Goal: Task Accomplishment & Management: Use online tool/utility

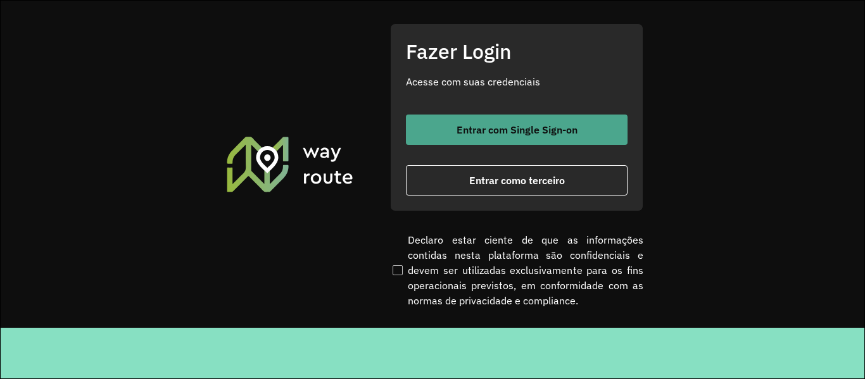
click at [548, 128] on span "Entrar com Single Sign-on" at bounding box center [516, 130] width 121 height 10
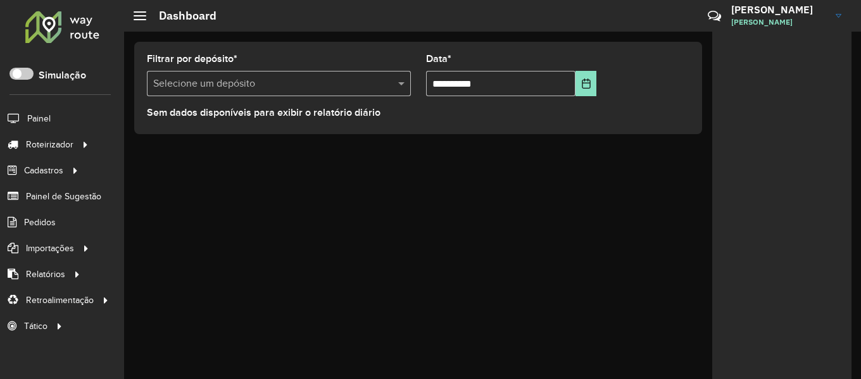
click at [56, 15] on div at bounding box center [62, 26] width 77 height 33
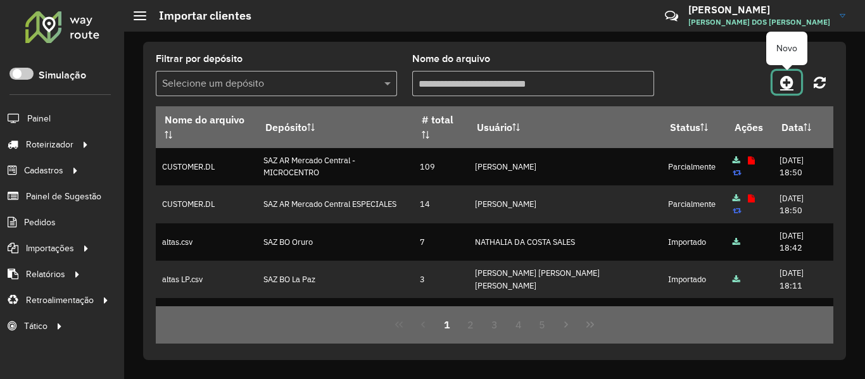
click at [788, 82] on icon at bounding box center [786, 82] width 13 height 15
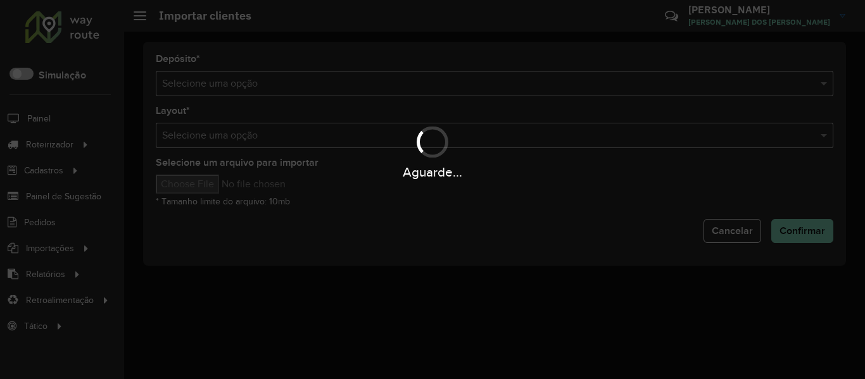
click at [444, 83] on hb-app "Aguarde... Pop-up bloqueado! Seu navegador bloqueou automáticamente a abertura …" at bounding box center [432, 189] width 865 height 379
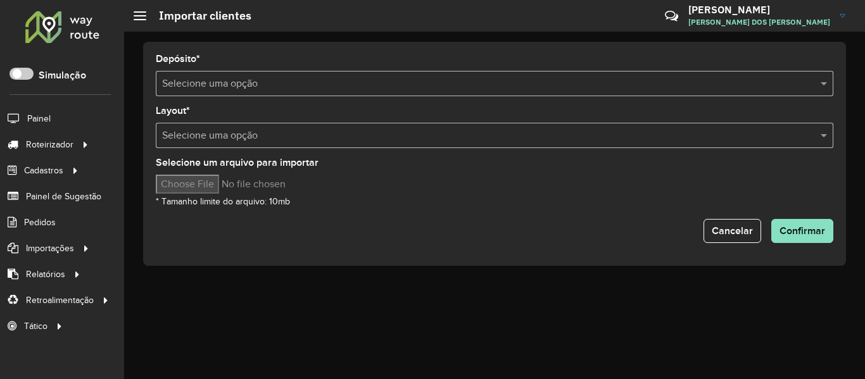
click at [444, 83] on input "text" at bounding box center [481, 84] width 639 height 15
click at [211, 192] on input "Selecione um arquivo para importar" at bounding box center [263, 184] width 215 height 19
type input "**********"
click at [435, 208] on div "Selecione um arquivo para importar * Tamanho limite do arquivo: 10mb" at bounding box center [494, 183] width 677 height 51
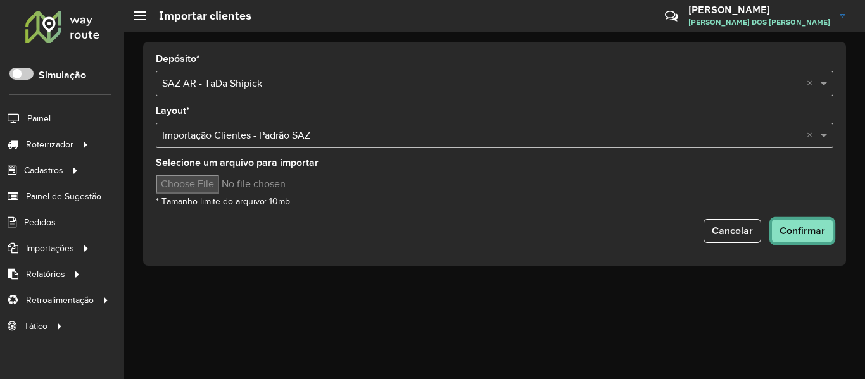
click at [804, 240] on button "Confirmar" at bounding box center [802, 231] width 62 height 24
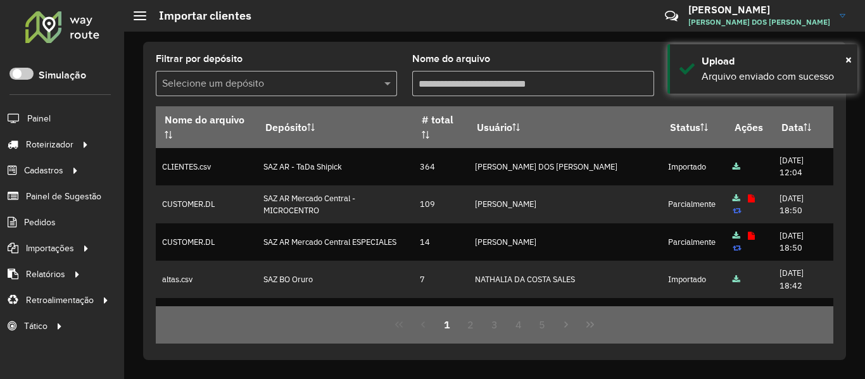
click at [550, 28] on div "Críticas? Dúvidas? Elogios? Sugestões? Entre em contato conosco!" at bounding box center [579, 20] width 141 height 43
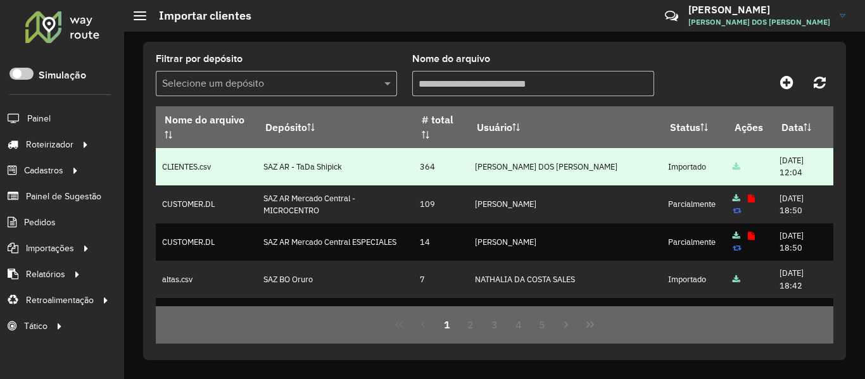
click at [445, 148] on td "364" at bounding box center [440, 166] width 55 height 37
click at [444, 148] on td "364" at bounding box center [440, 166] width 55 height 37
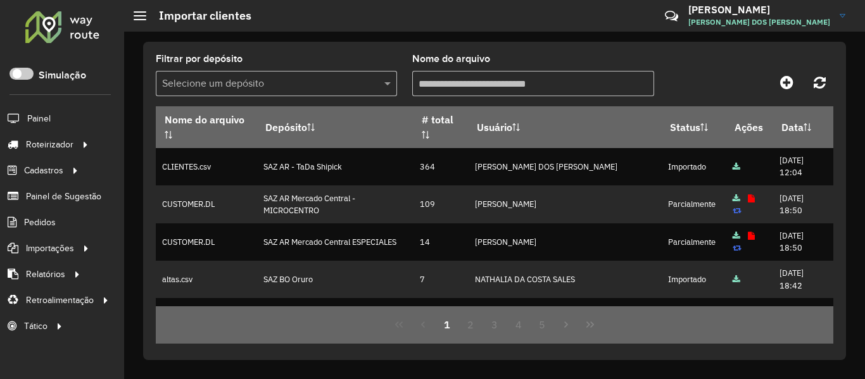
click at [682, 75] on div at bounding box center [749, 82] width 170 height 23
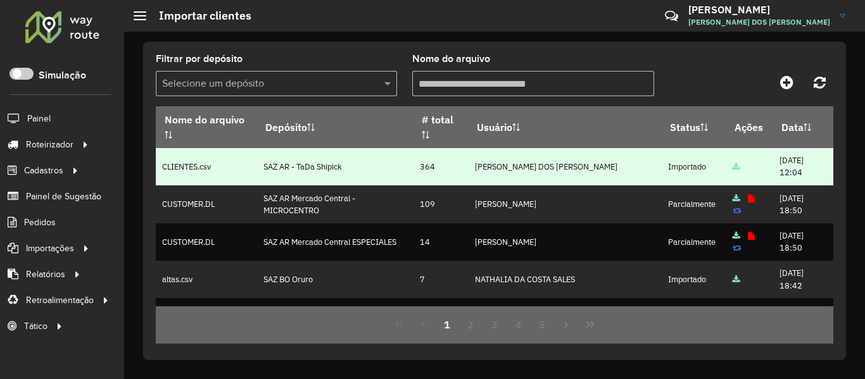
click at [435, 148] on td "364" at bounding box center [440, 166] width 55 height 37
click at [440, 148] on td "364" at bounding box center [440, 166] width 55 height 37
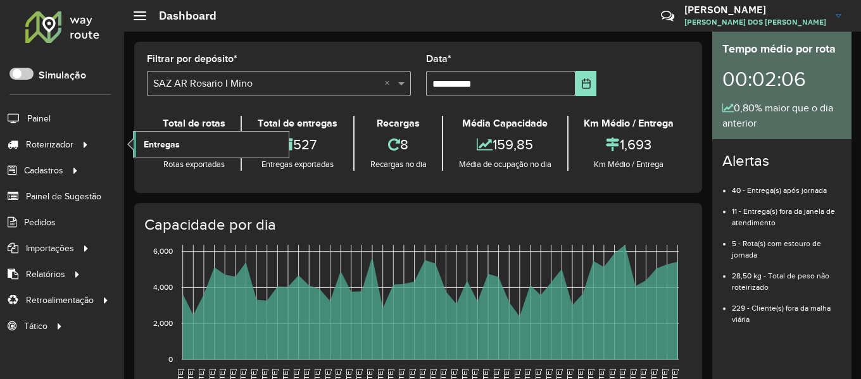
click at [246, 147] on link "Entregas" at bounding box center [211, 144] width 155 height 25
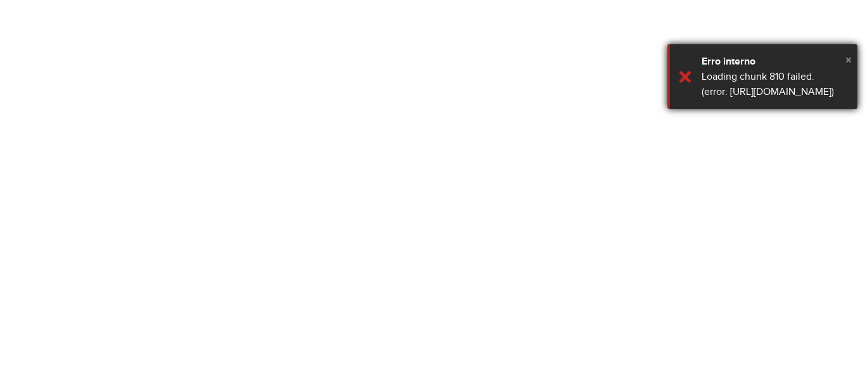
click at [847, 60] on span "×" at bounding box center [848, 60] width 6 height 14
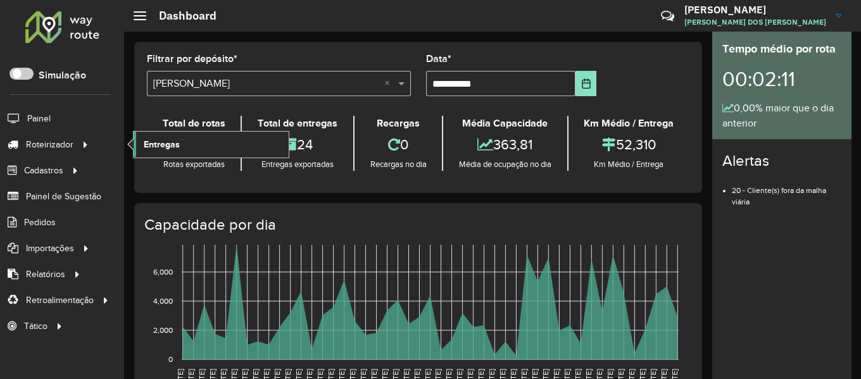
click at [177, 140] on span "Entregas" at bounding box center [162, 144] width 36 height 13
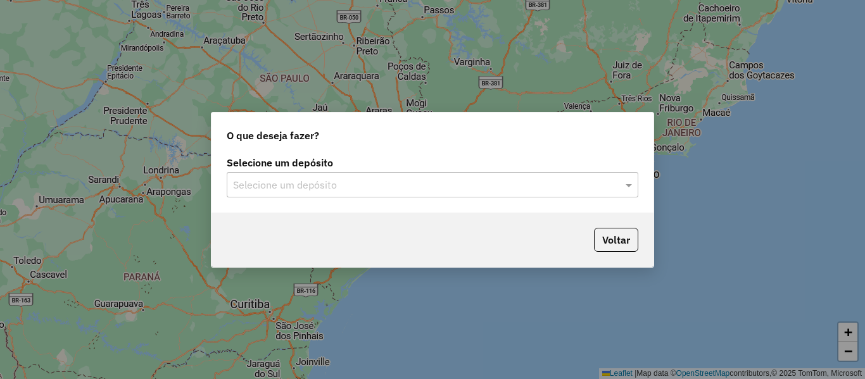
click at [369, 201] on div "Selecione um depósito Selecione um depósito" at bounding box center [432, 182] width 442 height 59
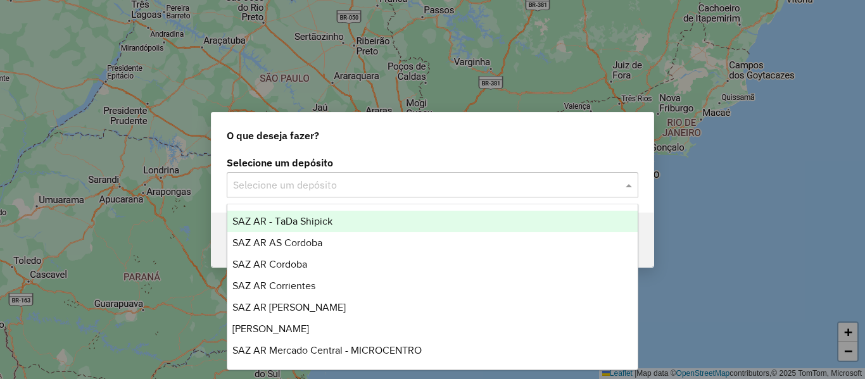
click at [371, 194] on div "Selecione um depósito" at bounding box center [432, 184] width 411 height 25
click at [328, 222] on span "SAZ AR - TaDa Shipick" at bounding box center [282, 221] width 100 height 11
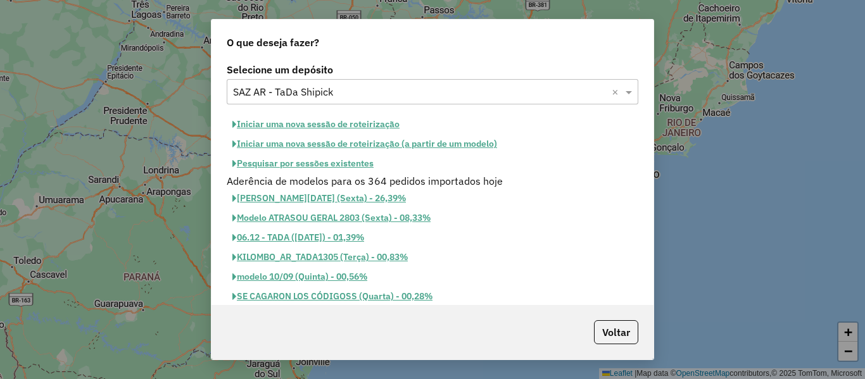
click at [353, 116] on button "Iniciar uma nova sessão de roteirização" at bounding box center [316, 125] width 178 height 20
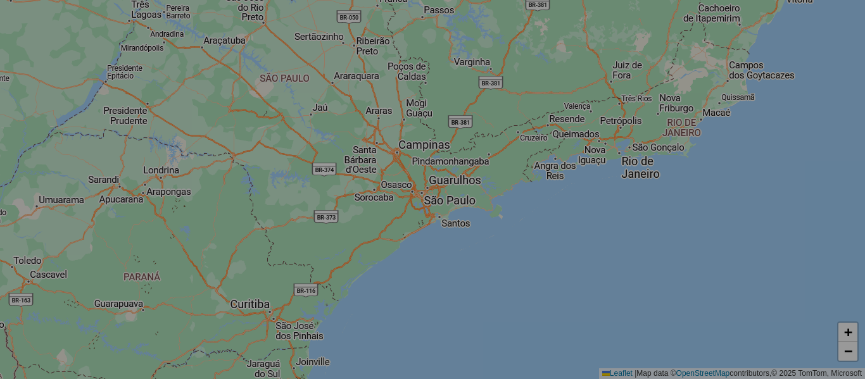
select select "*"
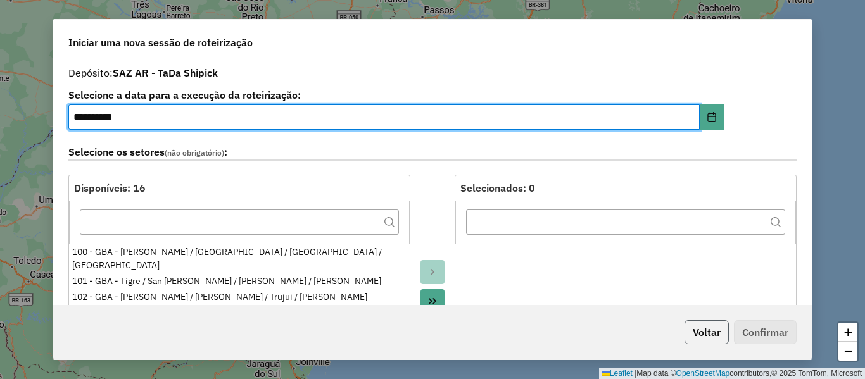
click at [716, 323] on button "Voltar" at bounding box center [706, 332] width 44 height 24
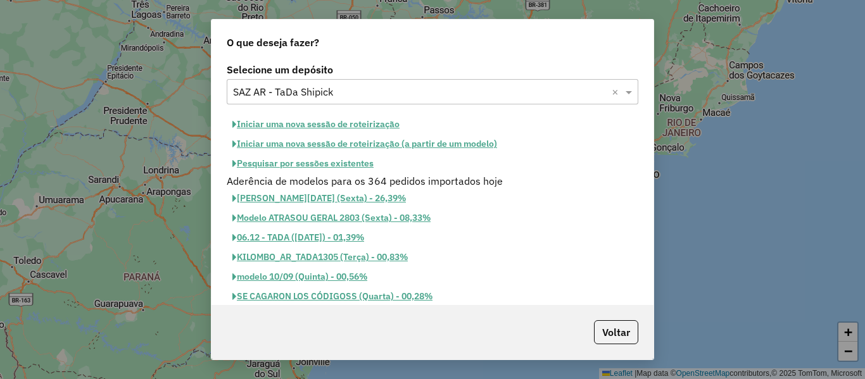
click at [356, 162] on button "Pesquisar por sessões existentes" at bounding box center [303, 164] width 153 height 20
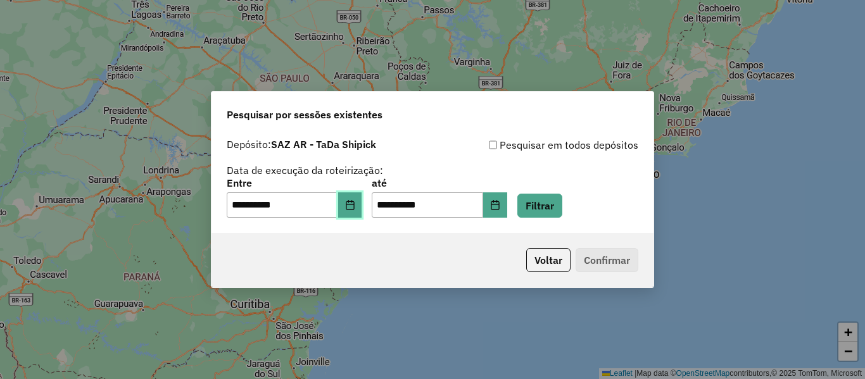
click at [355, 206] on icon "Choose Date" at bounding box center [350, 205] width 10 height 10
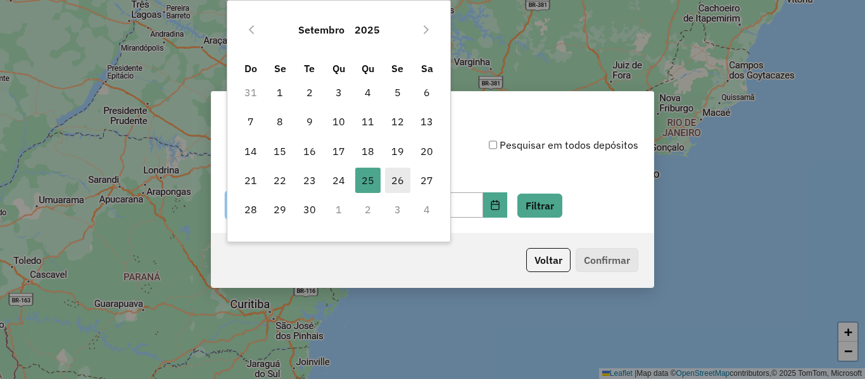
click at [387, 176] on span "26" at bounding box center [397, 180] width 25 height 25
type input "**********"
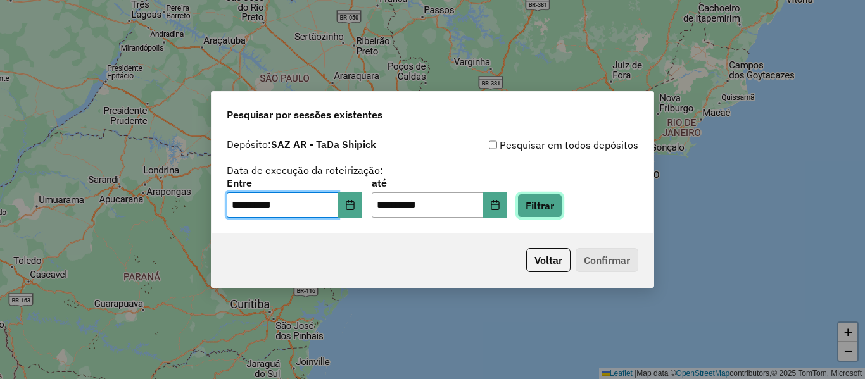
click at [562, 206] on button "Filtrar" at bounding box center [539, 206] width 45 height 24
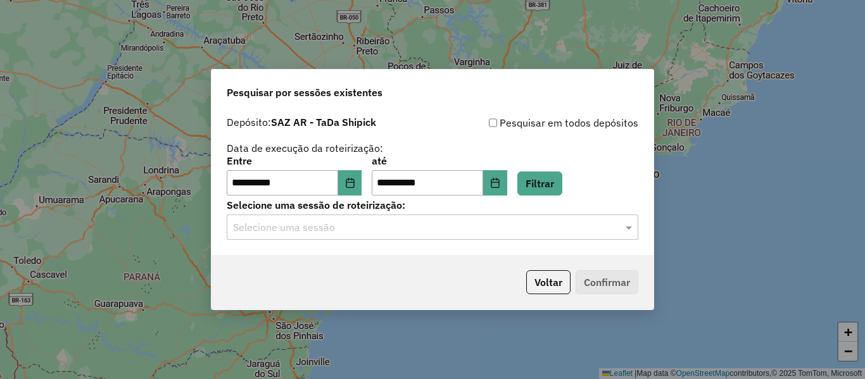
click at [451, 223] on input "text" at bounding box center [419, 227] width 373 height 15
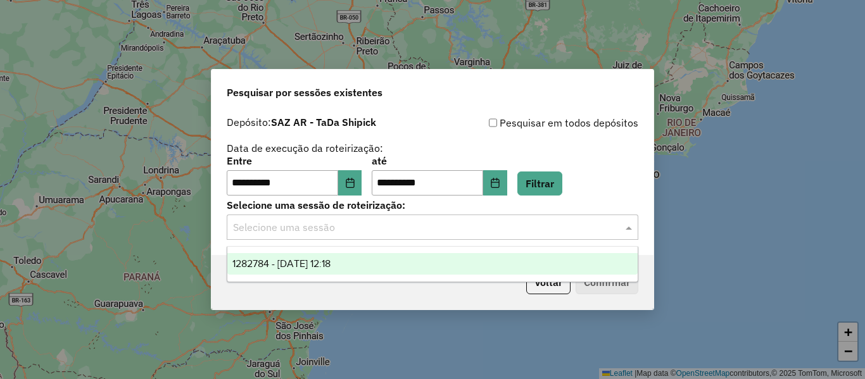
click at [410, 249] on ng-dropdown-panel "1282784 - 26/09/2025 12:18" at bounding box center [432, 264] width 411 height 36
click at [408, 262] on div "1282784 - 26/09/2025 12:18" at bounding box center [432, 264] width 410 height 22
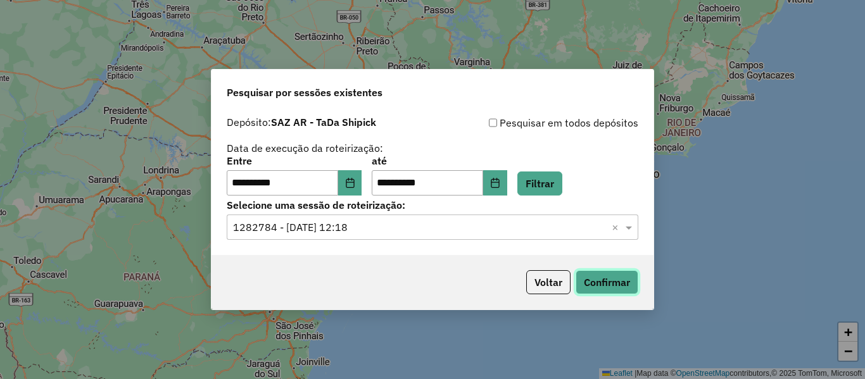
click at [599, 270] on button "Confirmar" at bounding box center [606, 282] width 63 height 24
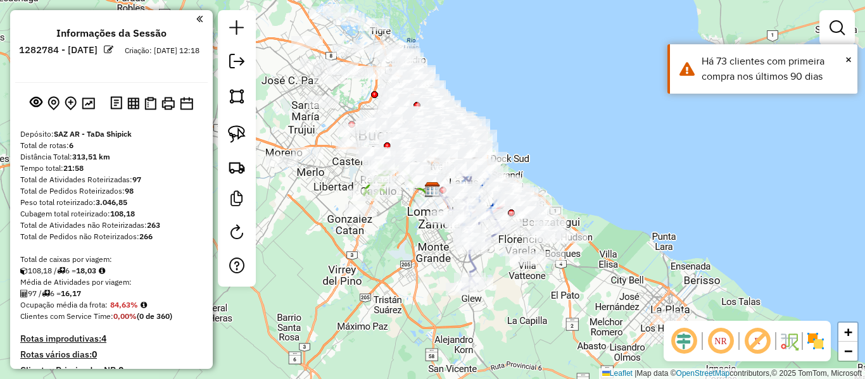
click at [670, 215] on div "Janela de atendimento Grade de atendimento Capacidade Transportadoras Veículos …" at bounding box center [432, 189] width 865 height 379
click at [809, 328] on div "NR R" at bounding box center [746, 341] width 167 height 41
click at [818, 337] on img at bounding box center [815, 341] width 20 height 20
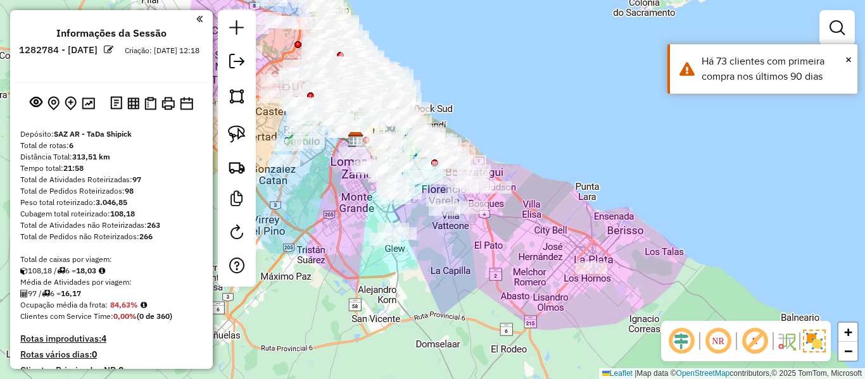
drag, startPoint x: 757, startPoint y: 254, endPoint x: 680, endPoint y: 204, distance: 91.5
click at [680, 204] on div "Janela de atendimento Grade de atendimento Capacidade Transportadoras Veículos …" at bounding box center [432, 189] width 865 height 379
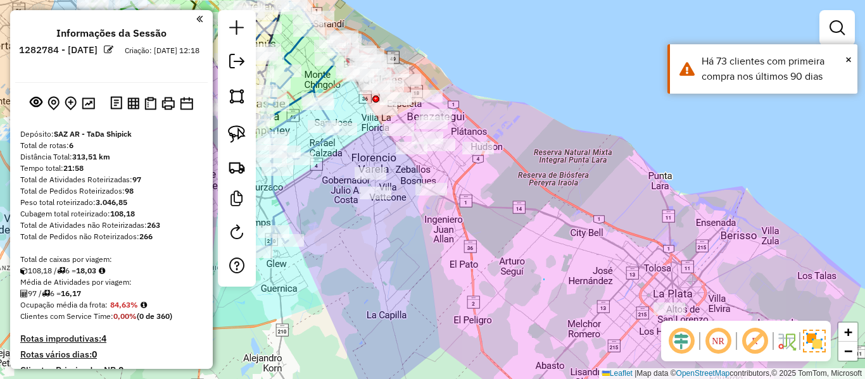
drag, startPoint x: 544, startPoint y: 280, endPoint x: 534, endPoint y: 259, distance: 23.2
drag, startPoint x: 537, startPoint y: 259, endPoint x: 506, endPoint y: 211, distance: 56.4
click at [506, 211] on div "Janela de atendimento Grade de atendimento Capacidade Transportadoras Veículos …" at bounding box center [432, 189] width 865 height 379
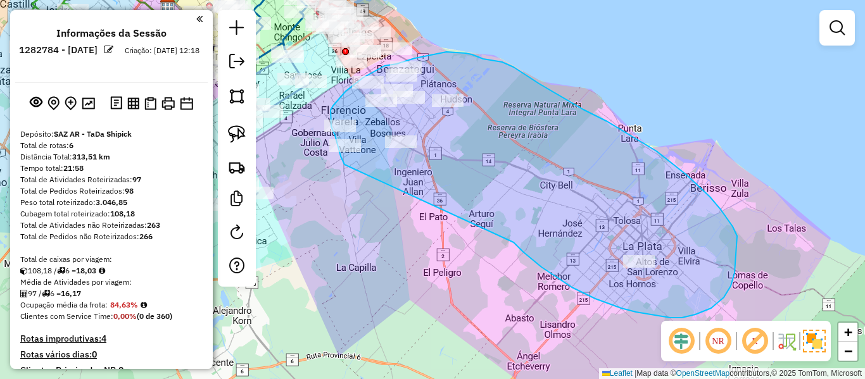
drag, startPoint x: 534, startPoint y: 261, endPoint x: 365, endPoint y: 184, distance: 186.4
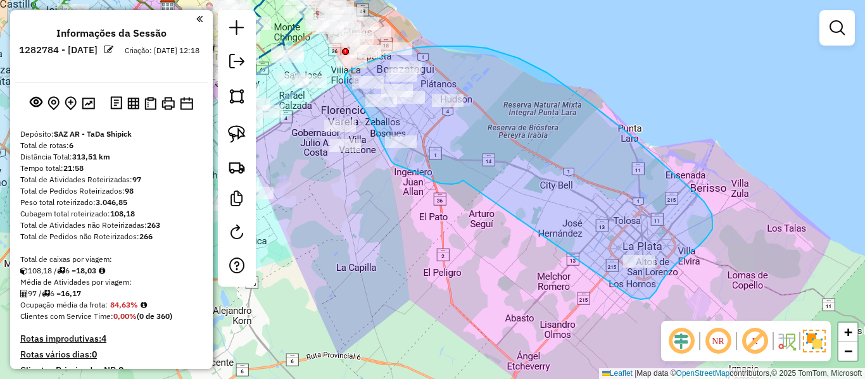
drag, startPoint x: 447, startPoint y: 184, endPoint x: 626, endPoint y: 295, distance: 210.6
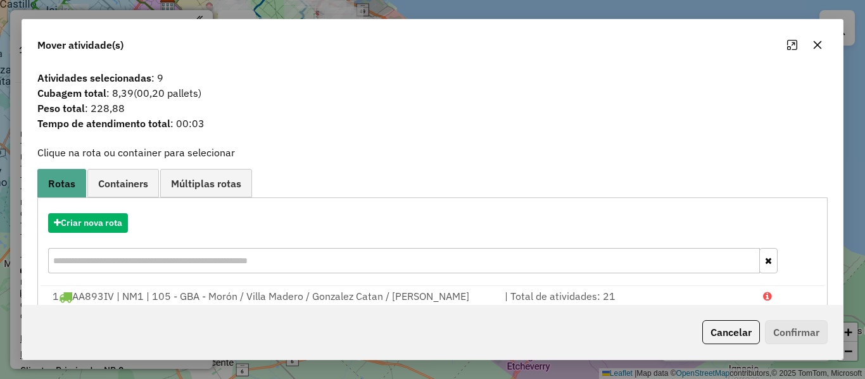
click at [382, 135] on div "Atividades selecionadas : 9 Cubagem total : 8,39 (00,20 pallets) Peso total : 2…" at bounding box center [432, 105] width 805 height 70
click at [730, 323] on button "Cancelar" at bounding box center [731, 332] width 58 height 24
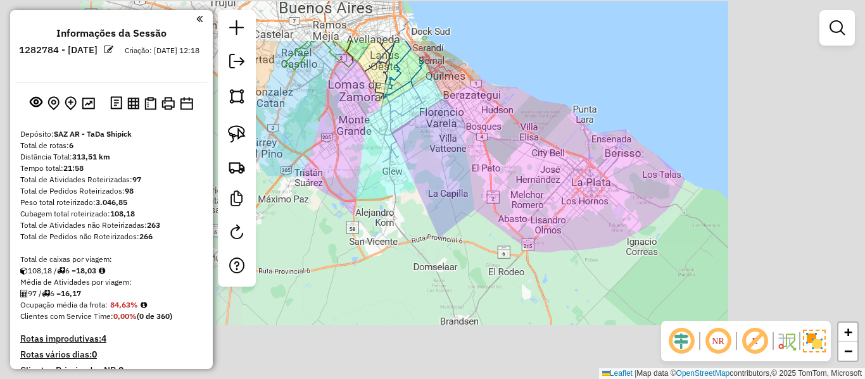
click at [553, 142] on div "Janela de atendimento Grade de atendimento Capacidade Transportadoras Veículos …" at bounding box center [432, 189] width 865 height 379
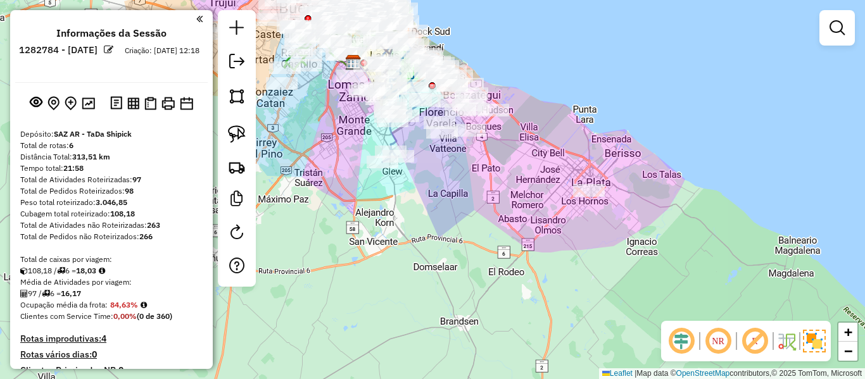
click at [818, 341] on img at bounding box center [814, 341] width 23 height 23
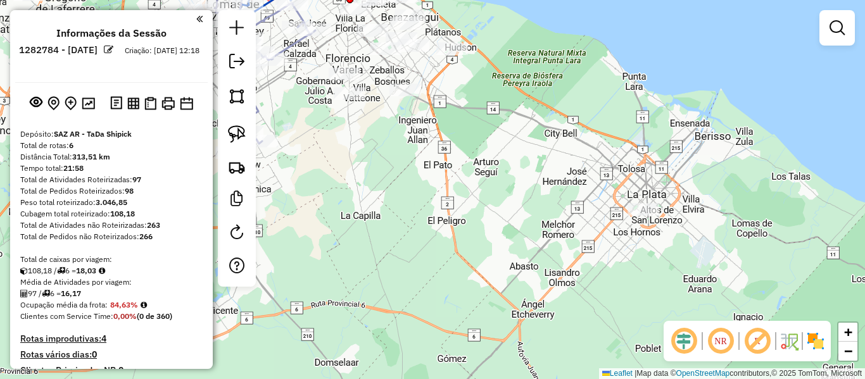
click at [813, 343] on img at bounding box center [815, 341] width 20 height 20
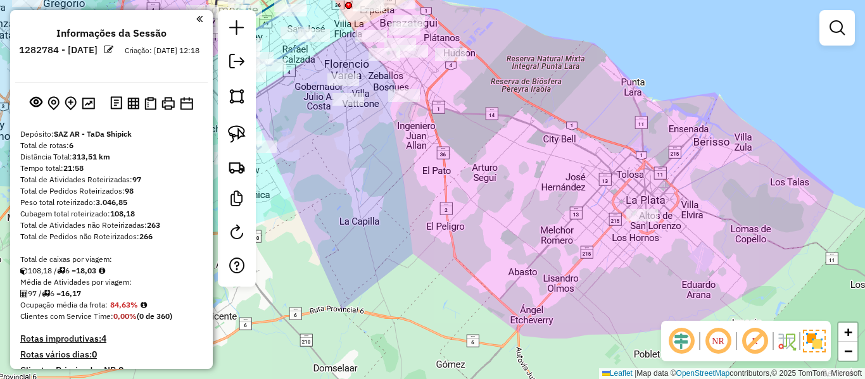
drag, startPoint x: 537, startPoint y: 147, endPoint x: 530, endPoint y: 186, distance: 39.9
click at [530, 186] on div "Janela de atendimento Grade de atendimento Capacidade Transportadoras Veículos …" at bounding box center [432, 189] width 865 height 379
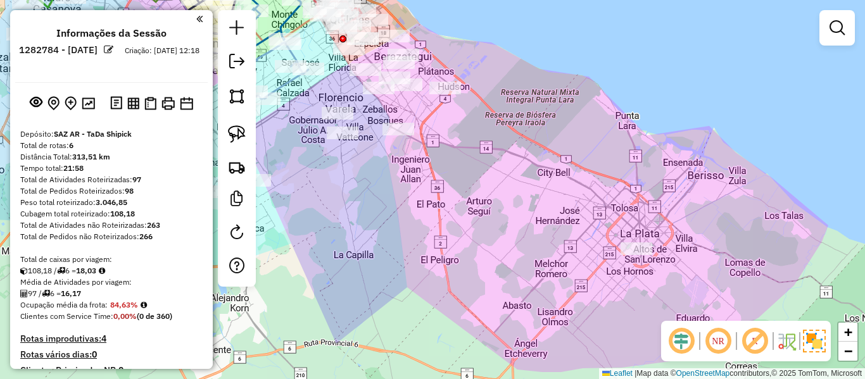
click at [548, 232] on div "Janela de atendimento Grade de atendimento Capacidade Transportadoras Veículos …" at bounding box center [432, 189] width 865 height 379
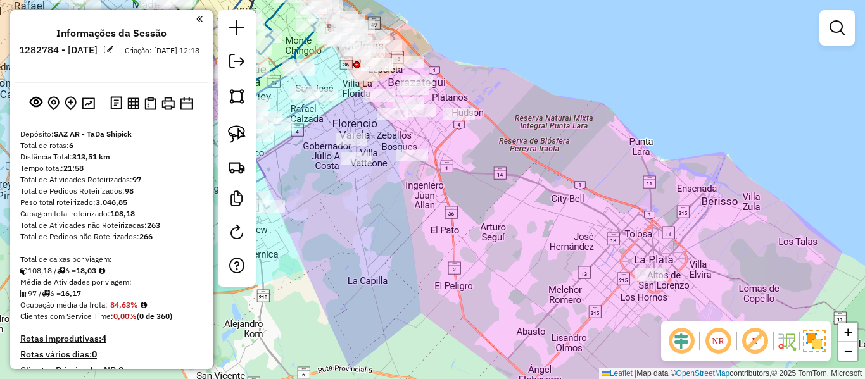
drag, startPoint x: 551, startPoint y: 237, endPoint x: 560, endPoint y: 253, distance: 18.5
click at [560, 253] on div "Janela de atendimento Grade de atendimento Capacidade Transportadoras Veículos …" at bounding box center [432, 189] width 865 height 379
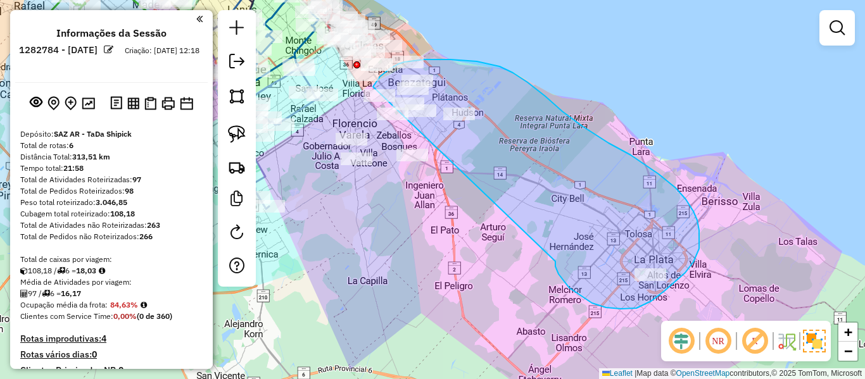
drag, startPoint x: 555, startPoint y: 266, endPoint x: 399, endPoint y: 177, distance: 179.8
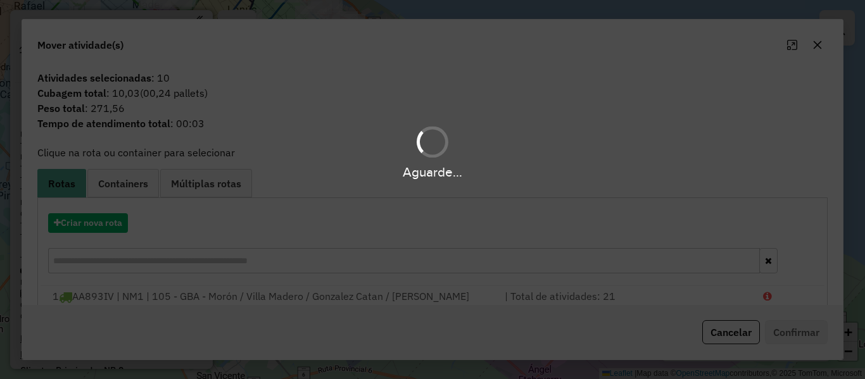
click at [106, 210] on div "Criar nova rota" at bounding box center [433, 245] width 784 height 82
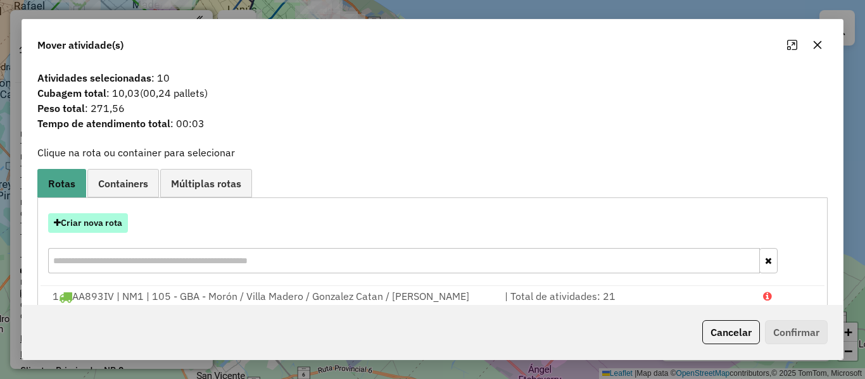
click at [109, 216] on button "Criar nova rota" at bounding box center [88, 223] width 80 height 20
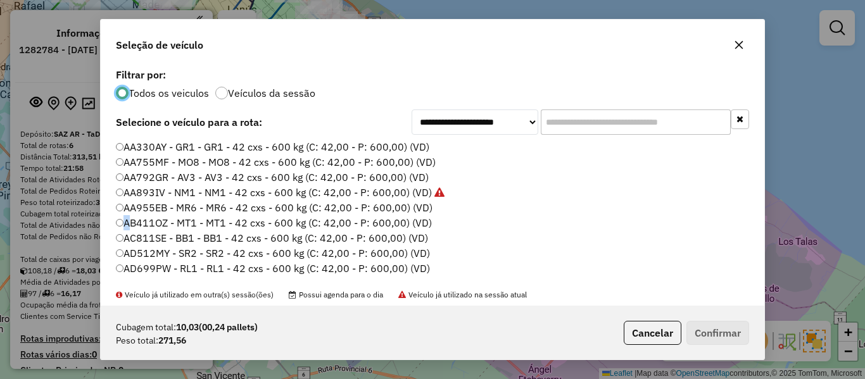
click at [109, 216] on div "**********" at bounding box center [432, 189] width 865 height 379
click at [413, 147] on label "AA330AY - GR1 - GR1 - 42 cxs - 600 kg (C: 42,00 - P: 600,00) (VD)" at bounding box center [273, 146] width 314 height 15
click at [261, 94] on label "Veículos da sessão" at bounding box center [271, 93] width 87 height 10
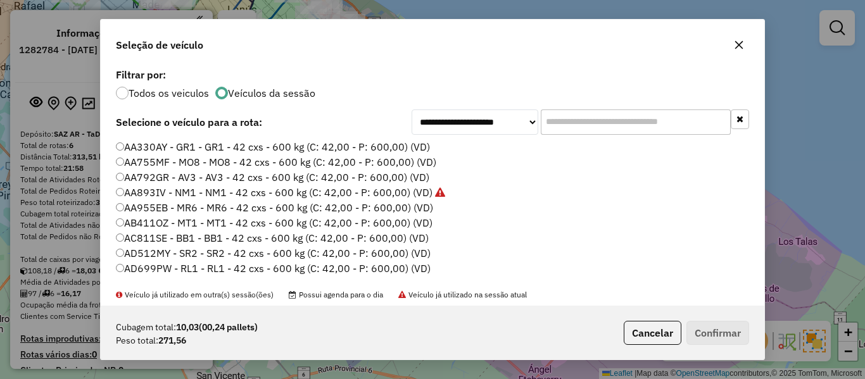
click at [411, 149] on label "AA330AY - GR1 - GR1 - 42 cxs - 600 kg (C: 42,00 - P: 600,00) (VD)" at bounding box center [273, 146] width 314 height 15
click at [715, 323] on button "Confirmar" at bounding box center [717, 333] width 63 height 24
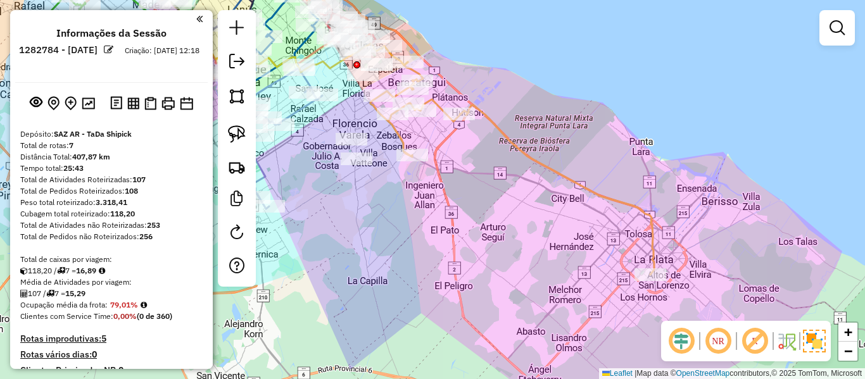
click at [515, 135] on div "Janela de atendimento Grade de atendimento Capacidade Transportadoras Veículos …" at bounding box center [432, 189] width 865 height 379
click at [515, 139] on icon at bounding box center [512, 168] width 284 height 213
select select "**********"
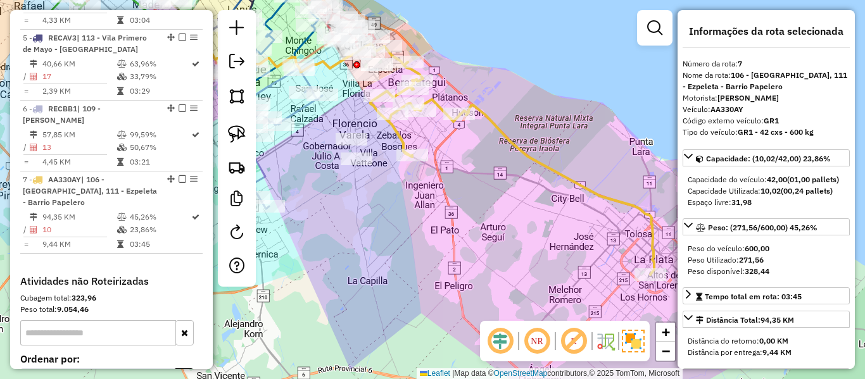
scroll to position [885, 0]
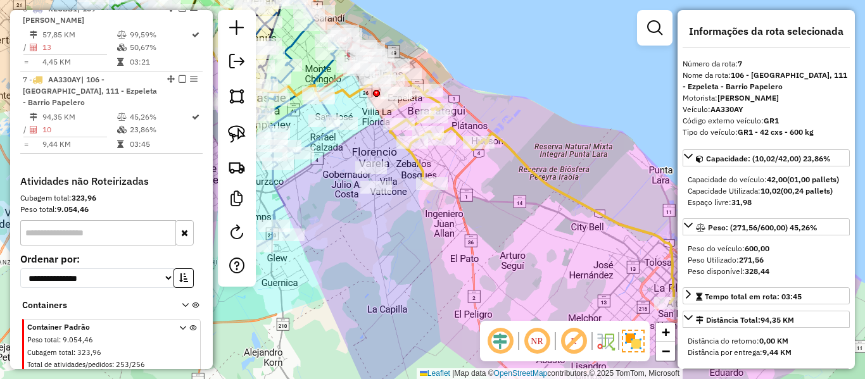
drag, startPoint x: 511, startPoint y: 139, endPoint x: 453, endPoint y: 142, distance: 58.3
click at [560, 211] on icon at bounding box center [532, 197] width 284 height 213
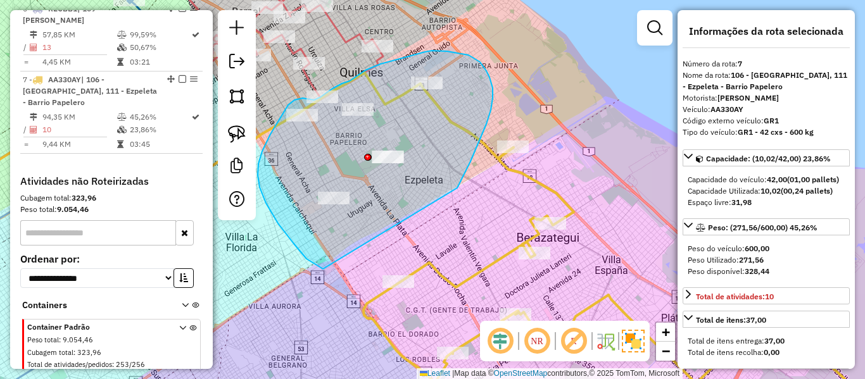
drag, startPoint x: 489, startPoint y: 77, endPoint x: 347, endPoint y: 264, distance: 234.4
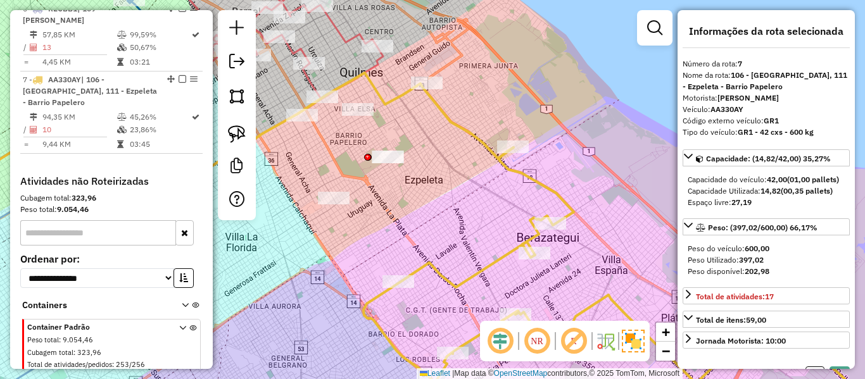
select select "**********"
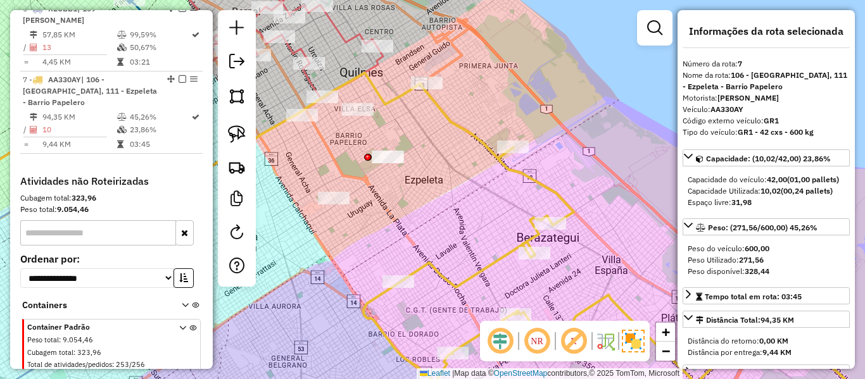
click at [479, 147] on icon at bounding box center [213, 130] width 600 height 114
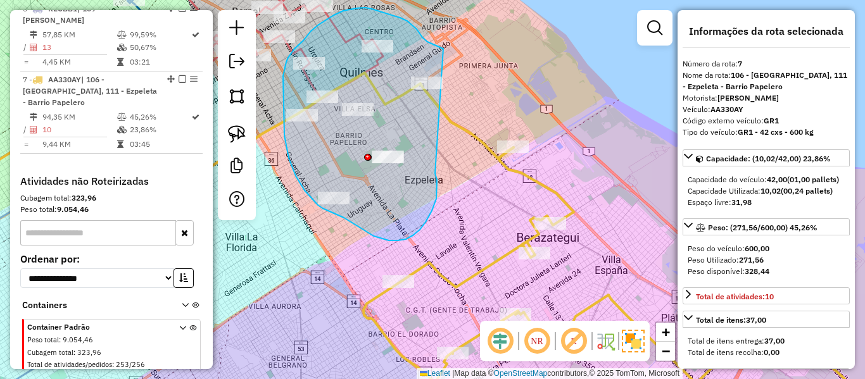
drag, startPoint x: 435, startPoint y: 173, endPoint x: 479, endPoint y: 60, distance: 121.6
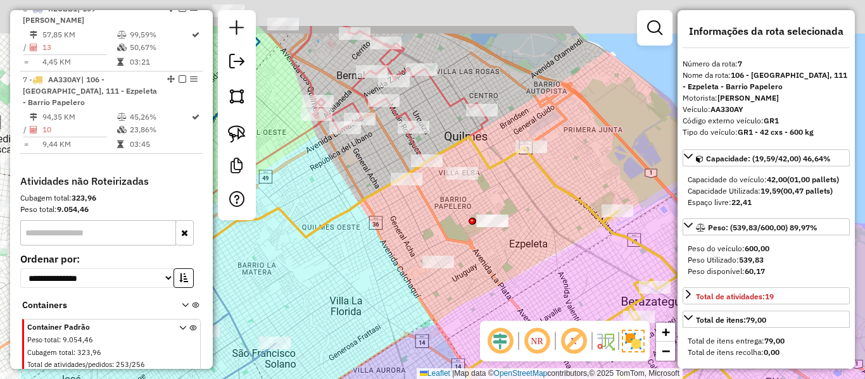
drag, startPoint x: 544, startPoint y: 193, endPoint x: 555, endPoint y: 204, distance: 15.7
click at [555, 204] on div "Janela de atendimento Grade de atendimento Capacidade Transportadoras Veículos …" at bounding box center [432, 189] width 865 height 379
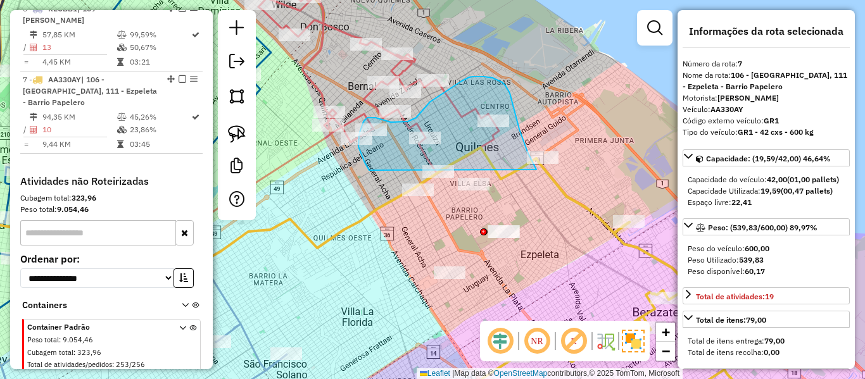
drag, startPoint x: 534, startPoint y: 165, endPoint x: 389, endPoint y: 188, distance: 146.7
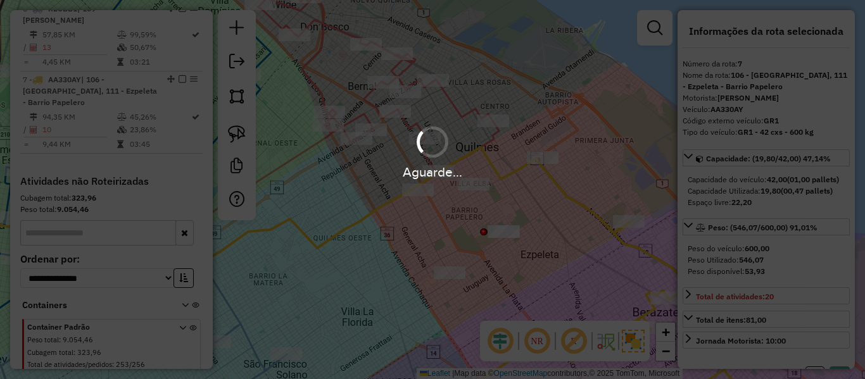
select select "**********"
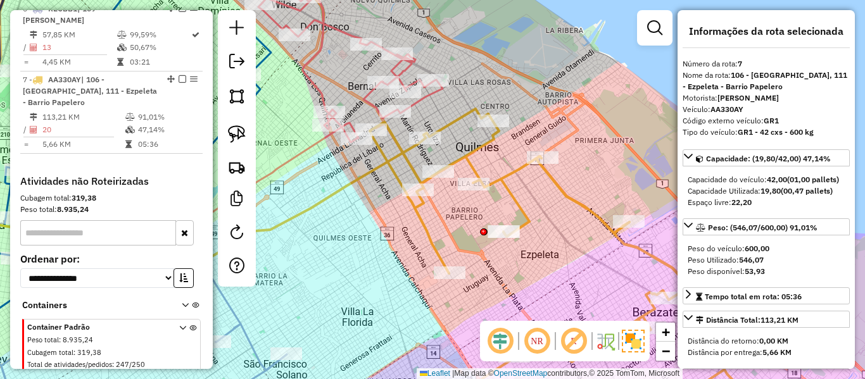
click at [399, 160] on icon at bounding box center [643, 263] width 547 height 308
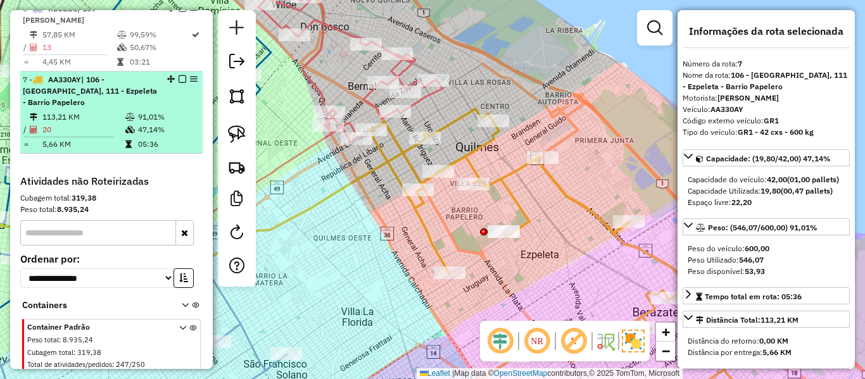
click at [181, 75] on em at bounding box center [182, 79] width 8 height 8
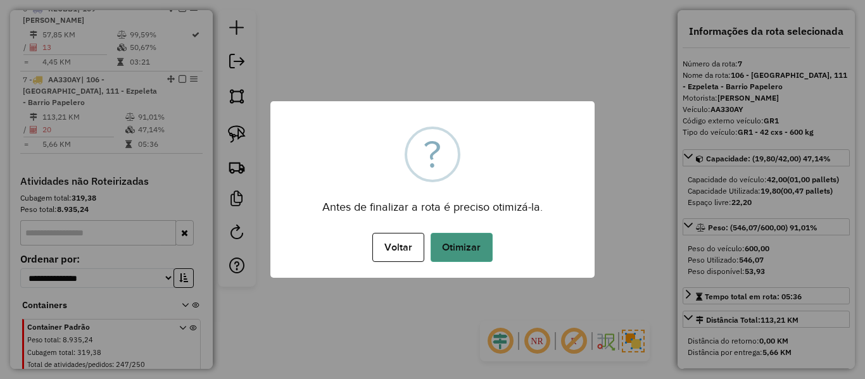
click at [457, 249] on button "Otimizar" at bounding box center [461, 247] width 62 height 29
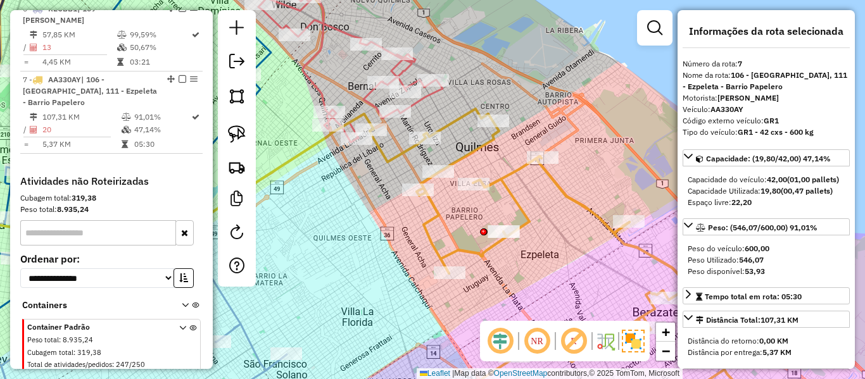
click at [460, 114] on icon at bounding box center [643, 263] width 547 height 308
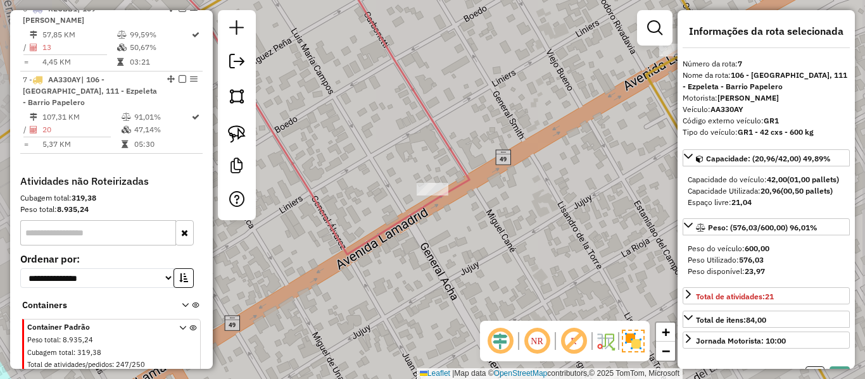
select select "**********"
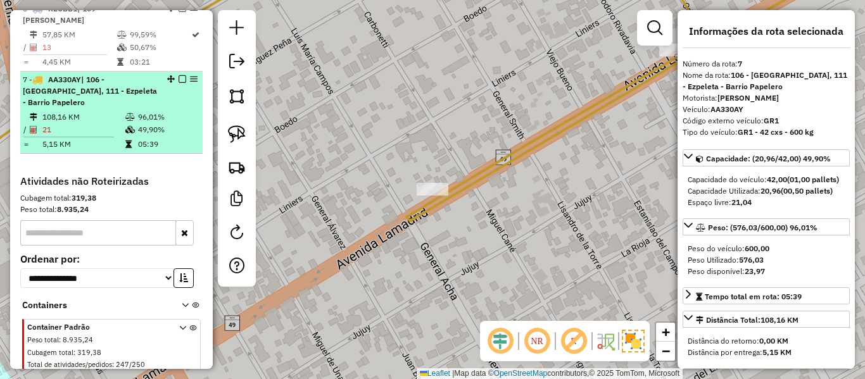
click at [178, 75] on em at bounding box center [182, 79] width 8 height 8
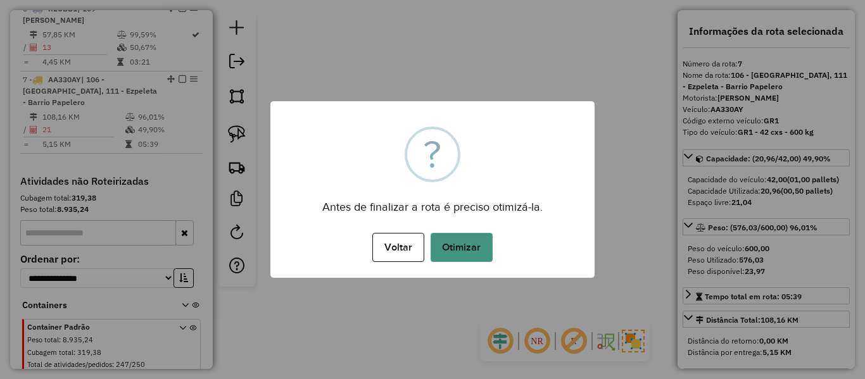
click at [455, 253] on button "Otimizar" at bounding box center [461, 247] width 62 height 29
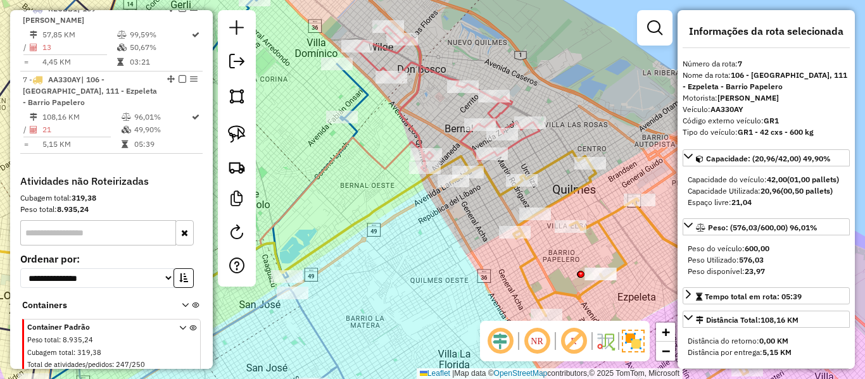
click at [503, 204] on div "Janela de atendimento Grade de atendimento Capacidade Transportadoras Veículos …" at bounding box center [432, 189] width 865 height 379
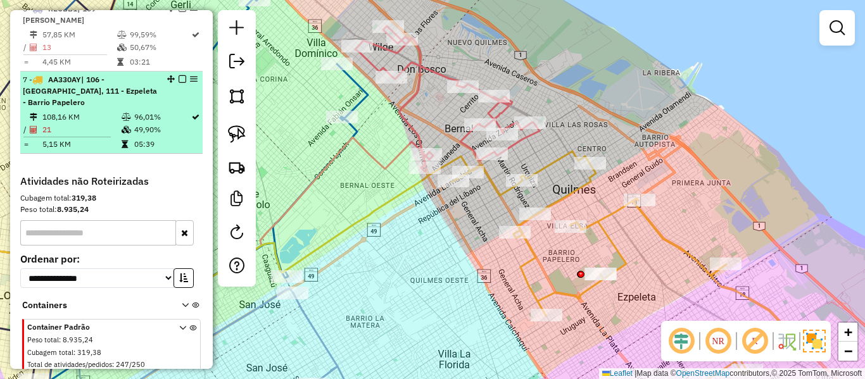
click at [178, 75] on em at bounding box center [182, 79] width 8 height 8
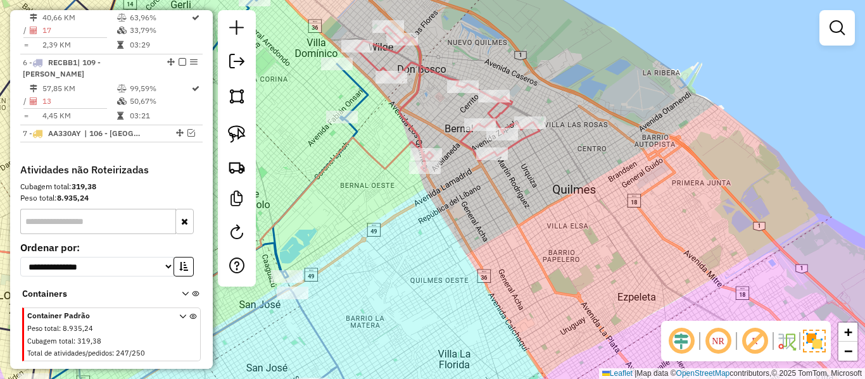
click at [466, 141] on icon at bounding box center [447, 99] width 184 height 146
select select "**********"
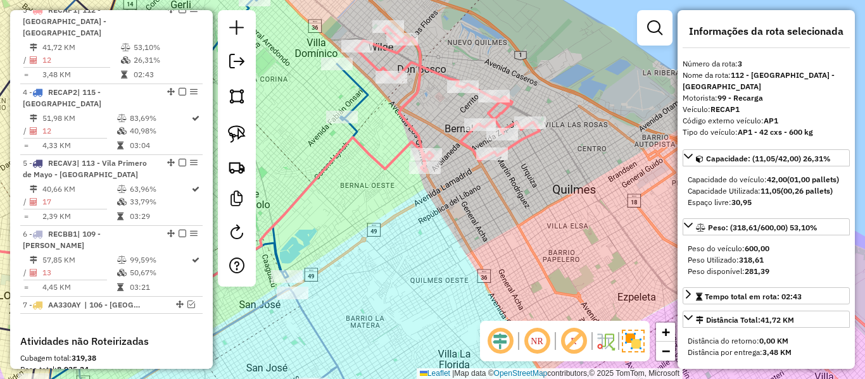
scroll to position [641, 0]
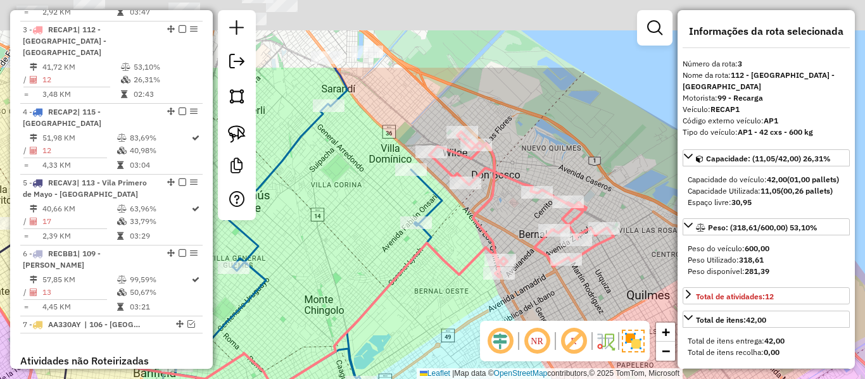
drag, startPoint x: 518, startPoint y: 254, endPoint x: 529, endPoint y: 270, distance: 19.7
click at [529, 270] on div "Janela de atendimento Grade de atendimento Capacidade Transportadoras Veículos …" at bounding box center [432, 189] width 865 height 379
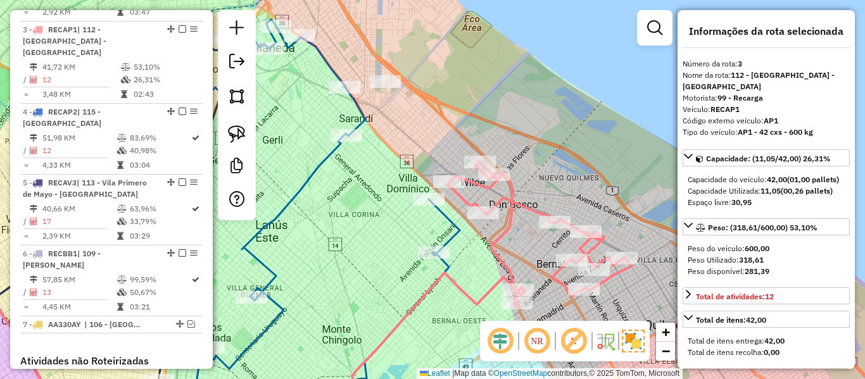
drag, startPoint x: 477, startPoint y: 93, endPoint x: 490, endPoint y: 115, distance: 25.3
click at [490, 115] on div "Janela de atendimento Grade de atendimento Capacidade Transportadoras Veículos …" at bounding box center [432, 189] width 865 height 379
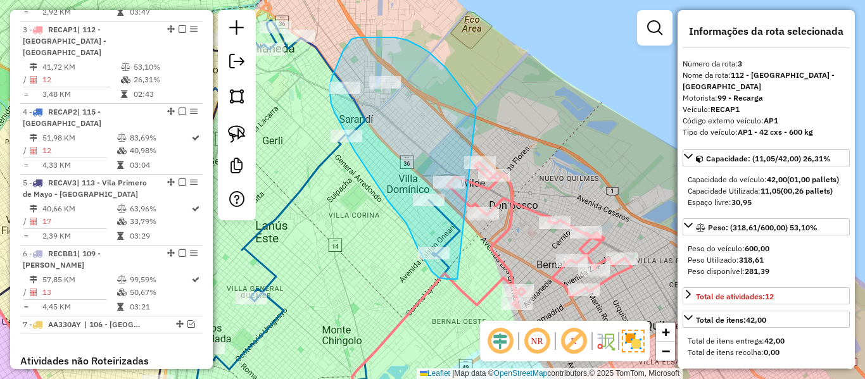
drag, startPoint x: 474, startPoint y: 105, endPoint x: 494, endPoint y: 239, distance: 135.7
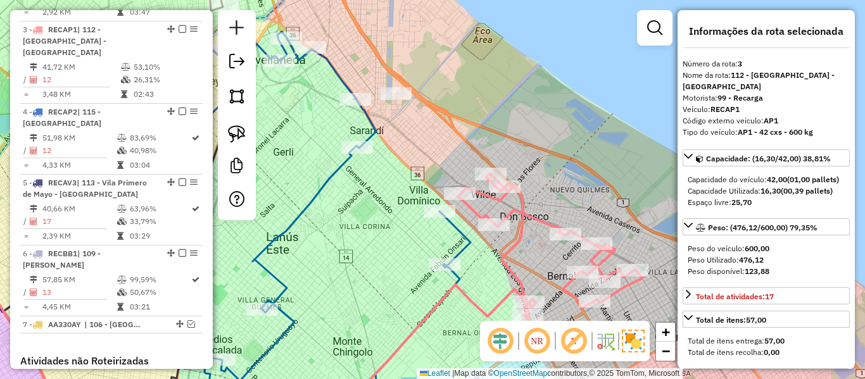
drag, startPoint x: 440, startPoint y: 75, endPoint x: 520, endPoint y: 161, distance: 117.3
click at [532, 142] on div "Janela de atendimento Grade de atendimento Capacidade Transportadoras Veículos …" at bounding box center [432, 189] width 865 height 379
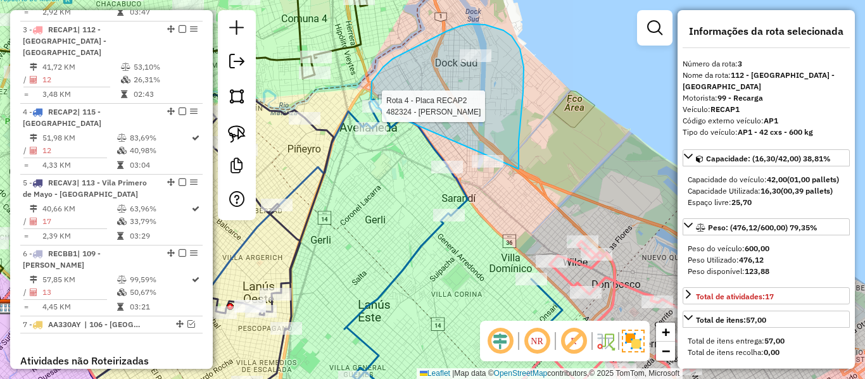
drag, startPoint x: 518, startPoint y: 166, endPoint x: 449, endPoint y: 149, distance: 71.8
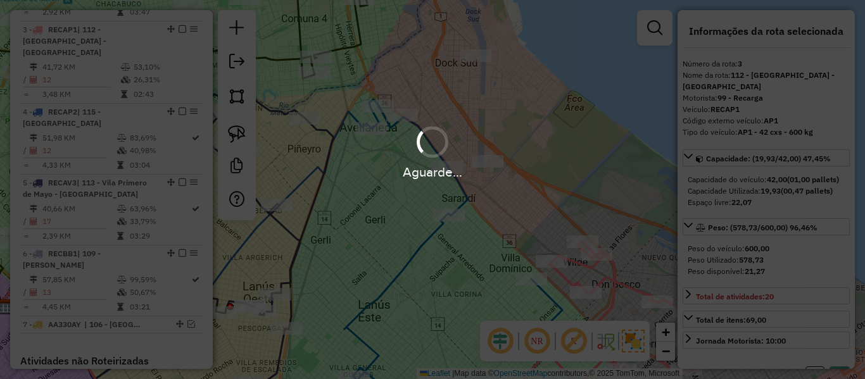
select select "**********"
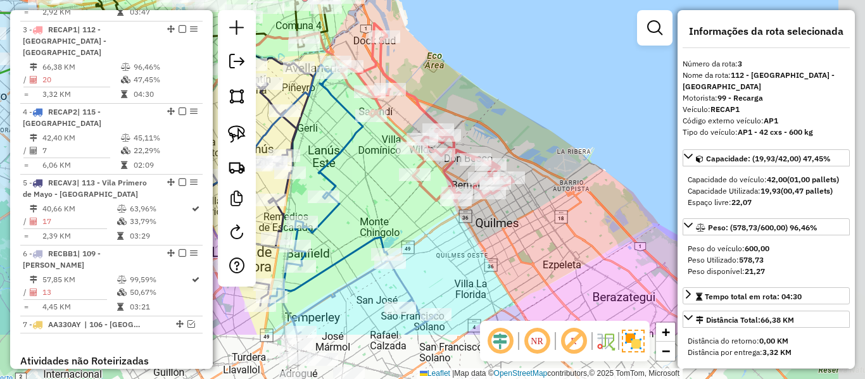
click at [466, 110] on div "Rota 3 - Placa RECAP1 507218 - [PERSON_NAME] Janela de atendimento Grade de ate…" at bounding box center [432, 189] width 865 height 379
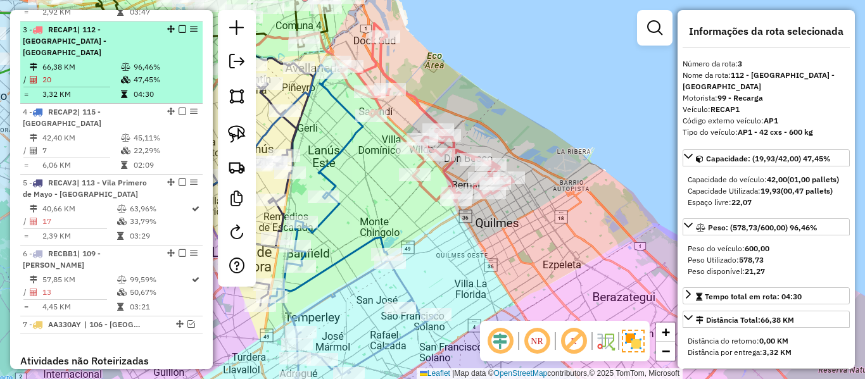
click at [179, 25] on em at bounding box center [182, 29] width 8 height 8
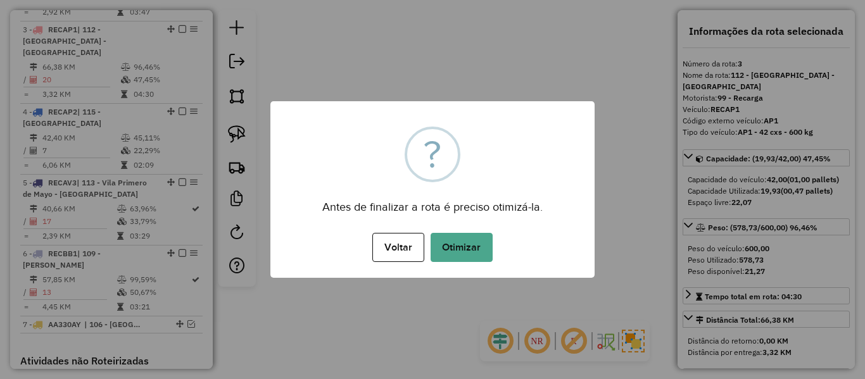
click at [489, 84] on div "× ? Antes de finalizar a rota é preciso otimizá-la. Voltar No Otimizar" at bounding box center [432, 189] width 865 height 379
click at [468, 233] on button "Otimizar" at bounding box center [461, 247] width 62 height 29
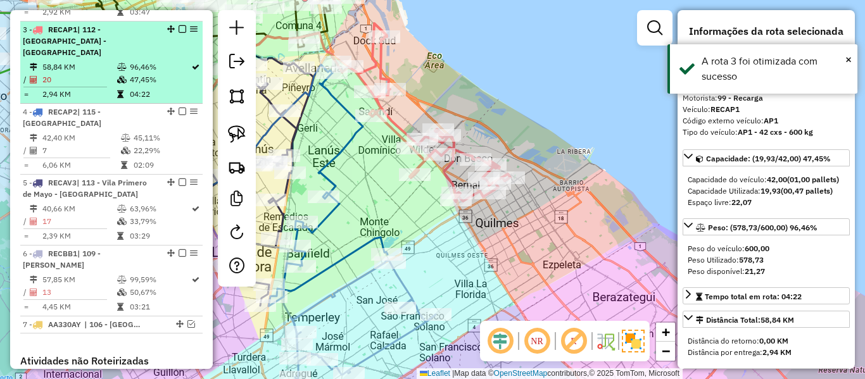
click at [180, 25] on em at bounding box center [182, 29] width 8 height 8
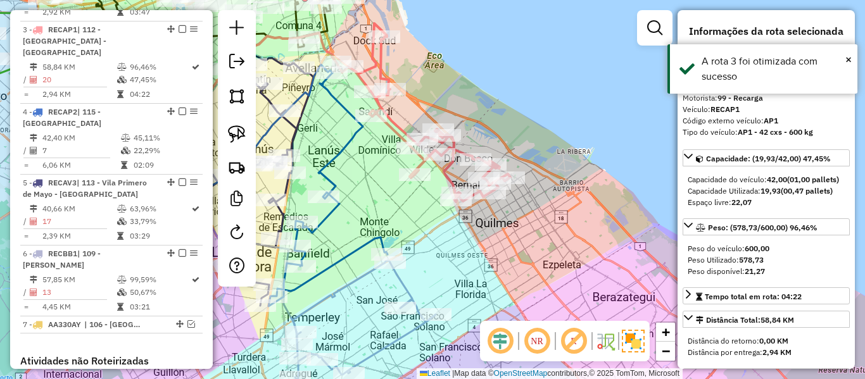
scroll to position [587, 0]
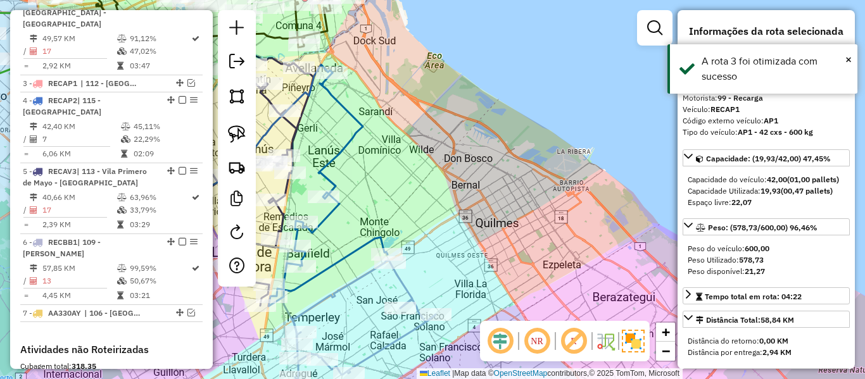
click at [446, 137] on div "Janela de atendimento Grade de atendimento Capacidade Transportadoras Veículos …" at bounding box center [432, 189] width 865 height 379
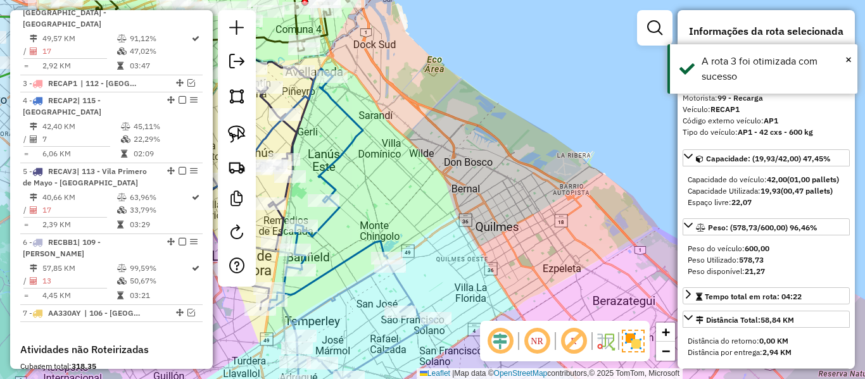
drag, startPoint x: 452, startPoint y: 241, endPoint x: 508, endPoint y: -8, distance: 255.0
click at [508, 0] on html "Aguarde... Pop-up bloqueado! Seu navegador bloqueou automáticamente a abertura …" at bounding box center [432, 189] width 865 height 379
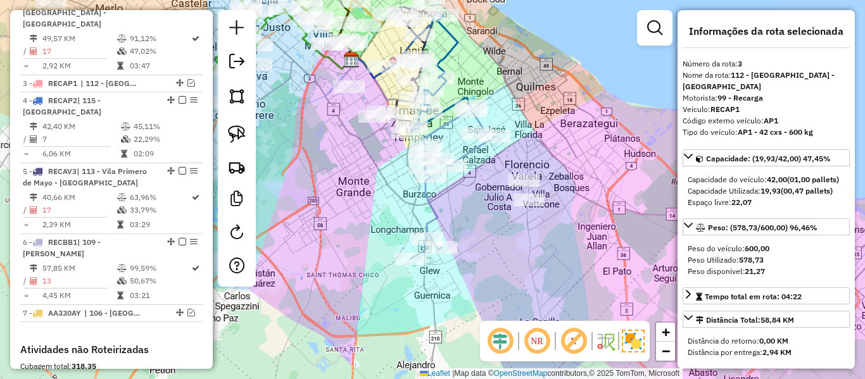
click at [491, 225] on div "Janela de atendimento Grade de atendimento Capacidade Transportadoras Veículos …" at bounding box center [432, 189] width 865 height 379
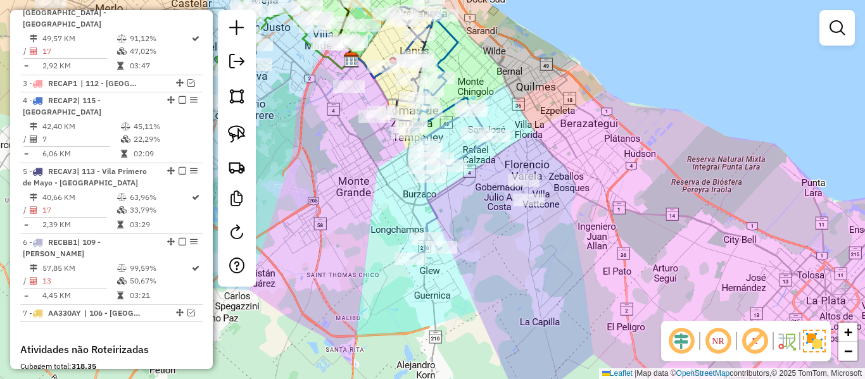
click at [435, 208] on icon at bounding box center [452, 183] width 84 height 149
select select "**********"
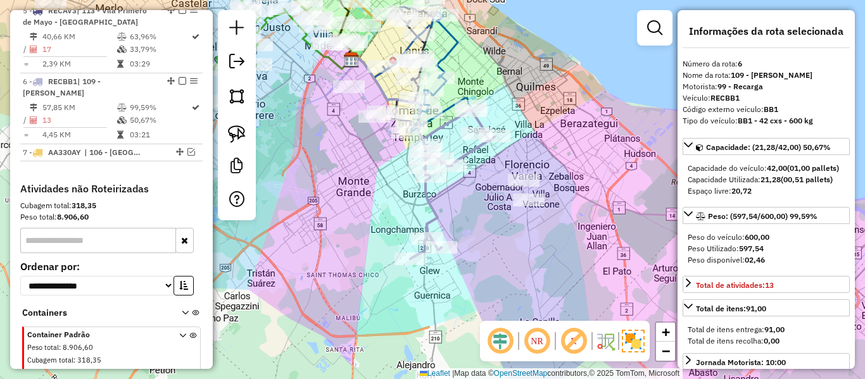
scroll to position [778, 0]
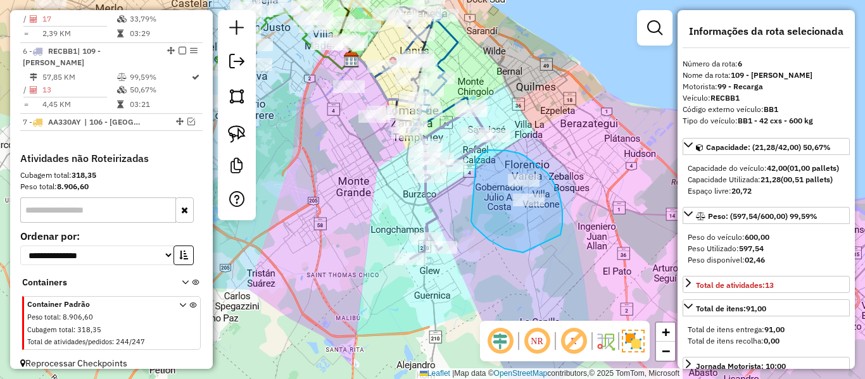
drag, startPoint x: 471, startPoint y: 222, endPoint x: 473, endPoint y: 179, distance: 42.4
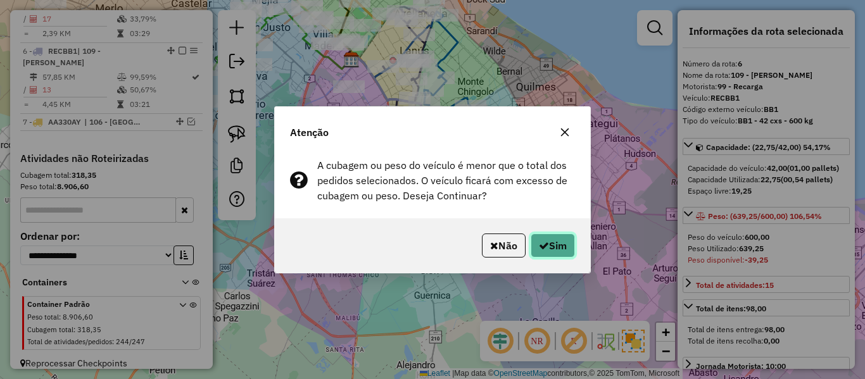
click at [563, 245] on button "Sim" at bounding box center [552, 246] width 44 height 24
select select "**********"
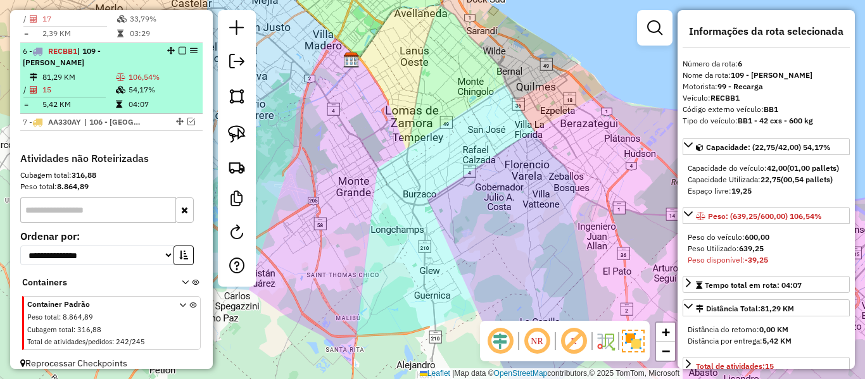
click at [145, 71] on td "106,54%" at bounding box center [163, 77] width 70 height 13
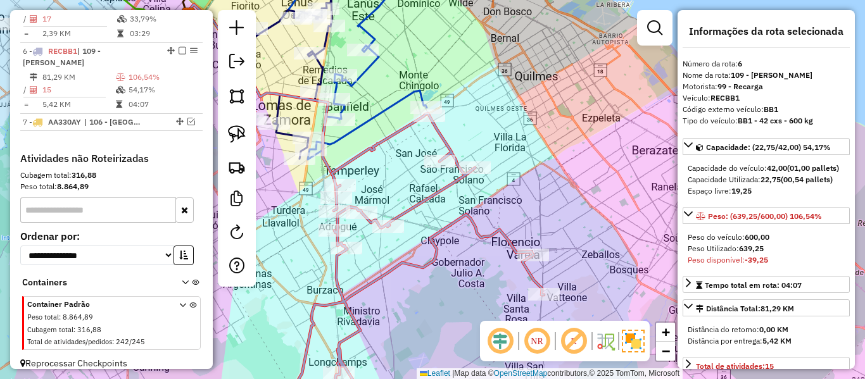
drag, startPoint x: 406, startPoint y: 143, endPoint x: 415, endPoint y: 151, distance: 12.6
click at [415, 151] on div "Janela de atendimento Grade de atendimento Capacidade Transportadoras Veículos …" at bounding box center [432, 189] width 865 height 379
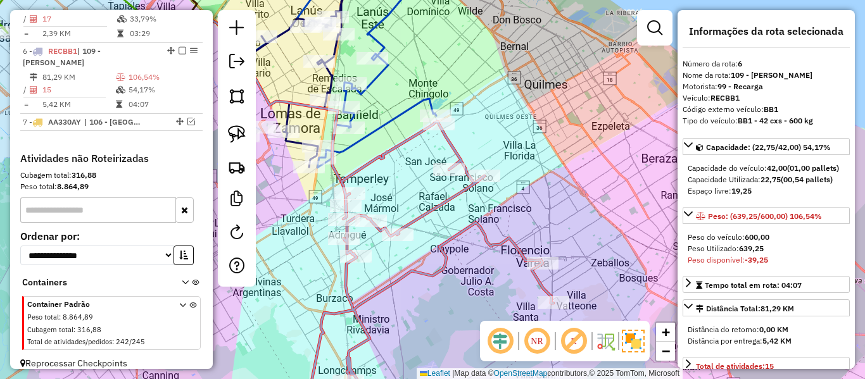
click at [401, 106] on icon at bounding box center [376, 65] width 119 height 206
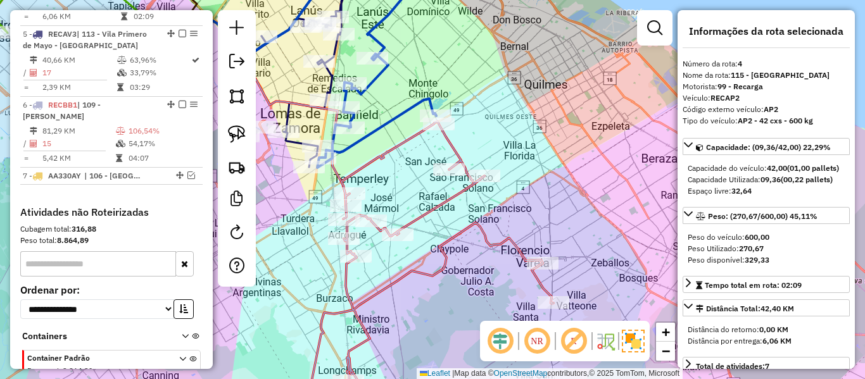
scroll to position [658, 0]
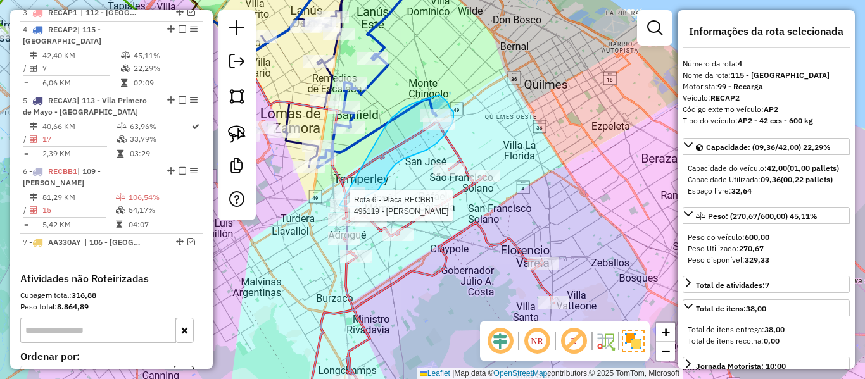
drag, startPoint x: 382, startPoint y: 131, endPoint x: 342, endPoint y: 178, distance: 62.4
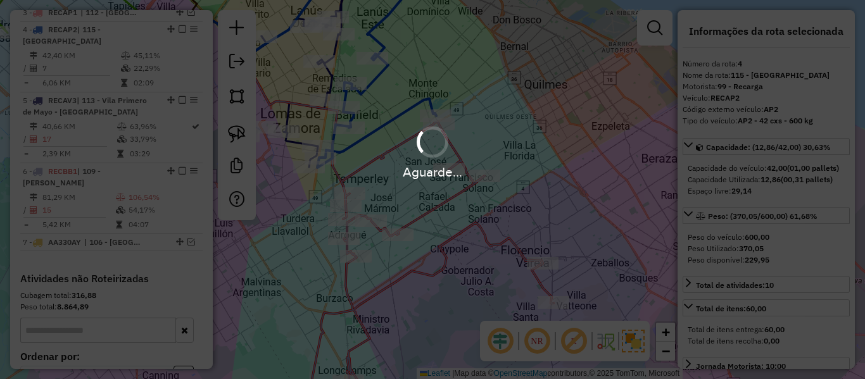
select select "**********"
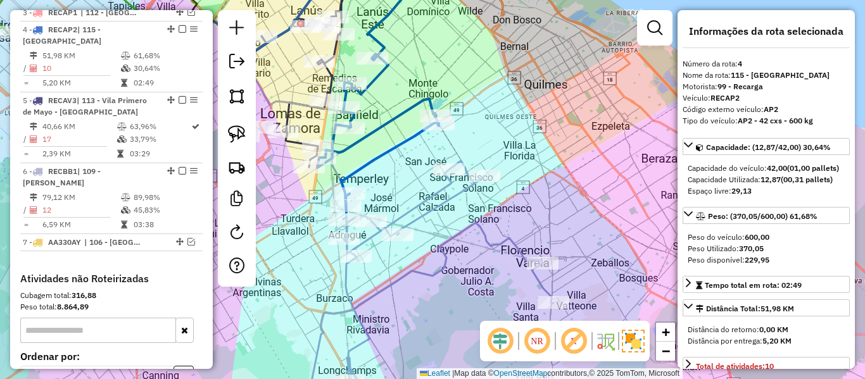
click at [447, 208] on icon at bounding box center [427, 289] width 251 height 256
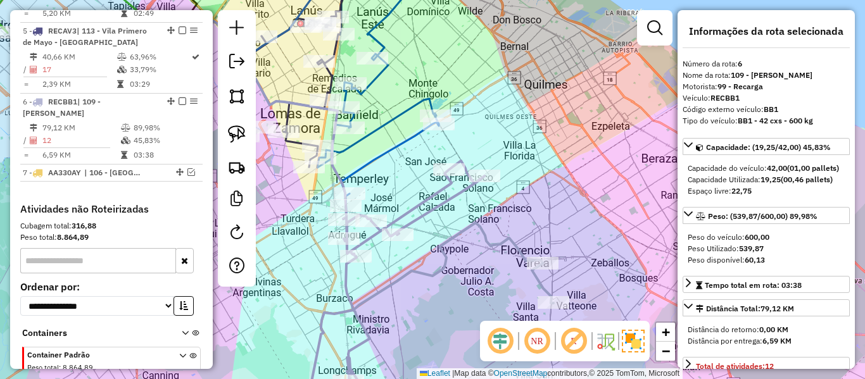
scroll to position [778, 0]
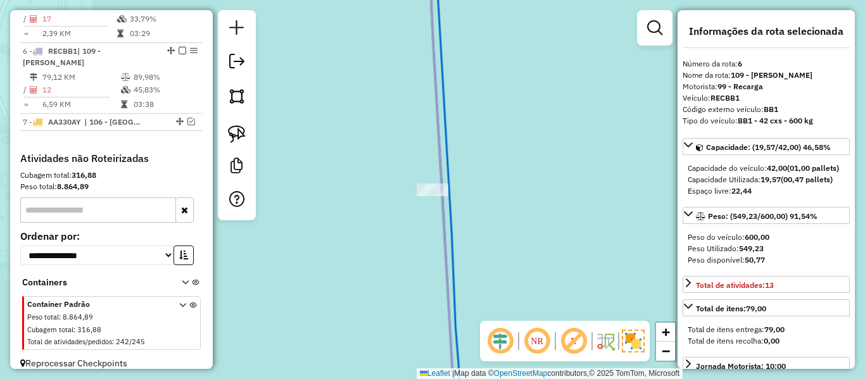
select select "**********"
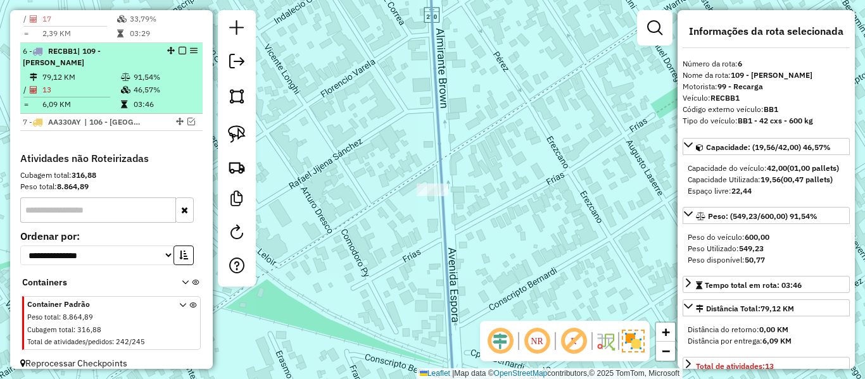
click at [178, 47] on em at bounding box center [182, 51] width 8 height 8
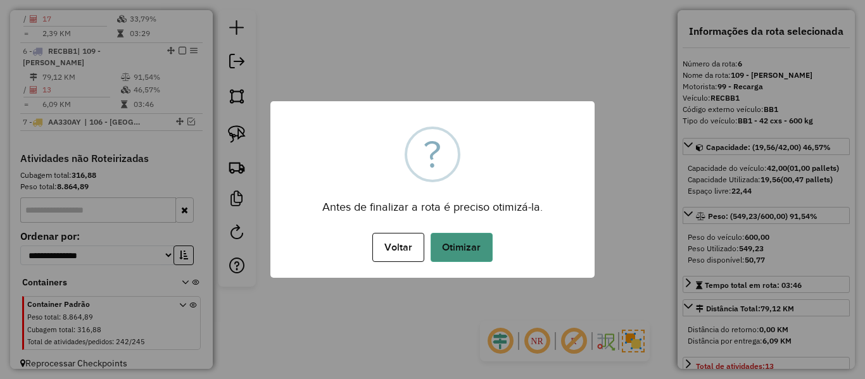
click at [458, 235] on button "Otimizar" at bounding box center [461, 247] width 62 height 29
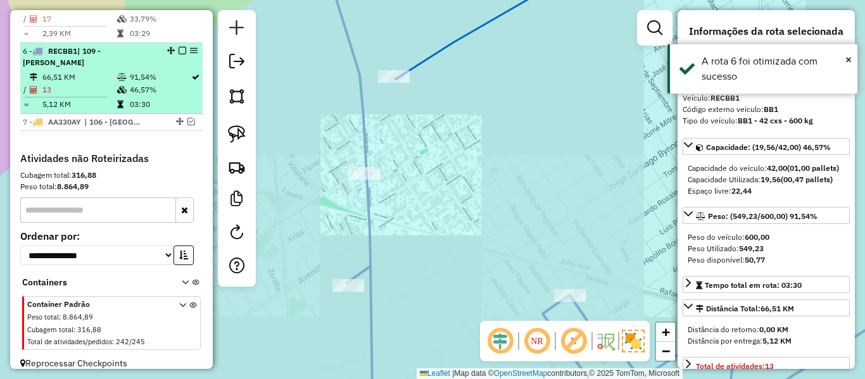
click at [173, 47] on div at bounding box center [178, 51] width 38 height 8
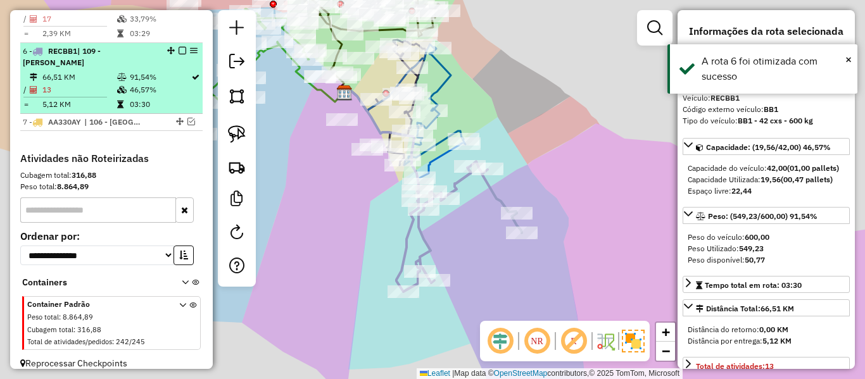
click at [178, 47] on em at bounding box center [182, 51] width 8 height 8
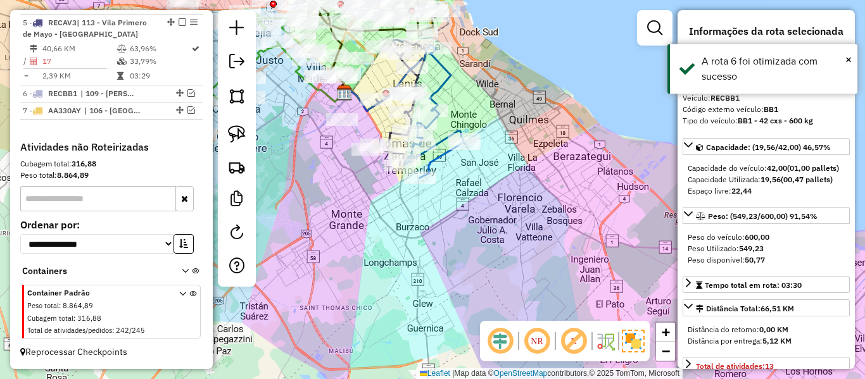
scroll to position [724, 0]
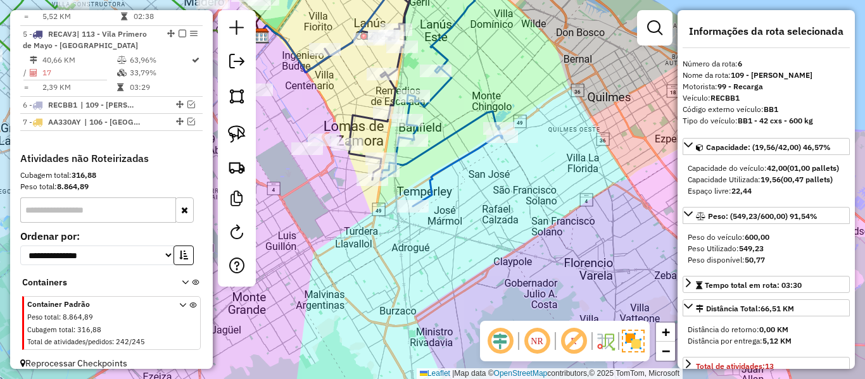
click at [455, 157] on icon at bounding box center [441, 84] width 122 height 244
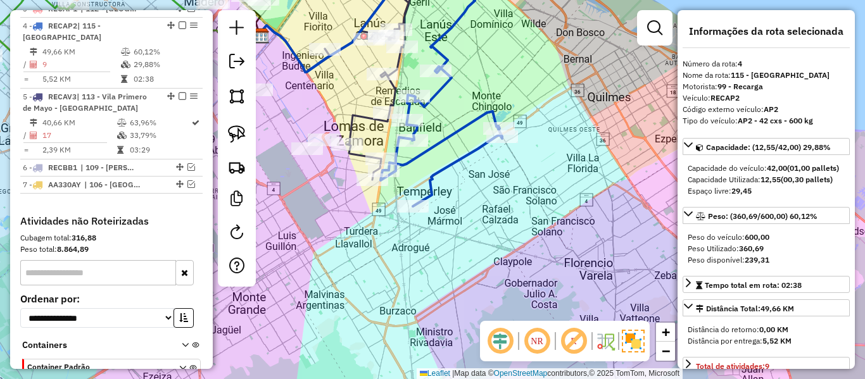
scroll to position [658, 0]
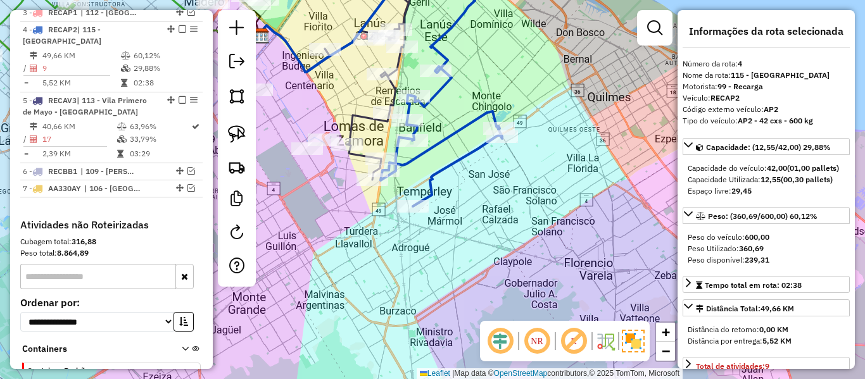
drag, startPoint x: 509, startPoint y: 256, endPoint x: 513, endPoint y: 263, distance: 7.9
click at [512, 263] on div "Janela de atendimento Grade de atendimento Capacidade Transportadoras Veículos …" at bounding box center [432, 189] width 865 height 379
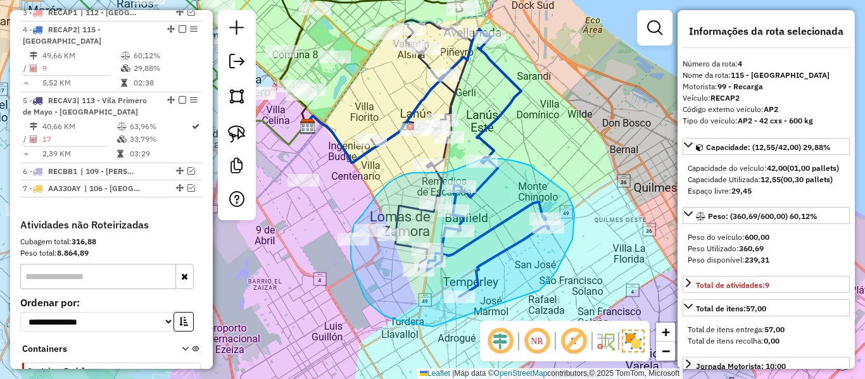
drag, startPoint x: 537, startPoint y: 291, endPoint x: 455, endPoint y: 324, distance: 88.0
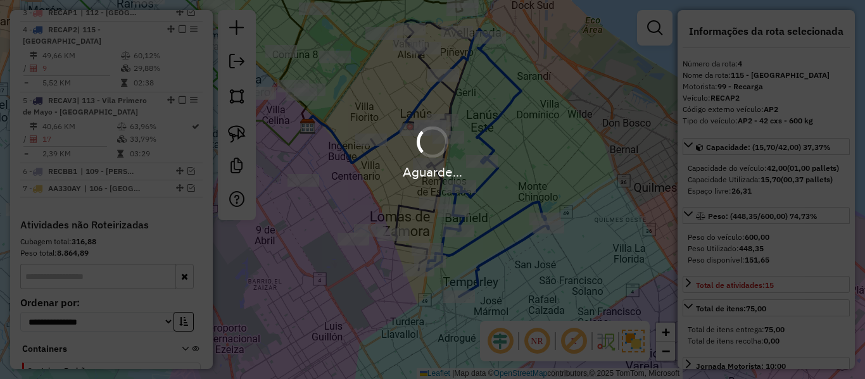
select select "**********"
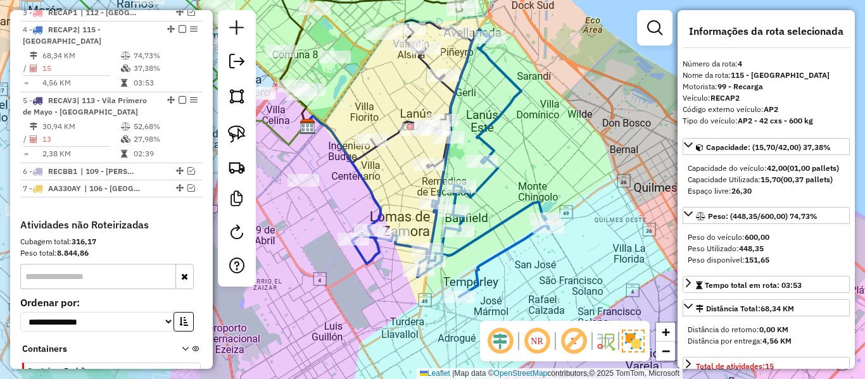
click at [497, 227] on icon at bounding box center [450, 163] width 196 height 268
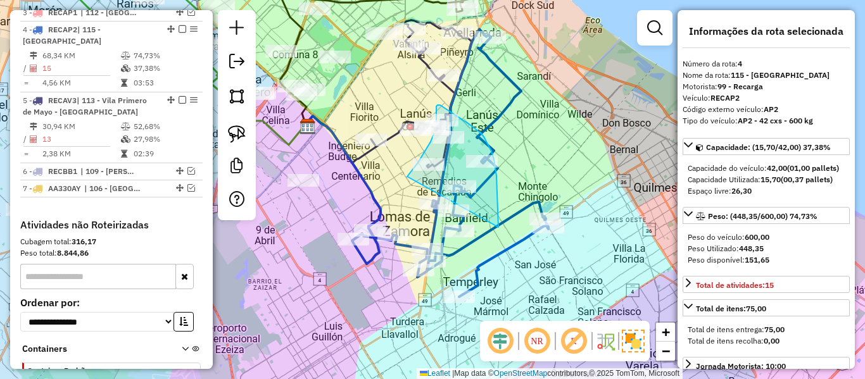
drag, startPoint x: 498, startPoint y: 227, endPoint x: 404, endPoint y: 204, distance: 96.6
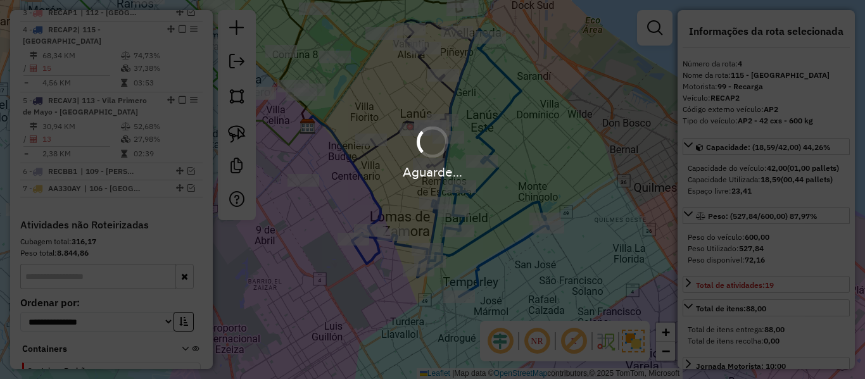
select select "**********"
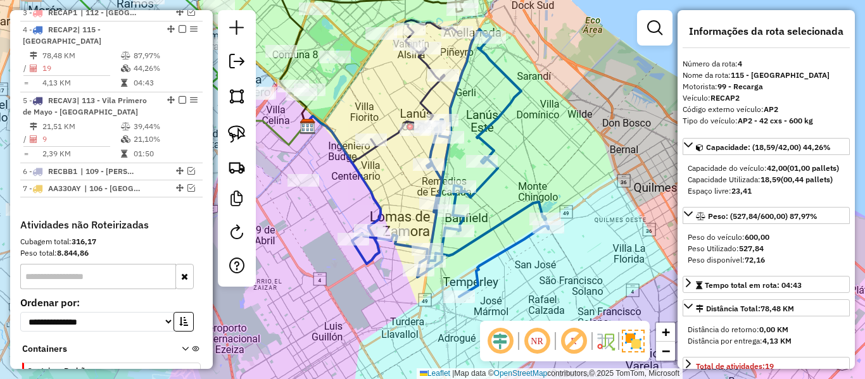
click at [503, 109] on icon at bounding box center [450, 163] width 196 height 268
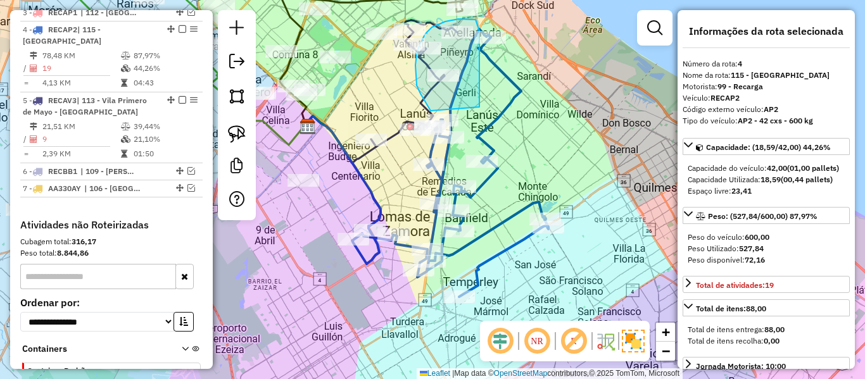
click at [434, 116] on div "Janela de atendimento Grade de atendimento Capacidade Transportadoras Veículos …" at bounding box center [432, 189] width 865 height 379
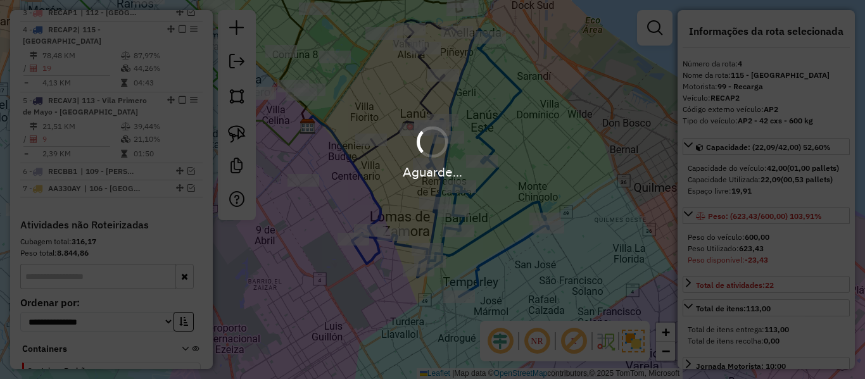
select select "**********"
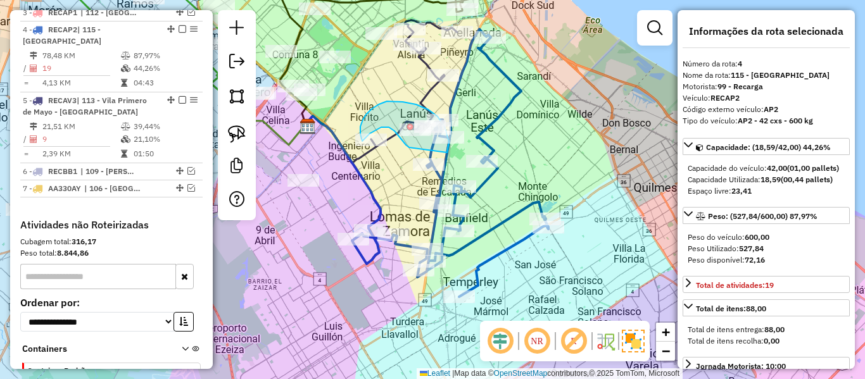
drag, startPoint x: 449, startPoint y: 145, endPoint x: 409, endPoint y: 148, distance: 40.0
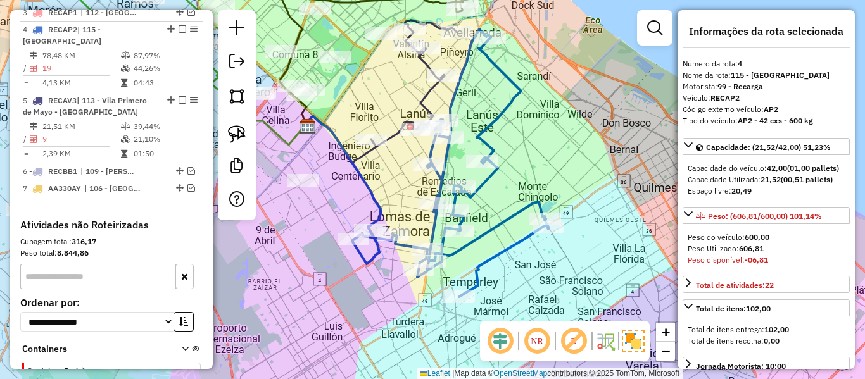
select select "**********"
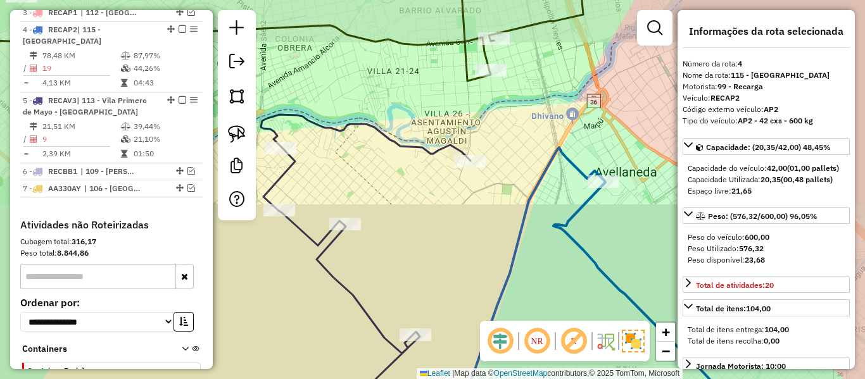
drag, startPoint x: 517, startPoint y: 151, endPoint x: 496, endPoint y: 190, distance: 43.9
click at [517, 150] on icon at bounding box center [591, 282] width 266 height 270
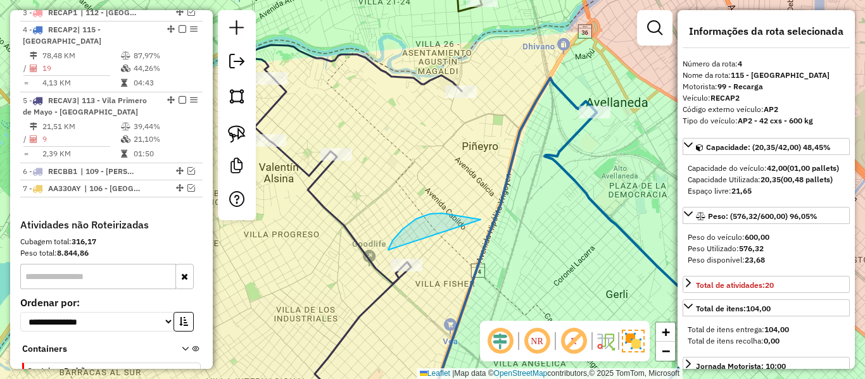
drag, startPoint x: 403, startPoint y: 229, endPoint x: 450, endPoint y: 277, distance: 67.6
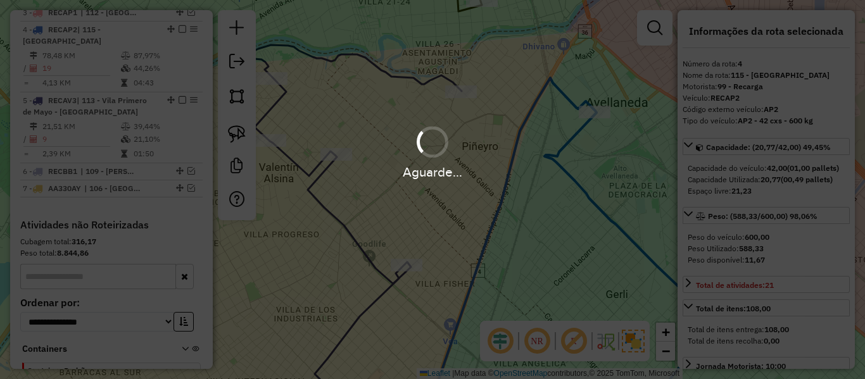
select select "**********"
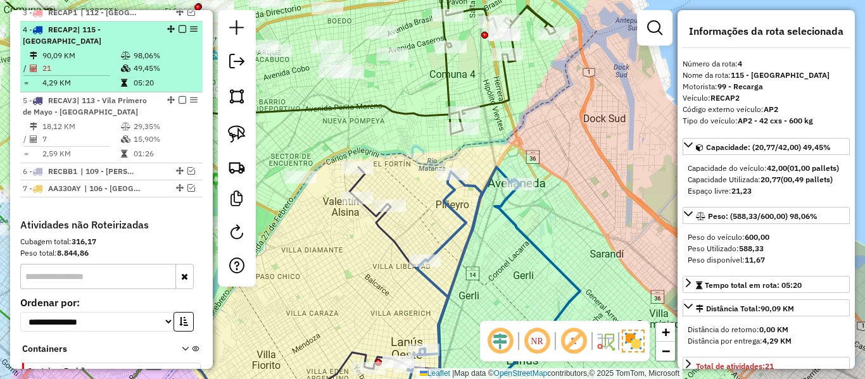
click at [179, 25] on em at bounding box center [182, 29] width 8 height 8
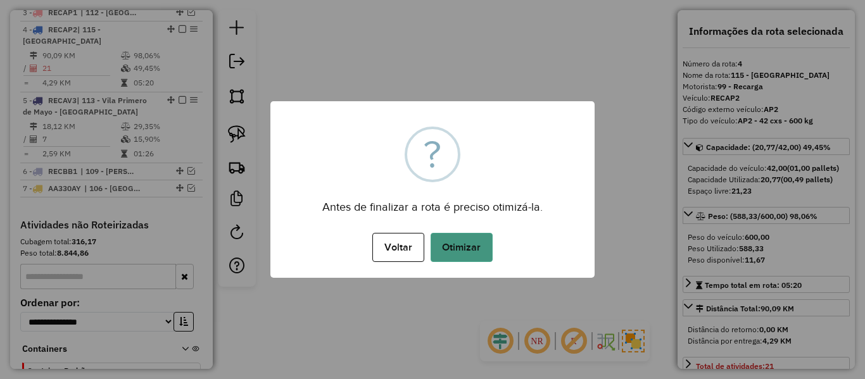
click at [474, 258] on button "Otimizar" at bounding box center [461, 247] width 62 height 29
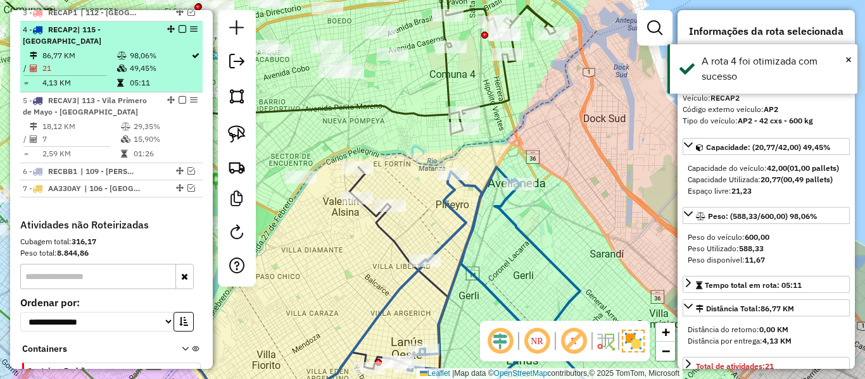
click at [179, 25] on em at bounding box center [182, 29] width 8 height 8
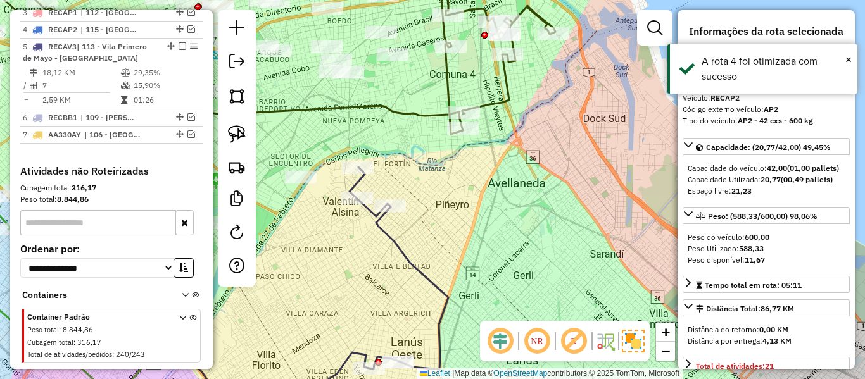
scroll to position [604, 0]
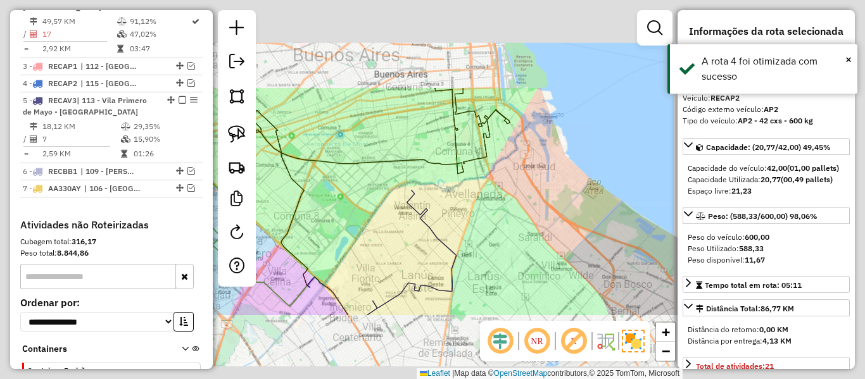
click at [475, 244] on div "Janela de atendimento Grade de atendimento Capacidade Transportadoras Veículos …" at bounding box center [432, 189] width 865 height 379
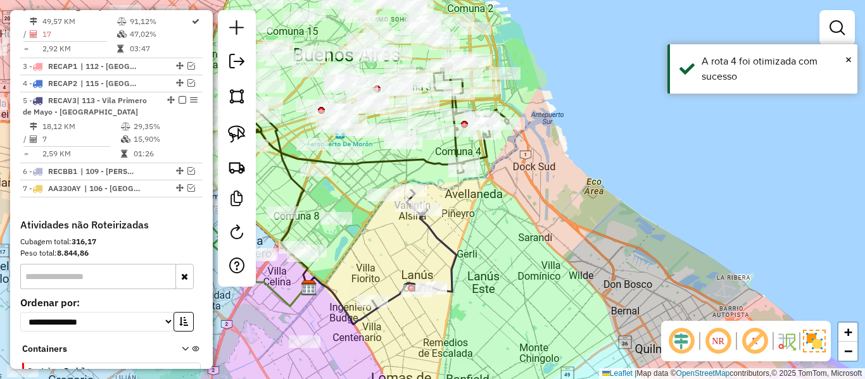
click at [441, 241] on icon at bounding box center [414, 249] width 84 height 118
select select "**********"
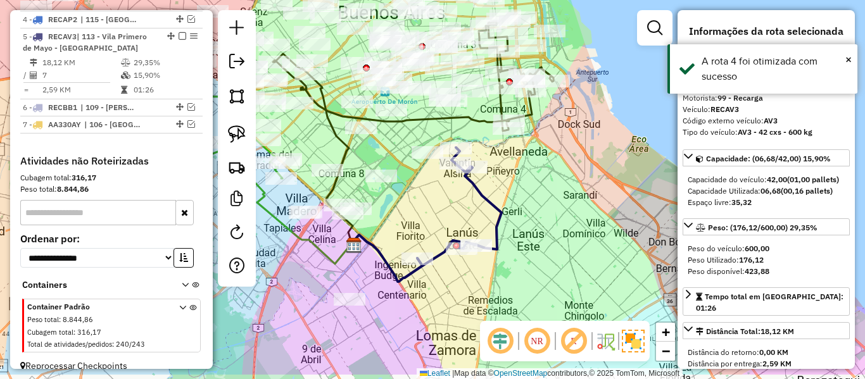
drag, startPoint x: 473, startPoint y: 259, endPoint x: 518, endPoint y: 234, distance: 52.1
click at [518, 216] on div "Janela de atendimento Grade de atendimento Capacidade Transportadoras Veículos …" at bounding box center [432, 189] width 865 height 379
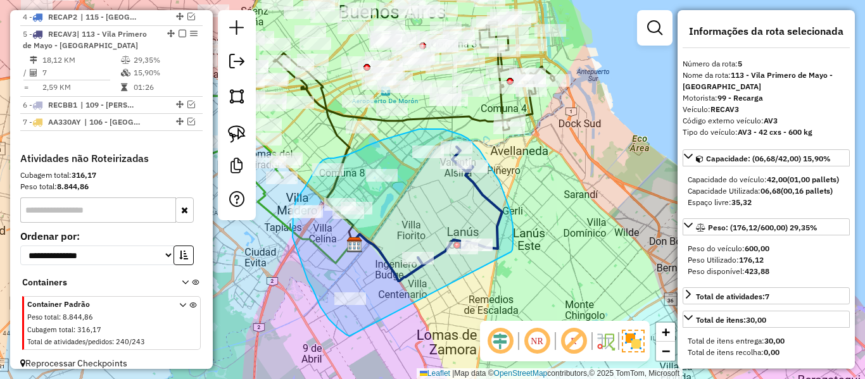
drag, startPoint x: 513, startPoint y: 244, endPoint x: 383, endPoint y: 338, distance: 160.4
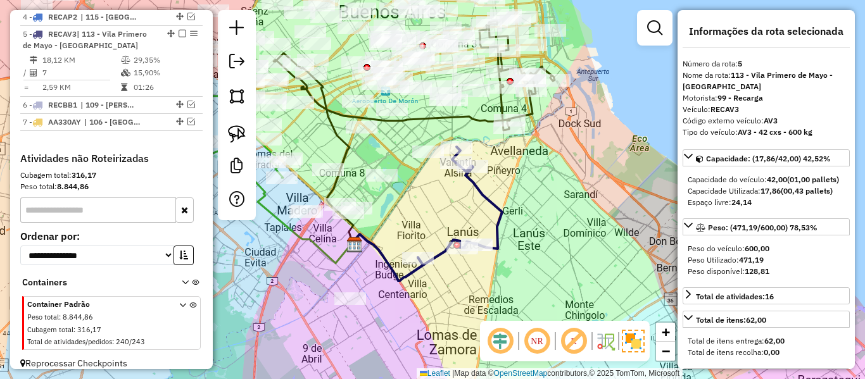
select select "**********"
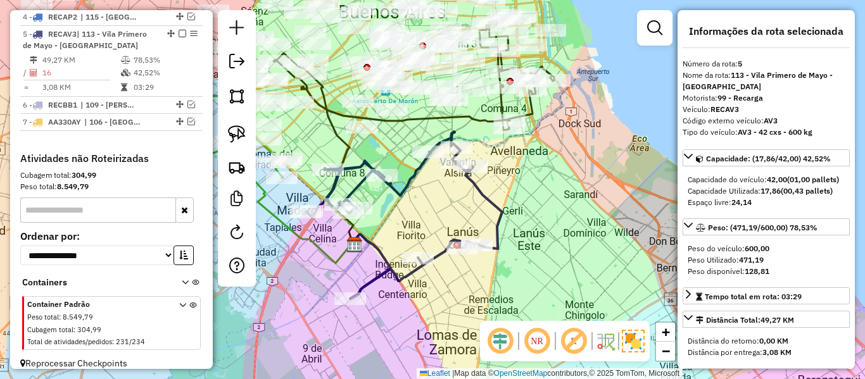
click at [396, 191] on icon at bounding box center [404, 215] width 196 height 167
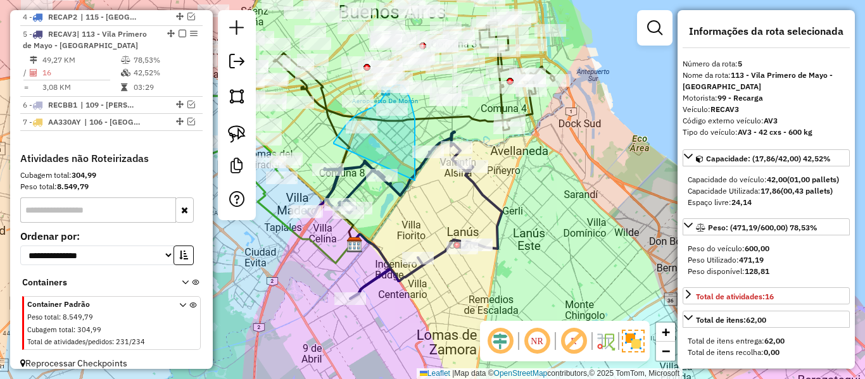
drag, startPoint x: 413, startPoint y: 108, endPoint x: 330, endPoint y: 162, distance: 98.3
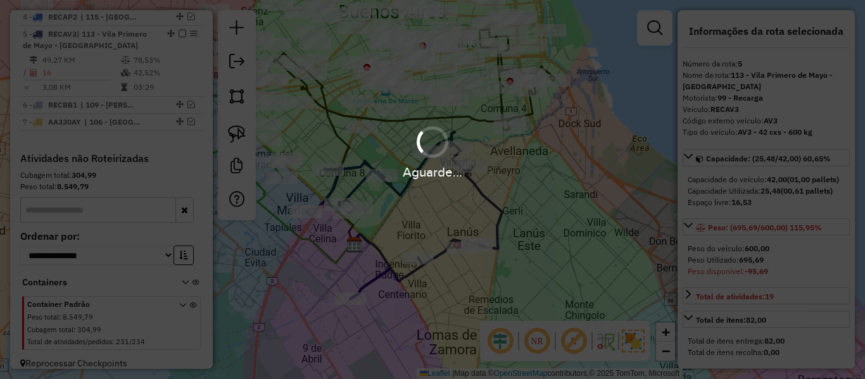
select select "**********"
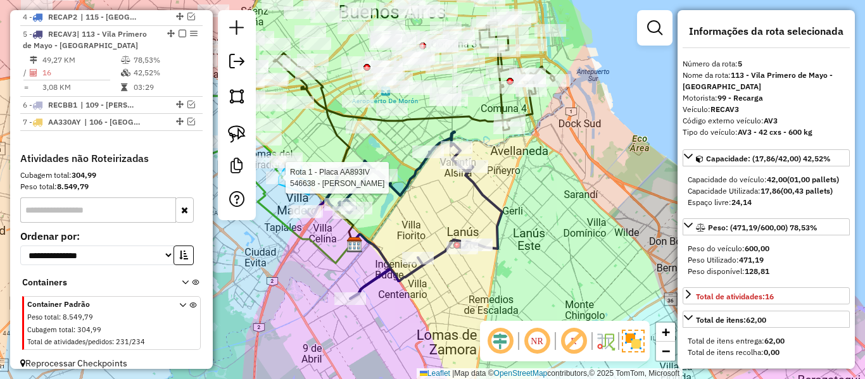
drag, startPoint x: 309, startPoint y: 195, endPoint x: 285, endPoint y: 191, distance: 23.7
click at [282, 187] on div "Rota 1 - Placa AA893IV 546638 - [PERSON_NAME] Janela de atendimento Grade de at…" at bounding box center [432, 189] width 865 height 379
drag, startPoint x: 285, startPoint y: 196, endPoint x: 275, endPoint y: 188, distance: 13.0
click at [273, 185] on div "Rota 1 - Placa AA893IV 546638 - [PERSON_NAME] Janela de atendimento Grade de at…" at bounding box center [432, 189] width 865 height 379
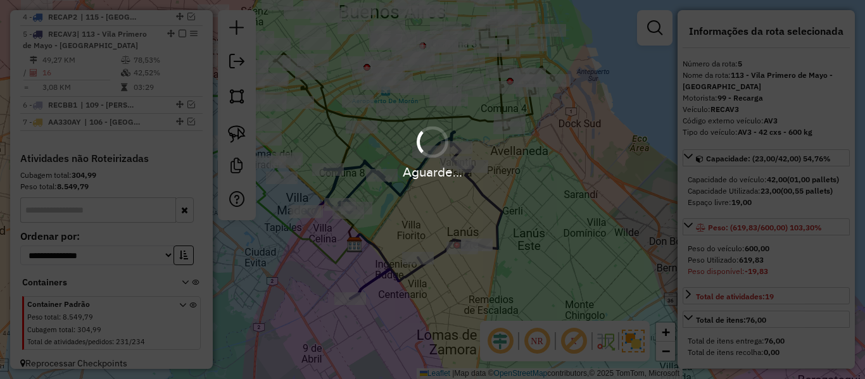
select select "**********"
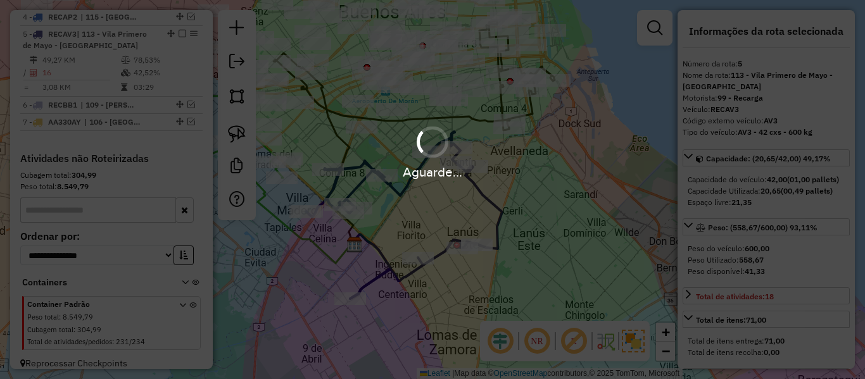
select select "**********"
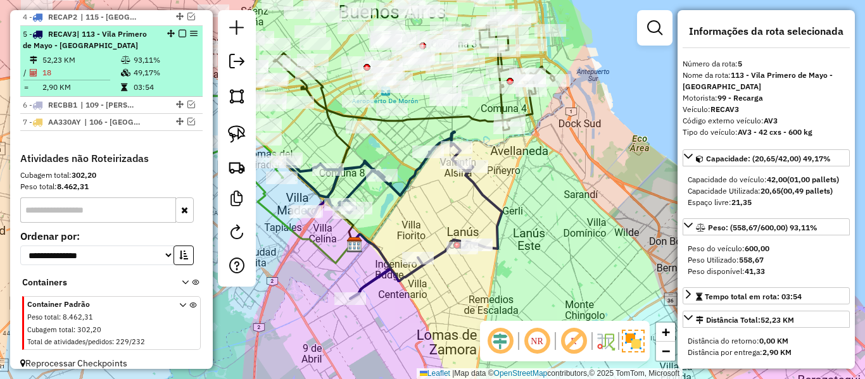
click at [180, 30] on em at bounding box center [182, 34] width 8 height 8
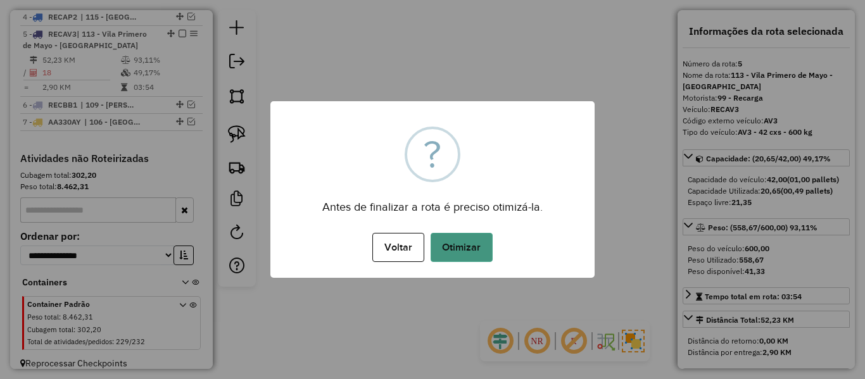
click at [464, 256] on button "Otimizar" at bounding box center [461, 247] width 62 height 29
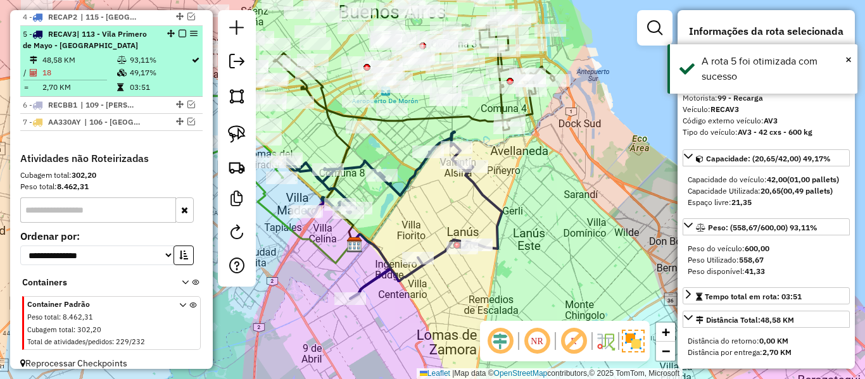
click at [178, 30] on em at bounding box center [182, 34] width 8 height 8
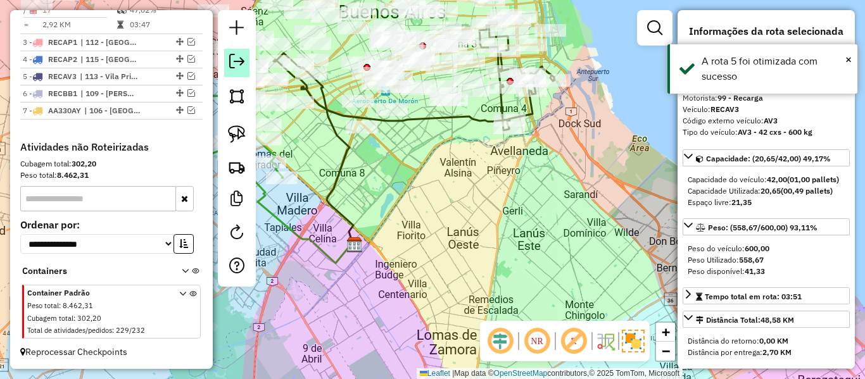
scroll to position [616, 0]
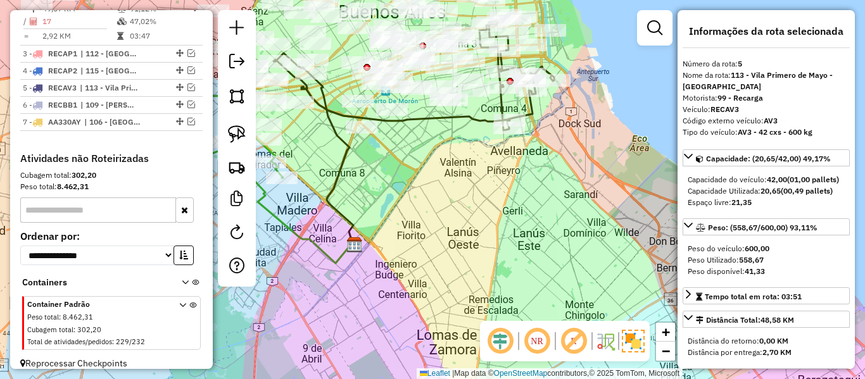
click at [452, 243] on div "Janela de atendimento Grade de atendimento Capacidade Transportadoras Veículos …" at bounding box center [432, 189] width 865 height 379
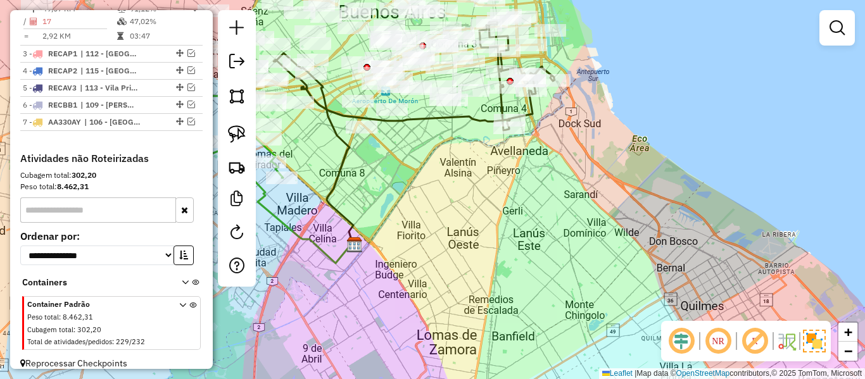
drag, startPoint x: 473, startPoint y: 227, endPoint x: 583, endPoint y: 261, distance: 114.5
click at [581, 261] on div "Janela de atendimento Grade de atendimento Capacidade Transportadoras Veículos …" at bounding box center [432, 189] width 865 height 379
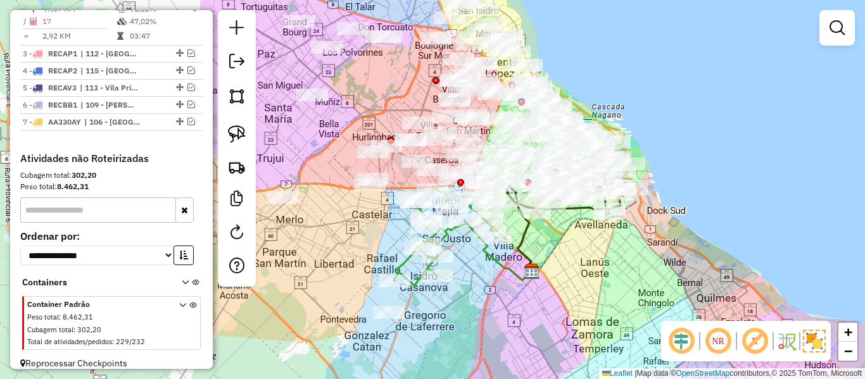
click at [498, 253] on div "Janela de atendimento Grade de atendimento Capacidade Transportadoras Veículos …" at bounding box center [432, 189] width 865 height 379
click at [498, 264] on icon at bounding box center [498, 250] width 67 height 60
select select "**********"
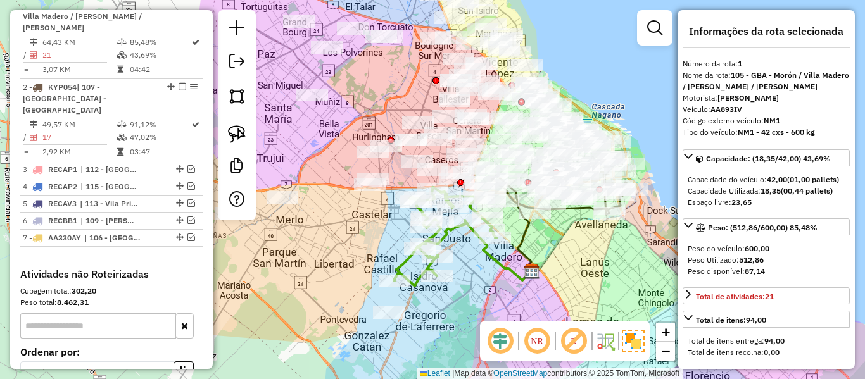
scroll to position [487, 0]
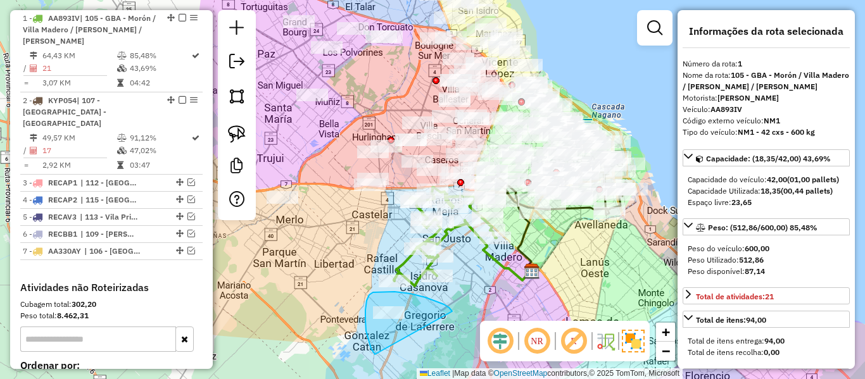
drag, startPoint x: 451, startPoint y: 310, endPoint x: 390, endPoint y: 351, distance: 73.7
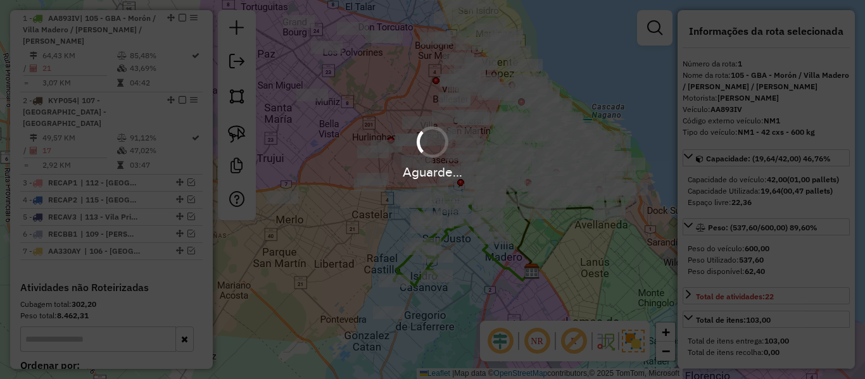
select select "**********"
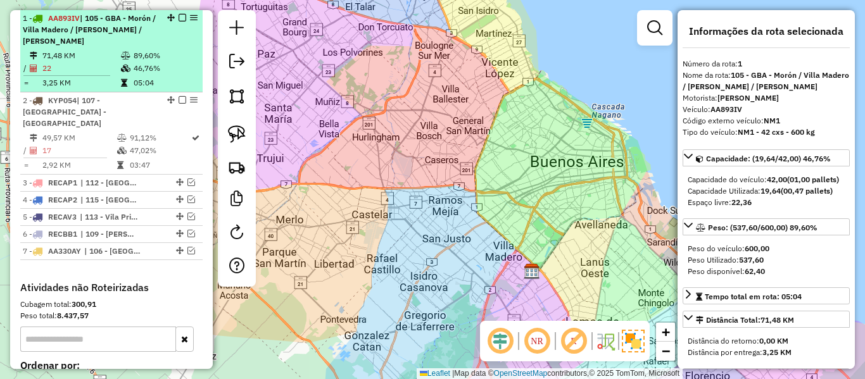
click at [153, 65] on td "46,76%" at bounding box center [165, 68] width 64 height 13
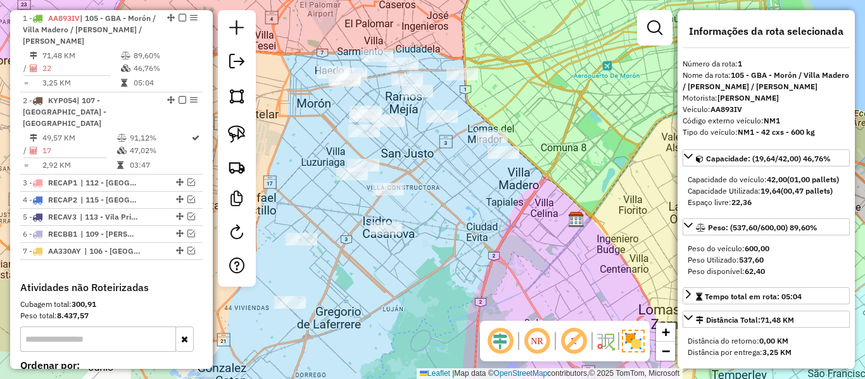
click at [504, 272] on div "Janela de atendimento Grade de atendimento Capacidade Transportadoras Veículos …" at bounding box center [432, 189] width 865 height 379
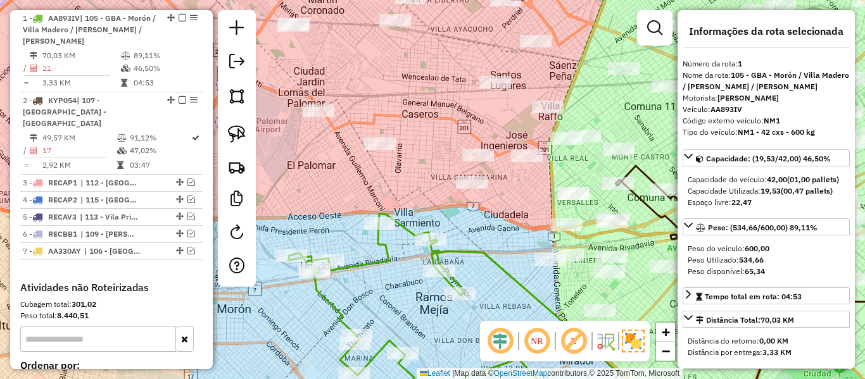
click at [481, 248] on icon at bounding box center [462, 315] width 346 height 203
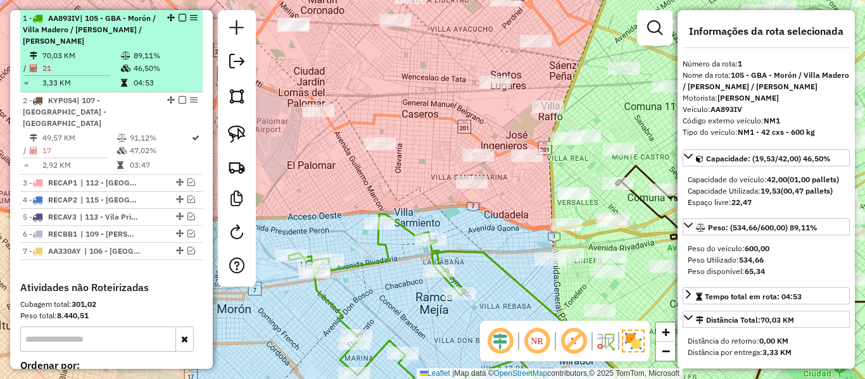
click at [178, 17] on em at bounding box center [182, 18] width 8 height 8
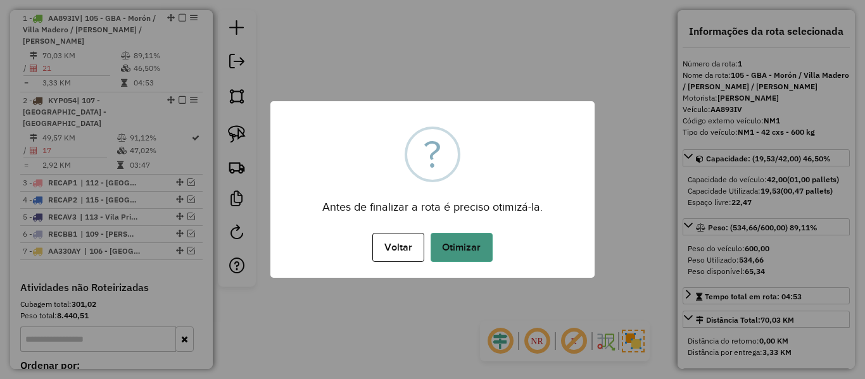
click at [466, 245] on button "Otimizar" at bounding box center [461, 247] width 62 height 29
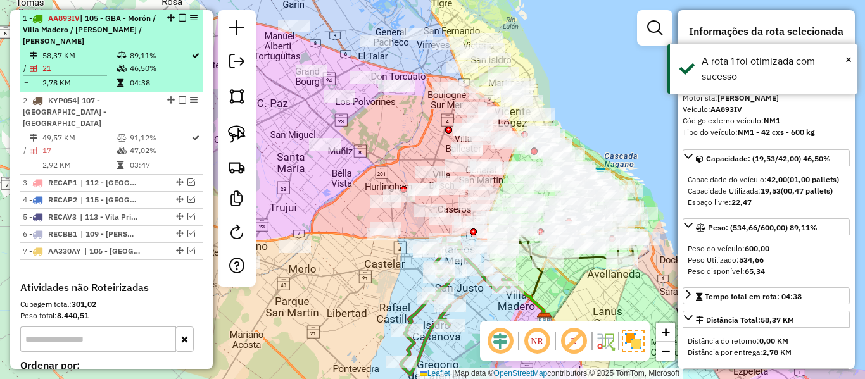
click at [178, 16] on em at bounding box center [182, 18] width 8 height 8
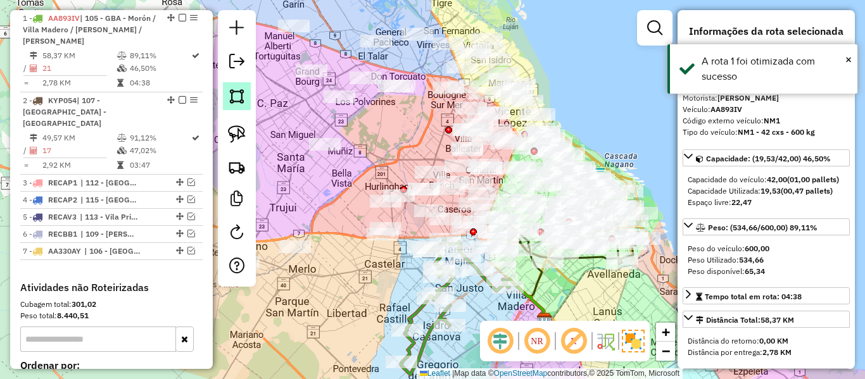
scroll to position [422, 0]
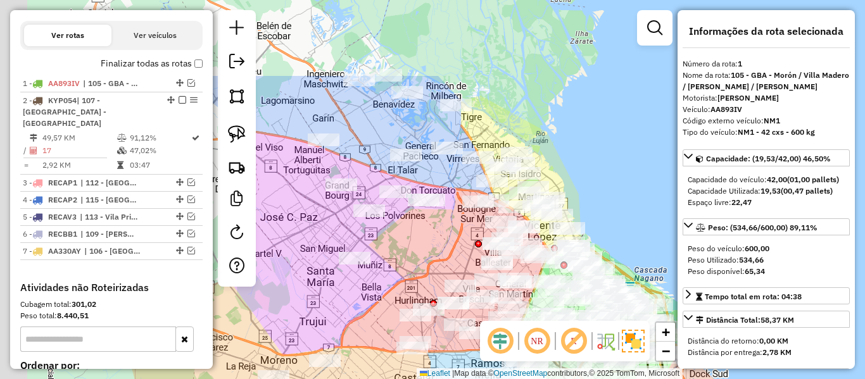
drag, startPoint x: 418, startPoint y: 220, endPoint x: 458, endPoint y: 294, distance: 84.1
click at [458, 294] on div "Janela de atendimento Grade de atendimento Capacidade Transportadoras Veículos …" at bounding box center [432, 189] width 865 height 379
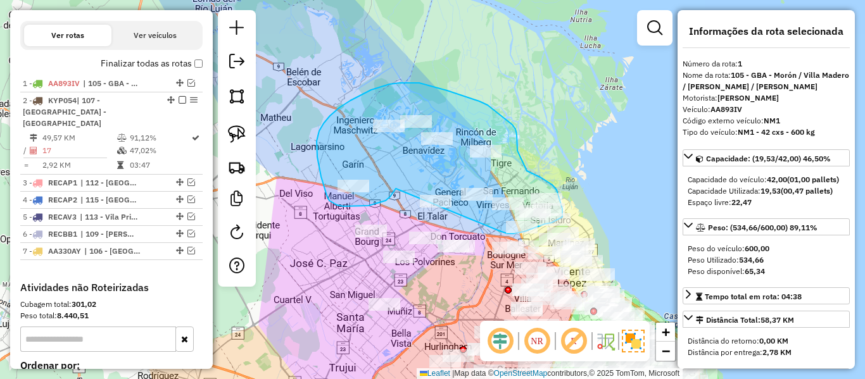
drag, startPoint x: 385, startPoint y: 201, endPoint x: 483, endPoint y: 225, distance: 100.4
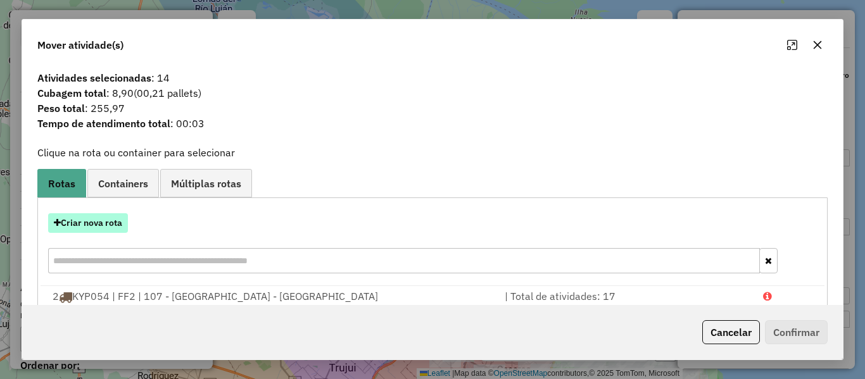
click at [104, 222] on button "Criar nova rota" at bounding box center [88, 223] width 80 height 20
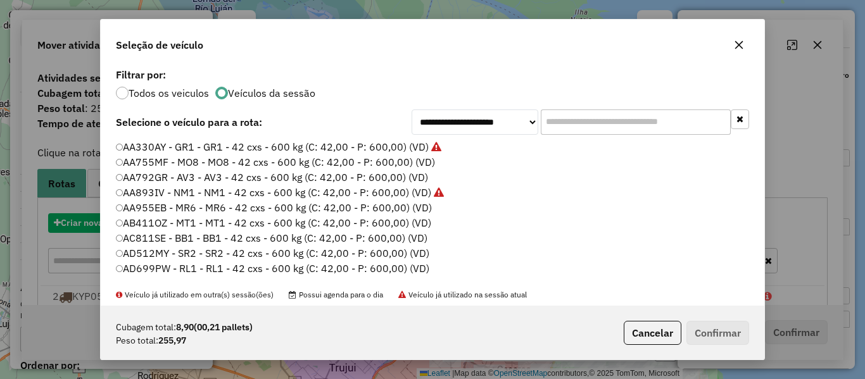
scroll to position [7, 4]
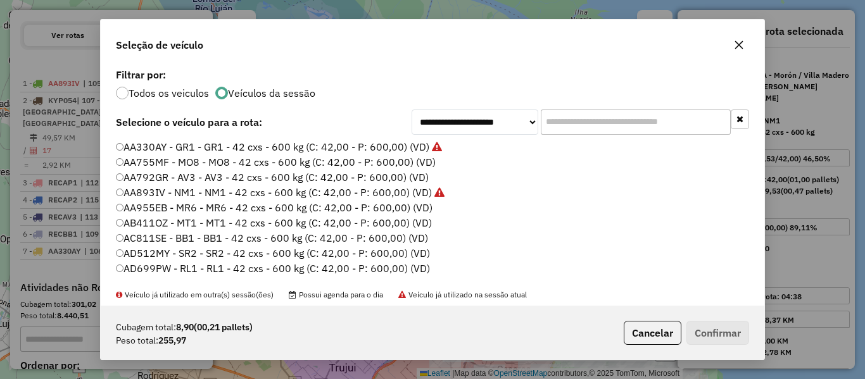
click at [425, 170] on label "AA792GR - AV3 - AV3 - 42 cxs - 600 kg (C: 42,00 - P: 600,00) (VD)" at bounding box center [272, 177] width 313 height 15
click at [427, 165] on label "AA755MF - MO8 - MO8 - 42 cxs - 600 kg (C: 42,00 - P: 600,00) (VD)" at bounding box center [276, 161] width 320 height 15
click at [735, 344] on button "Confirmar" at bounding box center [717, 333] width 63 height 24
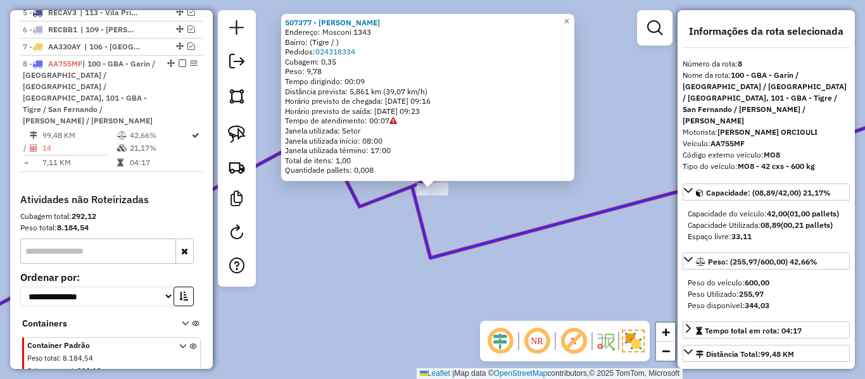
scroll to position [645, 0]
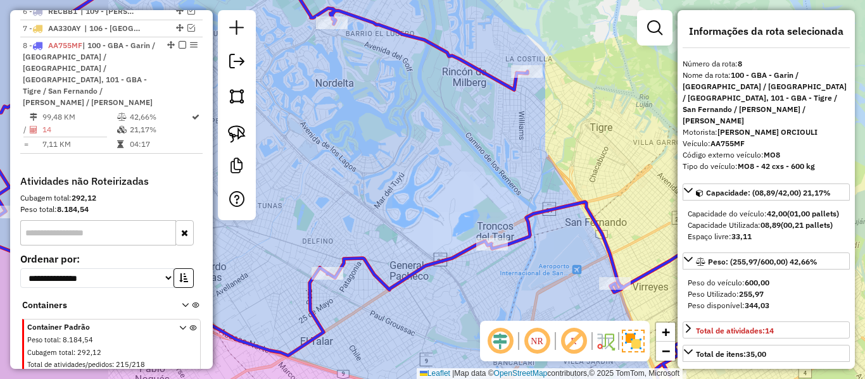
drag, startPoint x: 528, startPoint y: 274, endPoint x: 408, endPoint y: 142, distance: 179.2
click at [408, 142] on div "Janela de atendimento Grade de atendimento Capacidade Transportadoras Veículos …" at bounding box center [432, 189] width 865 height 379
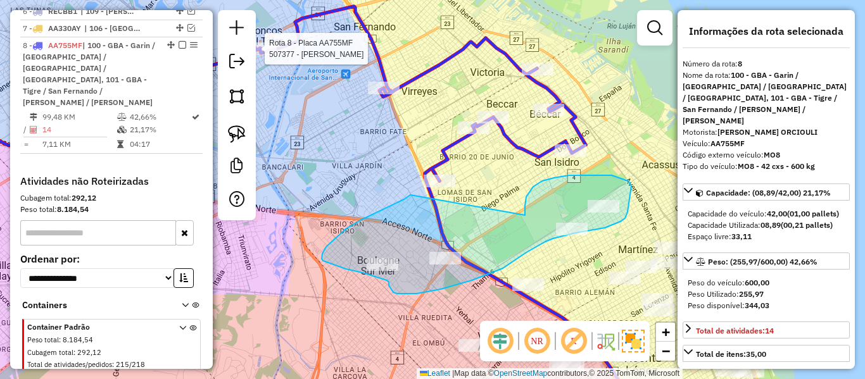
drag, startPoint x: 525, startPoint y: 211, endPoint x: 410, endPoint y: 195, distance: 115.6
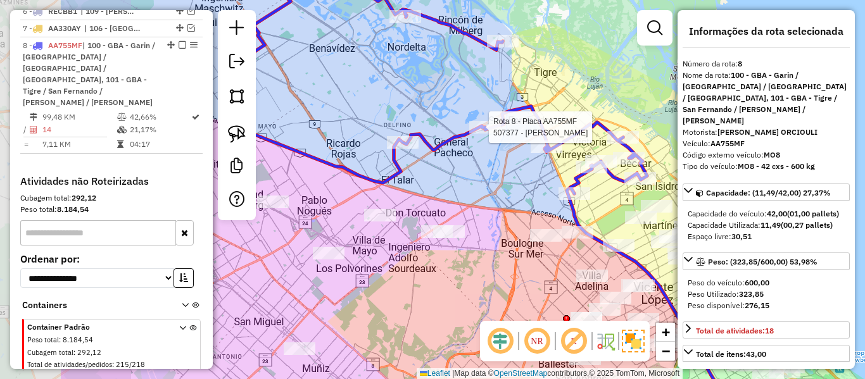
drag, startPoint x: 401, startPoint y: 187, endPoint x: 548, endPoint y: 194, distance: 147.6
click at [548, 194] on div "Rota 8 - Placa AA755MF 507377 - [PERSON_NAME] Rota 8 - Placa AA755MF 495776 - […" at bounding box center [432, 189] width 865 height 379
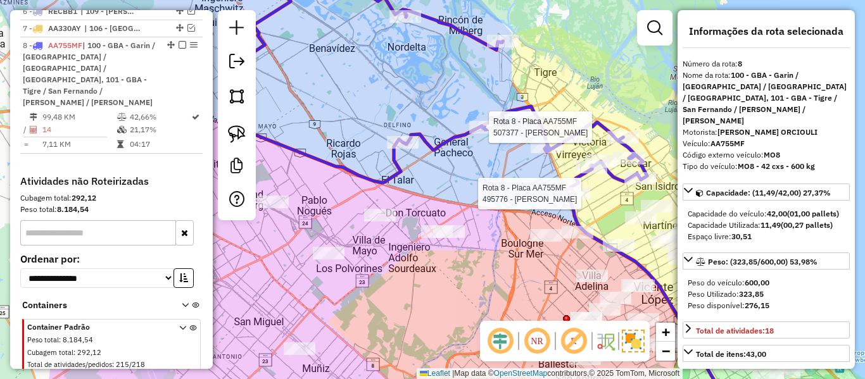
select select "**********"
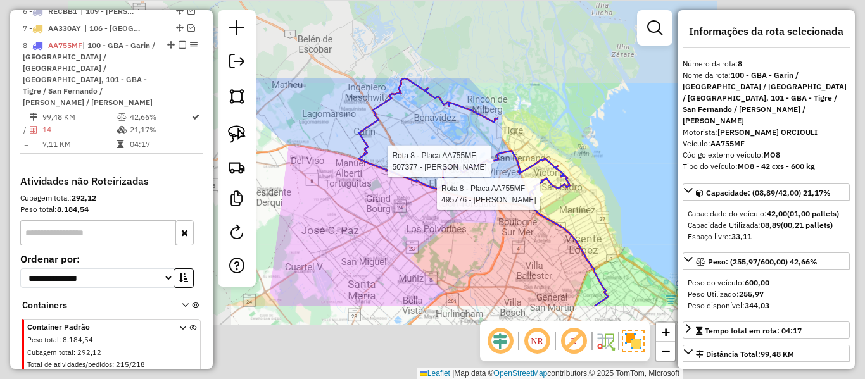
click at [494, 193] on div "Rota 8 - Placa AA755MF 507377 - [PERSON_NAME] Rota 8 - Placa AA755MF 495776 - […" at bounding box center [432, 189] width 865 height 379
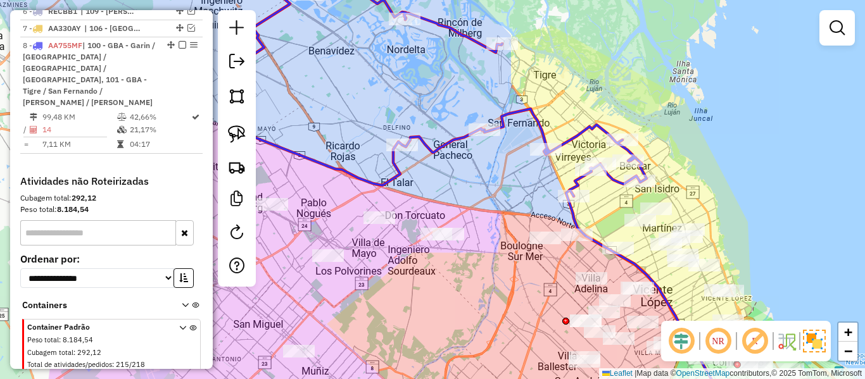
click at [461, 139] on icon at bounding box center [435, 80] width 422 height 232
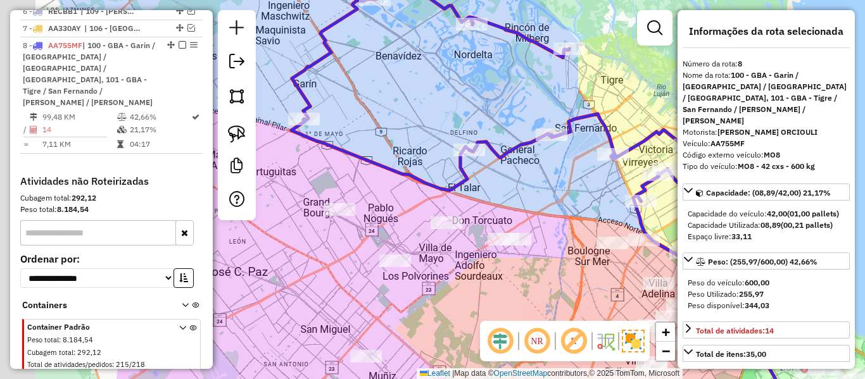
drag, startPoint x: 513, startPoint y: 180, endPoint x: 539, endPoint y: 182, distance: 25.3
click at [539, 182] on div "Janela de atendimento Grade de atendimento Capacidade Transportadoras Veículos …" at bounding box center [432, 189] width 865 height 379
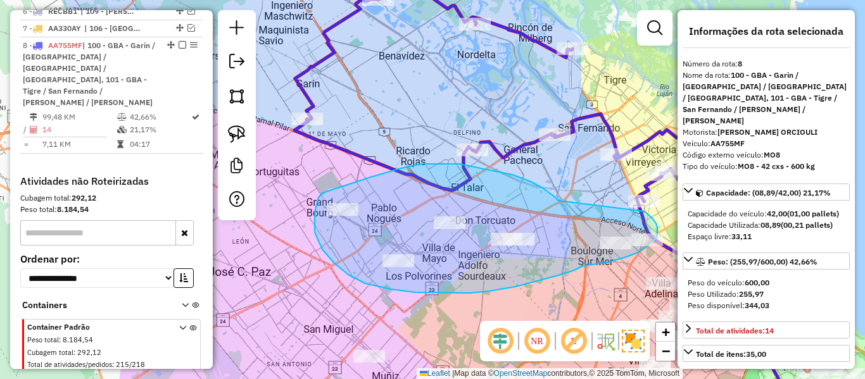
drag, startPoint x: 512, startPoint y: 175, endPoint x: 625, endPoint y: 206, distance: 117.5
click at [636, 208] on div "Janela de atendimento Grade de atendimento Capacidade Transportadoras Veículos …" at bounding box center [432, 189] width 865 height 379
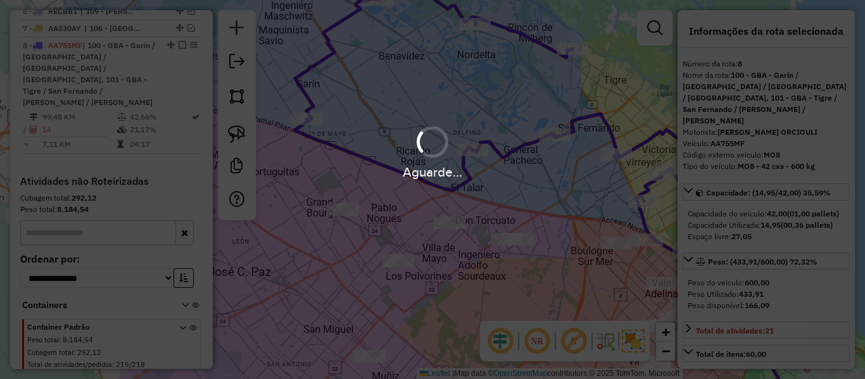
select select "**********"
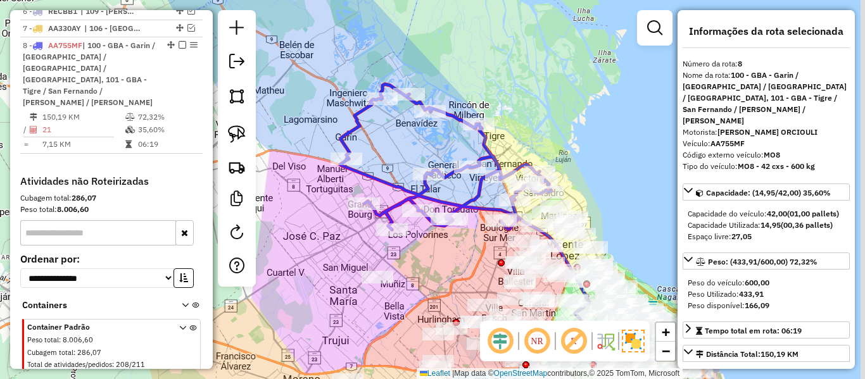
drag, startPoint x: 475, startPoint y: 194, endPoint x: 463, endPoint y: 194, distance: 11.4
click at [463, 194] on icon at bounding box center [445, 157] width 211 height 146
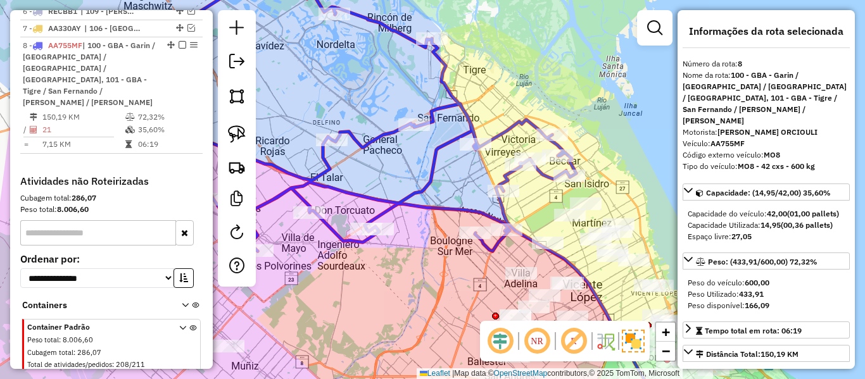
click at [503, 206] on icon at bounding box center [574, 301] width 157 height 232
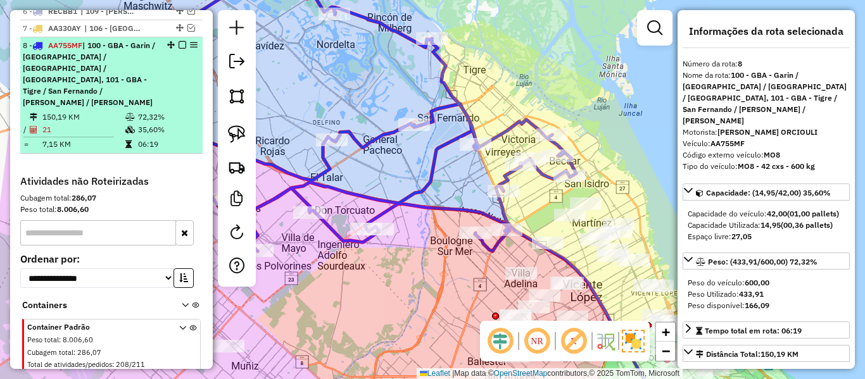
click at [178, 41] on em at bounding box center [182, 45] width 8 height 8
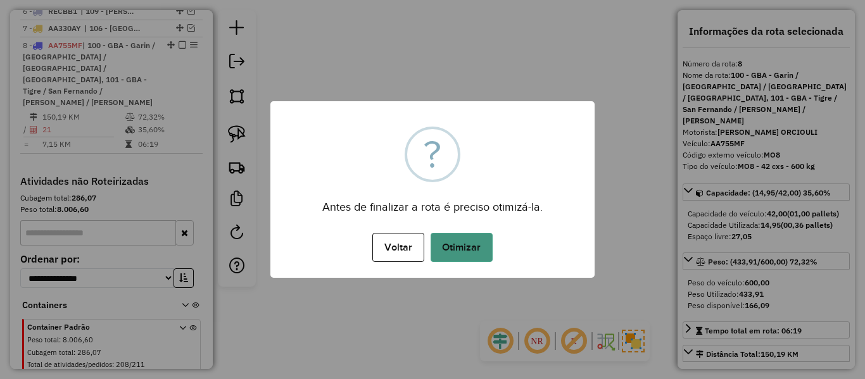
click at [463, 234] on button "Otimizar" at bounding box center [461, 247] width 62 height 29
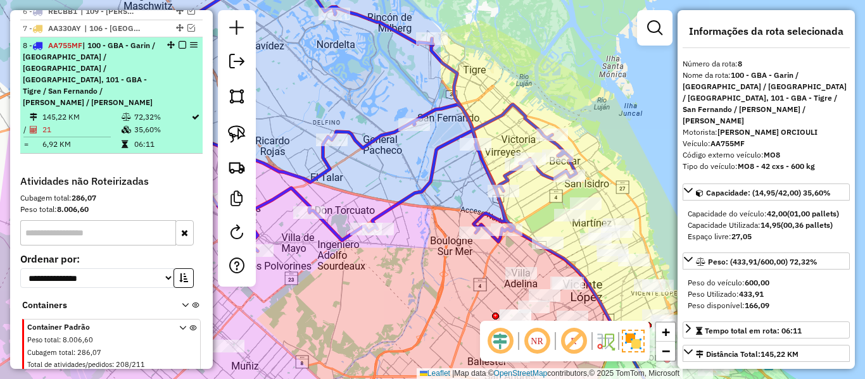
click at [178, 41] on em at bounding box center [182, 45] width 8 height 8
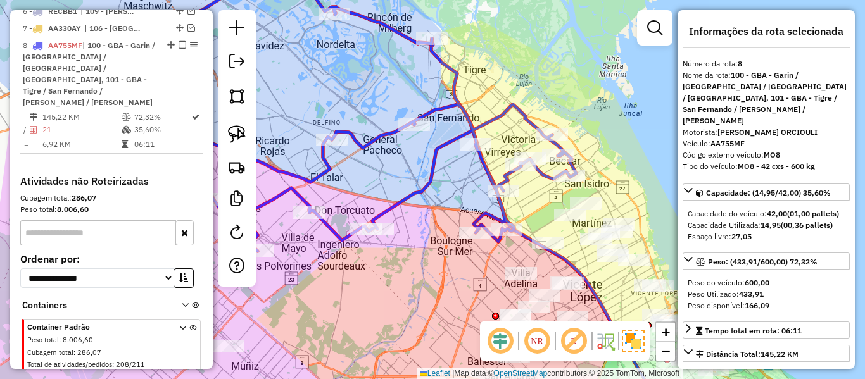
scroll to position [568, 0]
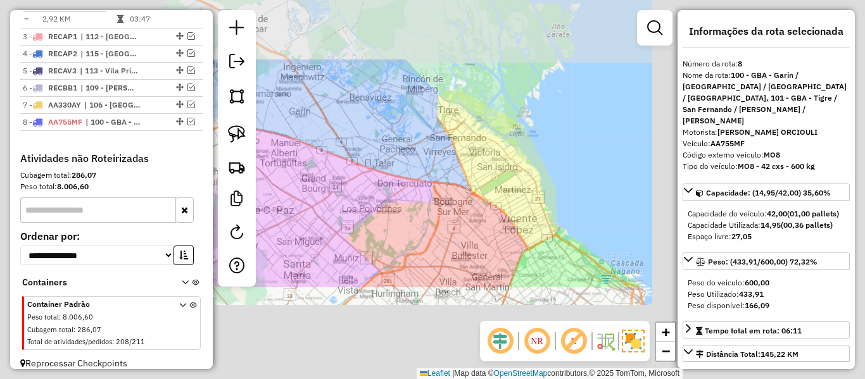
click at [437, 161] on div "Janela de atendimento Grade de atendimento Capacidade Transportadoras Veículos …" at bounding box center [432, 189] width 865 height 379
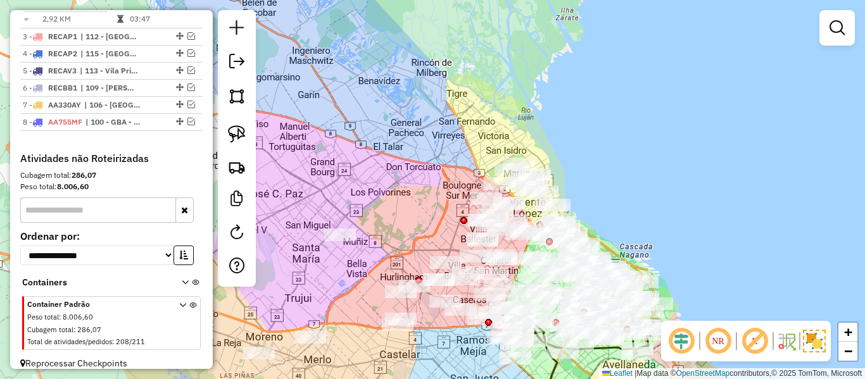
drag, startPoint x: 417, startPoint y: 213, endPoint x: 585, endPoint y: 108, distance: 197.9
click at [585, 108] on div "Janela de atendimento Grade de atendimento Capacidade Transportadoras Veículos …" at bounding box center [432, 189] width 865 height 379
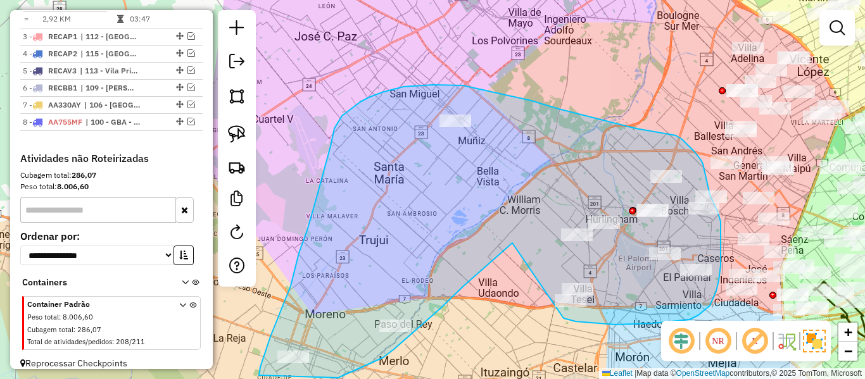
drag, startPoint x: 494, startPoint y: 258, endPoint x: 561, endPoint y: 315, distance: 87.6
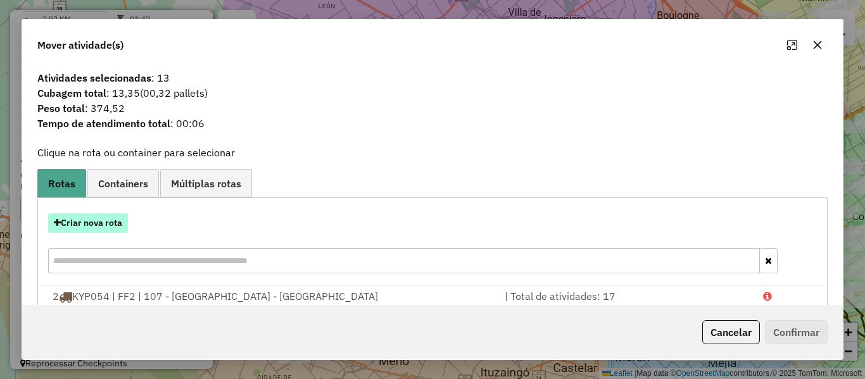
click at [103, 218] on button "Criar nova rota" at bounding box center [88, 223] width 80 height 20
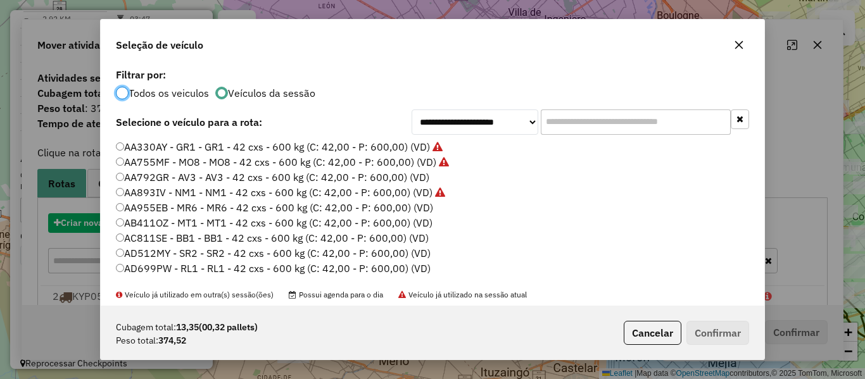
scroll to position [7, 4]
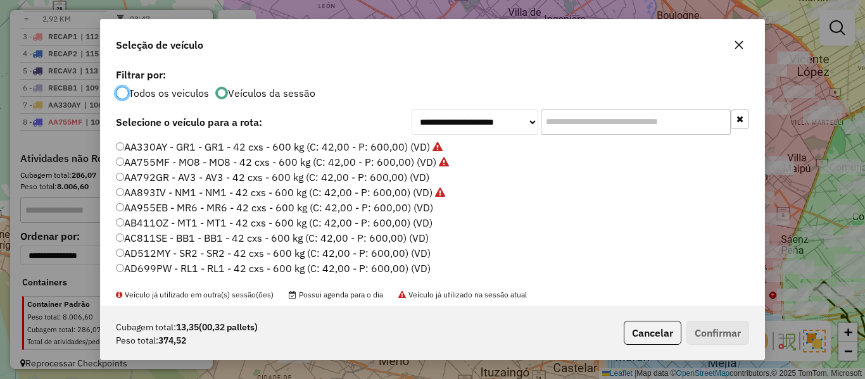
click at [420, 177] on label "AA792GR - AV3 - AV3 - 42 cxs - 600 kg (C: 42,00 - P: 600,00) (VD)" at bounding box center [272, 177] width 313 height 15
click at [711, 336] on button "Confirmar" at bounding box center [717, 333] width 63 height 24
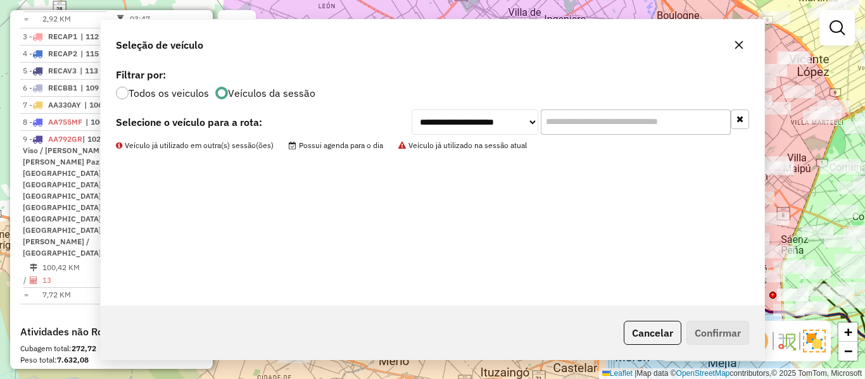
scroll to position [645, 0]
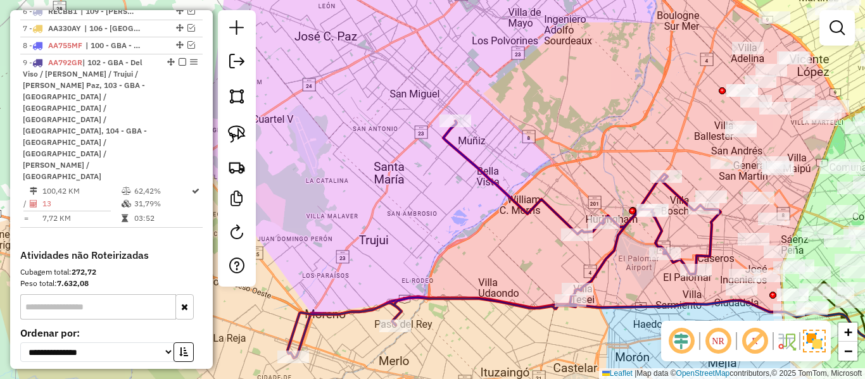
click at [606, 245] on div "Janela de atendimento Grade de atendimento Capacidade Transportadoras Veículos …" at bounding box center [432, 189] width 865 height 379
click at [612, 245] on icon at bounding box center [503, 239] width 433 height 236
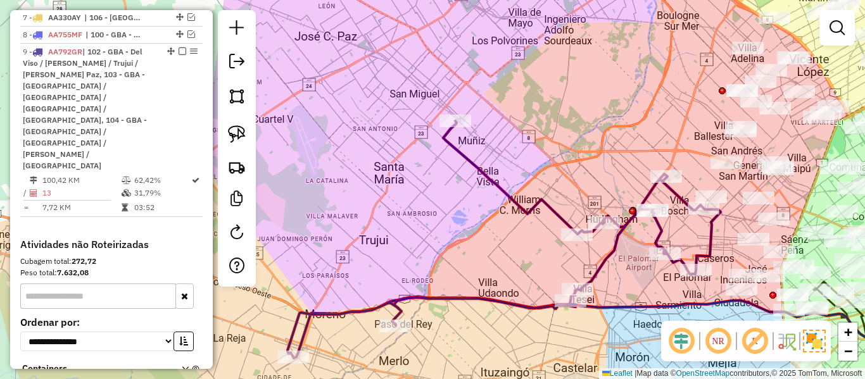
select select "**********"
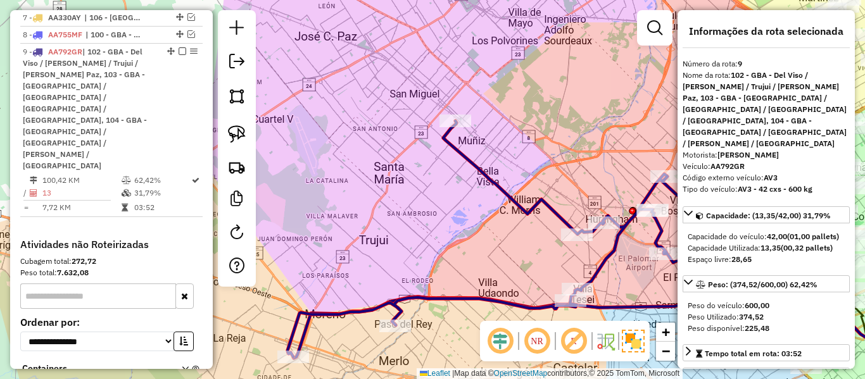
scroll to position [678, 0]
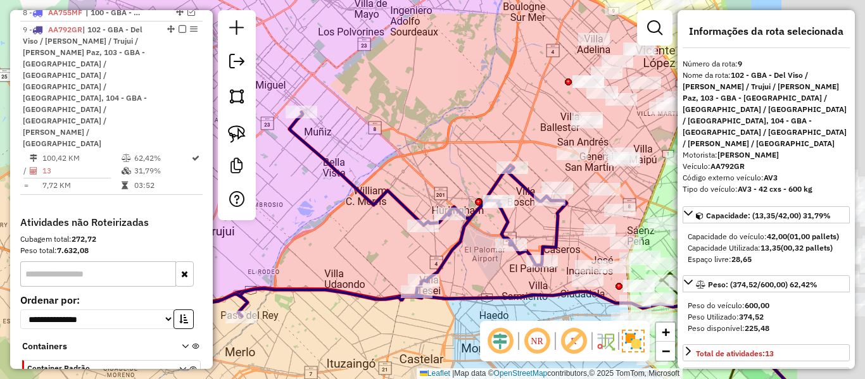
drag, startPoint x: 620, startPoint y: 276, endPoint x: 466, endPoint y: 267, distance: 154.1
click at [466, 267] on div "Janela de atendimento Grade de atendimento Capacidade Transportadoras Veículos …" at bounding box center [432, 189] width 865 height 379
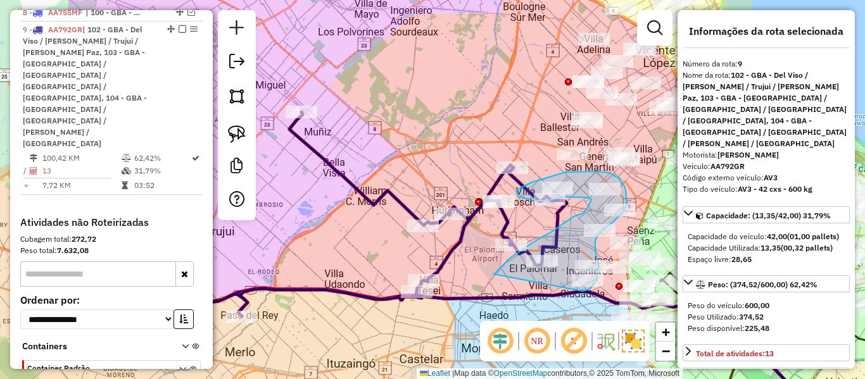
drag, startPoint x: 493, startPoint y: 274, endPoint x: 574, endPoint y: 292, distance: 83.1
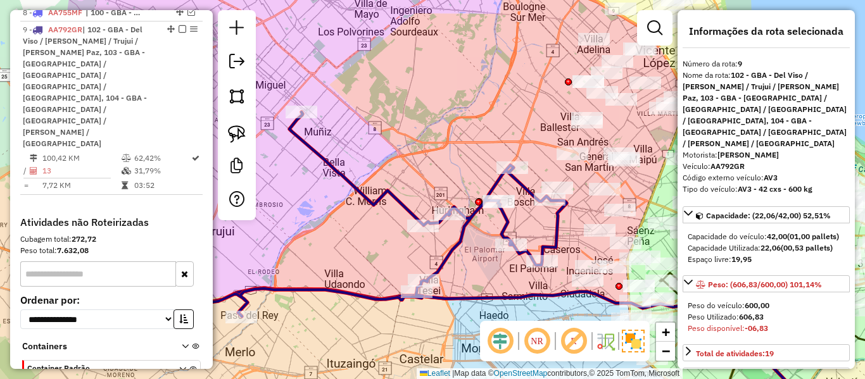
select select "**********"
drag, startPoint x: 564, startPoint y: 217, endPoint x: 536, endPoint y: 230, distance: 30.6
drag, startPoint x: 570, startPoint y: 256, endPoint x: 545, endPoint y: 270, distance: 29.2
click at [546, 270] on div "Janela de atendimento Grade de atendimento Capacidade Transportadoras Veículos …" at bounding box center [432, 189] width 865 height 379
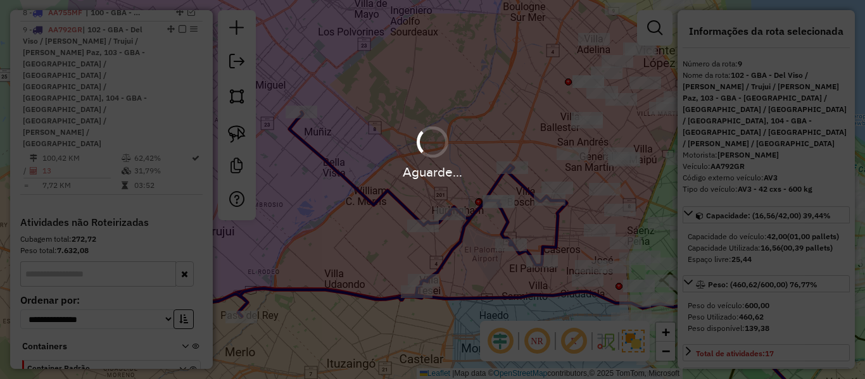
select select "**********"
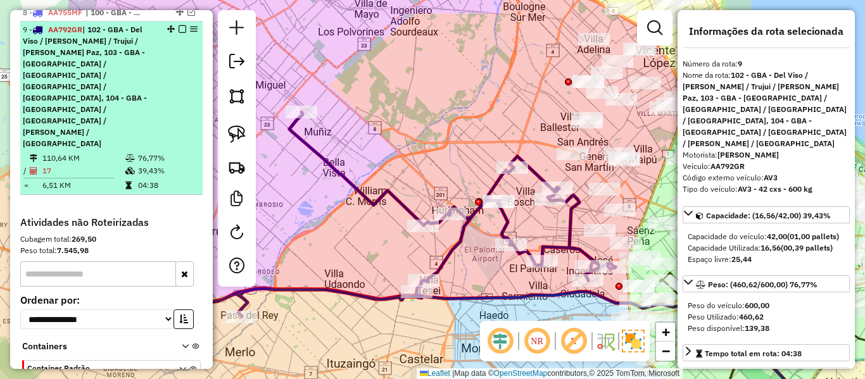
click at [178, 25] on em at bounding box center [182, 29] width 8 height 8
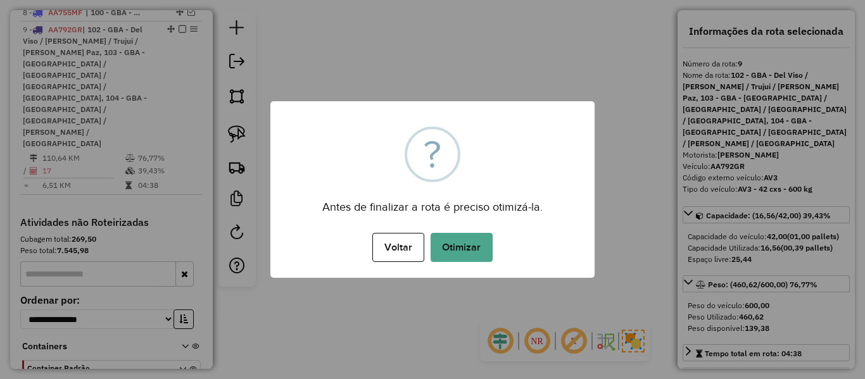
drag, startPoint x: 473, startPoint y: 151, endPoint x: 470, endPoint y: 160, distance: 9.8
click at [470, 160] on div "× ? Antes de finalizar a rota é preciso otimizá-la. Voltar No Otimizar" at bounding box center [432, 189] width 324 height 177
click at [470, 239] on button "Otimizar" at bounding box center [461, 247] width 62 height 29
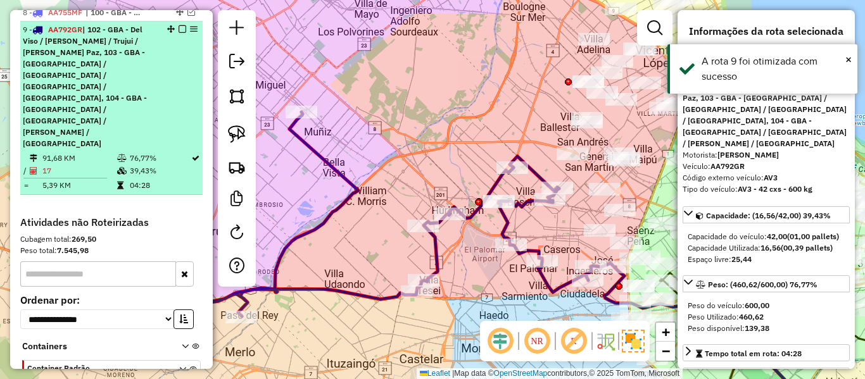
click at [178, 25] on em at bounding box center [182, 29] width 8 height 8
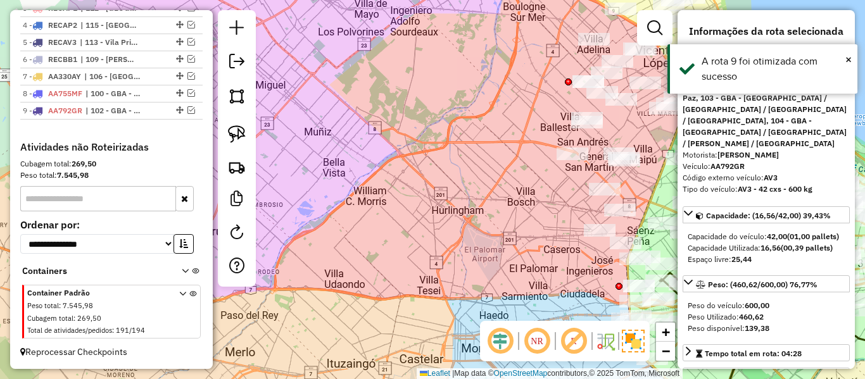
scroll to position [585, 0]
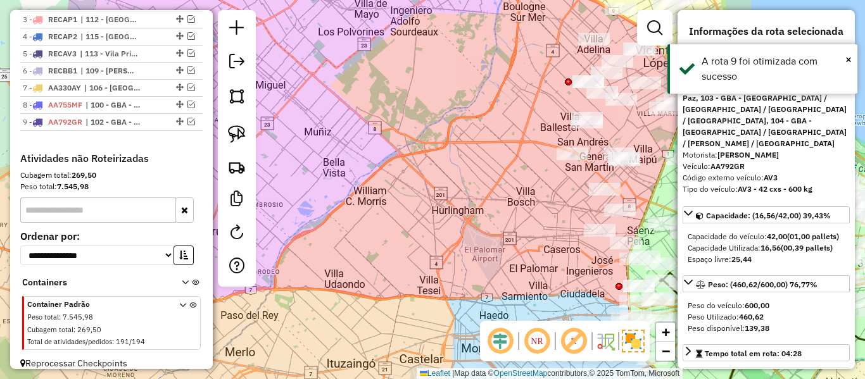
click at [401, 127] on div "Janela de atendimento Grade de atendimento Capacidade Transportadoras Veículos …" at bounding box center [432, 189] width 865 height 379
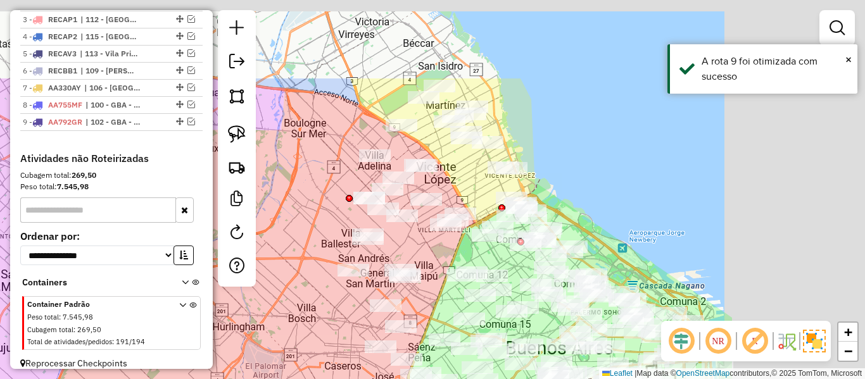
drag, startPoint x: 303, startPoint y: 210, endPoint x: 210, endPoint y: 259, distance: 105.0
click at [210, 259] on hb-router-mapa "Informações da Sessão 1282784 - [DATE] Criação: [DATE] 12:18 Depósito: SAZ AR -…" at bounding box center [432, 189] width 865 height 379
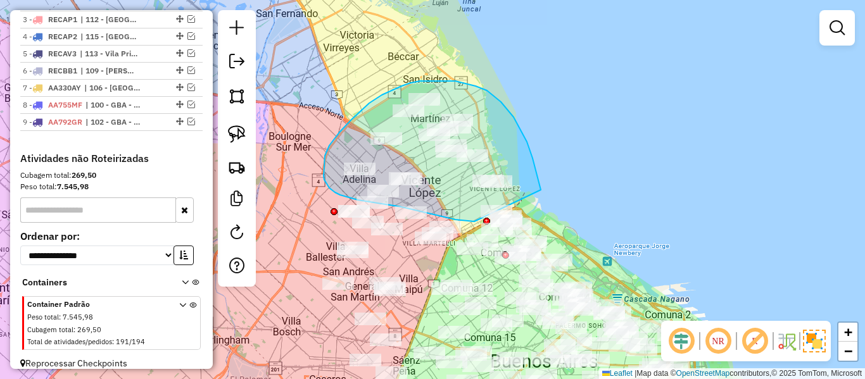
click at [496, 220] on div "Janela de atendimento Grade de atendimento Capacidade Transportadoras Veículos …" at bounding box center [432, 189] width 865 height 379
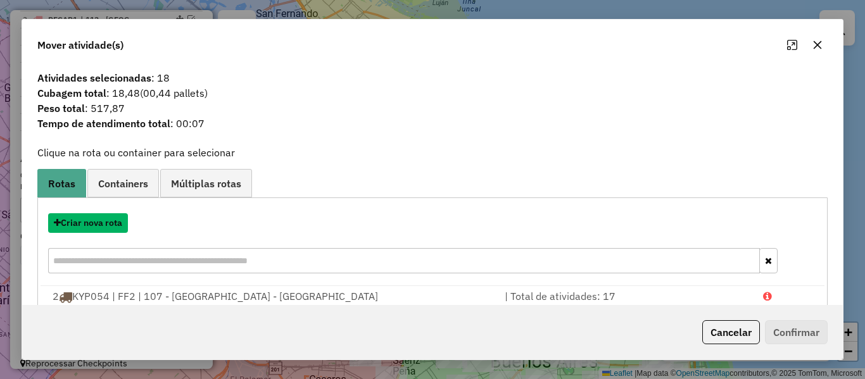
click at [123, 218] on button "Criar nova rota" at bounding box center [88, 223] width 80 height 20
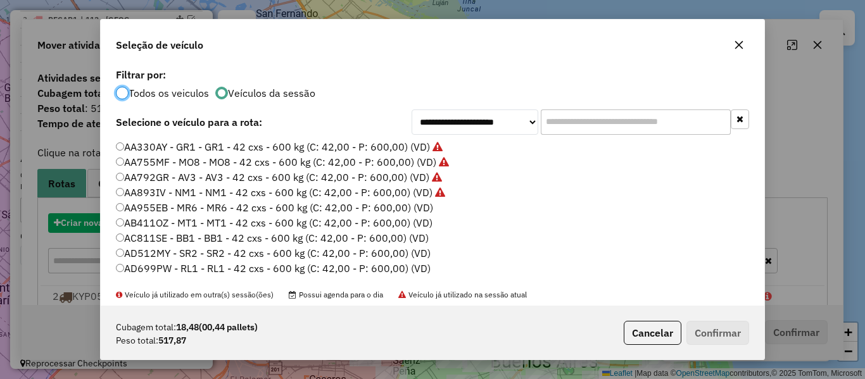
scroll to position [7, 4]
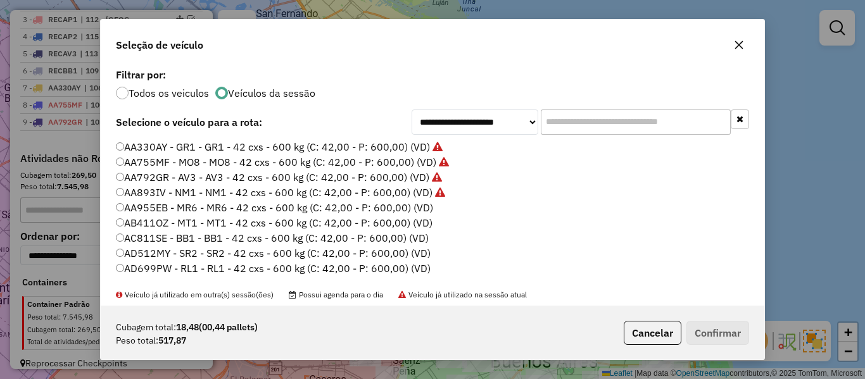
click at [423, 210] on label "AA955EB - MR6 - MR6 - 42 cxs - 600 kg (C: 42,00 - P: 600,00) (VD)" at bounding box center [274, 207] width 317 height 15
drag, startPoint x: 727, startPoint y: 335, endPoint x: 718, endPoint y: 325, distance: 13.0
click at [725, 335] on button "Confirmar" at bounding box center [717, 333] width 63 height 24
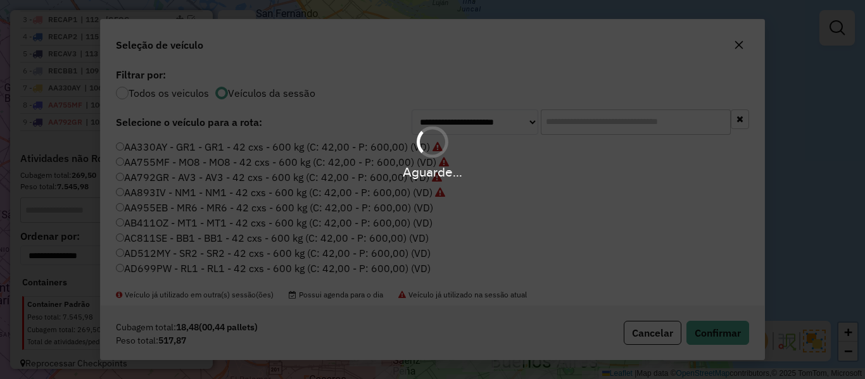
scroll to position [678, 0]
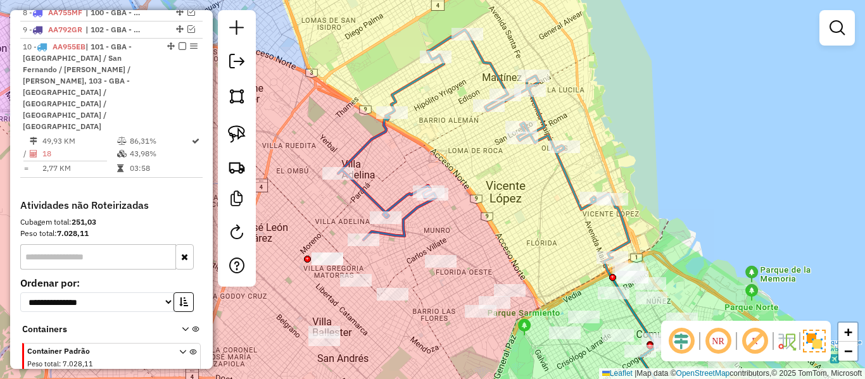
click at [376, 144] on icon at bounding box center [483, 144] width 291 height 228
select select "**********"
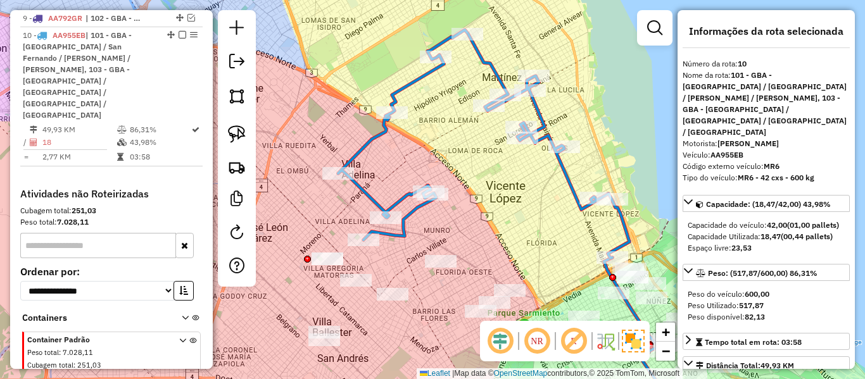
scroll to position [691, 0]
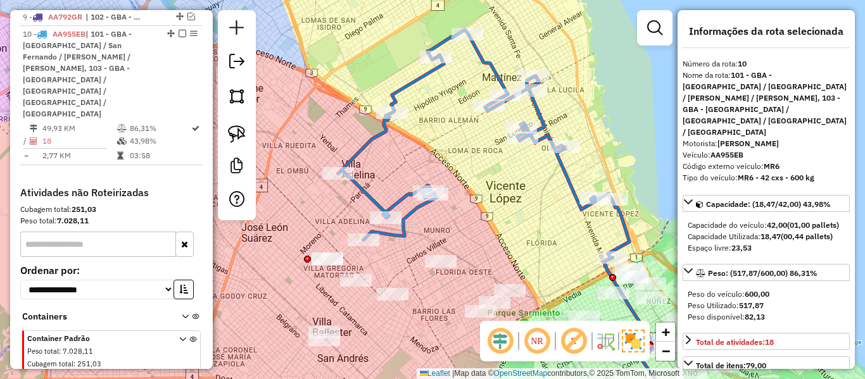
drag, startPoint x: 540, startPoint y: 246, endPoint x: 528, endPoint y: 211, distance: 37.4
click at [528, 211] on div "Janela de atendimento Grade de atendimento Capacidade Transportadoras Veículos …" at bounding box center [432, 189] width 865 height 379
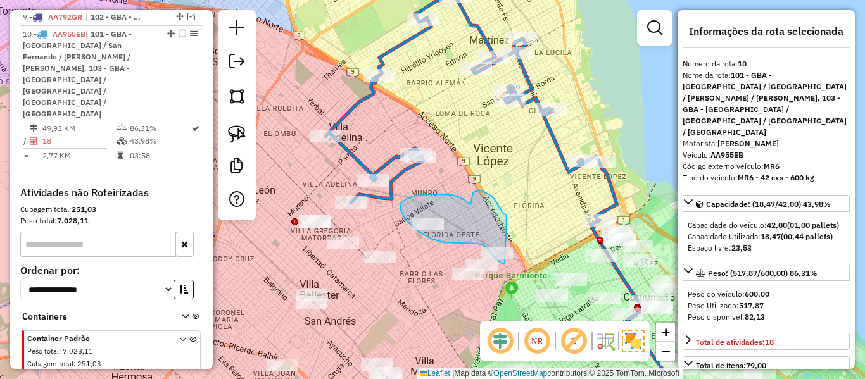
drag, startPoint x: 497, startPoint y: 204, endPoint x: 527, endPoint y: 243, distance: 49.2
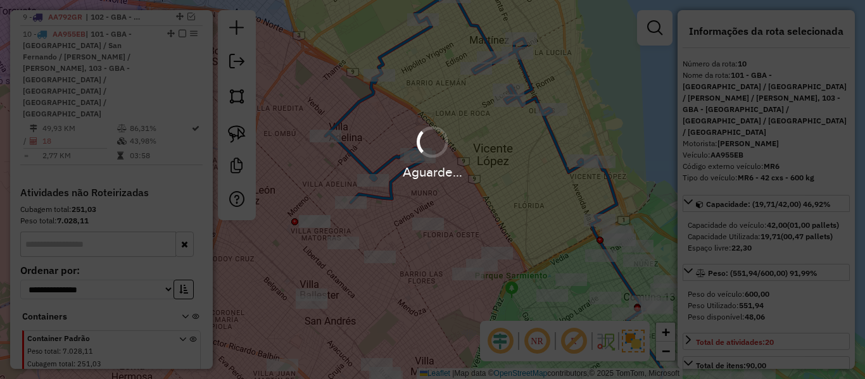
select select "**********"
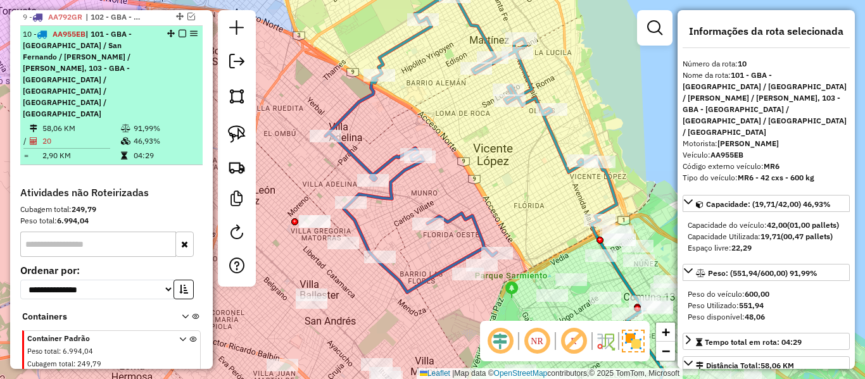
click at [178, 30] on em at bounding box center [182, 34] width 8 height 8
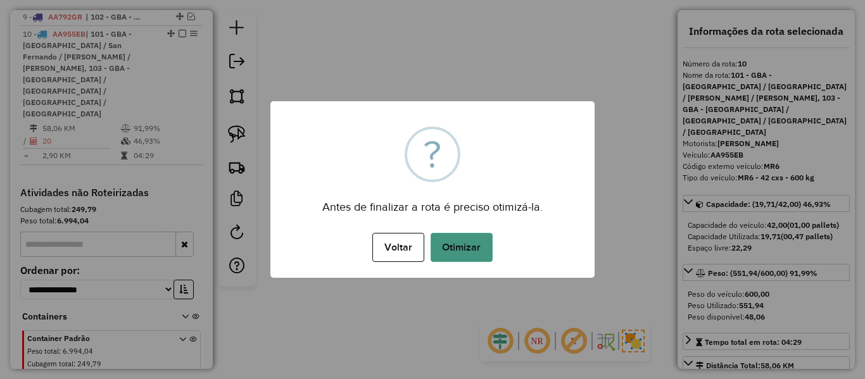
click at [456, 241] on button "Otimizar" at bounding box center [461, 247] width 62 height 29
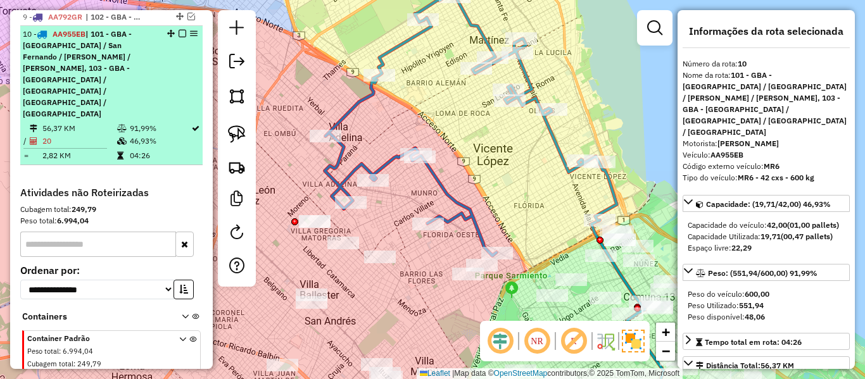
drag, startPoint x: 175, startPoint y: 22, endPoint x: 181, endPoint y: 26, distance: 7.2
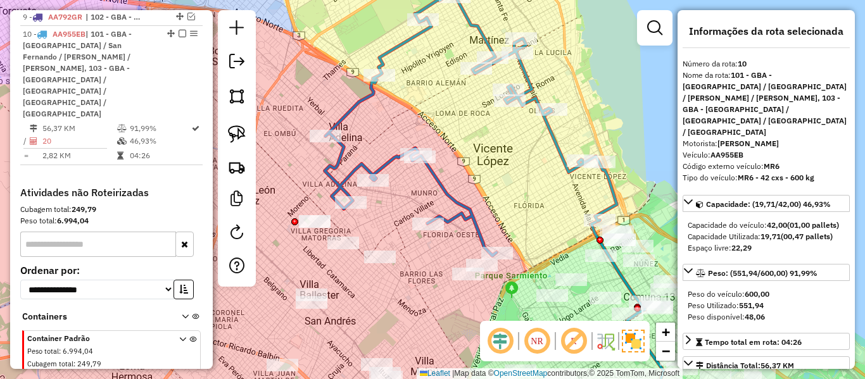
click at [178, 30] on em at bounding box center [182, 34] width 8 height 8
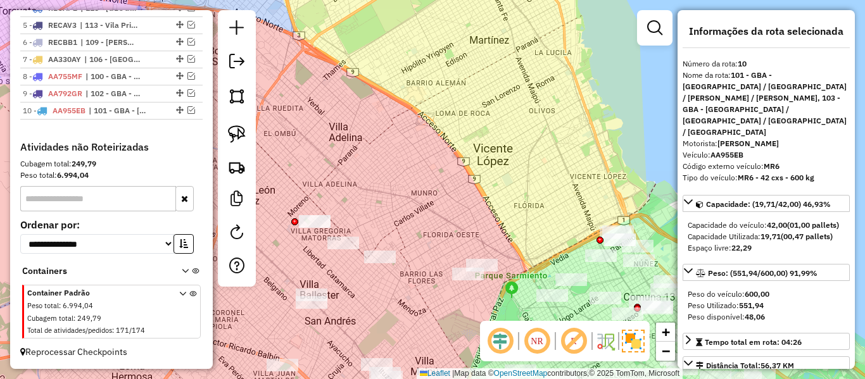
scroll to position [603, 0]
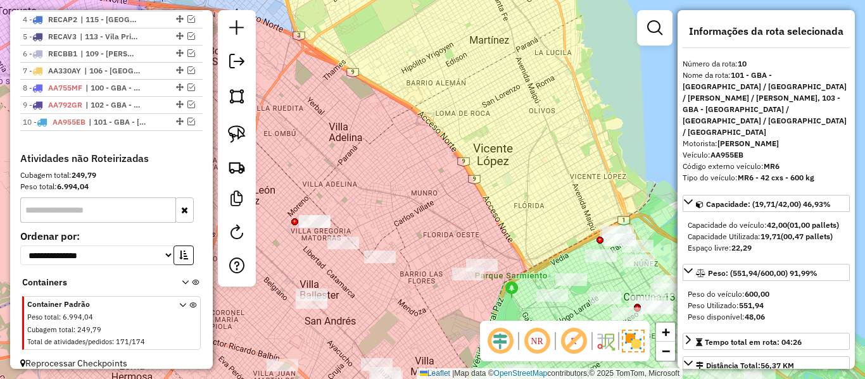
drag, startPoint x: 497, startPoint y: 123, endPoint x: 503, endPoint y: 118, distance: 8.1
click at [500, 120] on div "Janela de atendimento Grade de atendimento Capacidade Transportadoras Veículos …" at bounding box center [432, 189] width 865 height 379
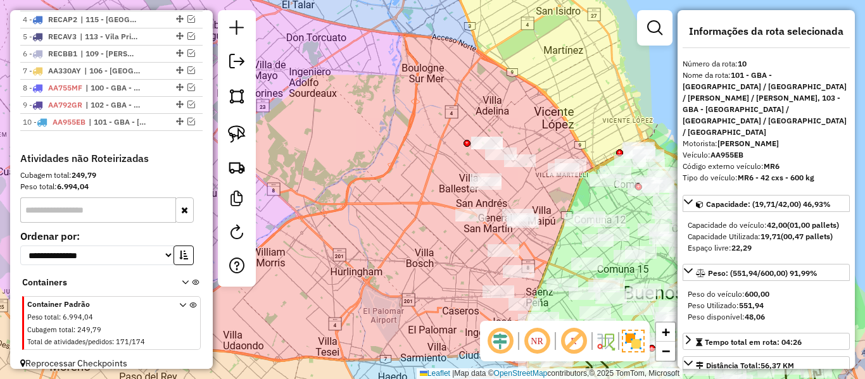
drag, startPoint x: 553, startPoint y: 198, endPoint x: 478, endPoint y: 172, distance: 79.7
click at [480, 172] on div "Janela de atendimento Grade de atendimento Capacidade Transportadoras Veículos …" at bounding box center [432, 189] width 865 height 379
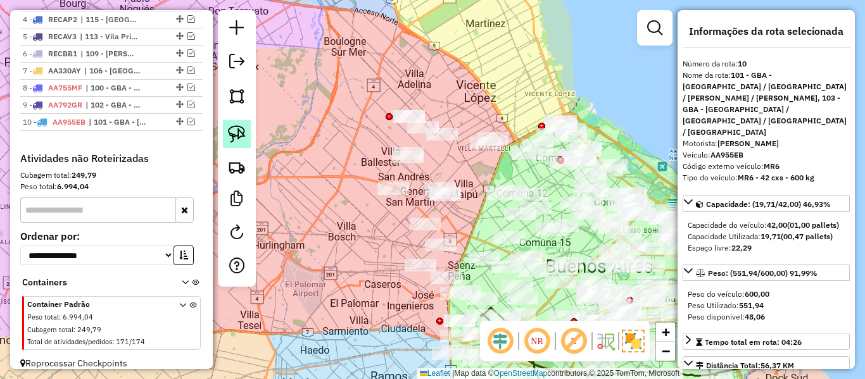
click at [243, 140] on img at bounding box center [237, 134] width 18 height 18
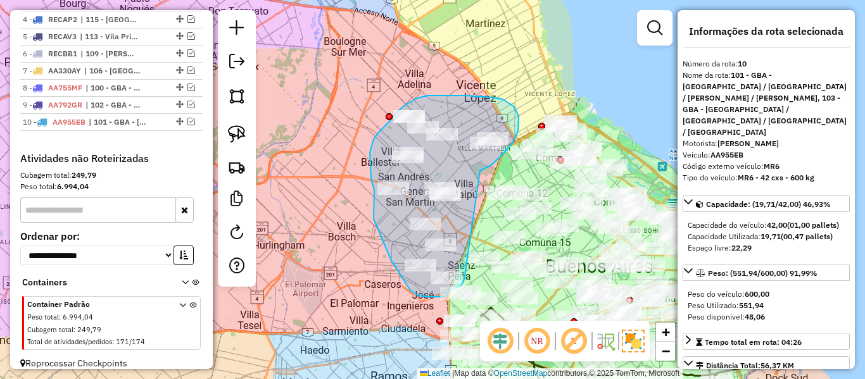
drag, startPoint x: 482, startPoint y: 170, endPoint x: 465, endPoint y: 277, distance: 107.7
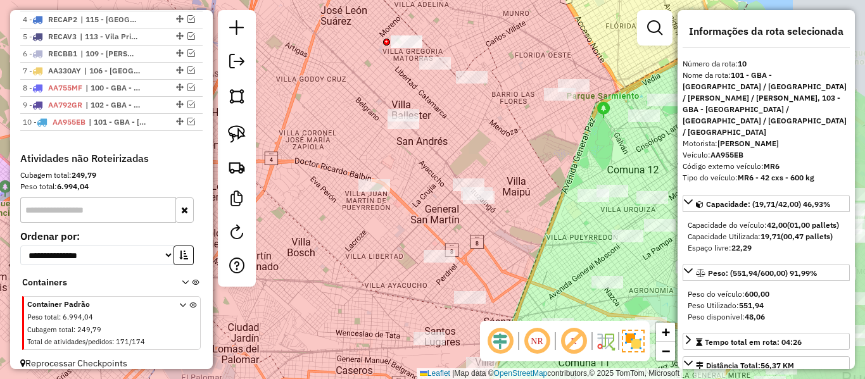
drag, startPoint x: 453, startPoint y: 238, endPoint x: 432, endPoint y: 260, distance: 30.4
click at [404, 251] on div "Janela de atendimento Grade de atendimento Capacidade Transportadoras Veículos …" at bounding box center [432, 189] width 865 height 379
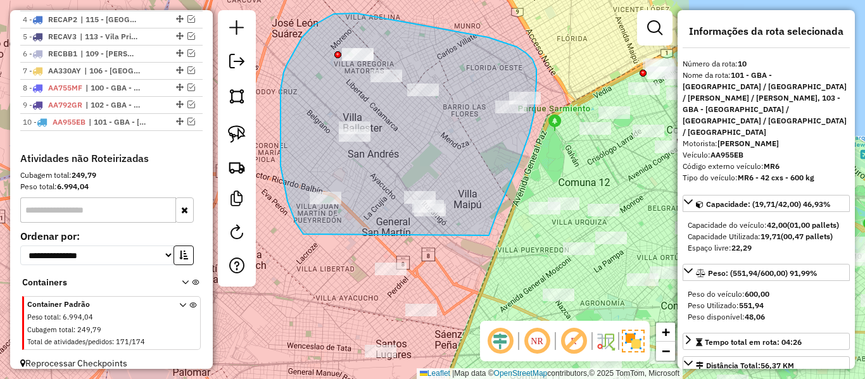
drag, startPoint x: 493, startPoint y: 223, endPoint x: 307, endPoint y: 239, distance: 186.7
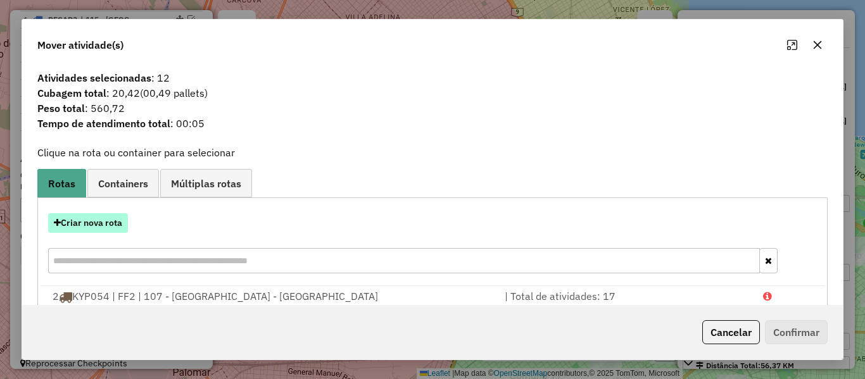
click at [99, 220] on button "Criar nova rota" at bounding box center [88, 223] width 80 height 20
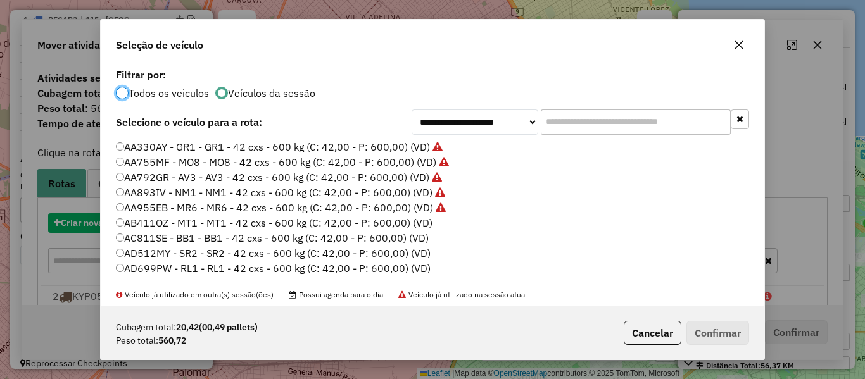
scroll to position [7, 4]
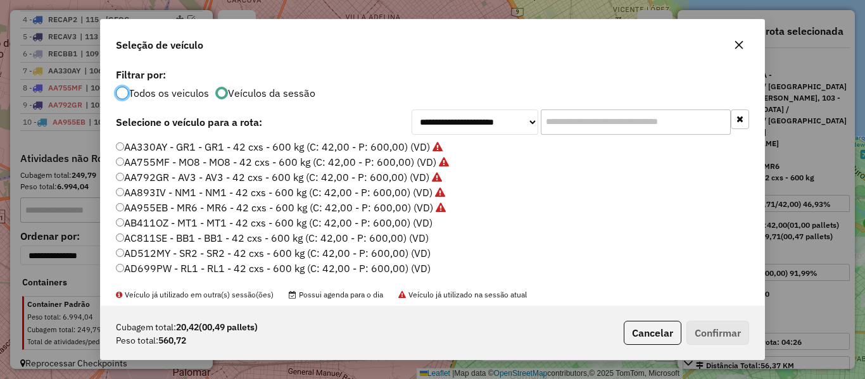
click at [411, 224] on label "AB411OZ - MT1 - MT1 - 42 cxs - 600 kg (C: 42,00 - P: 600,00) (VD)" at bounding box center [274, 222] width 316 height 15
click at [732, 335] on button "Confirmar" at bounding box center [717, 333] width 63 height 24
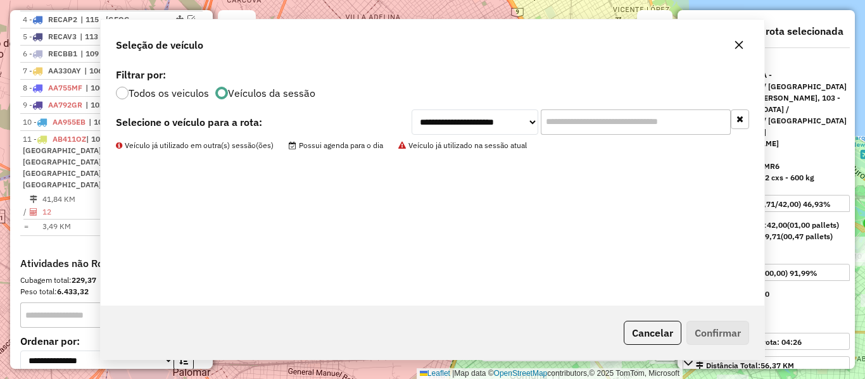
scroll to position [685, 0]
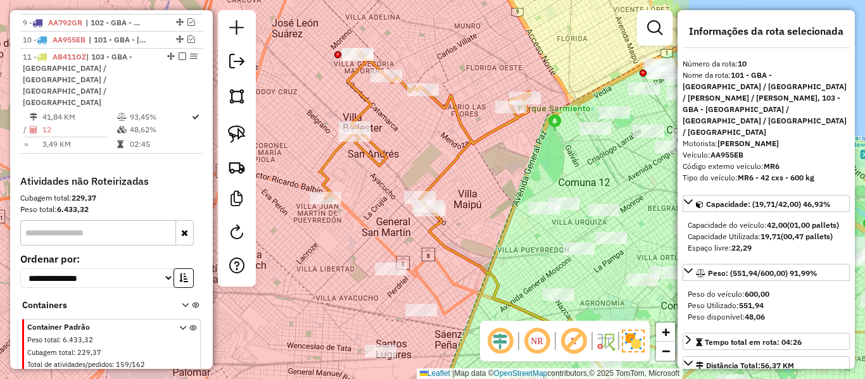
click at [454, 156] on icon at bounding box center [425, 129] width 210 height 159
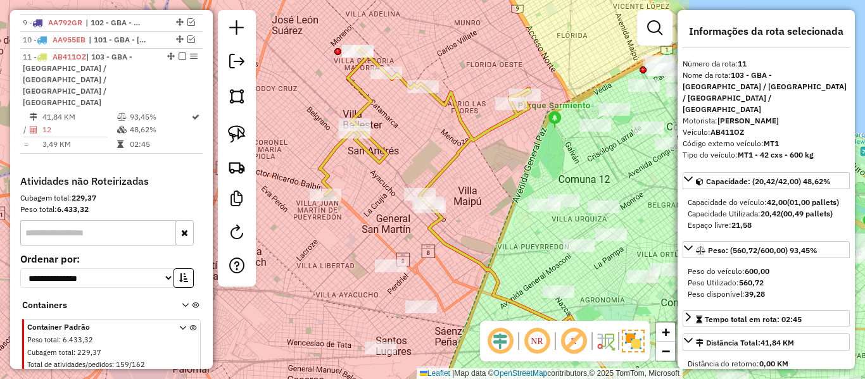
drag, startPoint x: 475, startPoint y: 223, endPoint x: 427, endPoint y: 212, distance: 48.7
click at [463, 174] on div "Janela de atendimento Grade de atendimento Capacidade Transportadoras Veículos …" at bounding box center [432, 189] width 865 height 379
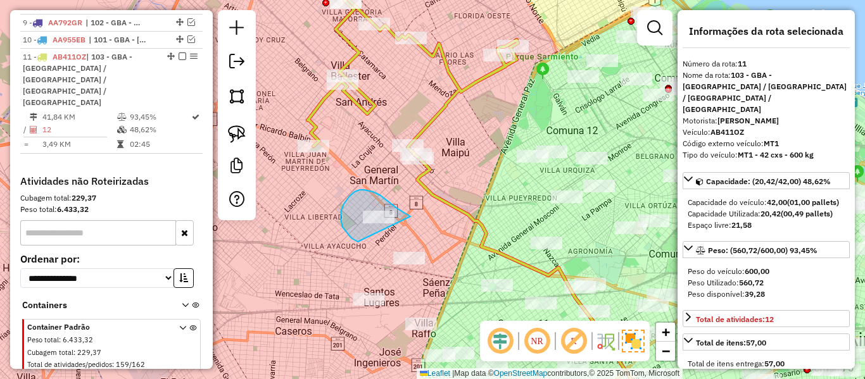
drag, startPoint x: 360, startPoint y: 190, endPoint x: 363, endPoint y: 239, distance: 49.5
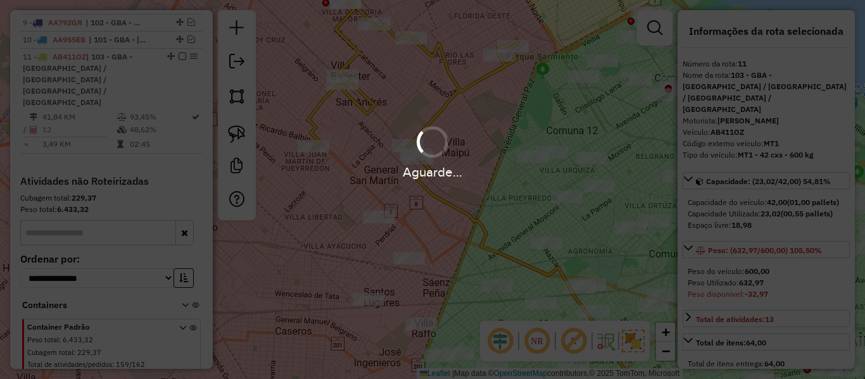
select select "**********"
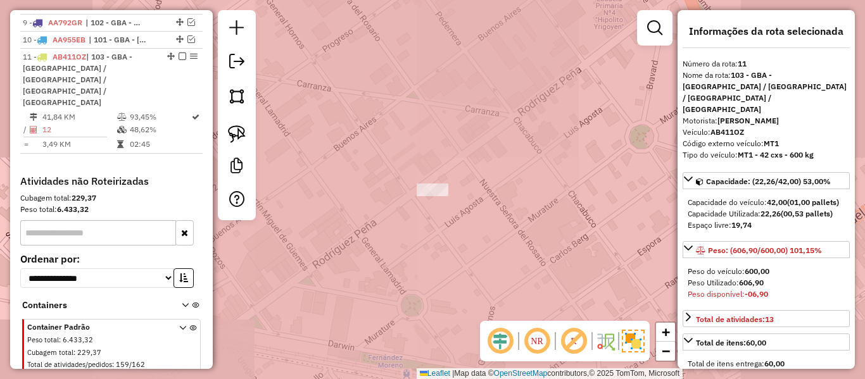
select select "**********"
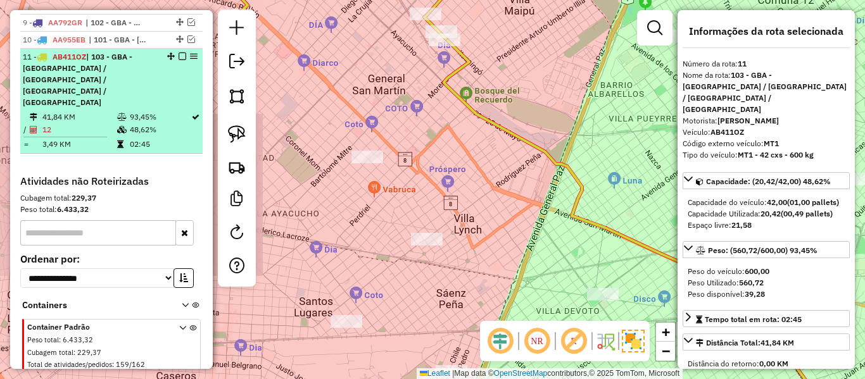
click at [179, 53] on em at bounding box center [182, 57] width 8 height 8
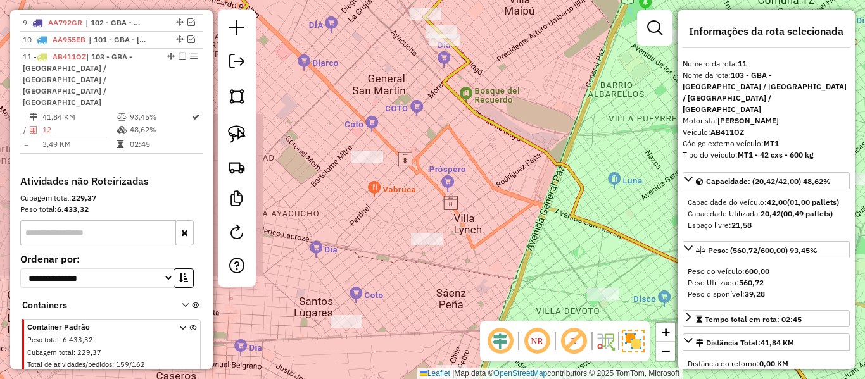
scroll to position [620, 0]
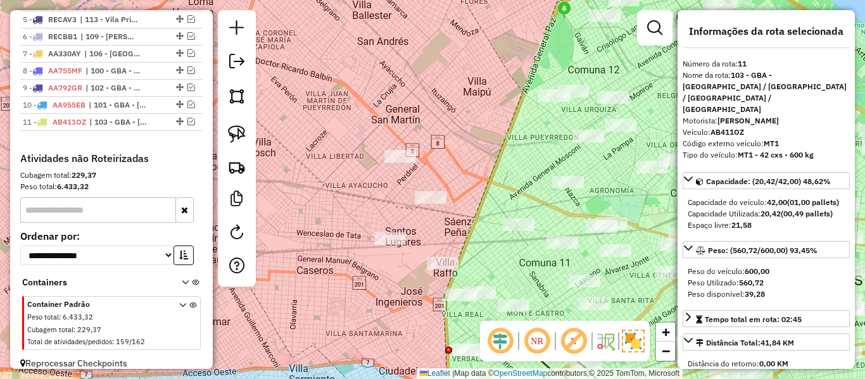
click at [430, 59] on div "Janela de atendimento Grade de atendimento Capacidade Transportadoras Veículos …" at bounding box center [432, 189] width 865 height 379
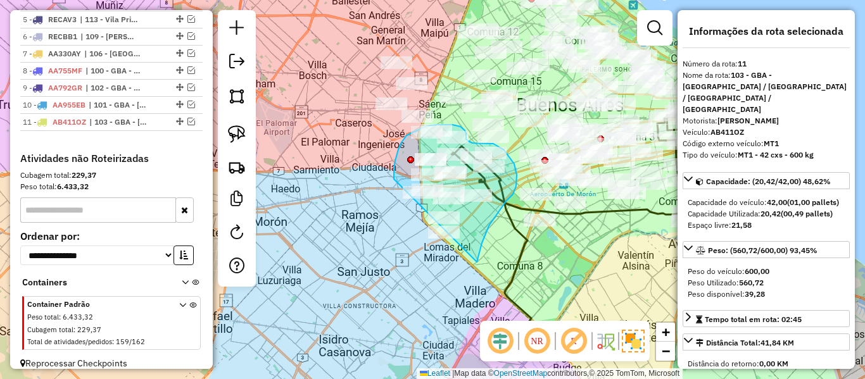
drag, startPoint x: 478, startPoint y: 254, endPoint x: 406, endPoint y: 263, distance: 73.3
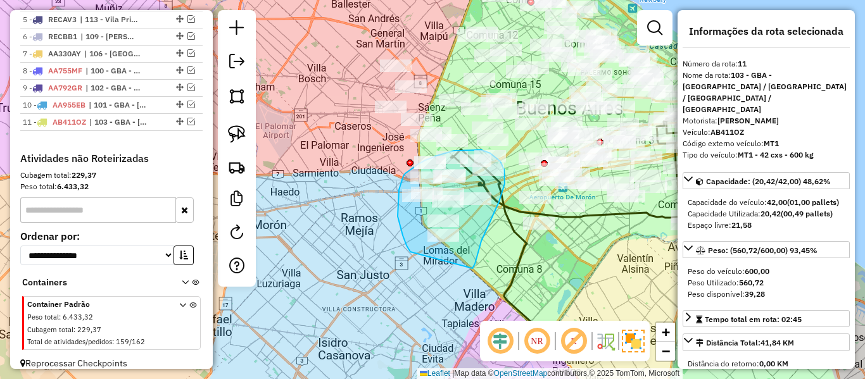
drag, startPoint x: 472, startPoint y: 268, endPoint x: 422, endPoint y: 267, distance: 50.0
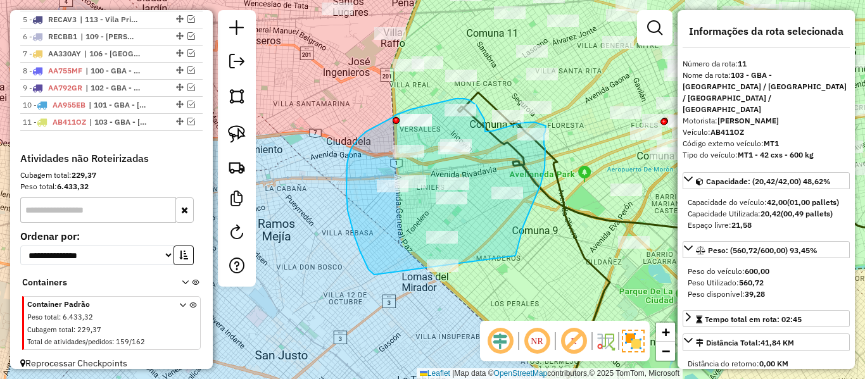
drag, startPoint x: 515, startPoint y: 256, endPoint x: 413, endPoint y: 296, distance: 109.7
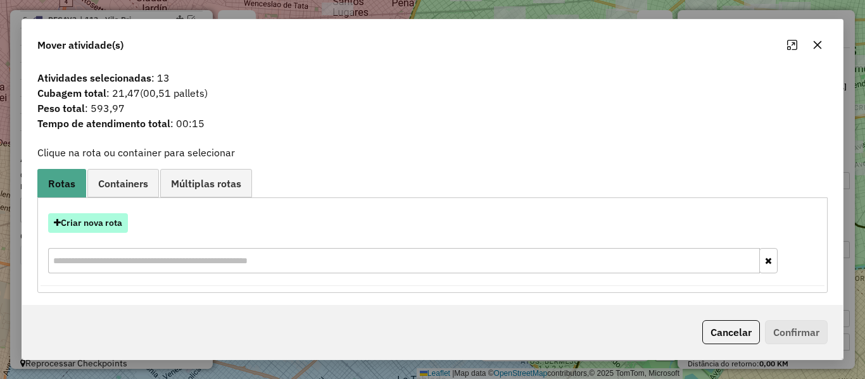
click at [108, 221] on button "Criar nova rota" at bounding box center [88, 223] width 80 height 20
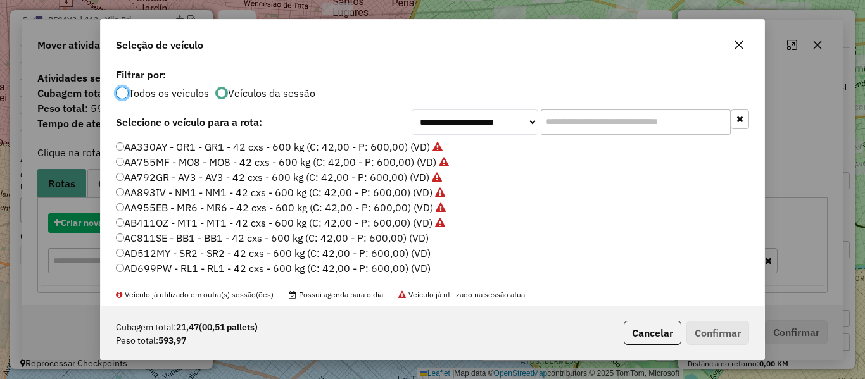
scroll to position [7, 4]
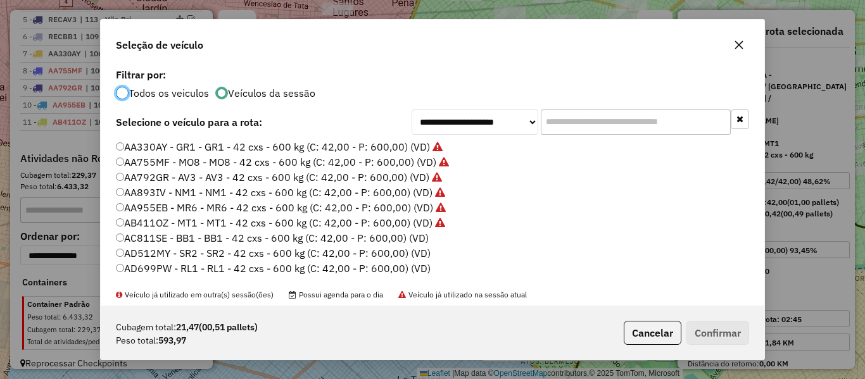
click at [414, 238] on label "AC811SE - BB1 - BB1 - 42 cxs - 600 kg (C: 42,00 - P: 600,00) (VD)" at bounding box center [272, 237] width 313 height 15
click at [707, 331] on button "Confirmar" at bounding box center [717, 333] width 63 height 24
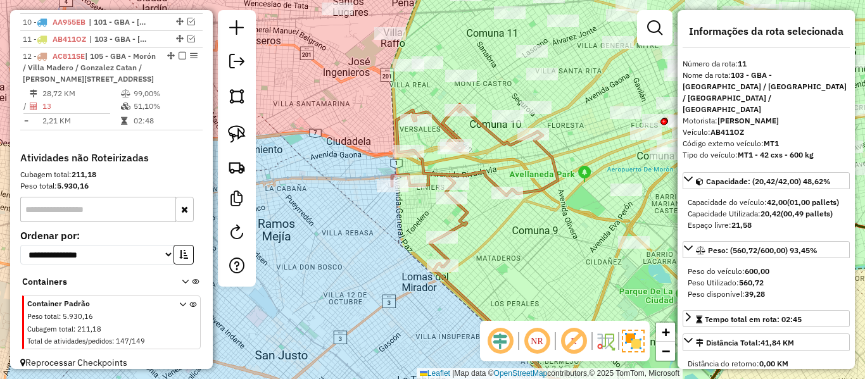
scroll to position [712, 0]
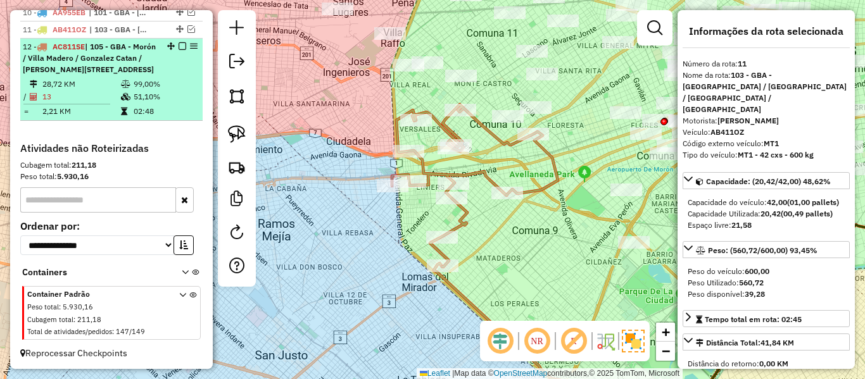
click at [178, 42] on em at bounding box center [182, 46] width 8 height 8
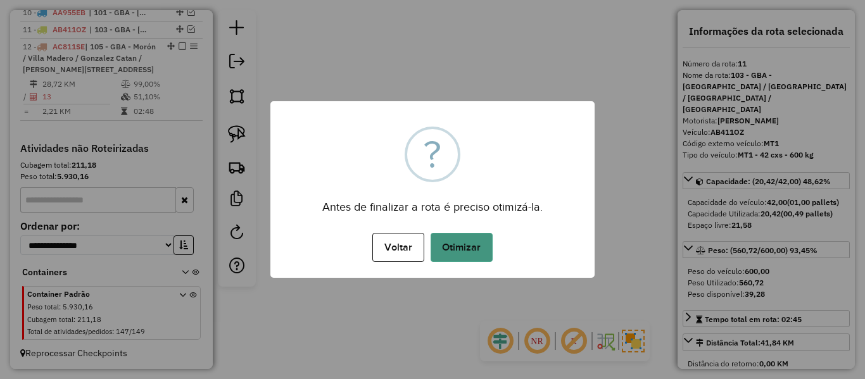
click at [449, 255] on button "Otimizar" at bounding box center [461, 247] width 62 height 29
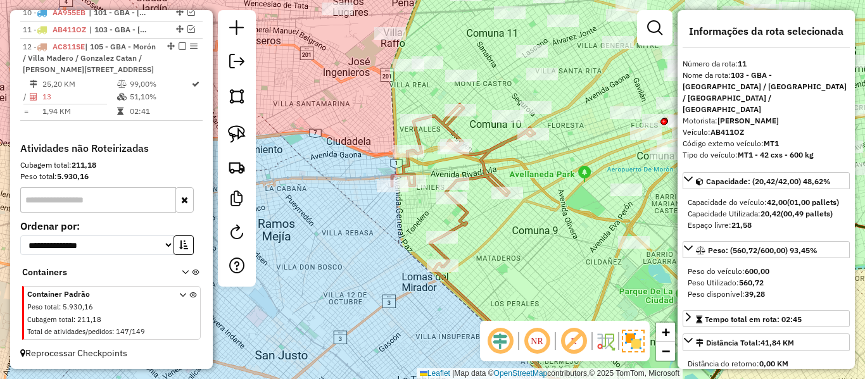
click at [178, 42] on em at bounding box center [182, 46] width 8 height 8
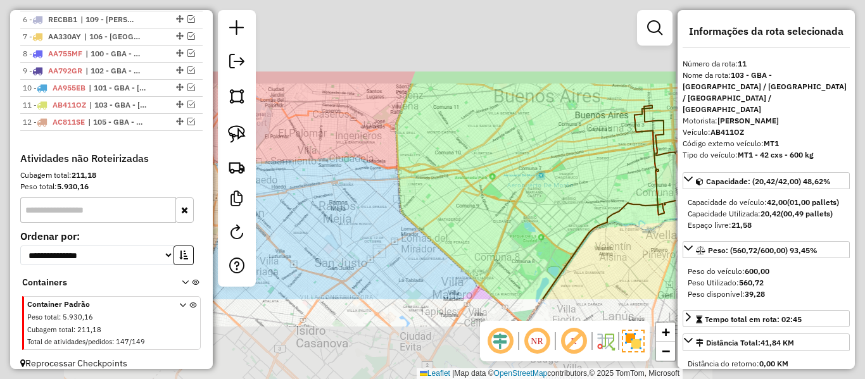
click at [426, 194] on div "Janela de atendimento Grade de atendimento Capacidade Transportadoras Veículos …" at bounding box center [432, 189] width 865 height 379
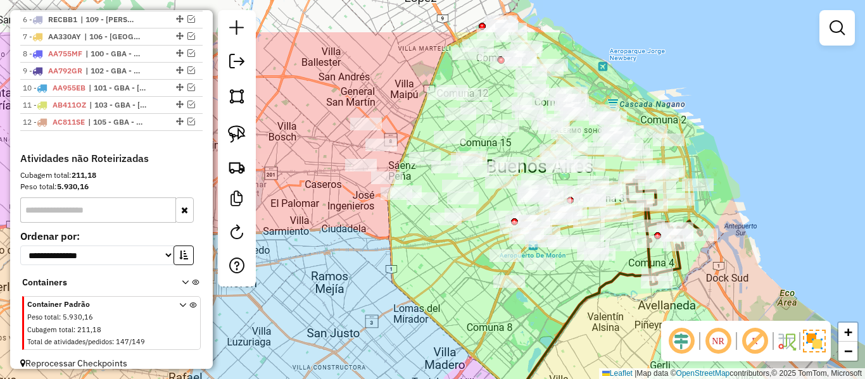
drag, startPoint x: 450, startPoint y: 192, endPoint x: 444, endPoint y: 265, distance: 73.7
click at [444, 265] on div "Janela de atendimento Grade de atendimento Capacidade Transportadoras Veículos …" at bounding box center [432, 189] width 865 height 379
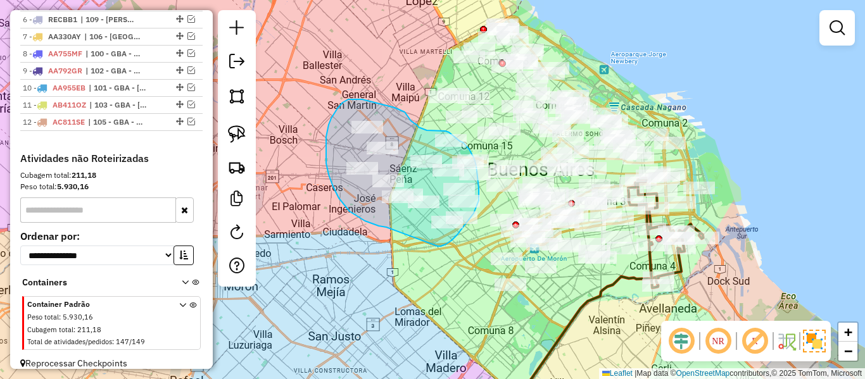
drag, startPoint x: 333, startPoint y: 187, endPoint x: 436, endPoint y: 246, distance: 119.1
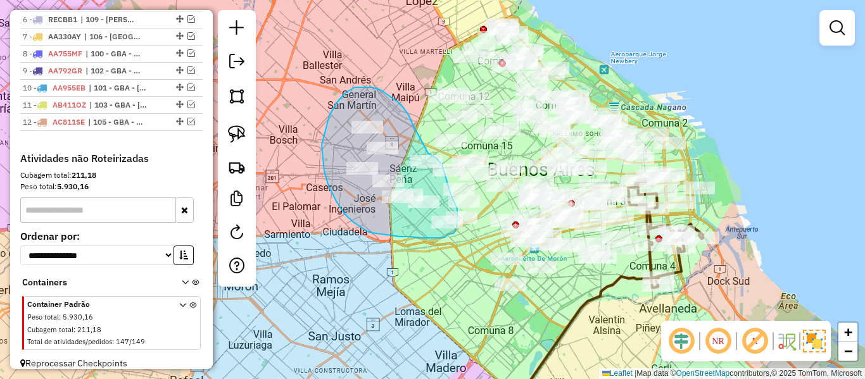
drag, startPoint x: 412, startPoint y: 123, endPoint x: 428, endPoint y: 147, distance: 28.3
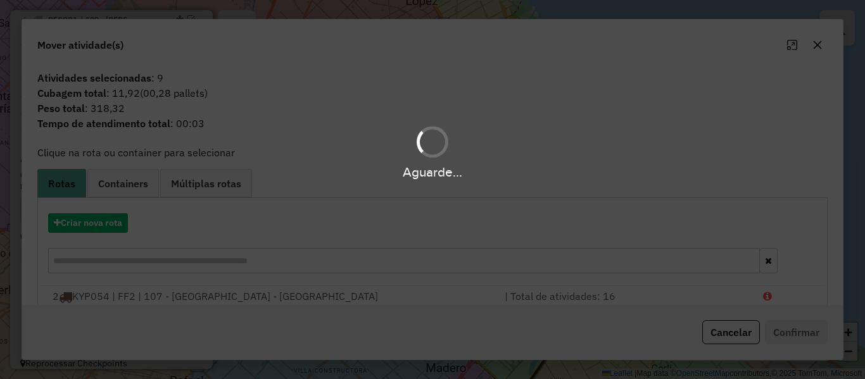
click at [117, 223] on div "Aguarde..." at bounding box center [432, 189] width 865 height 379
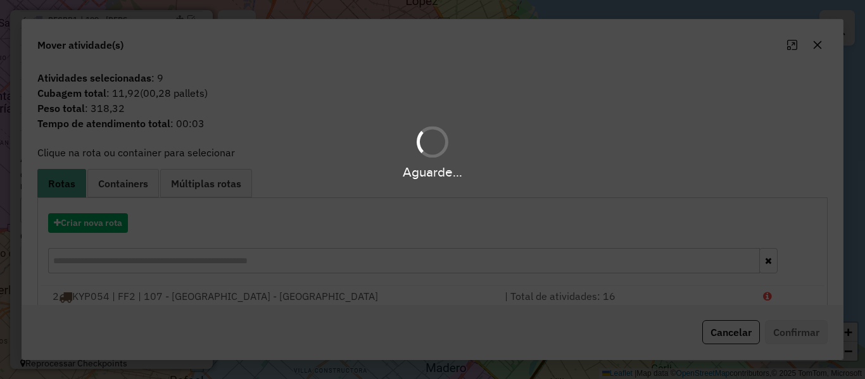
click at [117, 223] on div "Aguarde..." at bounding box center [432, 189] width 865 height 379
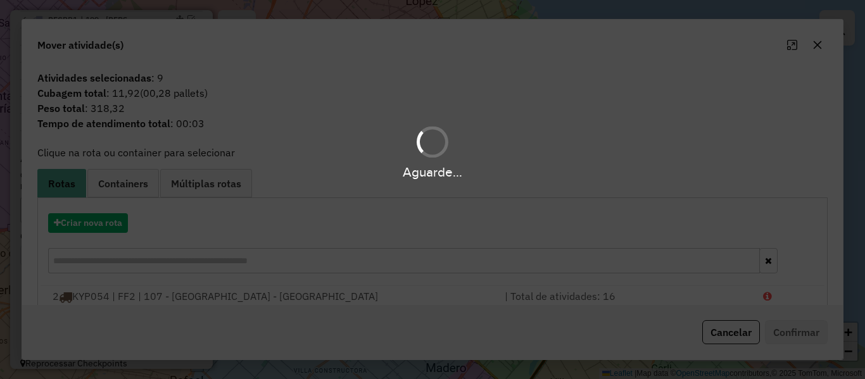
click at [117, 223] on div "Aguarde..." at bounding box center [432, 189] width 865 height 379
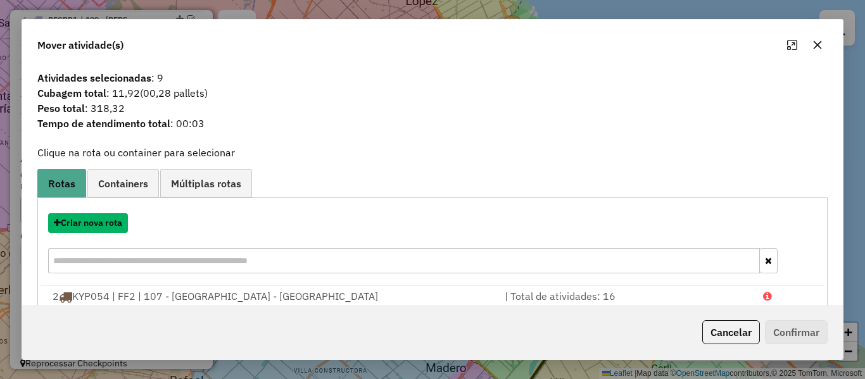
click at [117, 223] on button "Criar nova rota" at bounding box center [88, 223] width 80 height 20
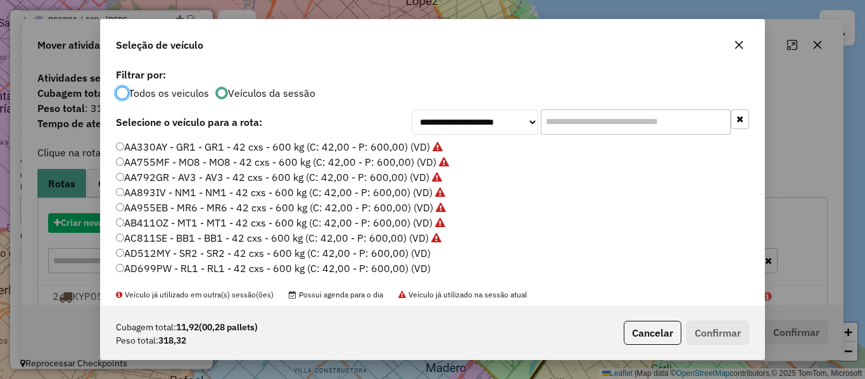
scroll to position [7, 4]
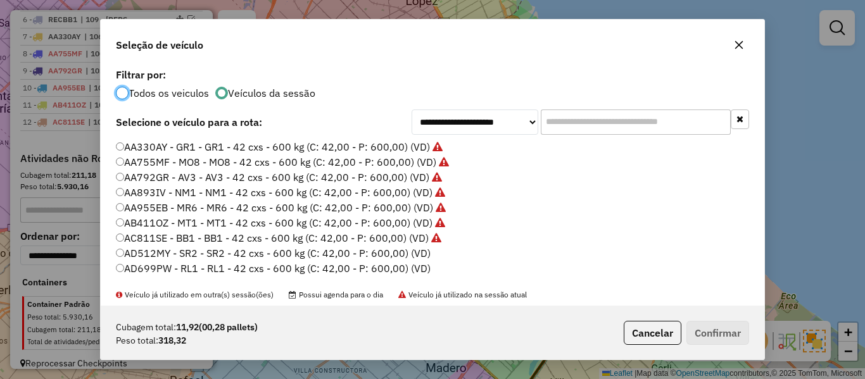
click at [423, 247] on label "AD512MY - SR2 - SR2 - 42 cxs - 600 kg (C: 42,00 - P: 600,00) (VD)" at bounding box center [273, 253] width 315 height 15
click at [697, 323] on button "Confirmar" at bounding box center [717, 333] width 63 height 24
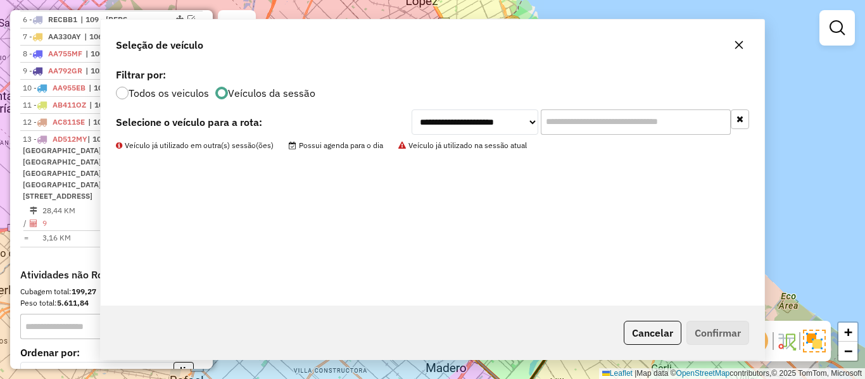
scroll to position [712, 0]
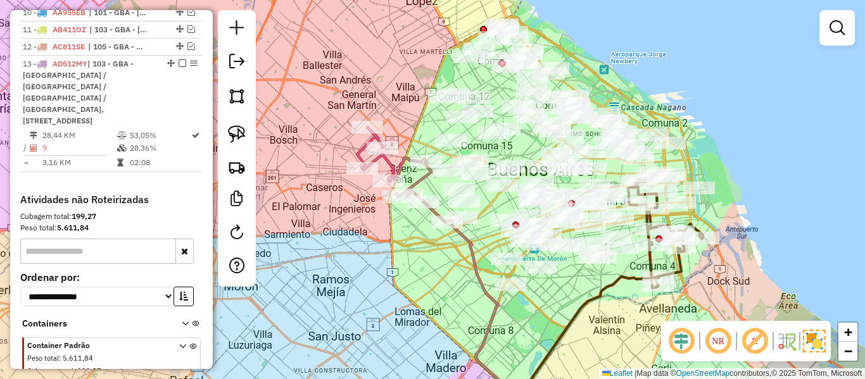
click at [465, 247] on icon at bounding box center [475, 311] width 57 height 182
select select "**********"
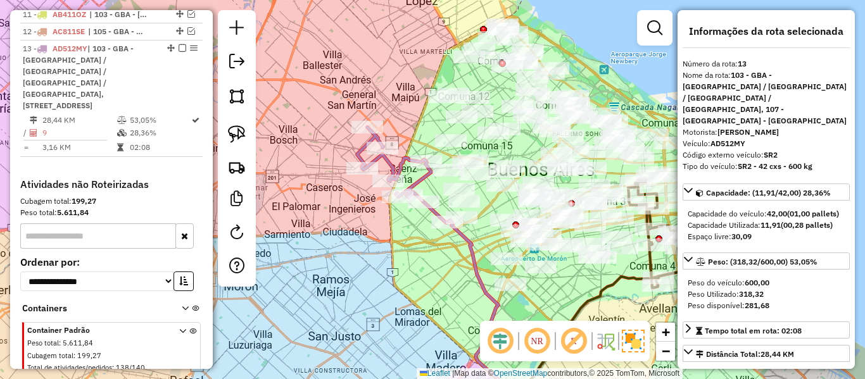
scroll to position [730, 0]
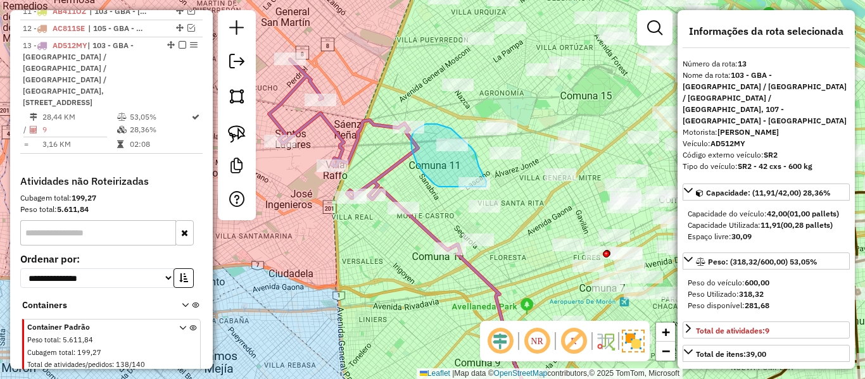
drag, startPoint x: 425, startPoint y: 175, endPoint x: 460, endPoint y: 200, distance: 43.0
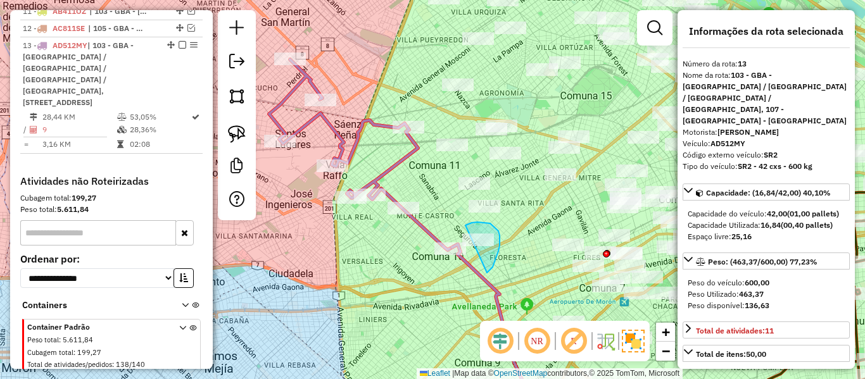
drag, startPoint x: 488, startPoint y: 272, endPoint x: 435, endPoint y: 239, distance: 62.2
drag, startPoint x: 511, startPoint y: 217, endPoint x: 441, endPoint y: 216, distance: 70.9
select select "**********"
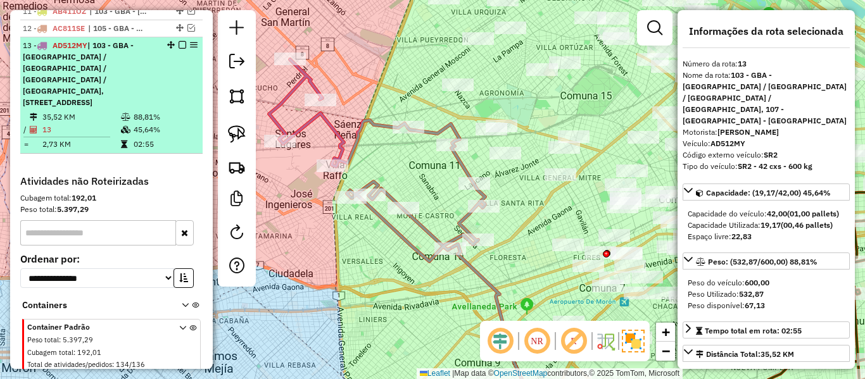
click at [178, 41] on em at bounding box center [182, 45] width 8 height 8
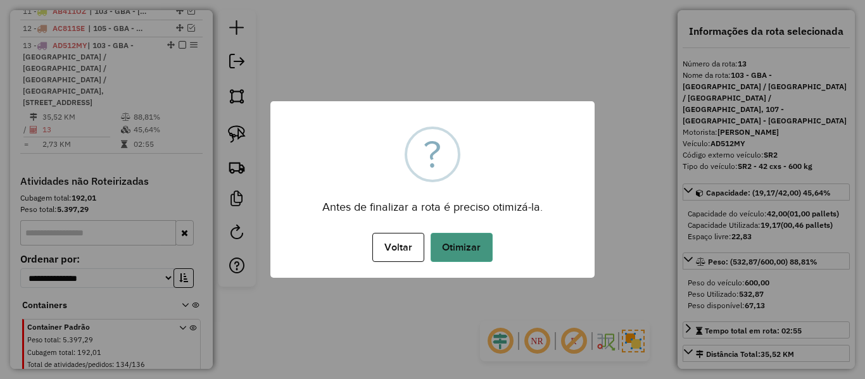
click at [460, 236] on button "Otimizar" at bounding box center [461, 247] width 62 height 29
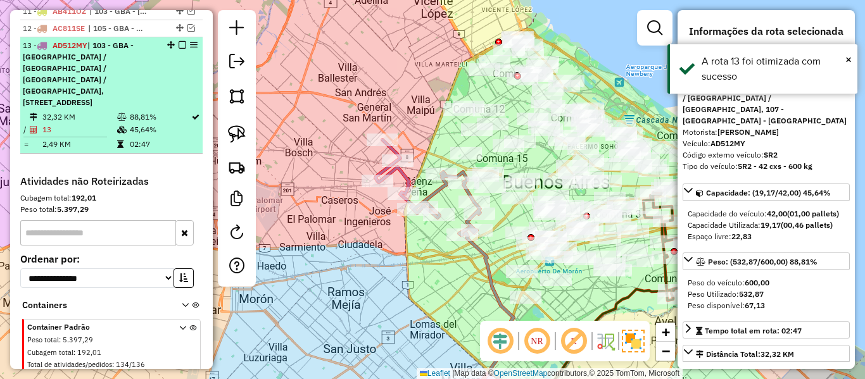
click at [178, 41] on em at bounding box center [182, 45] width 8 height 8
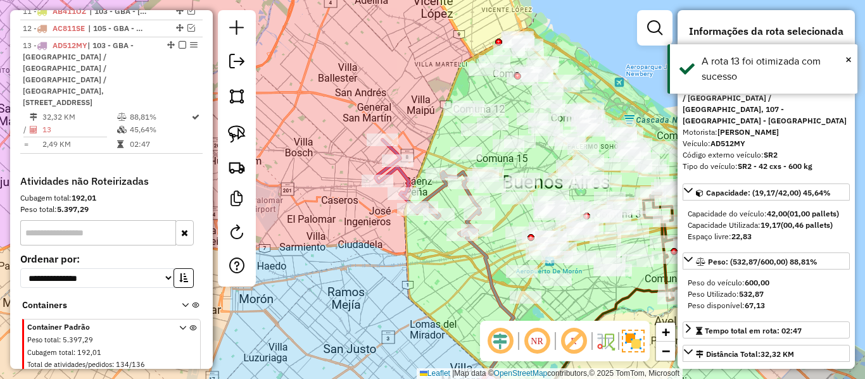
scroll to position [654, 0]
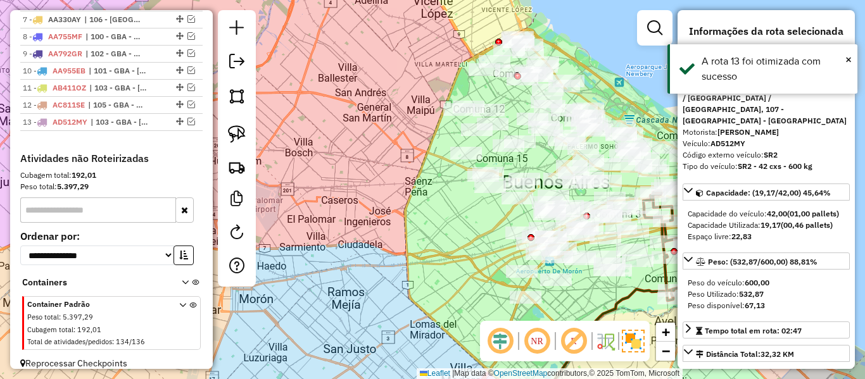
drag, startPoint x: 425, startPoint y: 261, endPoint x: 435, endPoint y: 263, distance: 10.4
click at [425, 261] on div "Janela de atendimento Grade de atendimento Capacidade Transportadoras Veículos …" at bounding box center [432, 189] width 865 height 379
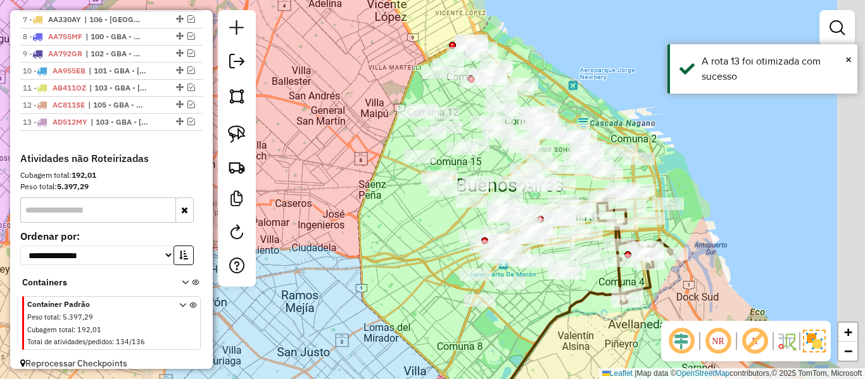
drag, startPoint x: 436, startPoint y: 263, endPoint x: 415, endPoint y: 297, distance: 39.5
click at [392, 334] on div "Janela de atendimento Grade de atendimento Capacidade Transportadoras Veículos …" at bounding box center [432, 189] width 865 height 379
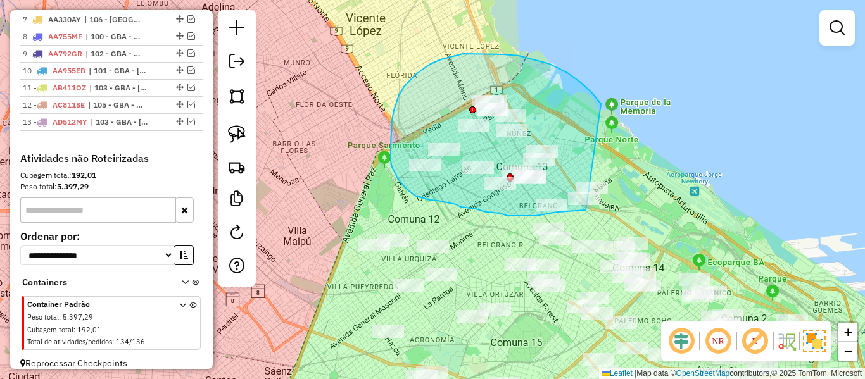
drag, startPoint x: 601, startPoint y: 104, endPoint x: 607, endPoint y: 205, distance: 101.5
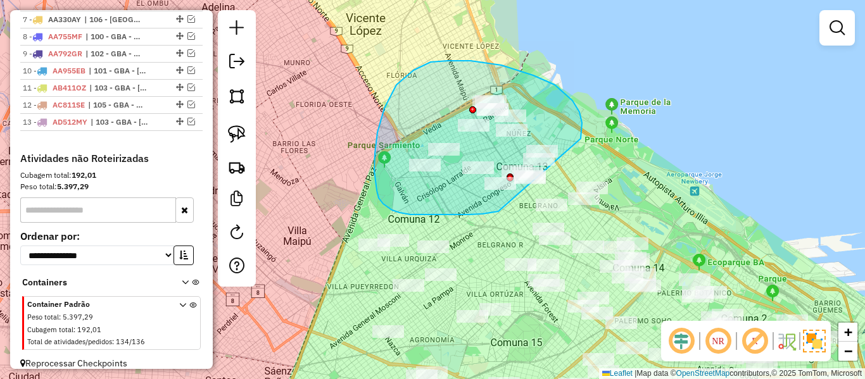
drag, startPoint x: 581, startPoint y: 137, endPoint x: 515, endPoint y: 204, distance: 94.4
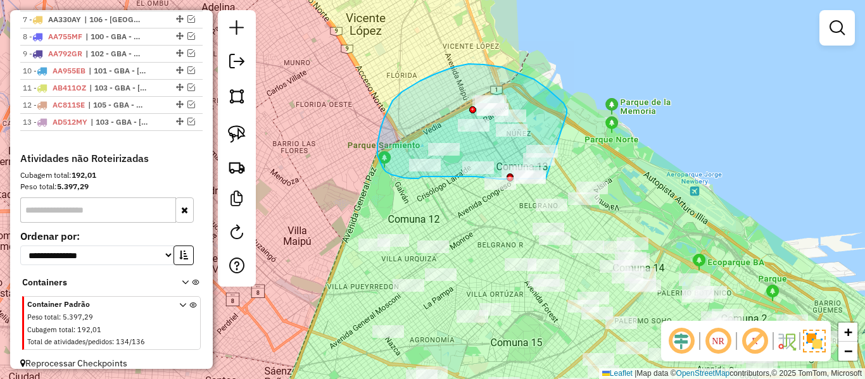
drag, startPoint x: 518, startPoint y: 73, endPoint x: 552, endPoint y: 174, distance: 106.7
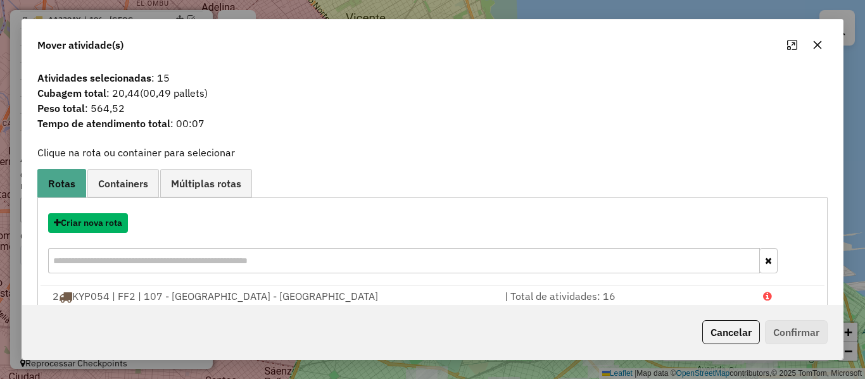
click at [116, 228] on button "Criar nova rota" at bounding box center [88, 223] width 80 height 20
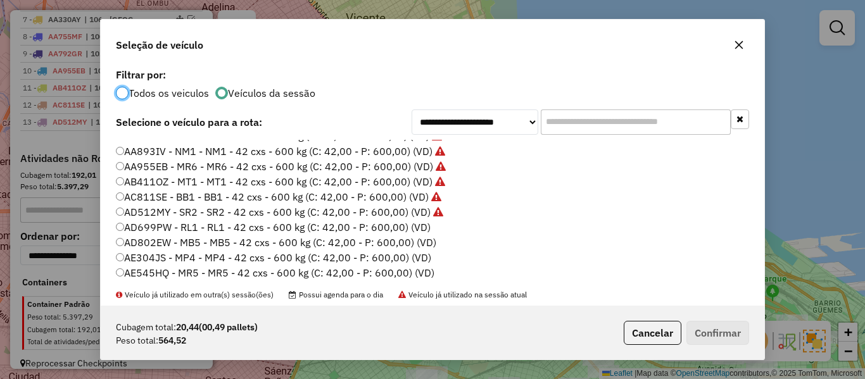
scroll to position [63, 0]
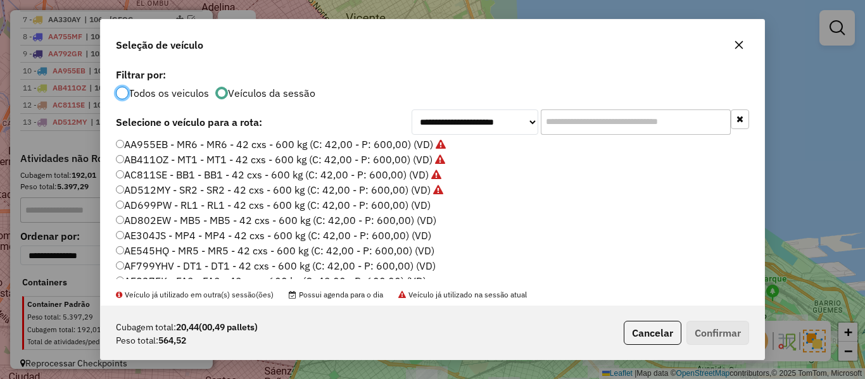
click at [411, 201] on label "AD699PW - RL1 - RL1 - 42 cxs - 600 kg (C: 42,00 - P: 600,00) (VD)" at bounding box center [273, 204] width 315 height 15
click at [735, 331] on button "Confirmar" at bounding box center [717, 333] width 63 height 24
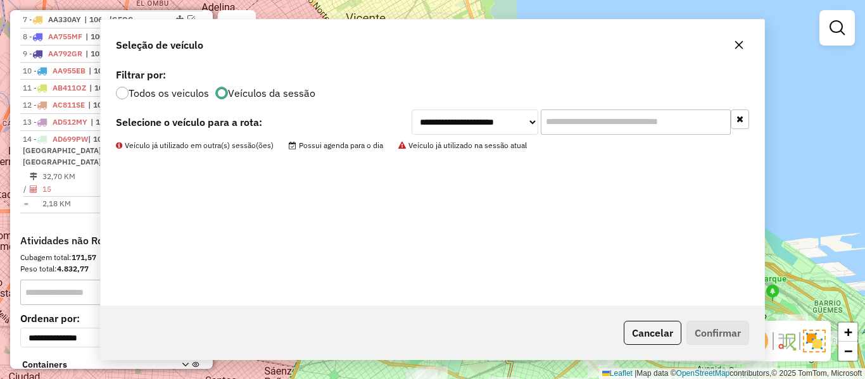
scroll to position [725, 0]
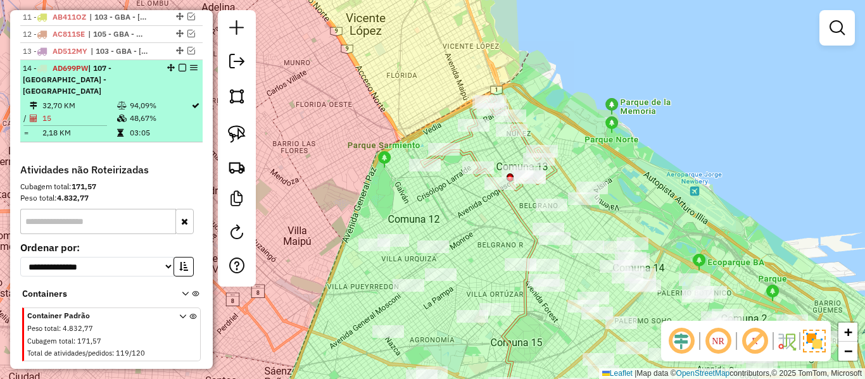
click at [178, 64] on em at bounding box center [182, 68] width 8 height 8
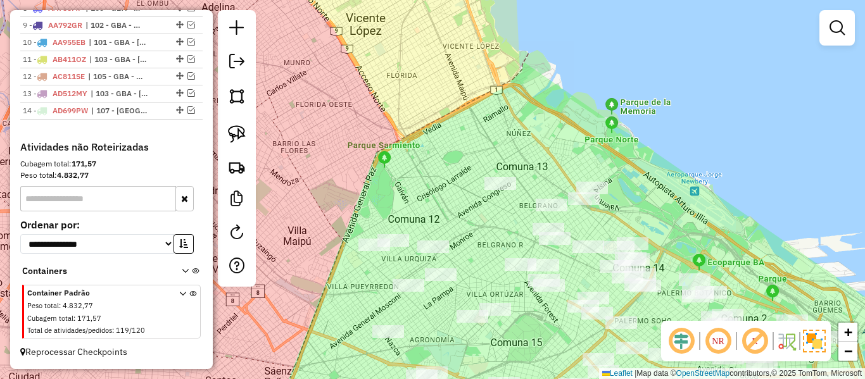
scroll to position [671, 0]
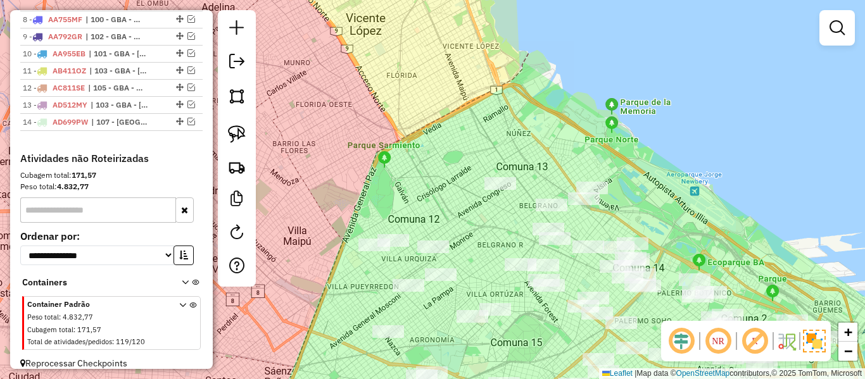
drag, startPoint x: 466, startPoint y: 202, endPoint x: 482, endPoint y: 99, distance: 103.7
click at [482, 99] on div "Janela de atendimento Grade de atendimento Capacidade Transportadoras Veículos …" at bounding box center [432, 189] width 865 height 379
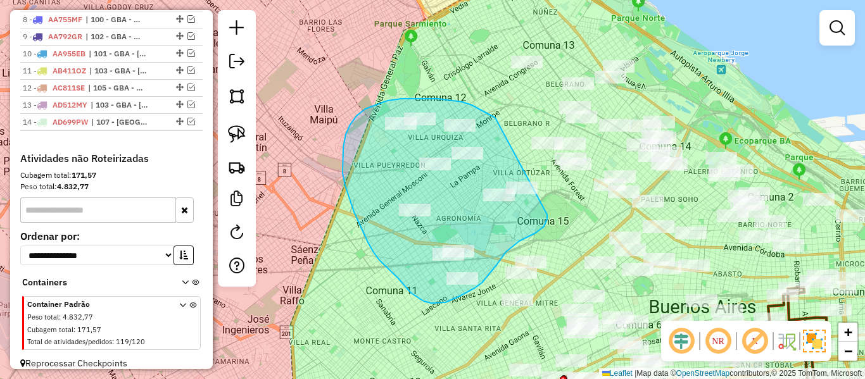
drag, startPoint x: 493, startPoint y: 116, endPoint x: 535, endPoint y: 203, distance: 95.7
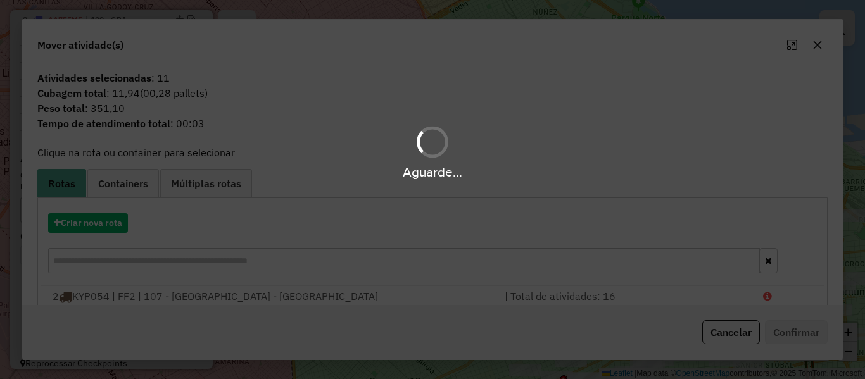
click at [120, 223] on div "Aguarde..." at bounding box center [432, 189] width 865 height 379
click at [120, 223] on hb-app "Aguarde... Pop-up bloqueado! Seu navegador bloqueou automáticamente a abertura …" at bounding box center [432, 189] width 865 height 379
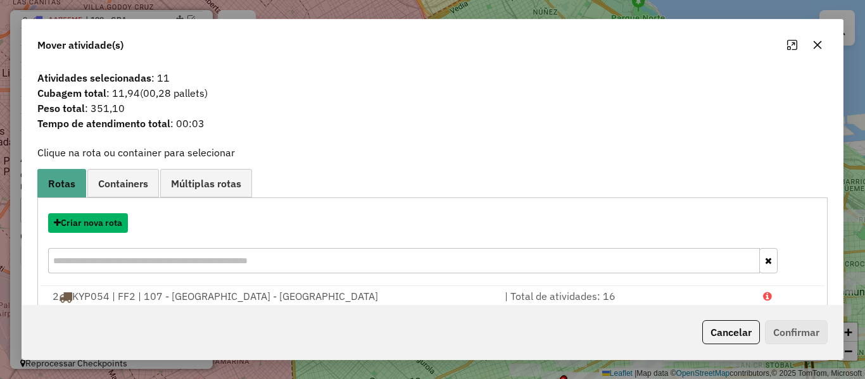
click at [120, 223] on button "Criar nova rota" at bounding box center [88, 223] width 80 height 20
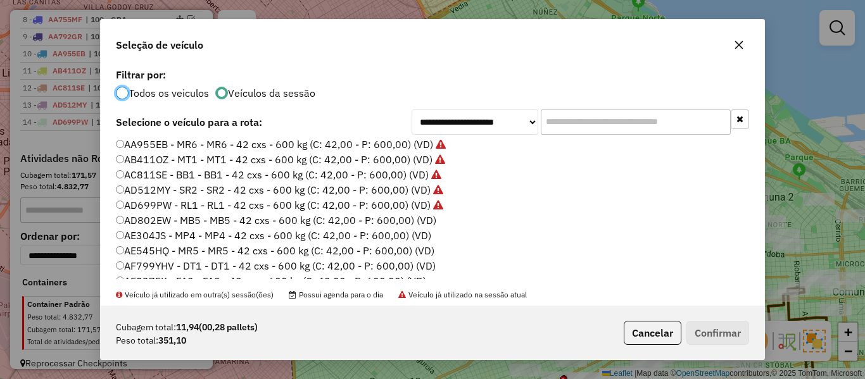
scroll to position [127, 0]
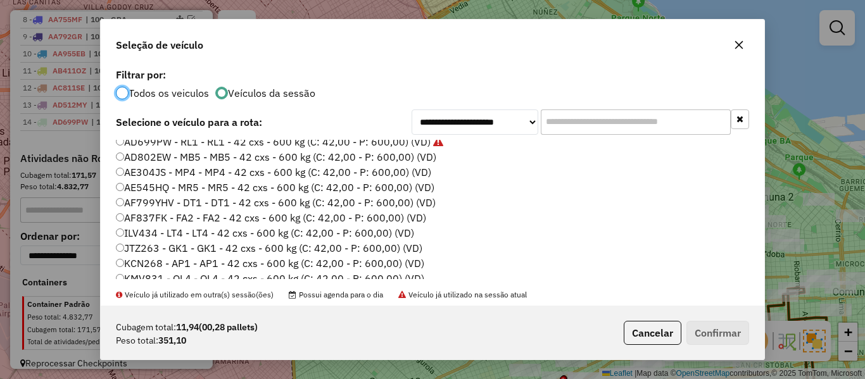
click at [429, 160] on label "AD802EW - MB5 - MB5 - 42 cxs - 600 kg (C: 42,00 - P: 600,00) (VD)" at bounding box center [276, 156] width 320 height 15
drag, startPoint x: 735, startPoint y: 330, endPoint x: 697, endPoint y: 316, distance: 41.0
click at [735, 331] on button "Confirmar" at bounding box center [717, 333] width 63 height 24
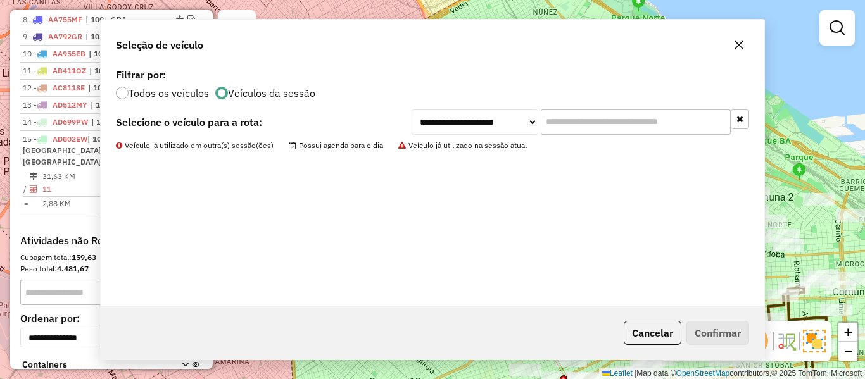
scroll to position [730, 0]
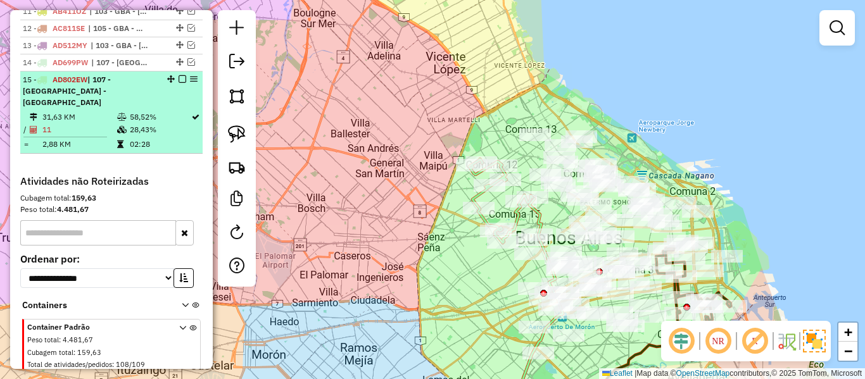
click at [178, 75] on em at bounding box center [182, 79] width 8 height 8
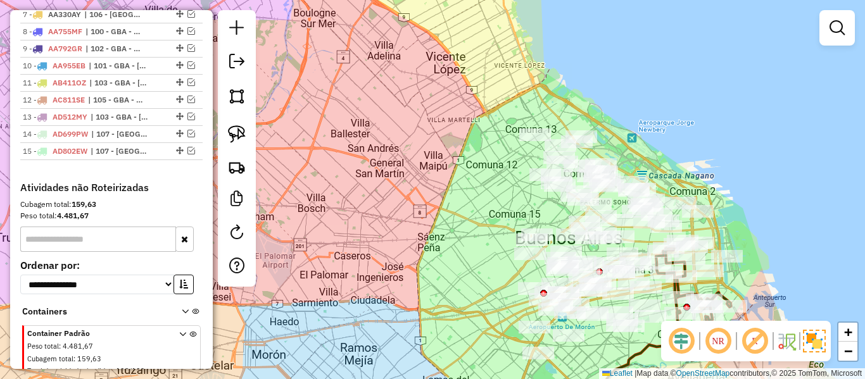
scroll to position [688, 0]
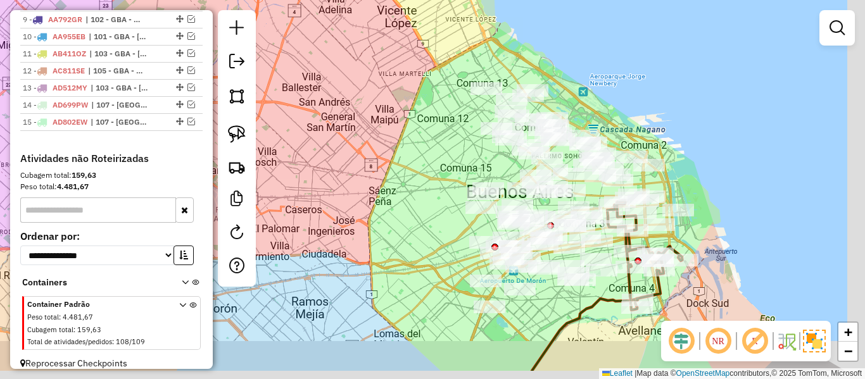
drag, startPoint x: 410, startPoint y: 161, endPoint x: 399, endPoint y: 153, distance: 14.1
click at [396, 153] on div "Janela de atendimento Grade de atendimento Capacidade Transportadoras Veículos …" at bounding box center [432, 189] width 865 height 379
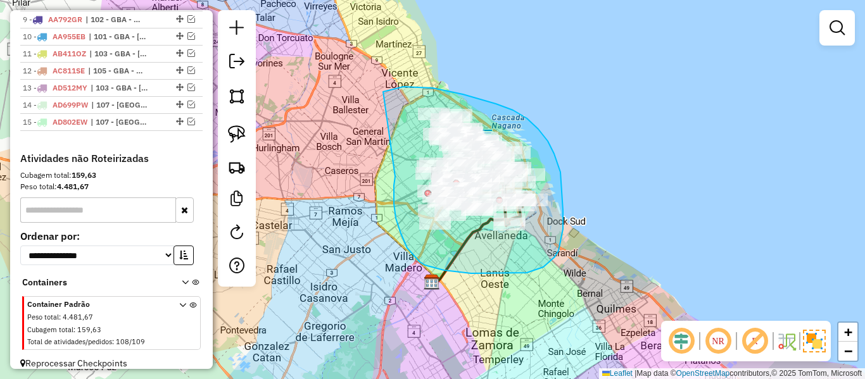
drag, startPoint x: 394, startPoint y: 185, endPoint x: 362, endPoint y: 99, distance: 92.3
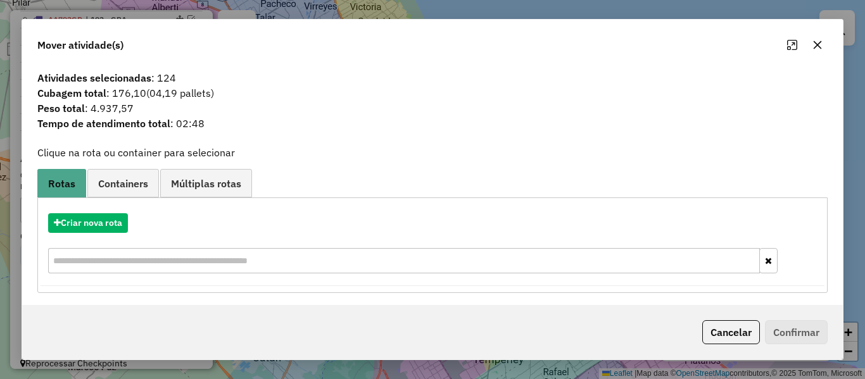
click at [815, 46] on icon "button" at bounding box center [817, 45] width 10 height 10
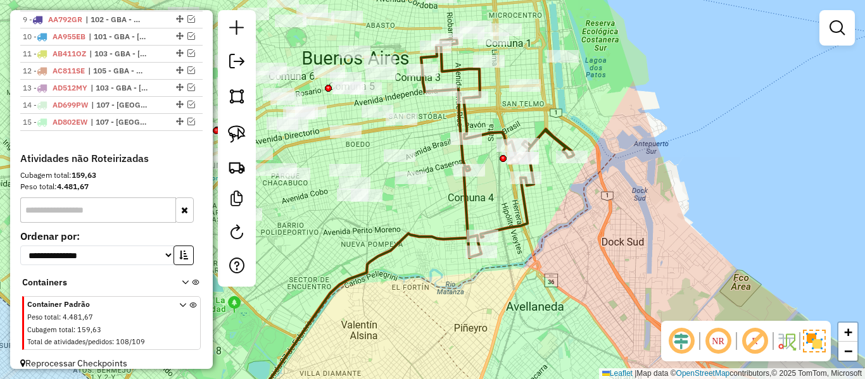
drag, startPoint x: 585, startPoint y: 240, endPoint x: 568, endPoint y: 232, distance: 19.3
click at [572, 223] on div "Janela de atendimento Grade de atendimento Capacidade Transportadoras Veículos …" at bounding box center [432, 189] width 865 height 379
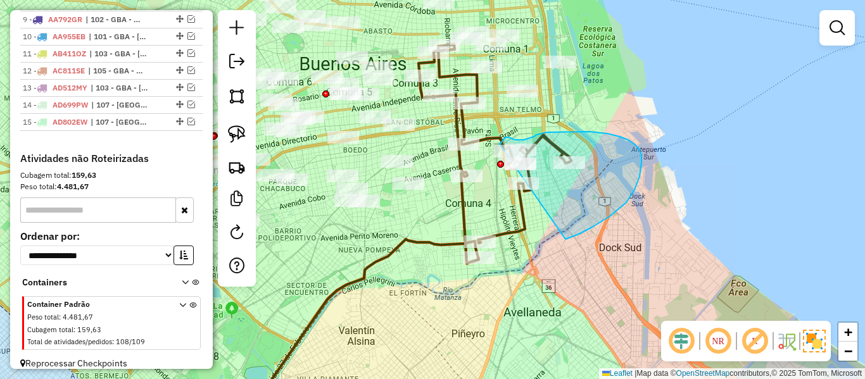
drag, startPoint x: 641, startPoint y: 163, endPoint x: 520, endPoint y: 204, distance: 127.9
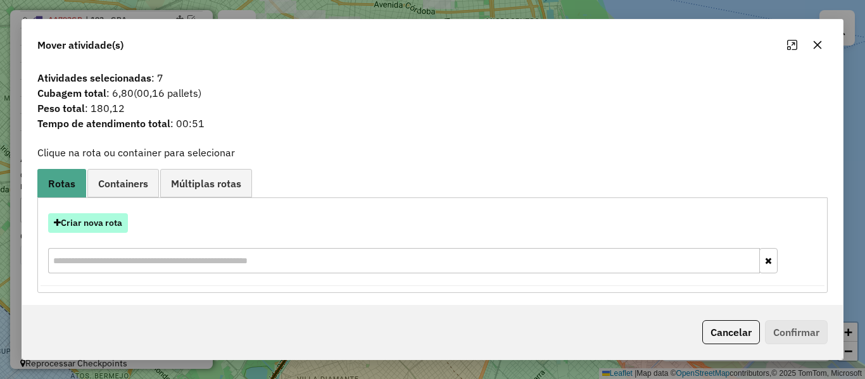
click at [103, 221] on button "Criar nova rota" at bounding box center [88, 223] width 80 height 20
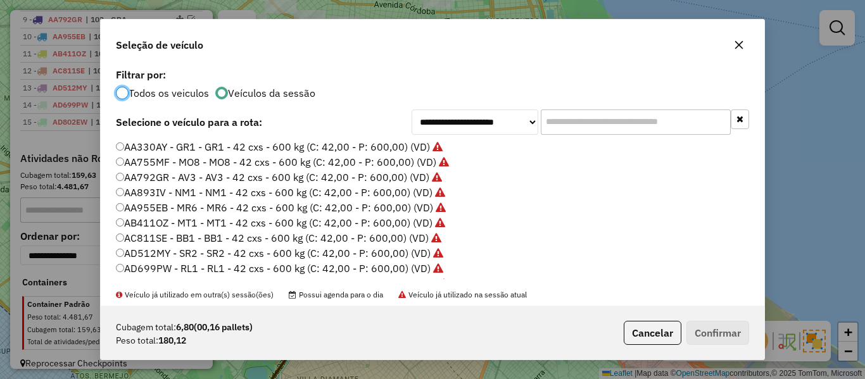
scroll to position [63, 0]
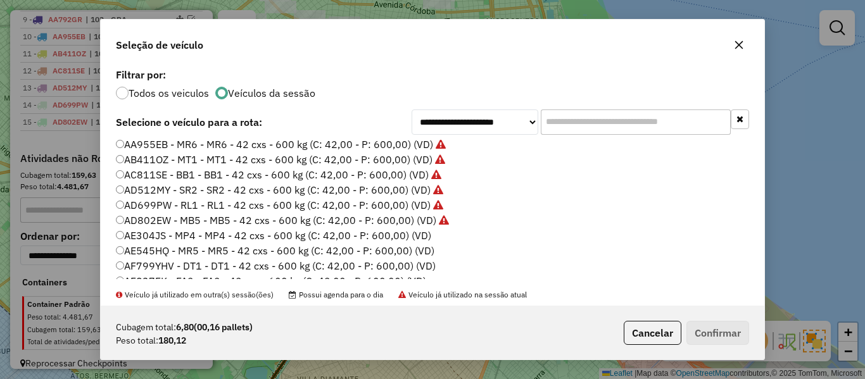
click at [420, 237] on label "AE304JS - MP4 - MP4 - 42 cxs - 600 kg (C: 42,00 - P: 600,00) (VD)" at bounding box center [273, 235] width 315 height 15
click at [727, 332] on button "Confirmar" at bounding box center [717, 333] width 63 height 24
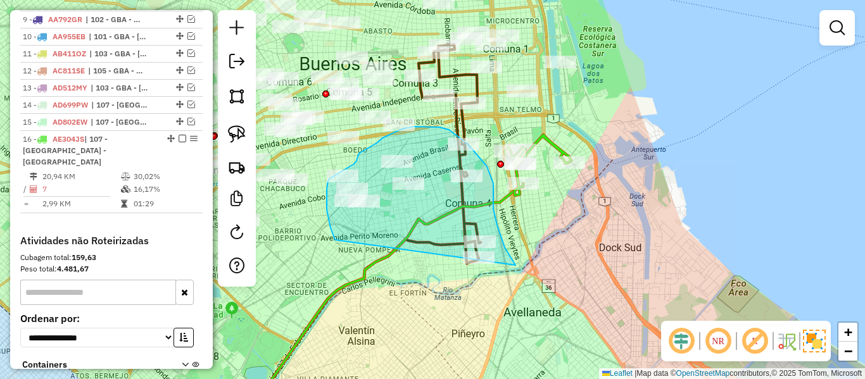
drag, startPoint x: 493, startPoint y: 209, endPoint x: 427, endPoint y: 292, distance: 106.4
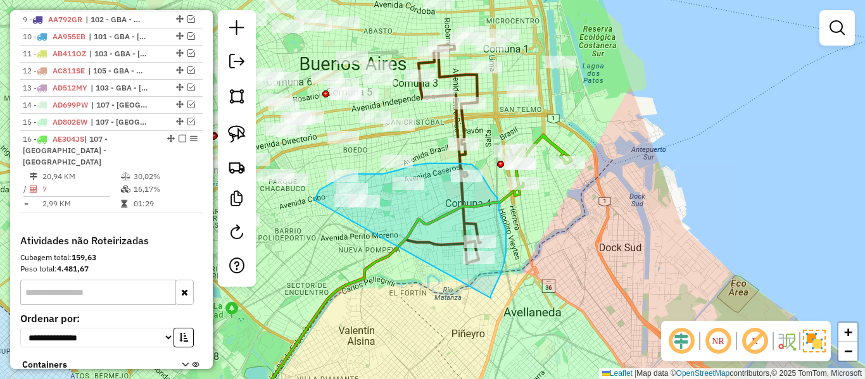
drag, startPoint x: 491, startPoint y: 298, endPoint x: 354, endPoint y: 251, distance: 144.7
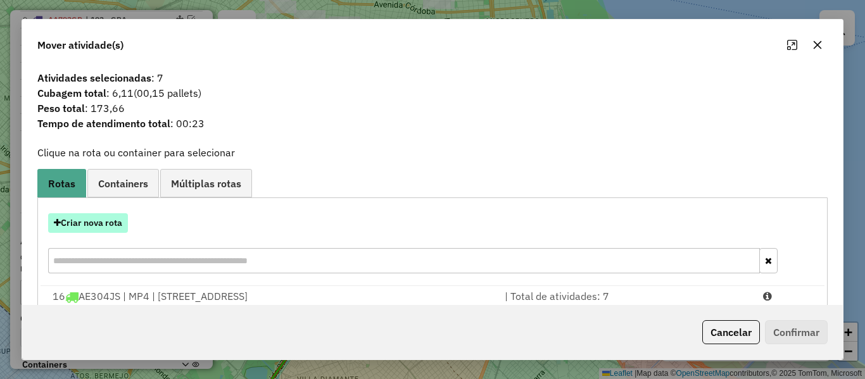
click at [102, 222] on button "Criar nova rota" at bounding box center [88, 223] width 80 height 20
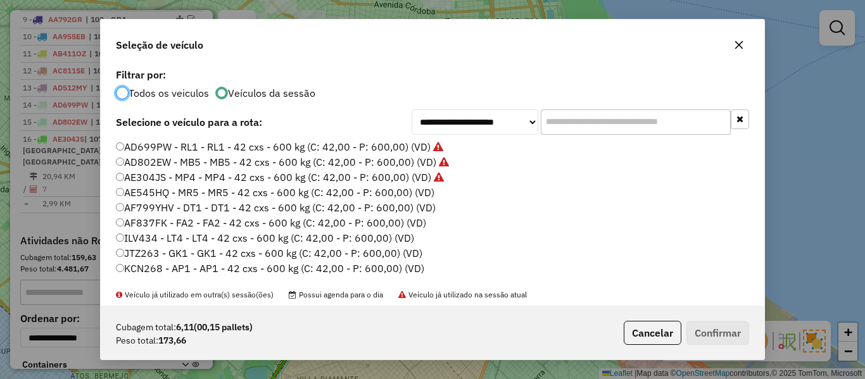
scroll to position [127, 0]
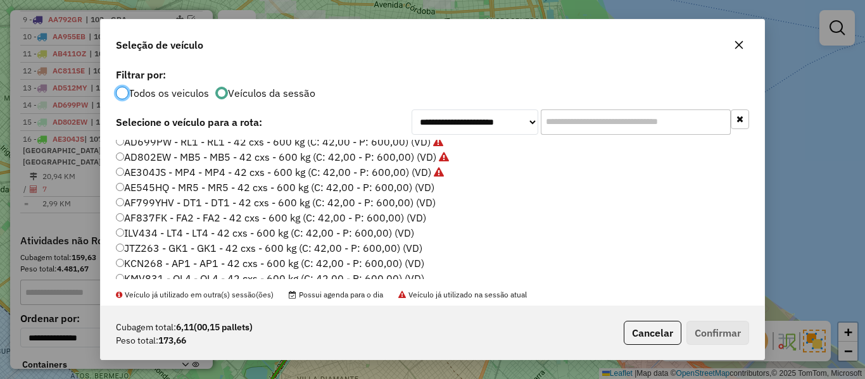
click at [427, 185] on label "AE545HQ - MR5 - MR5 - 42 cxs - 600 kg (C: 42,00 - P: 600,00) (VD)" at bounding box center [275, 187] width 318 height 15
click at [735, 338] on button "Confirmar" at bounding box center [717, 333] width 63 height 24
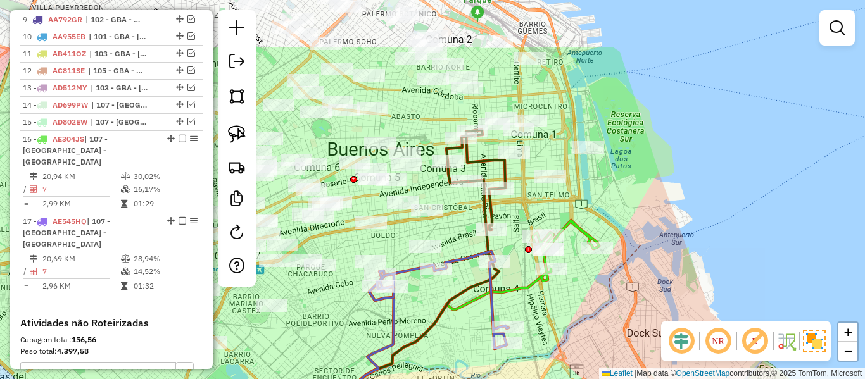
drag, startPoint x: 530, startPoint y: 236, endPoint x: 561, endPoint y: 337, distance: 105.3
click at [560, 331] on div "Janela de atendimento Grade de atendimento Capacidade Transportadoras Veículos …" at bounding box center [432, 189] width 865 height 379
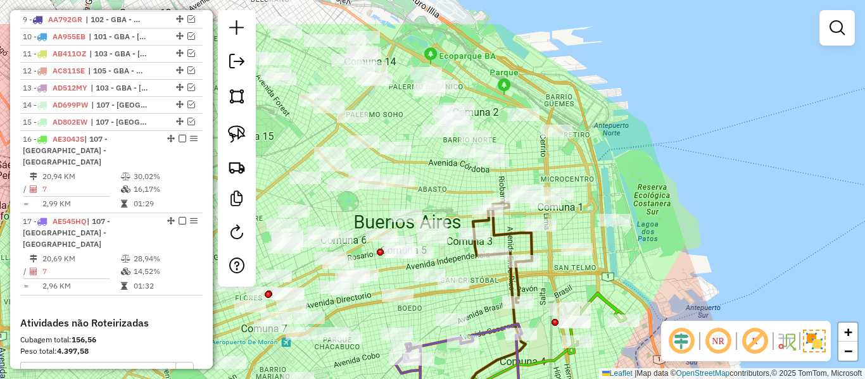
drag, startPoint x: 663, startPoint y: 244, endPoint x: 666, endPoint y: 261, distance: 18.1
click at [676, 275] on div "Janela de atendimento Grade de atendimento Capacidade Transportadoras Veículos …" at bounding box center [432, 189] width 865 height 379
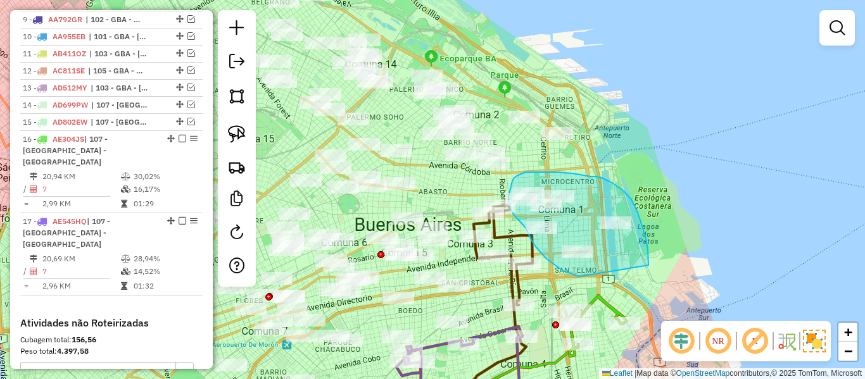
drag, startPoint x: 648, startPoint y: 265, endPoint x: 584, endPoint y: 275, distance: 65.3
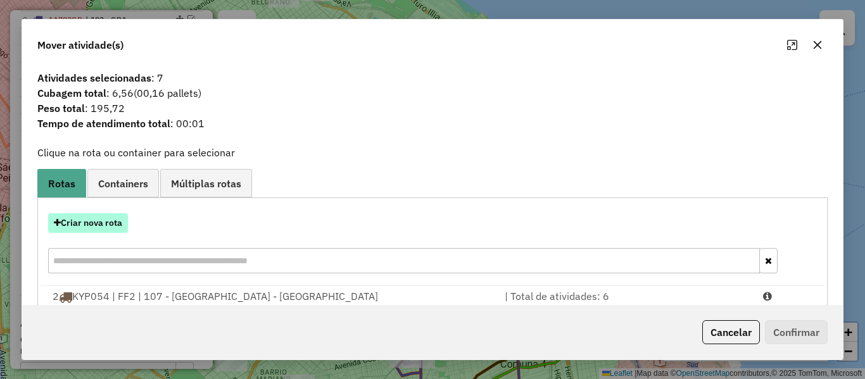
click at [96, 223] on button "Criar nova rota" at bounding box center [88, 223] width 80 height 20
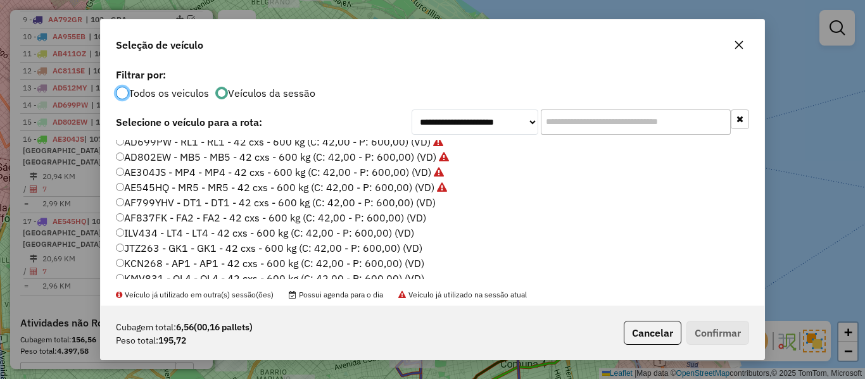
click at [425, 202] on label "AF799YHV - DT1 - DT1 - 42 cxs - 600 kg (C: 42,00 - P: 600,00) (VD)" at bounding box center [276, 202] width 320 height 15
click at [416, 204] on label "AF799YHV - DT1 - DT1 - 42 cxs - 600 kg (C: 42,00 - P: 600,00) (VD)" at bounding box center [276, 202] width 320 height 15
click at [711, 332] on button "Confirmar" at bounding box center [717, 333] width 63 height 24
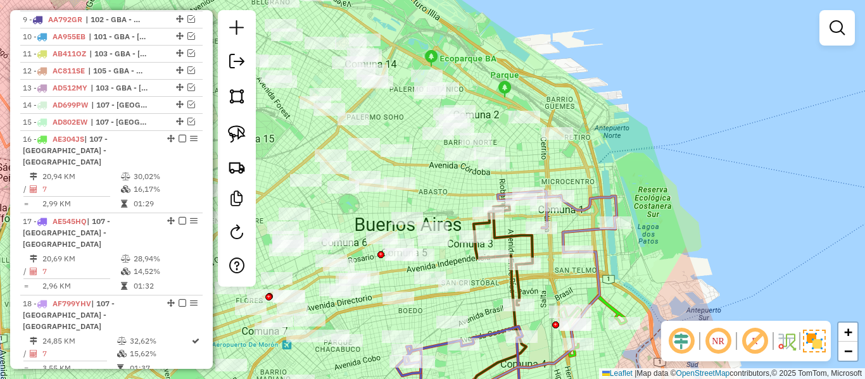
click at [528, 248] on icon at bounding box center [502, 255] width 59 height 100
select select "**********"
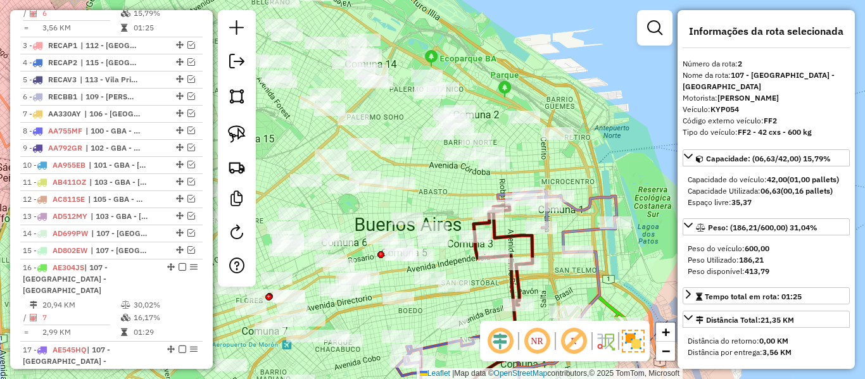
scroll to position [504, 0]
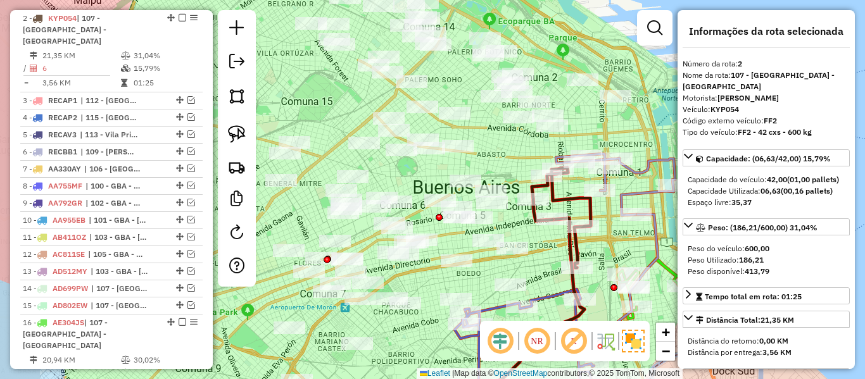
drag, startPoint x: 530, startPoint y: 248, endPoint x: 589, endPoint y: 211, distance: 69.2
click at [589, 211] on icon at bounding box center [561, 218] width 59 height 100
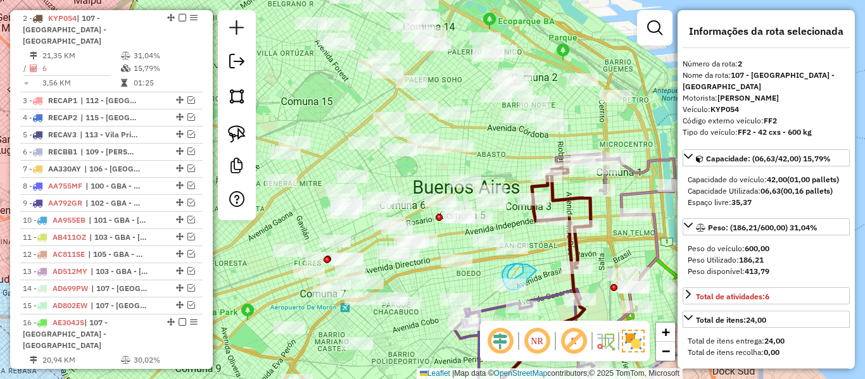
drag, startPoint x: 536, startPoint y: 270, endPoint x: 543, endPoint y: 285, distance: 16.7
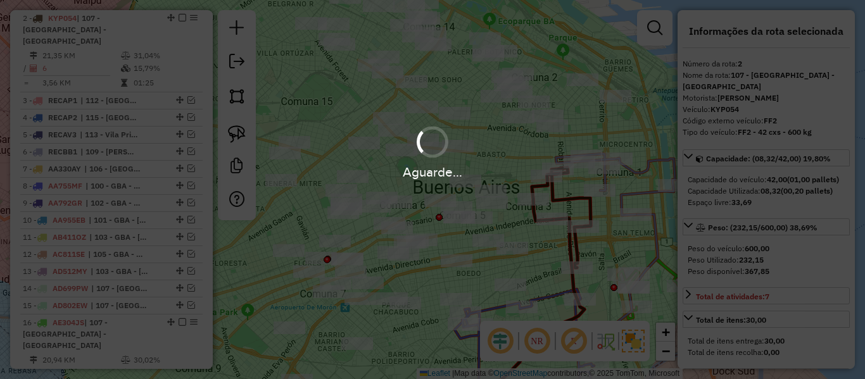
select select "**********"
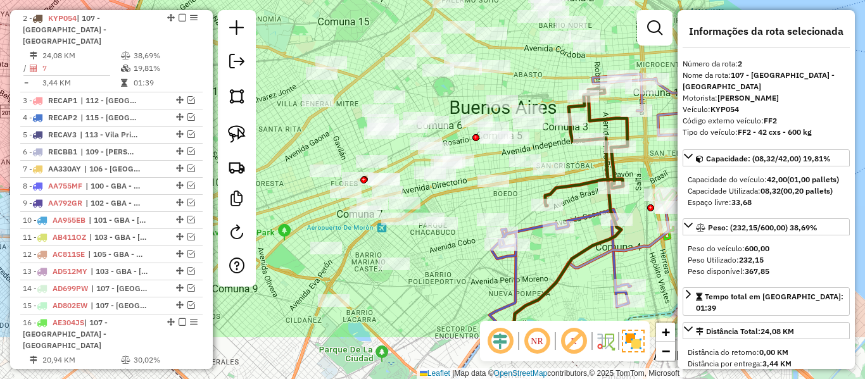
drag, startPoint x: 606, startPoint y: 211, endPoint x: 518, endPoint y: 218, distance: 88.3
click at [570, 173] on div "Janela de atendimento Grade de atendimento Capacidade Transportadoras Veículos …" at bounding box center [432, 189] width 865 height 379
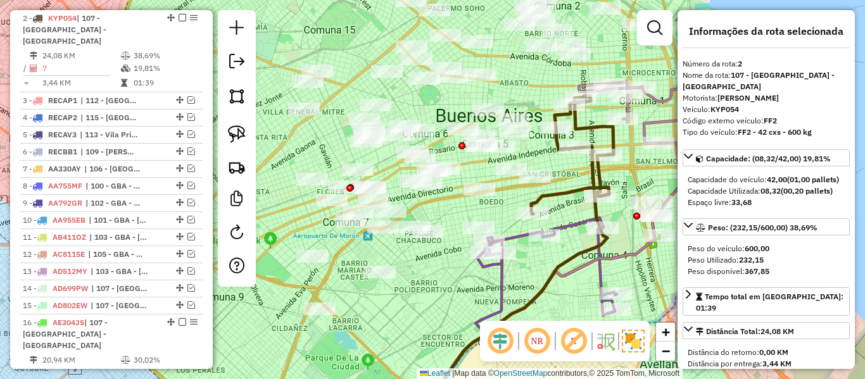
click at [433, 279] on div "Rota 17 - Placa AE545HQ 517949 - [PERSON_NAME] 17 - Placa AE545HQ 482565 - [PER…" at bounding box center [432, 189] width 865 height 379
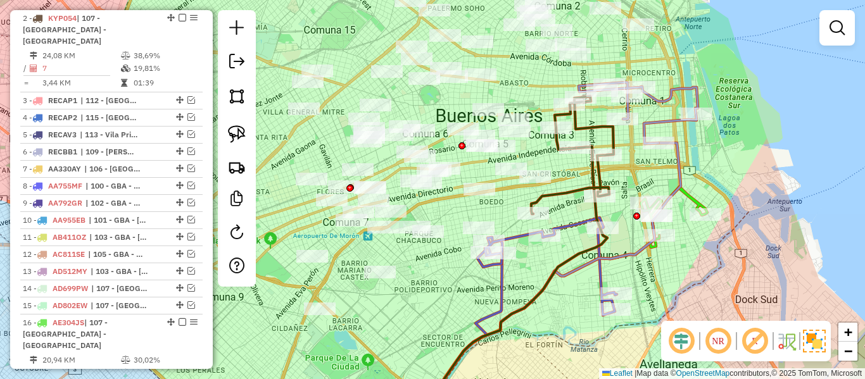
drag, startPoint x: 427, startPoint y: 292, endPoint x: 520, endPoint y: 253, distance: 101.0
click at [520, 253] on div "Janela de atendimento Grade de atendimento Capacidade Transportadoras Veículos …" at bounding box center [432, 189] width 865 height 379
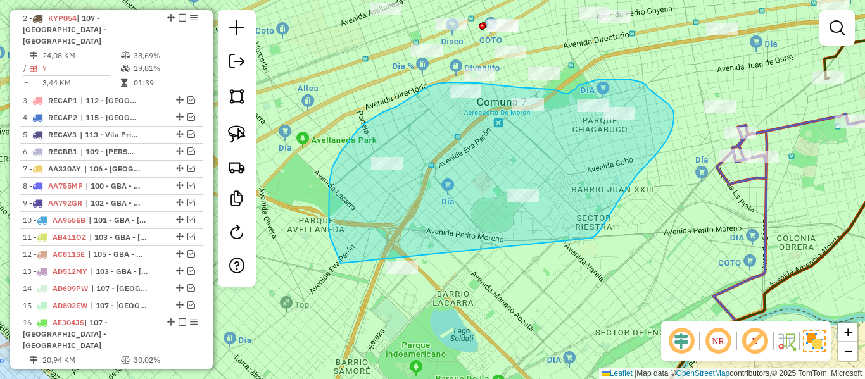
drag, startPoint x: 592, startPoint y: 238, endPoint x: 411, endPoint y: 315, distance: 197.1
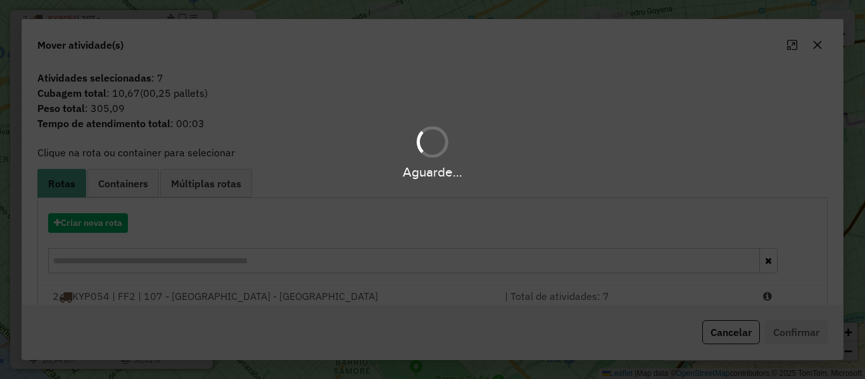
click at [103, 225] on div "Aguarde..." at bounding box center [432, 189] width 865 height 379
click at [114, 226] on div "Aguarde..." at bounding box center [432, 189] width 865 height 379
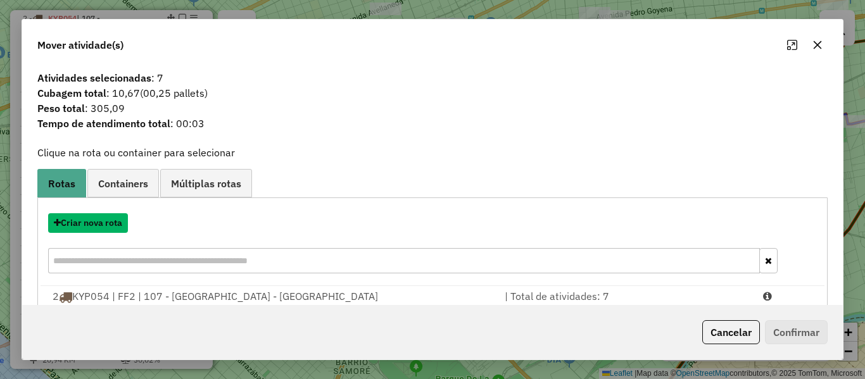
click at [114, 226] on button "Criar nova rota" at bounding box center [88, 223] width 80 height 20
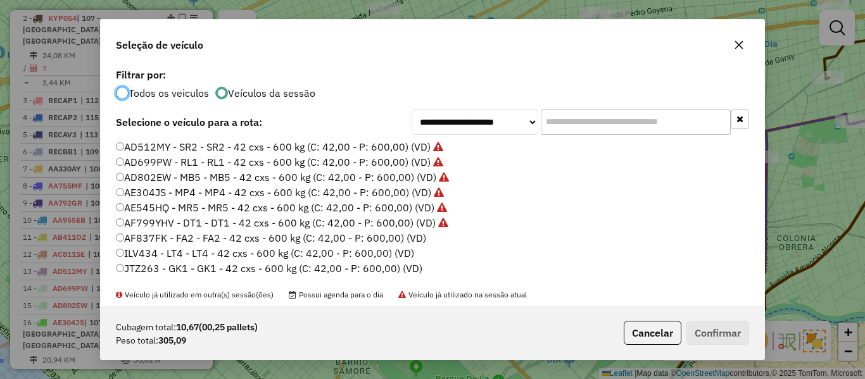
scroll to position [127, 0]
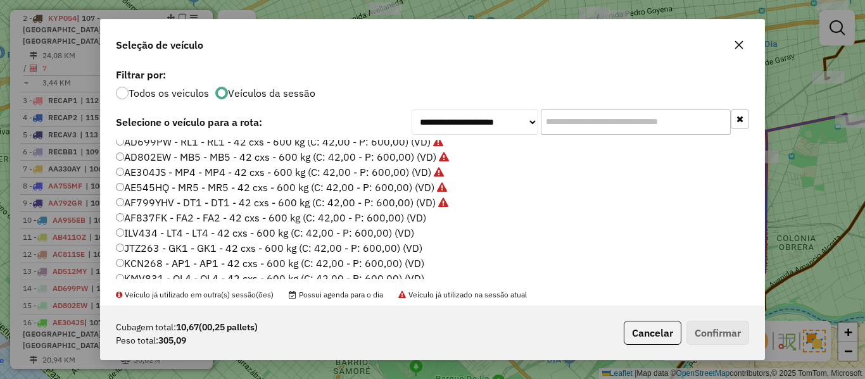
click at [416, 220] on label "AF837FK - FA2 - FA2 - 42 cxs - 600 kg (C: 42,00 - P: 600,00) (VD)" at bounding box center [271, 217] width 310 height 15
click at [716, 330] on button "Confirmar" at bounding box center [717, 333] width 63 height 24
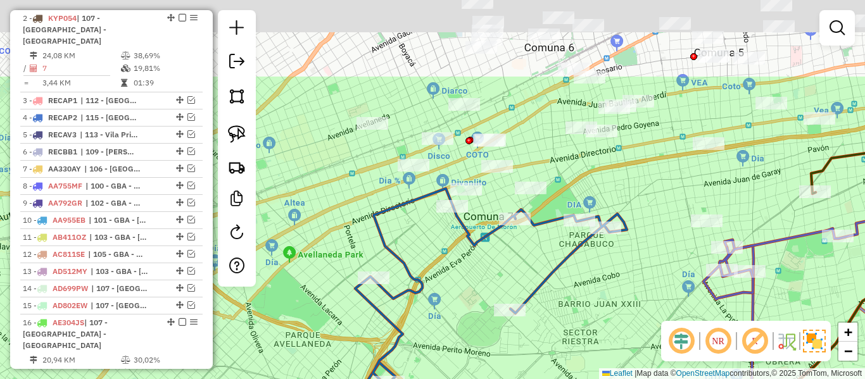
drag, startPoint x: 581, startPoint y: 192, endPoint x: 566, endPoint y: 316, distance: 125.0
click at [566, 316] on div "Janela de atendimento Grade de atendimento Capacidade Transportadoras Veículos …" at bounding box center [432, 189] width 865 height 379
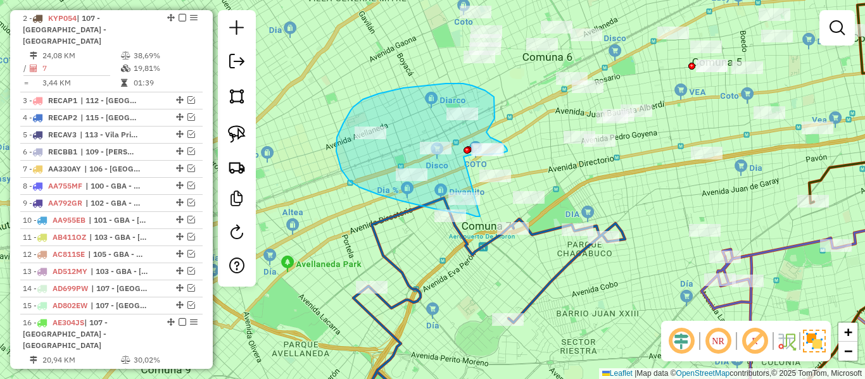
drag, startPoint x: 480, startPoint y: 216, endPoint x: 468, endPoint y: 166, distance: 51.9
click at [468, 166] on div "Janela de atendimento Grade de atendimento Capacidade Transportadoras Veículos …" at bounding box center [432, 189] width 865 height 379
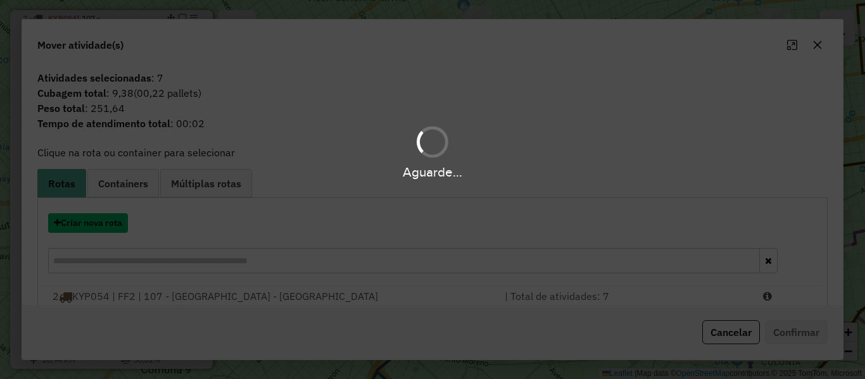
click at [109, 220] on button "Criar nova rota" at bounding box center [88, 223] width 80 height 20
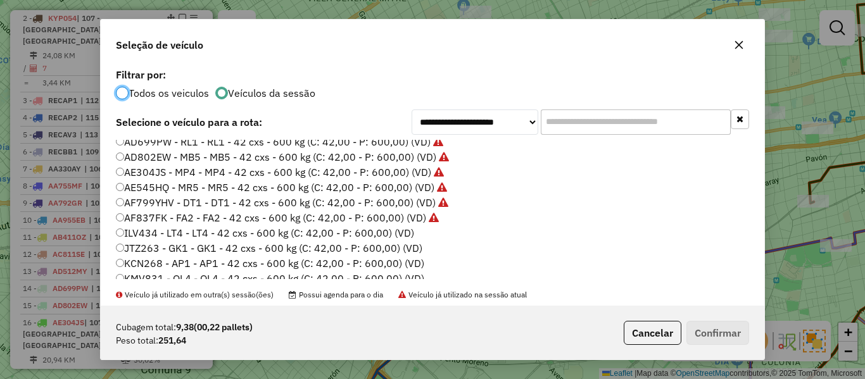
click at [406, 232] on label "ILV434 - LT4 - LT4 - 42 cxs - 600 kg (C: 42,00 - P: 600,00) (VD)" at bounding box center [265, 232] width 298 height 15
click at [692, 332] on button "Confirmar" at bounding box center [717, 333] width 63 height 24
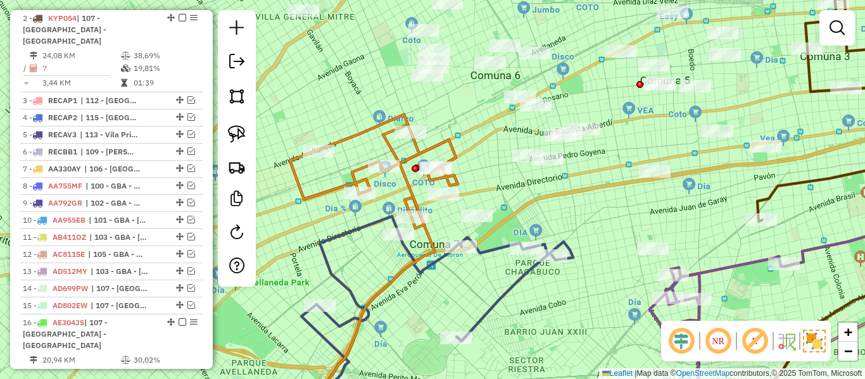
drag, startPoint x: 550, startPoint y: 201, endPoint x: 542, endPoint y: 211, distance: 12.6
click at [539, 210] on div "Janela de atendimento Grade de atendimento Capacidade Transportadoras Veículos …" at bounding box center [432, 189] width 865 height 379
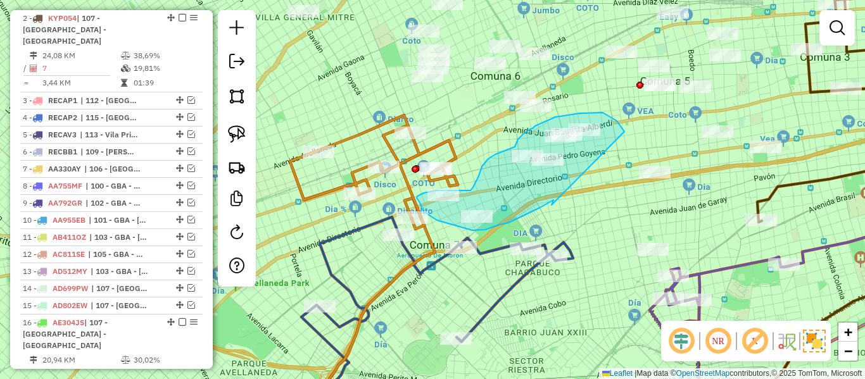
drag, startPoint x: 551, startPoint y: 205, endPoint x: 620, endPoint y: 183, distance: 72.5
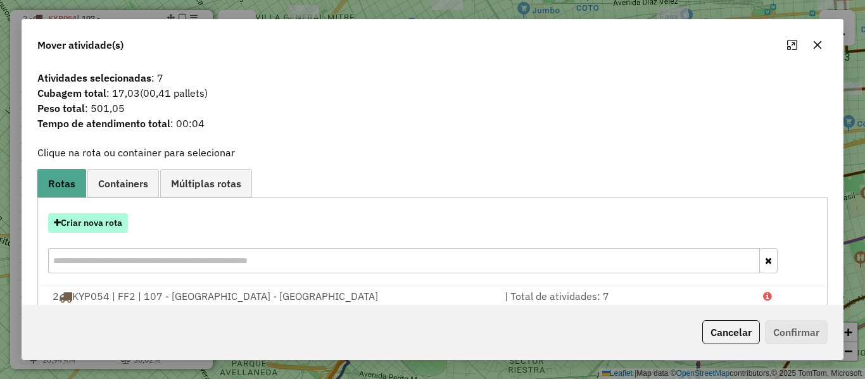
click at [103, 218] on button "Criar nova rota" at bounding box center [88, 223] width 80 height 20
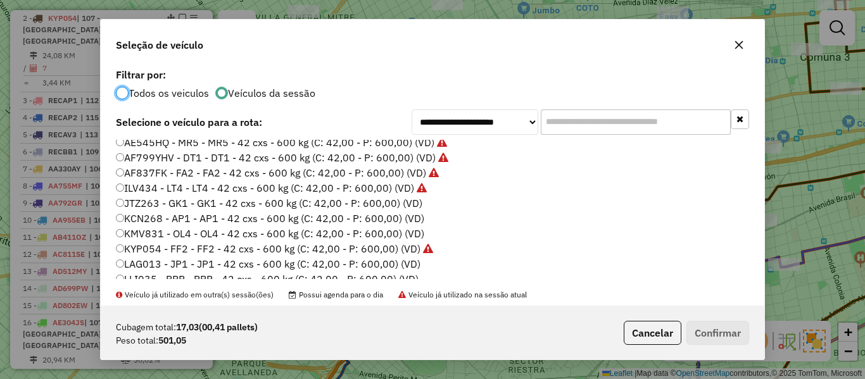
scroll to position [190, 0]
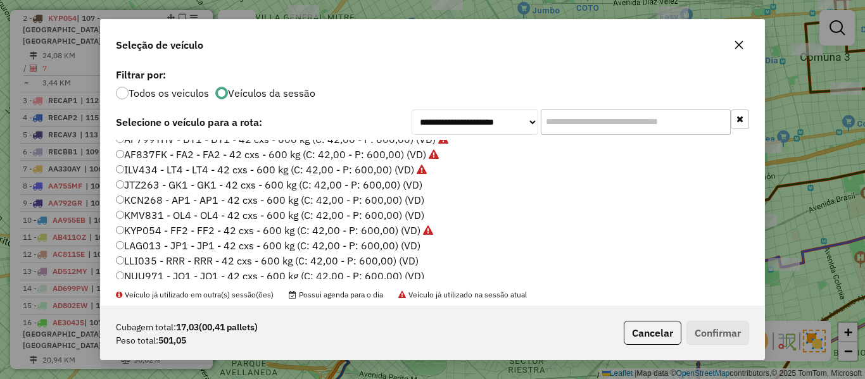
click at [409, 184] on label "JTZ263 - GK1 - GK1 - 42 cxs - 600 kg (C: 42,00 - P: 600,00) (VD)" at bounding box center [269, 184] width 306 height 15
click at [725, 332] on button "Confirmar" at bounding box center [717, 333] width 63 height 24
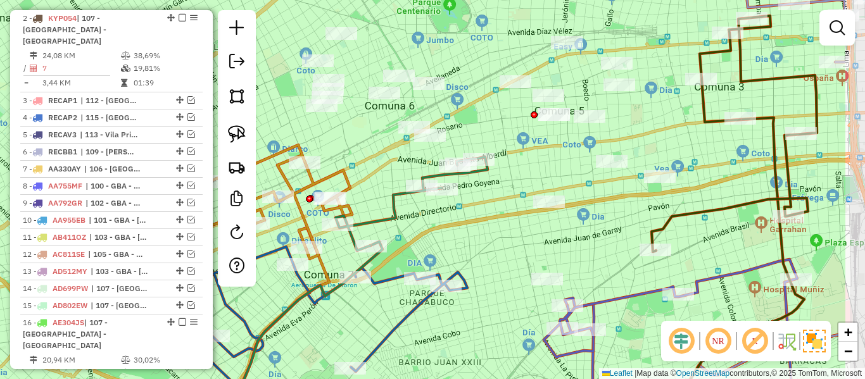
drag, startPoint x: 593, startPoint y: 203, endPoint x: 487, endPoint y: 235, distance: 110.3
click at [484, 233] on div "Janela de atendimento Grade de atendimento Capacidade Transportadoras Veículos …" at bounding box center [432, 189] width 865 height 379
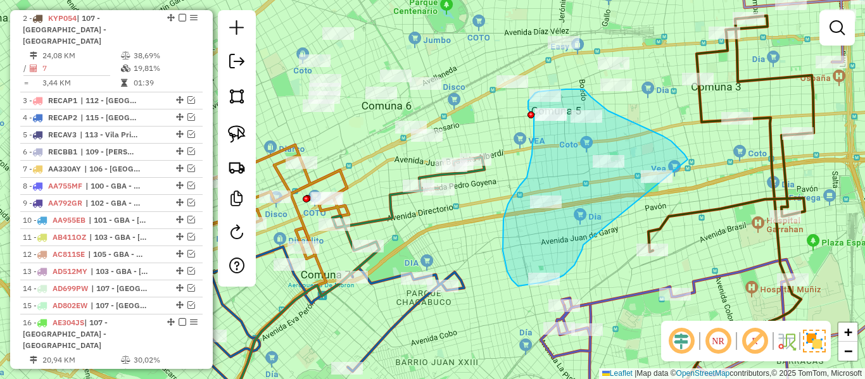
drag, startPoint x: 583, startPoint y: 245, endPoint x: 689, endPoint y: 195, distance: 117.5
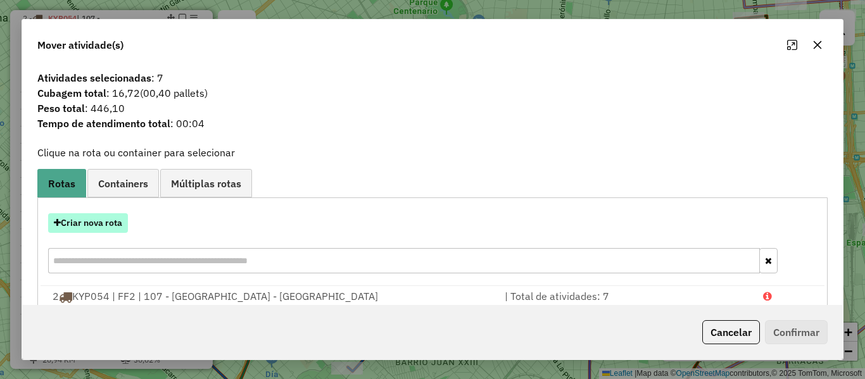
click at [113, 223] on button "Criar nova rota" at bounding box center [88, 223] width 80 height 20
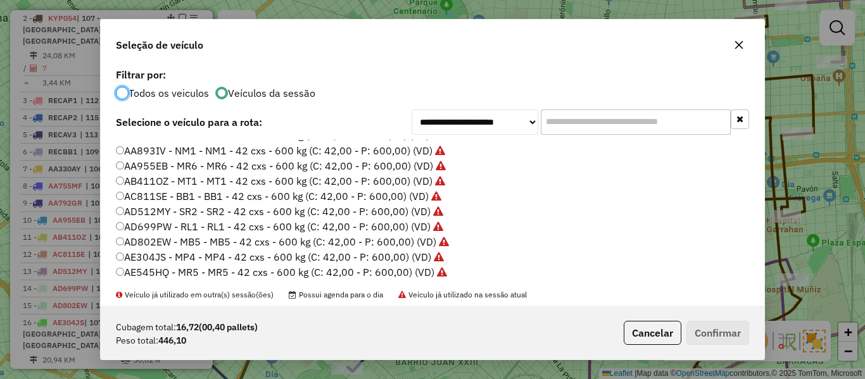
scroll to position [127, 0]
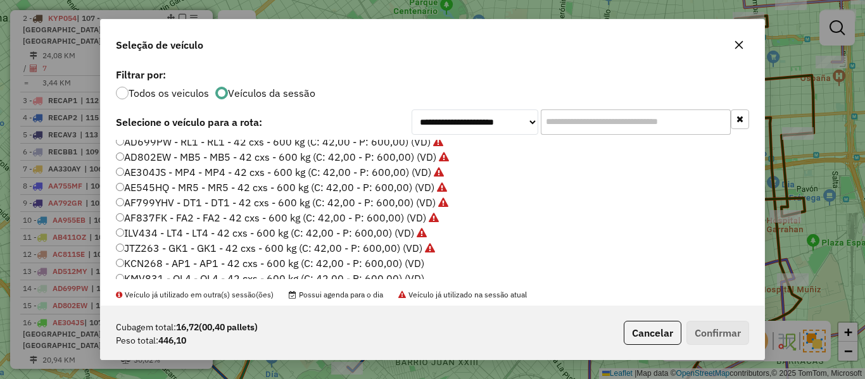
click at [407, 265] on label "KCN268 - AP1 - AP1 - 42 cxs - 600 kg (C: 42,00 - P: 600,00) (VD)" at bounding box center [270, 263] width 308 height 15
click at [723, 331] on button "Confirmar" at bounding box center [717, 333] width 63 height 24
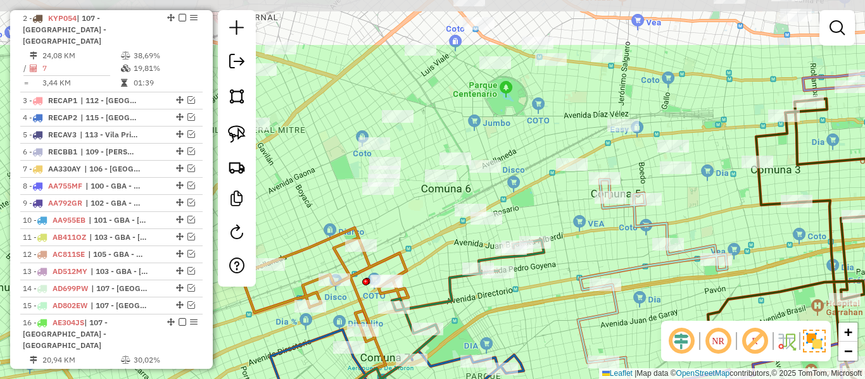
drag, startPoint x: 586, startPoint y: 199, endPoint x: 644, endPoint y: 279, distance: 99.3
click at [644, 279] on div "Janela de atendimento Grade de atendimento Capacidade Transportadoras Veículos …" at bounding box center [432, 189] width 865 height 379
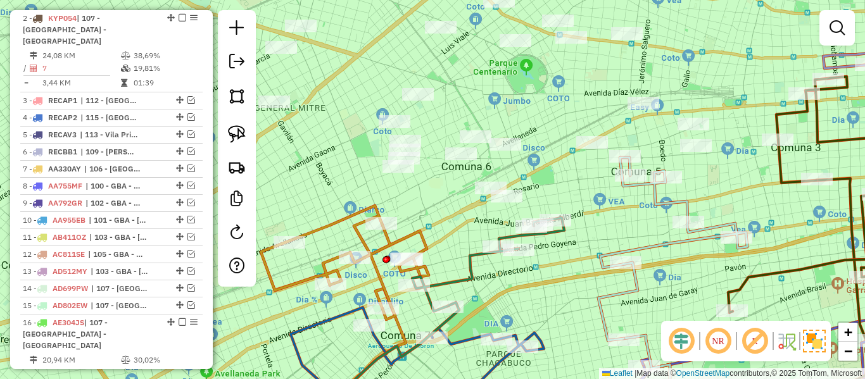
drag, startPoint x: 602, startPoint y: 243, endPoint x: 670, endPoint y: 234, distance: 68.9
click at [670, 234] on div "Janela de atendimento Grade de atendimento Capacidade Transportadoras Veículos …" at bounding box center [432, 189] width 865 height 379
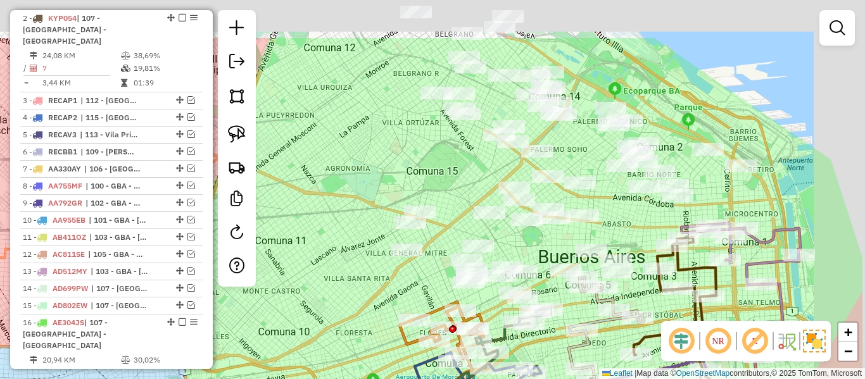
drag, startPoint x: 591, startPoint y: 208, endPoint x: 515, endPoint y: 324, distance: 139.4
click at [515, 324] on div "Janela de atendimento Grade de atendimento Capacidade Transportadoras Veículos …" at bounding box center [432, 189] width 865 height 379
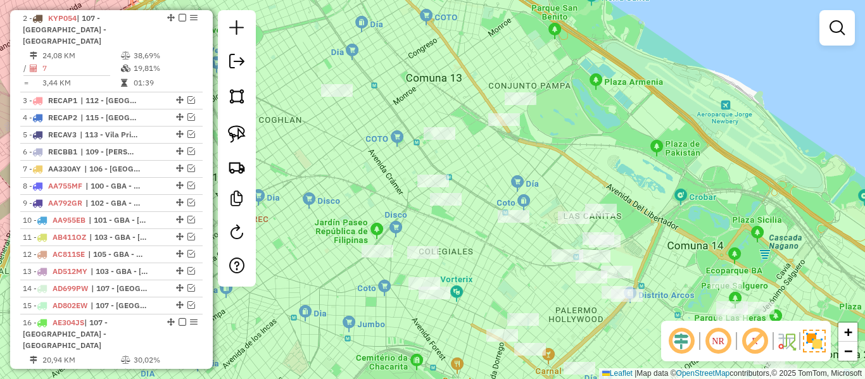
drag, startPoint x: 392, startPoint y: 143, endPoint x: 400, endPoint y: 182, distance: 39.3
click at [397, 178] on div "Janela de atendimento Grade de atendimento Capacidade Transportadoras Veículos …" at bounding box center [432, 189] width 865 height 379
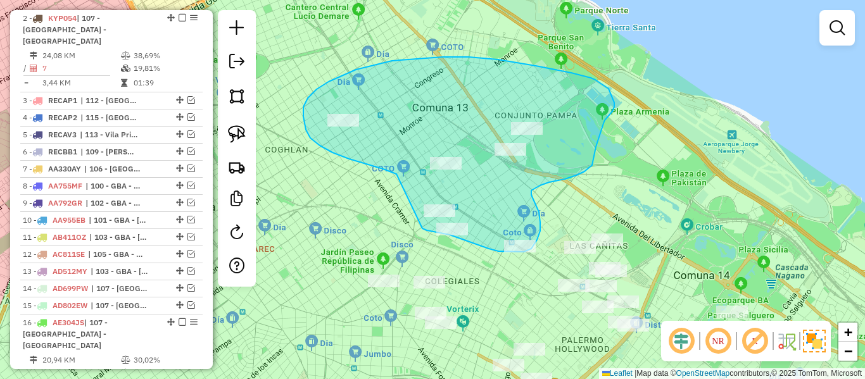
drag, startPoint x: 396, startPoint y: 174, endPoint x: 392, endPoint y: 225, distance: 51.4
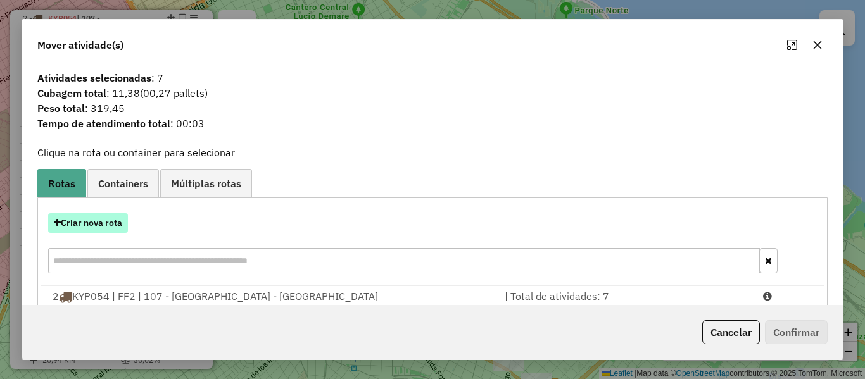
click at [116, 220] on button "Criar nova rota" at bounding box center [88, 223] width 80 height 20
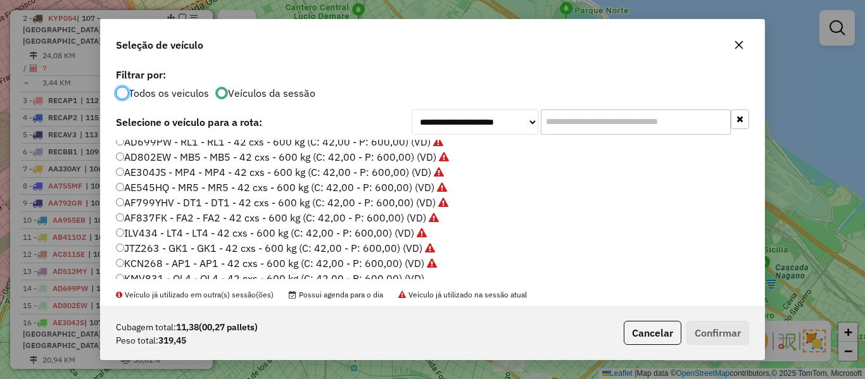
scroll to position [190, 0]
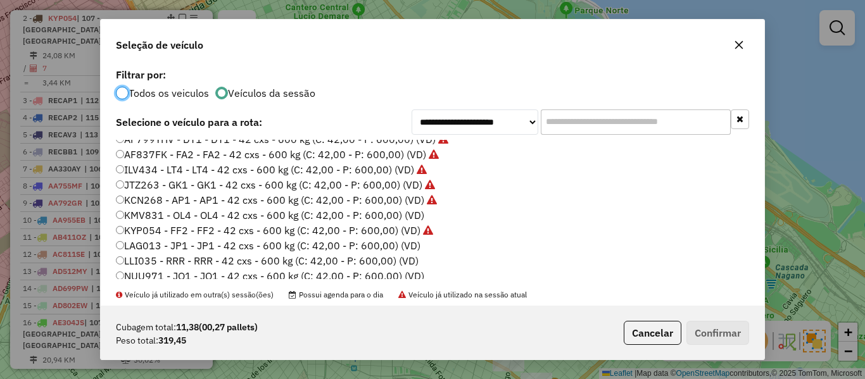
click at [414, 210] on label "KMV831 - OL4 - OL4 - 42 cxs - 600 kg (C: 42,00 - P: 600,00) (VD)" at bounding box center [270, 215] width 308 height 15
click at [715, 328] on button "Confirmar" at bounding box center [717, 333] width 63 height 24
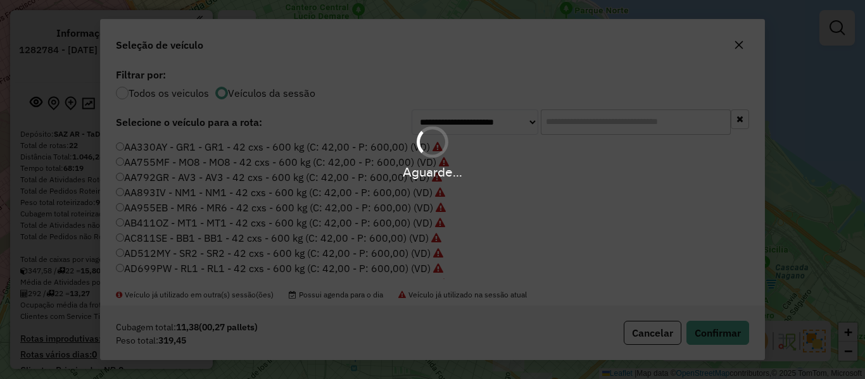
scroll to position [190, 0]
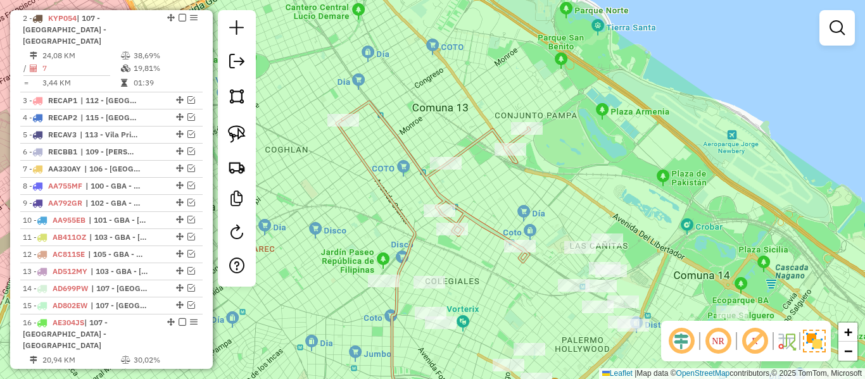
drag, startPoint x: 492, startPoint y: 294, endPoint x: 546, endPoint y: 127, distance: 176.3
click at [546, 127] on div "Janela de atendimento Grade de atendimento Capacidade Transportadoras Veículos …" at bounding box center [432, 189] width 865 height 379
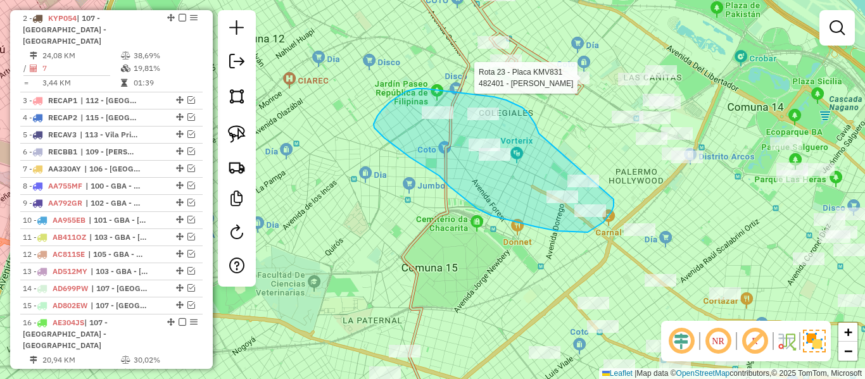
drag, startPoint x: 539, startPoint y: 134, endPoint x: 586, endPoint y: 166, distance: 57.4
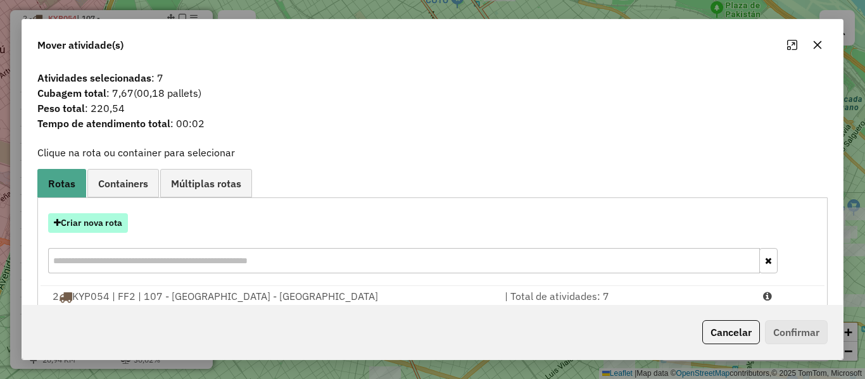
click at [120, 218] on button "Criar nova rota" at bounding box center [88, 223] width 80 height 20
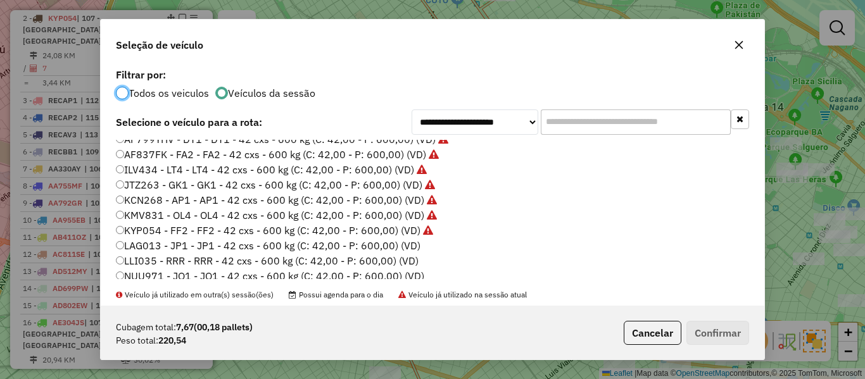
click at [410, 244] on label "LAG013 - JP1 - JP1 - 42 cxs - 600 kg (C: 42,00 - P: 600,00) (VD)" at bounding box center [268, 245] width 304 height 15
click at [710, 338] on button "Confirmar" at bounding box center [717, 333] width 63 height 24
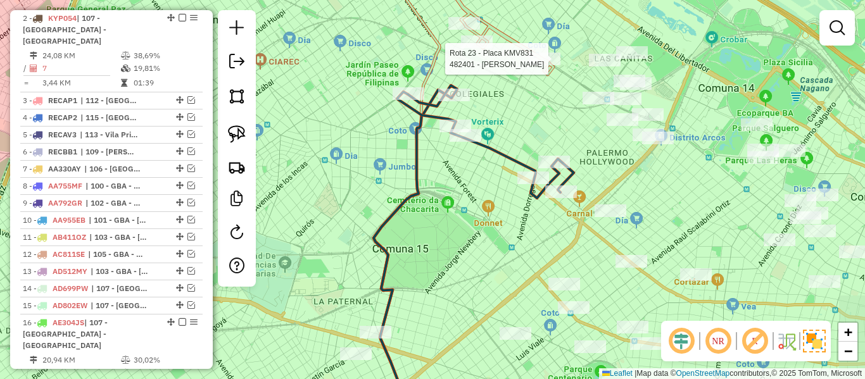
click at [475, 254] on div "Rota 23 - Placa KMV831 482401 - alvaro ithurralde Janela de atendimento Grade d…" at bounding box center [432, 189] width 865 height 379
click at [499, 164] on div "Rota 23 - Placa KMV831 482401 - alvaro ithurralde Janela de atendimento Grade d…" at bounding box center [432, 189] width 865 height 379
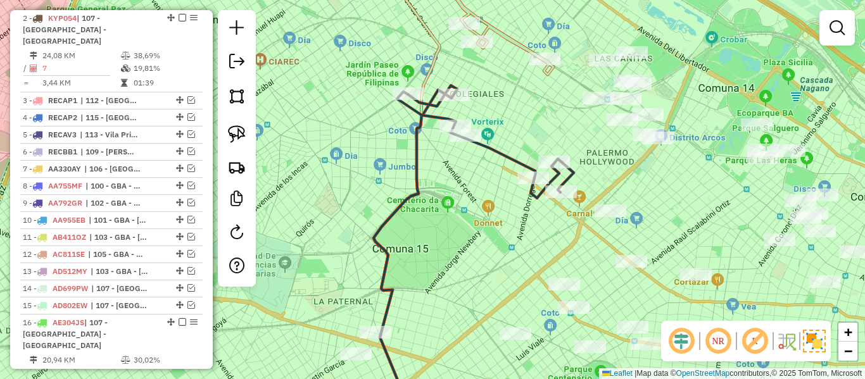
click at [503, 158] on icon at bounding box center [485, 141] width 177 height 113
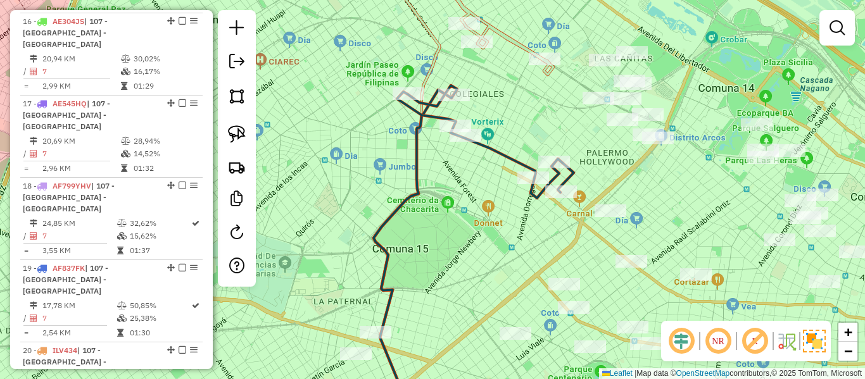
select select "**********"
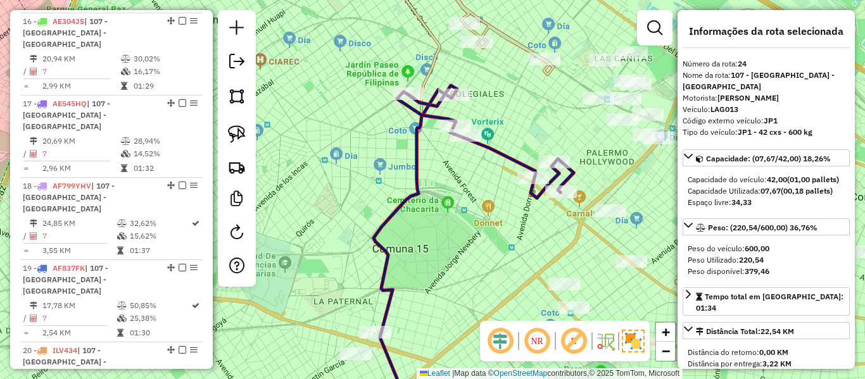
scroll to position [1326, 0]
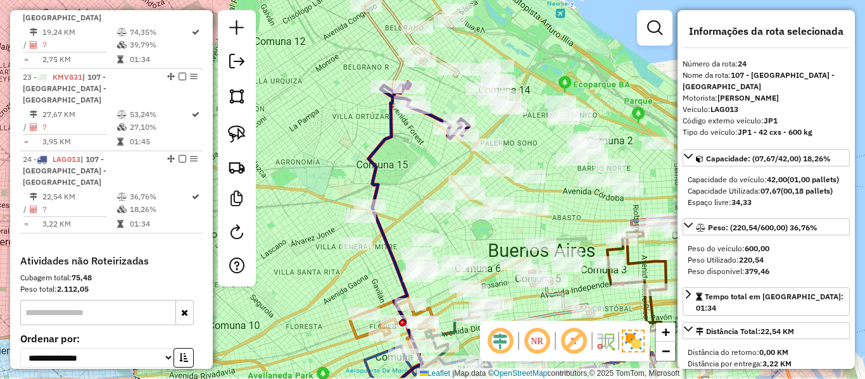
drag, startPoint x: 501, startPoint y: 200, endPoint x: 432, endPoint y: 161, distance: 79.4
click at [432, 161] on div "Janela de atendimento Grade de atendimento Capacidade Transportadoras Veículos …" at bounding box center [432, 189] width 865 height 379
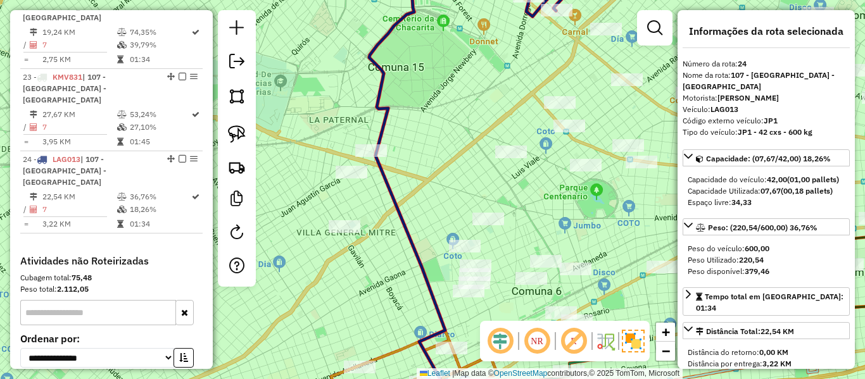
drag, startPoint x: 426, startPoint y: 220, endPoint x: 439, endPoint y: 158, distance: 63.9
click at [434, 156] on div "Janela de atendimento Grade de atendimento Capacidade Transportadoras Veículos …" at bounding box center [432, 189] width 865 height 379
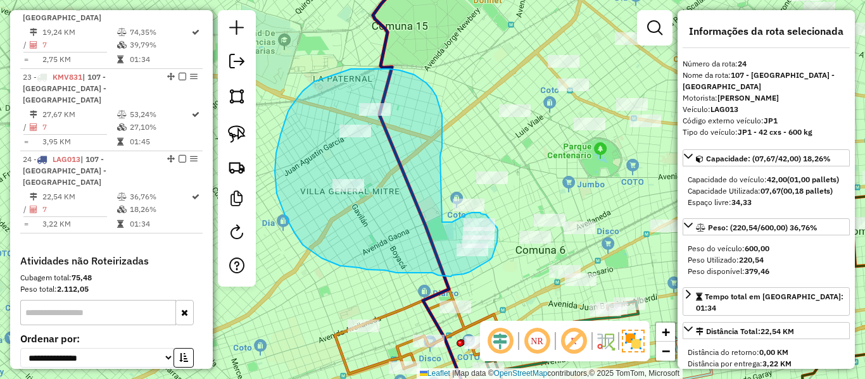
drag, startPoint x: 442, startPoint y: 123, endPoint x: 429, endPoint y: 221, distance: 98.3
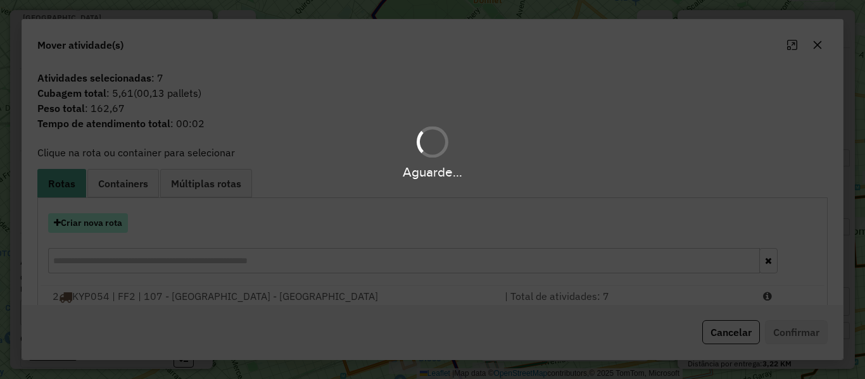
click at [116, 222] on button "Criar nova rota" at bounding box center [88, 223] width 80 height 20
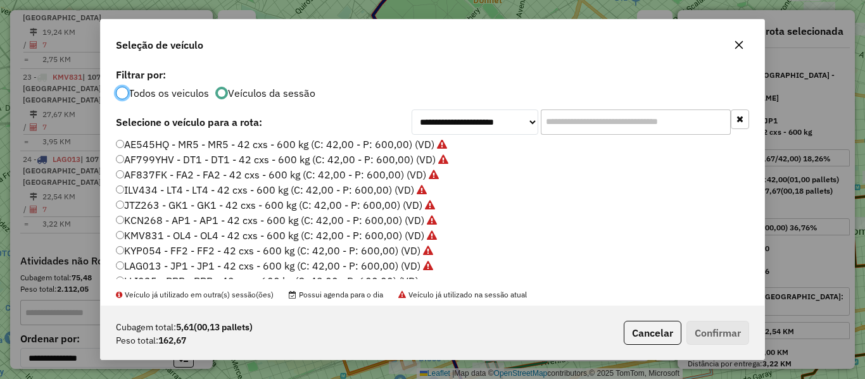
scroll to position [190, 0]
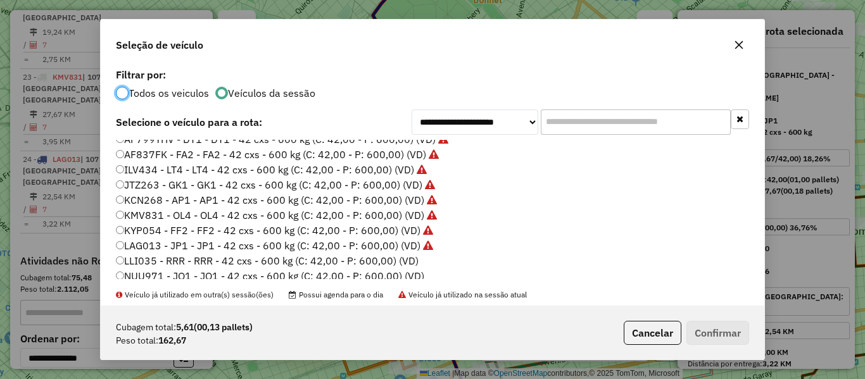
click at [406, 258] on label "LLI035 - RRR - RRR - 42 cxs - 600 kg (C: 42,00 - P: 600,00) (VD)" at bounding box center [267, 260] width 303 height 15
click at [711, 330] on button "Confirmar" at bounding box center [717, 333] width 63 height 24
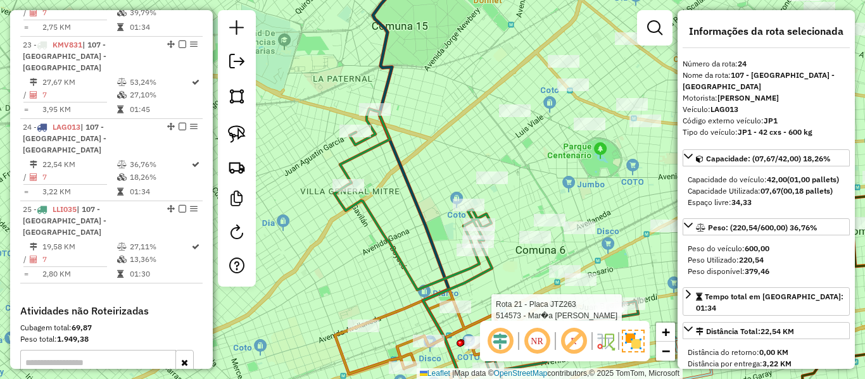
scroll to position [1365, 0]
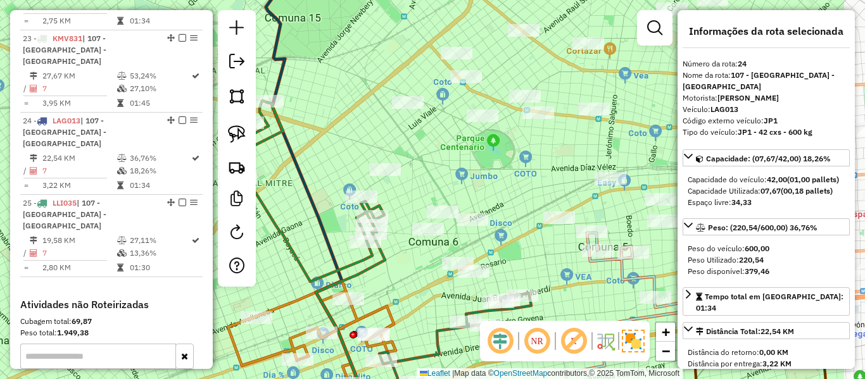
drag, startPoint x: 518, startPoint y: 194, endPoint x: 420, endPoint y: 185, distance: 98.5
click at [420, 183] on div "Janela de atendimento Grade de atendimento Capacidade Transportadoras Veículos …" at bounding box center [432, 189] width 865 height 379
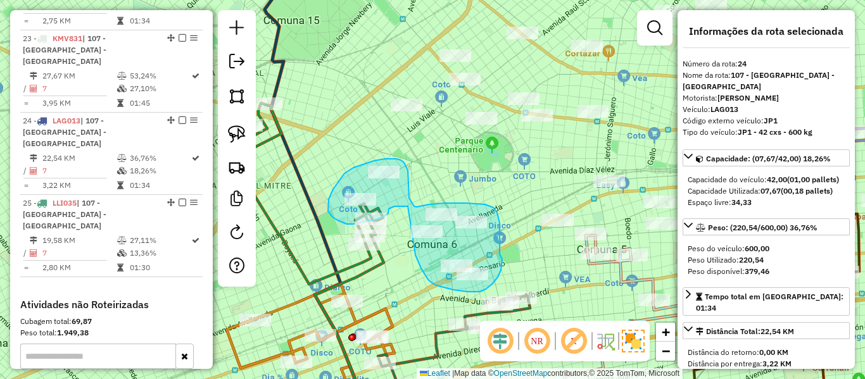
drag, startPoint x: 415, startPoint y: 255, endPoint x: 408, endPoint y: 206, distance: 49.3
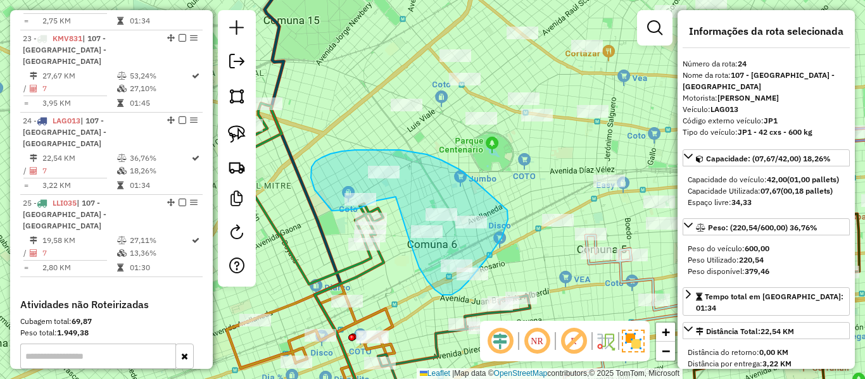
drag, startPoint x: 389, startPoint y: 198, endPoint x: 410, endPoint y: 241, distance: 48.1
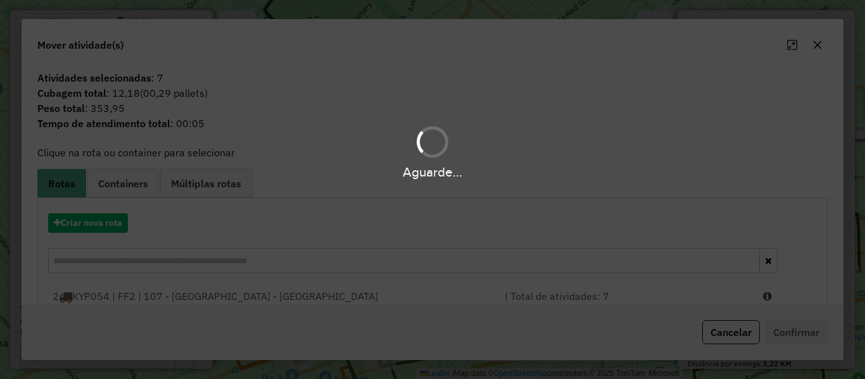
click at [101, 230] on hb-app "Aguarde... Pop-up bloqueado! Seu navegador bloqueou automáticamente a abertura …" at bounding box center [432, 189] width 865 height 379
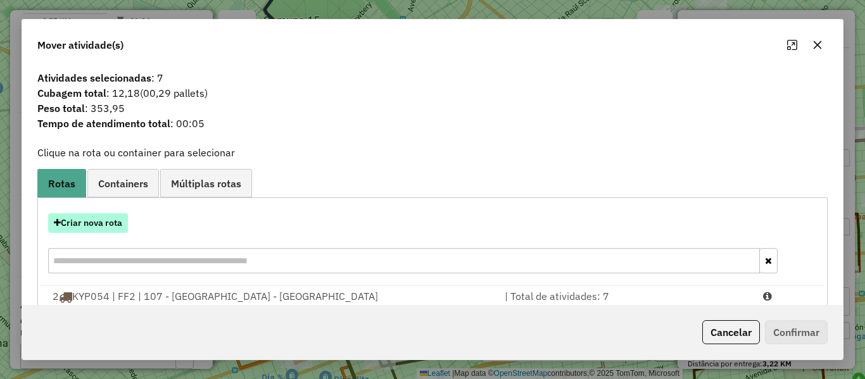
click at [110, 228] on button "Criar nova rota" at bounding box center [88, 223] width 80 height 20
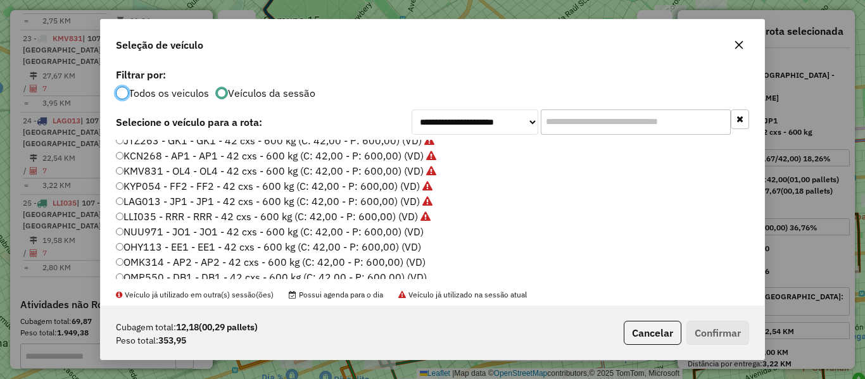
scroll to position [253, 0]
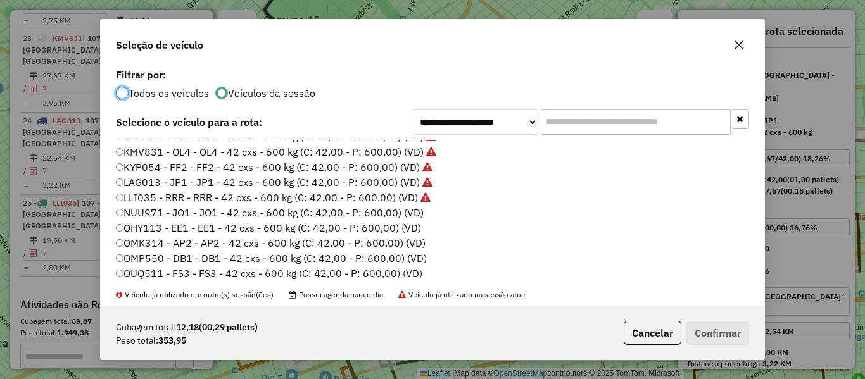
click at [415, 214] on label "NUU971 - JO1 - JO1 - 42 cxs - 600 kg (C: 42,00 - P: 600,00) (VD)" at bounding box center [270, 212] width 308 height 15
click at [713, 329] on button "Confirmar" at bounding box center [717, 333] width 63 height 24
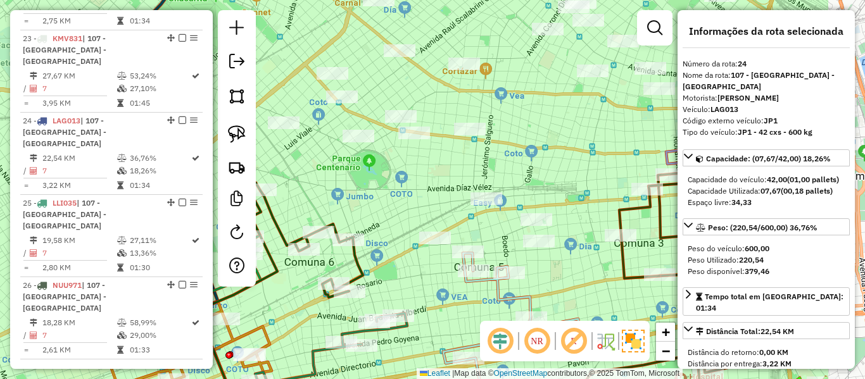
drag, startPoint x: 527, startPoint y: 211, endPoint x: 456, endPoint y: 244, distance: 78.2
click at [406, 228] on div "Janela de atendimento Grade de atendimento Capacidade Transportadoras Veículos …" at bounding box center [432, 189] width 865 height 379
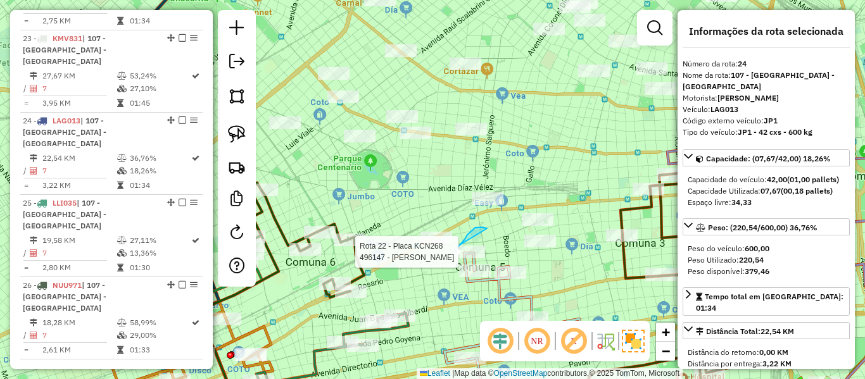
click at [456, 247] on div "Rota 22 - Placa KCN268 496147 - Fernando Rodriguez Janela de atendimento Grade …" at bounding box center [432, 189] width 865 height 379
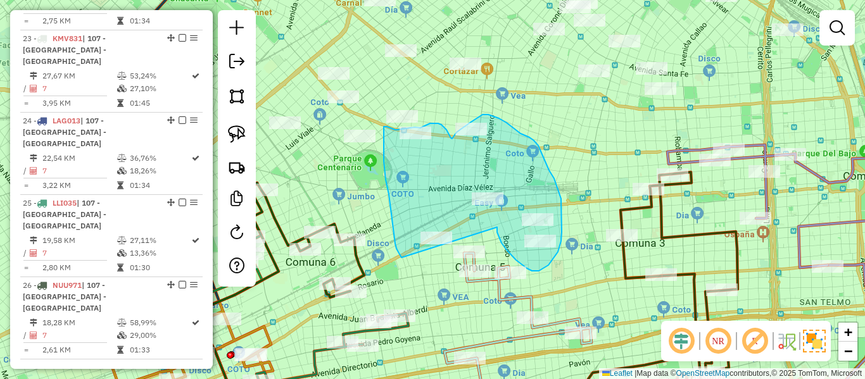
drag, startPoint x: 499, startPoint y: 237, endPoint x: 402, endPoint y: 258, distance: 99.2
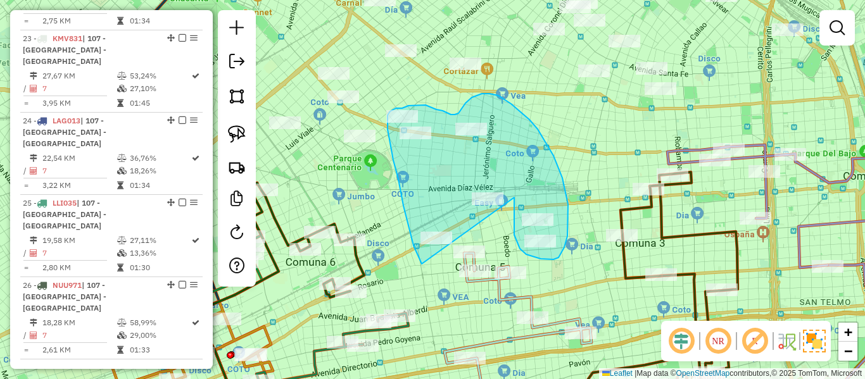
drag, startPoint x: 514, startPoint y: 197, endPoint x: 423, endPoint y: 266, distance: 113.8
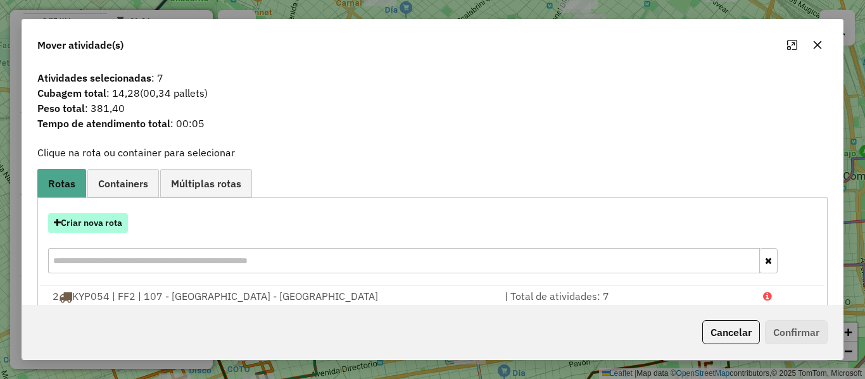
click at [112, 228] on button "Criar nova rota" at bounding box center [88, 223] width 80 height 20
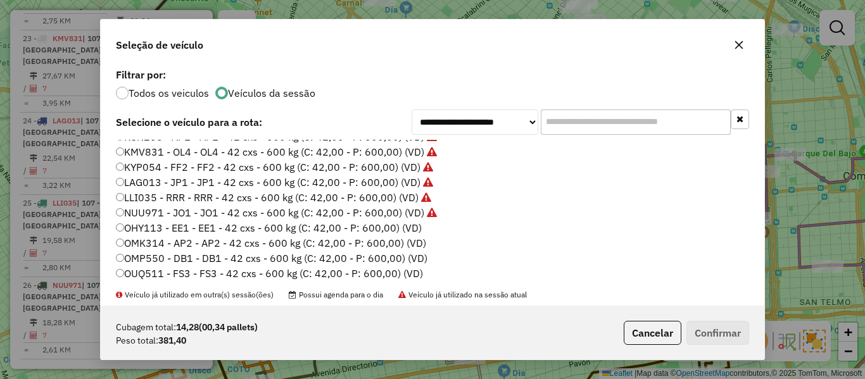
click at [414, 225] on label "OHY113 - EE1 - EE1 - 42 cxs - 600 kg (C: 42,00 - P: 600,00) (VD)" at bounding box center [269, 227] width 306 height 15
click at [720, 334] on button "Confirmar" at bounding box center [717, 333] width 63 height 24
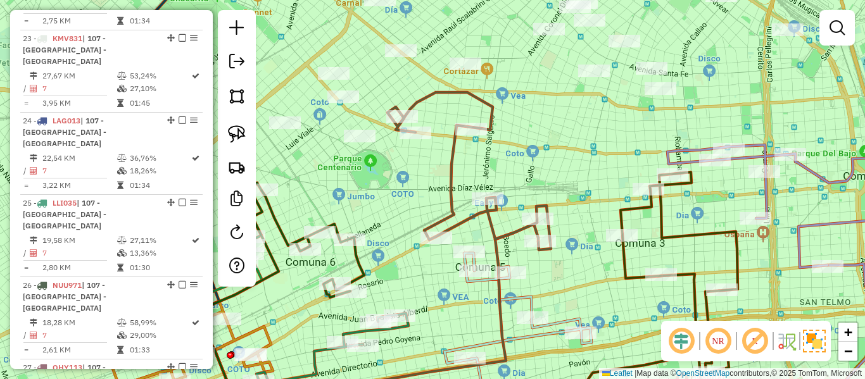
drag, startPoint x: 525, startPoint y: 188, endPoint x: 558, endPoint y: 229, distance: 52.3
click at [555, 228] on div "Janela de atendimento Grade de atendimento Capacidade Transportadoras Veículos …" at bounding box center [432, 189] width 865 height 379
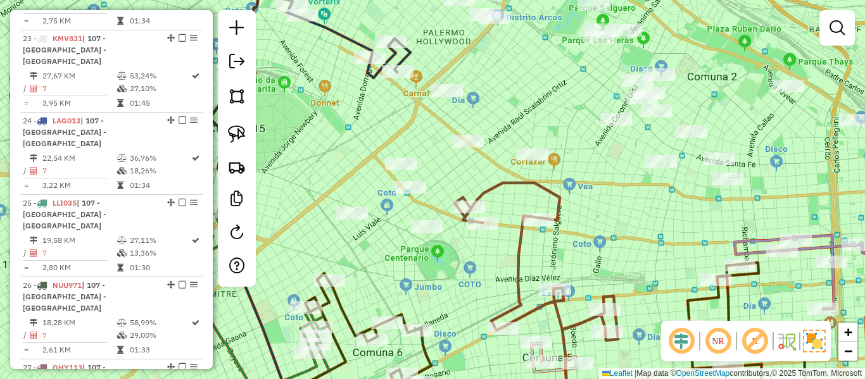
drag, startPoint x: 409, startPoint y: 276, endPoint x: 465, endPoint y: 304, distance: 62.3
click at [465, 304] on div "Janela de atendimento Grade de atendimento Capacidade Transportadoras Veículos …" at bounding box center [432, 189] width 865 height 379
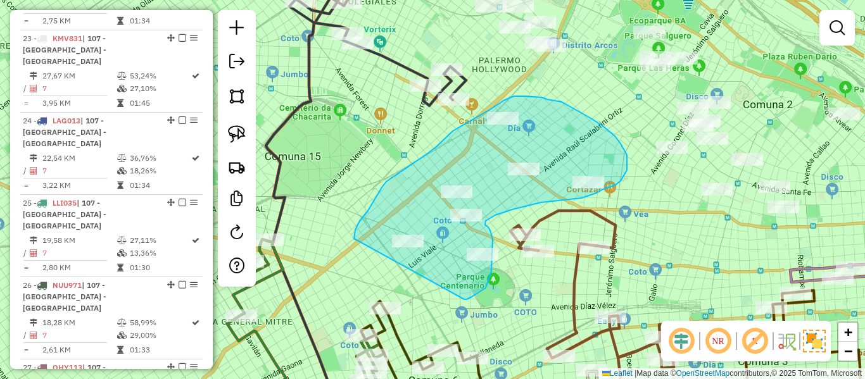
drag, startPoint x: 464, startPoint y: 299, endPoint x: 356, endPoint y: 243, distance: 122.0
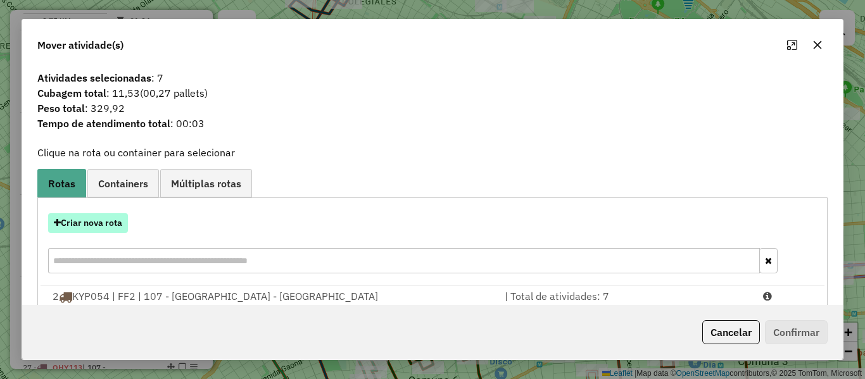
click at [109, 232] on button "Criar nova rota" at bounding box center [88, 223] width 80 height 20
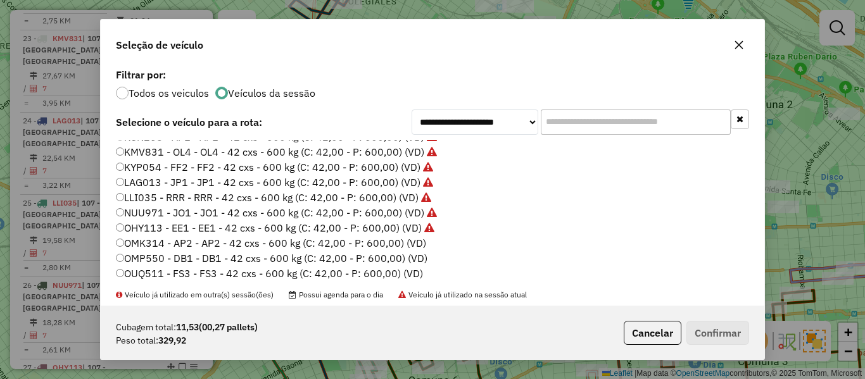
click at [409, 244] on label "OMK314 - AP2 - AP2 - 42 cxs - 600 kg (C: 42,00 - P: 600,00) (VD)" at bounding box center [271, 242] width 310 height 15
click at [732, 337] on button "Confirmar" at bounding box center [717, 333] width 63 height 24
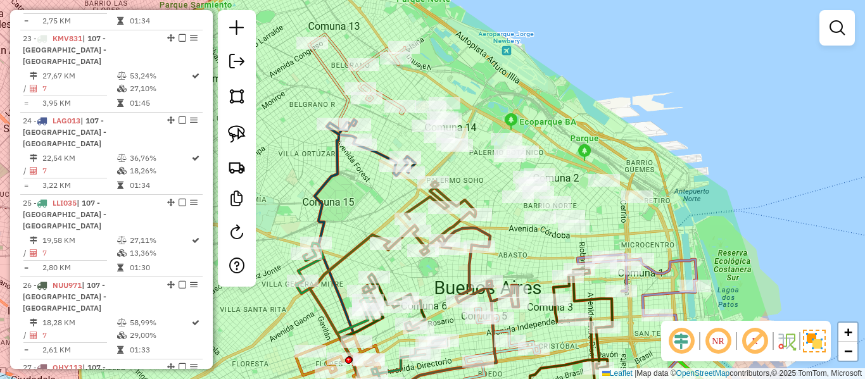
drag, startPoint x: 626, startPoint y: 241, endPoint x: 537, endPoint y: 251, distance: 89.2
click at [540, 251] on div "Janela de atendimento Grade de atendimento Capacidade Transportadoras Veículos …" at bounding box center [432, 189] width 865 height 379
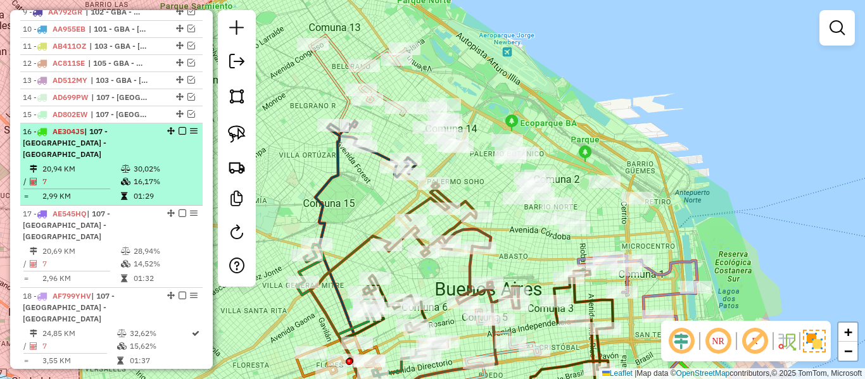
scroll to position [0, 0]
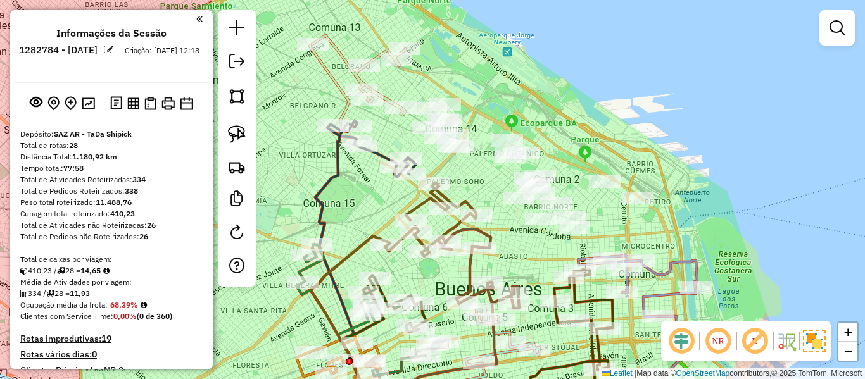
drag, startPoint x: 129, startPoint y: 210, endPoint x: 144, endPoint y: 32, distance: 178.5
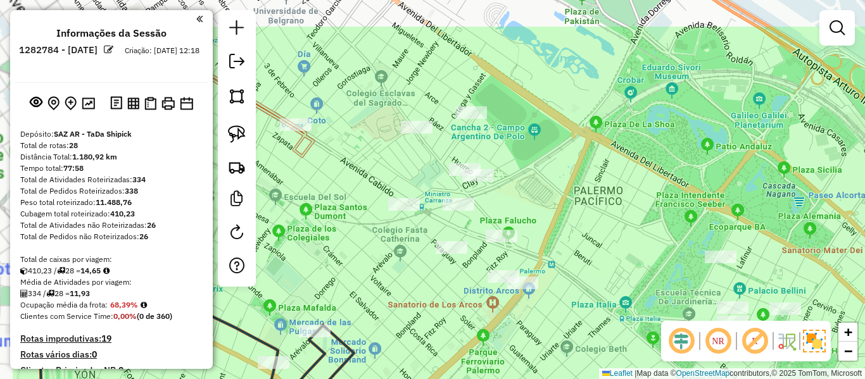
drag, startPoint x: 458, startPoint y: 116, endPoint x: 558, endPoint y: 181, distance: 118.5
click at [558, 181] on div "Janela de atendimento Grade de atendimento Capacidade Transportadoras Veículos …" at bounding box center [432, 189] width 865 height 379
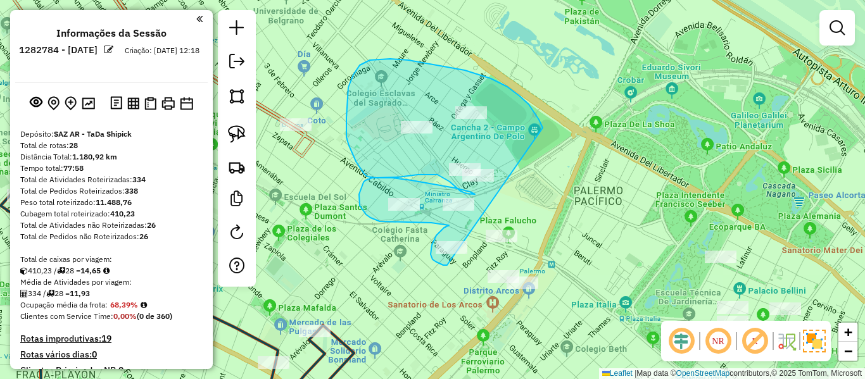
drag, startPoint x: 541, startPoint y: 125, endPoint x: 458, endPoint y: 263, distance: 161.5
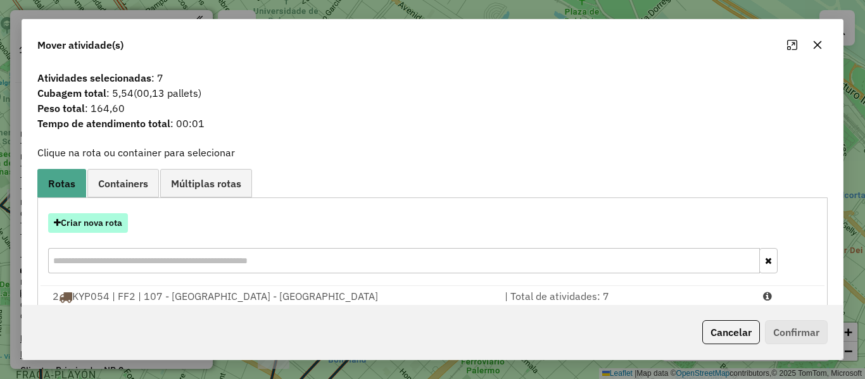
click at [100, 223] on button "Criar nova rota" at bounding box center [88, 223] width 80 height 20
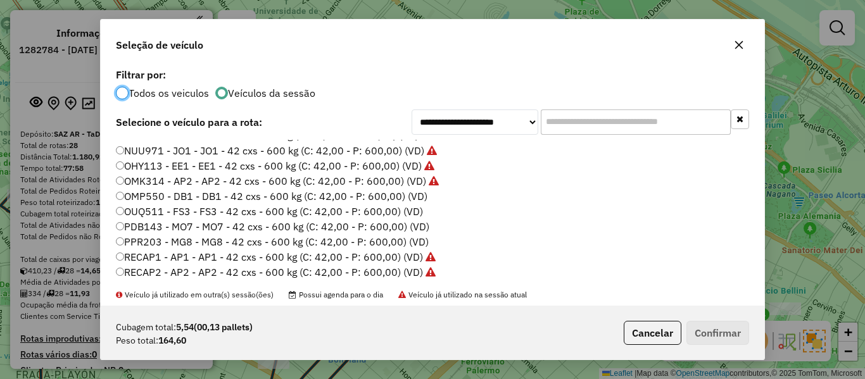
scroll to position [316, 0]
click at [418, 196] on label "OMP550 - DB1 - DB1 - 42 cxs - 600 kg (C: 42,00 - P: 600,00) (VD)" at bounding box center [271, 194] width 311 height 15
click at [714, 336] on button "Confirmar" at bounding box center [717, 333] width 63 height 24
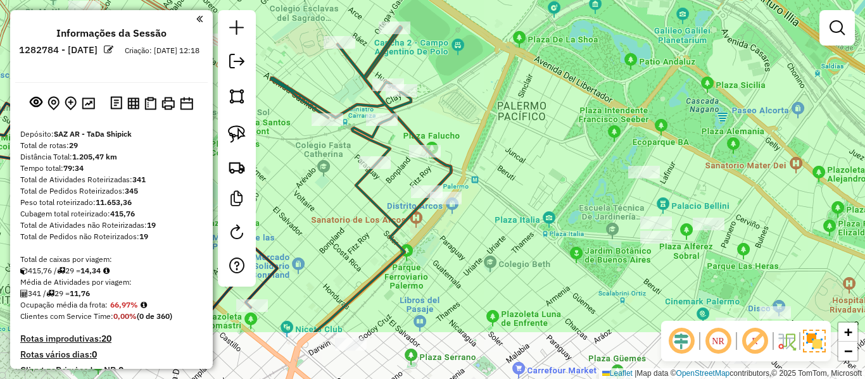
drag, startPoint x: 592, startPoint y: 251, endPoint x: 513, endPoint y: 166, distance: 116.4
click at [513, 165] on div "Janela de atendimento Grade de atendimento Capacidade Transportadoras Veículos …" at bounding box center [432, 189] width 865 height 379
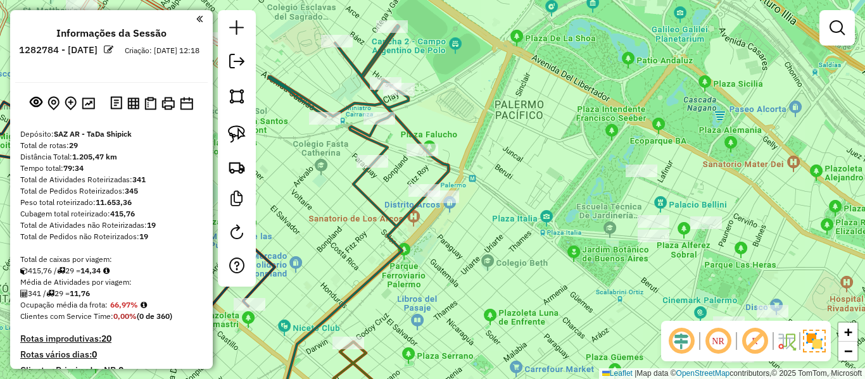
click at [403, 127] on icon at bounding box center [358, 127] width 180 height 198
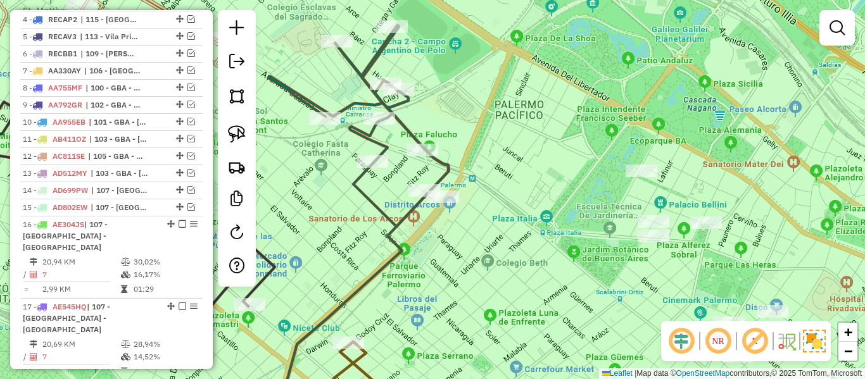
select select "**********"
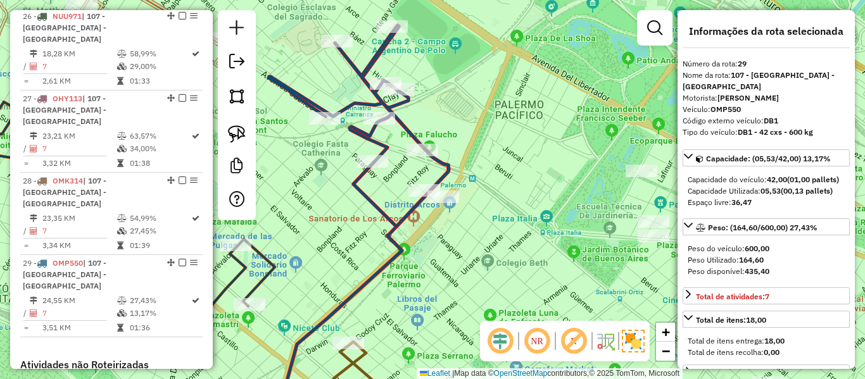
scroll to position [1680, 0]
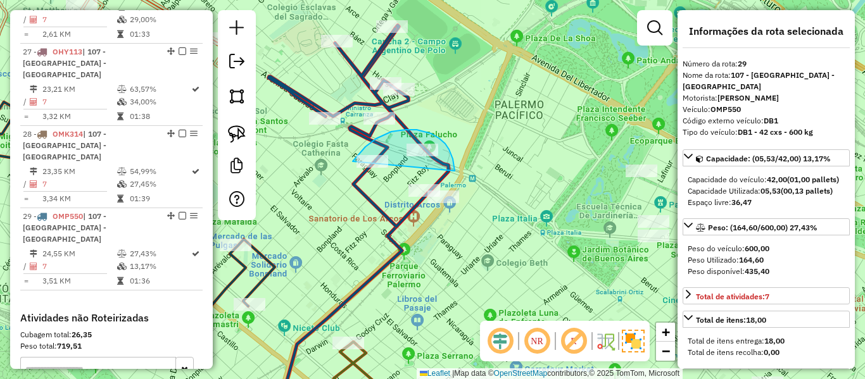
drag, startPoint x: 453, startPoint y: 163, endPoint x: 357, endPoint y: 168, distance: 96.3
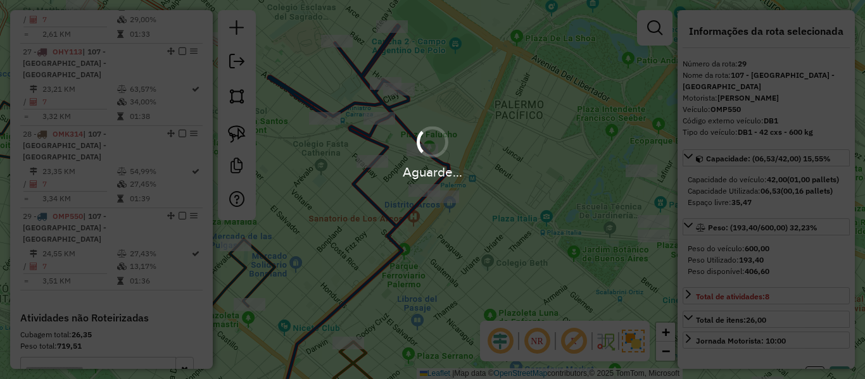
select select "**********"
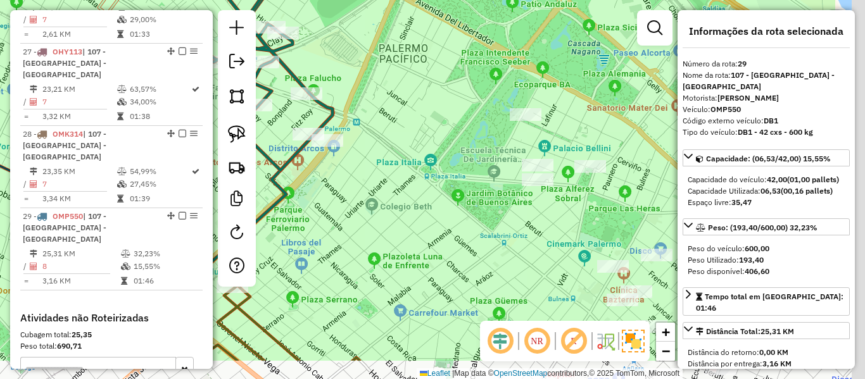
drag, startPoint x: 502, startPoint y: 156, endPoint x: 368, endPoint y: 96, distance: 146.5
click at [373, 97] on div "Janela de atendimento Grade de atendimento Capacidade Transportadoras Veículos …" at bounding box center [432, 189] width 865 height 379
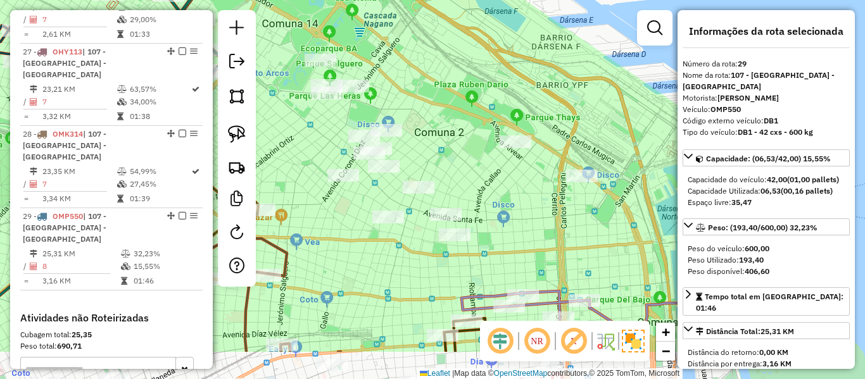
drag, startPoint x: 554, startPoint y: 237, endPoint x: 544, endPoint y: 226, distance: 14.8
click at [483, 204] on div "Janela de atendimento Grade de atendimento Capacidade Transportadoras Veículos …" at bounding box center [432, 189] width 865 height 379
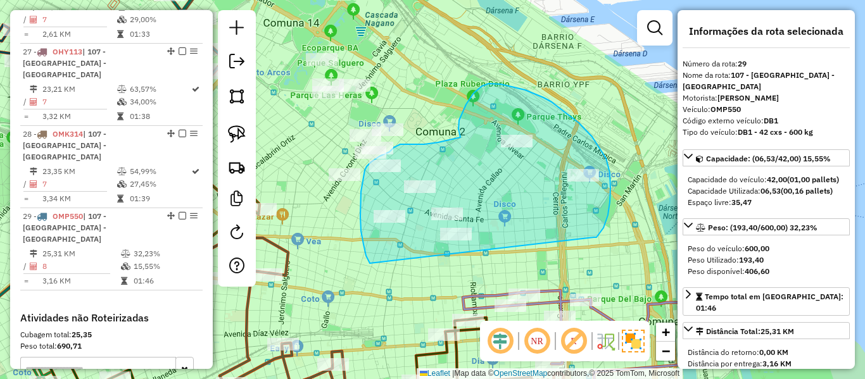
drag, startPoint x: 610, startPoint y: 202, endPoint x: 387, endPoint y: 273, distance: 233.4
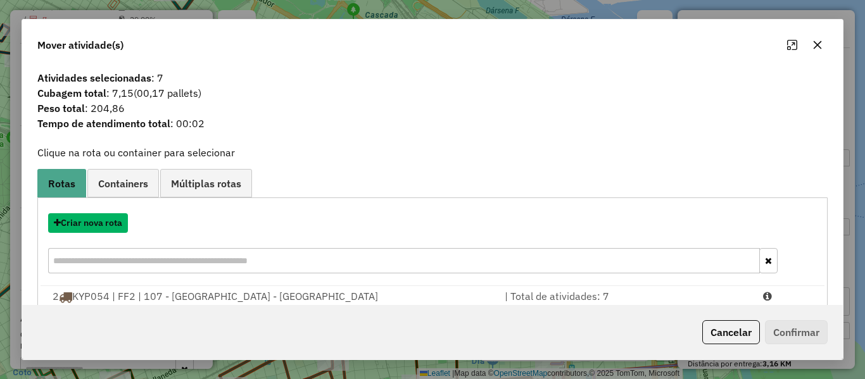
click at [105, 223] on button "Criar nova rota" at bounding box center [88, 223] width 80 height 20
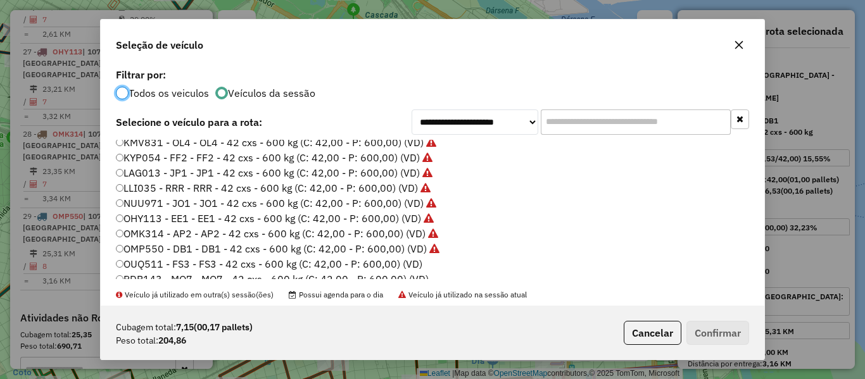
scroll to position [347, 0]
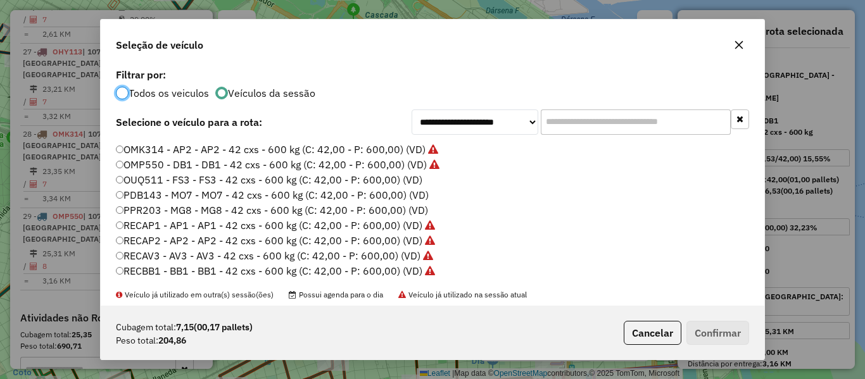
click at [407, 182] on label "OUQ511 - FS3 - FS3 - 42 cxs - 600 kg (C: 42,00 - P: 600,00) (VD)" at bounding box center [269, 179] width 306 height 15
click at [708, 332] on button "Confirmar" at bounding box center [717, 333] width 63 height 24
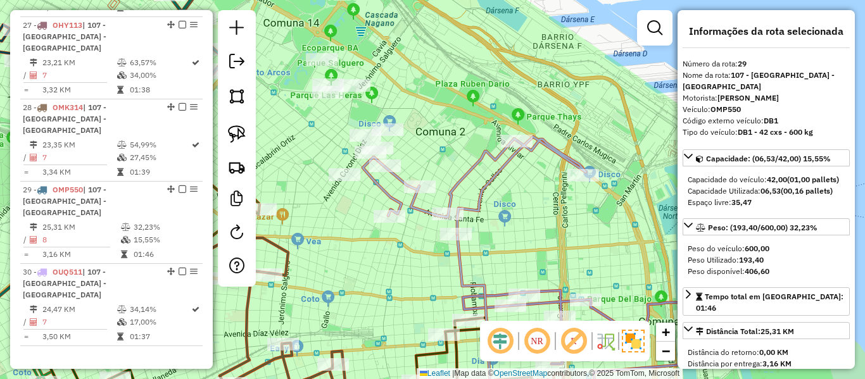
scroll to position [1719, 0]
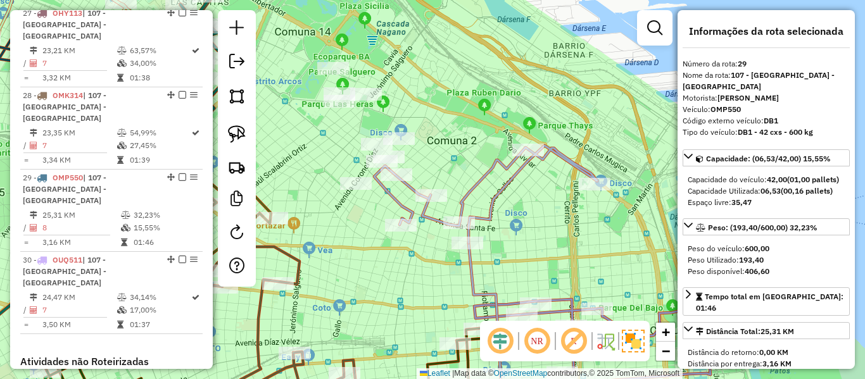
drag, startPoint x: 399, startPoint y: 262, endPoint x: 542, endPoint y: 353, distance: 169.3
click at [539, 354] on hb-router-mapa "Informações da Sessão 1282784 - 26/09/2025 Criação: 25/09/2025 12:18 Depósito: …" at bounding box center [432, 189] width 865 height 379
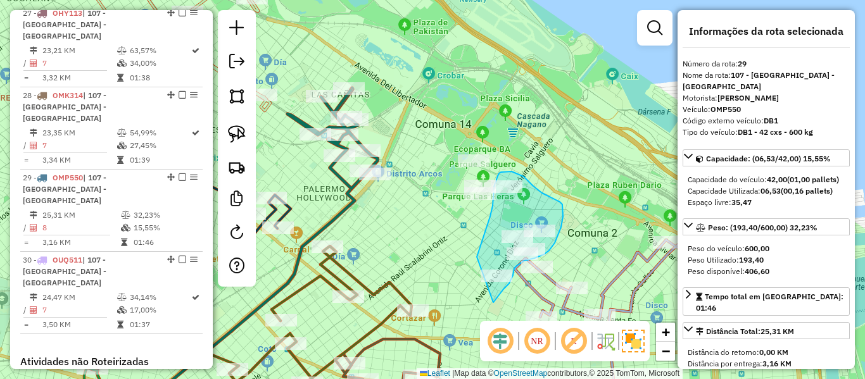
drag, startPoint x: 493, startPoint y: 303, endPoint x: 463, endPoint y: 318, distance: 33.7
click at [497, 187] on div "Janela de atendimento Grade de atendimento Capacidade Transportadoras Veículos …" at bounding box center [432, 189] width 865 height 379
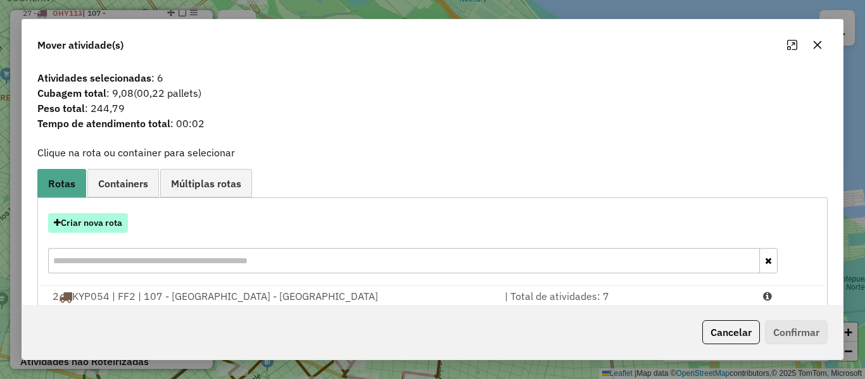
click at [104, 223] on button "Criar nova rota" at bounding box center [88, 223] width 80 height 20
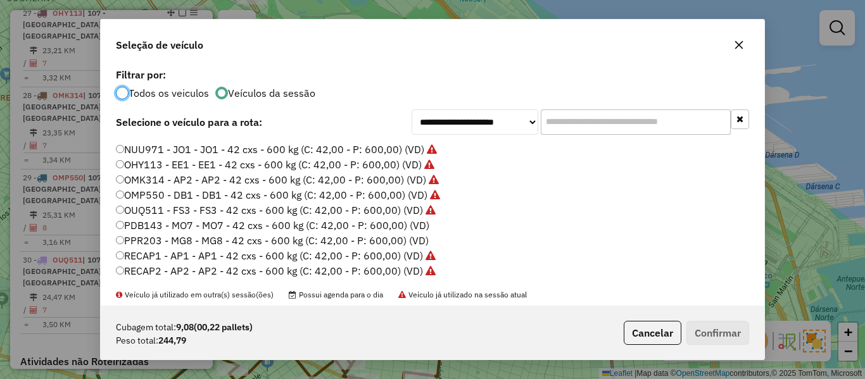
scroll to position [347, 0]
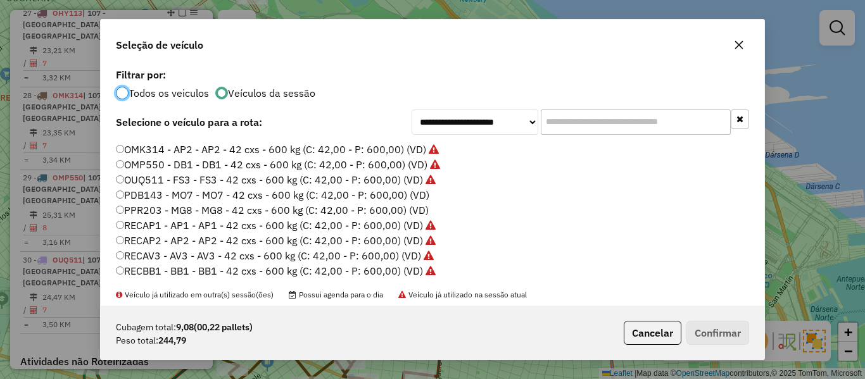
click at [416, 196] on label "PDB143 - MO7 - MO7 - 42 cxs - 600 kg (C: 42,00 - P: 600,00) (VD)" at bounding box center [272, 194] width 313 height 15
click at [724, 332] on button "Confirmar" at bounding box center [717, 333] width 63 height 24
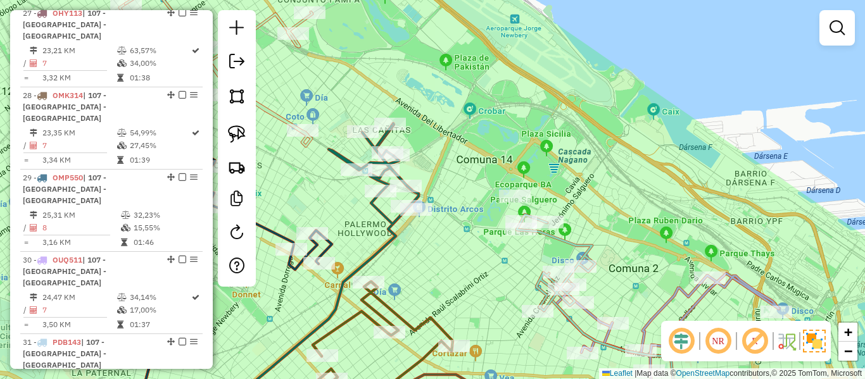
drag, startPoint x: 460, startPoint y: 230, endPoint x: 501, endPoint y: 265, distance: 54.3
click at [501, 265] on div "Janela de atendimento Grade de atendimento Capacidade Transportadoras Veículos …" at bounding box center [432, 189] width 865 height 379
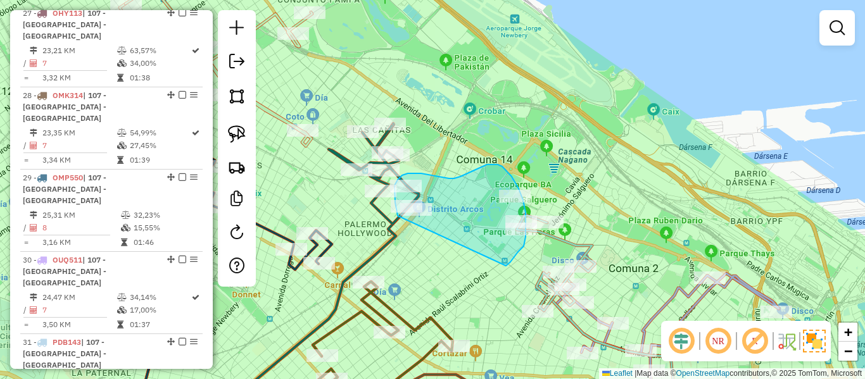
drag, startPoint x: 506, startPoint y: 266, endPoint x: 420, endPoint y: 249, distance: 87.0
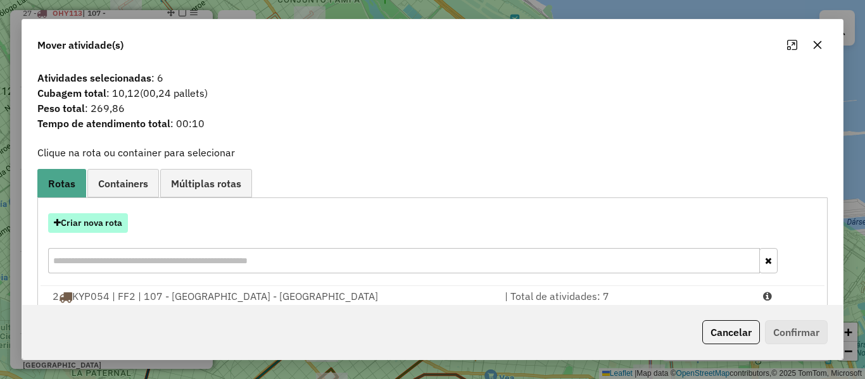
click at [106, 229] on button "Criar nova rota" at bounding box center [88, 223] width 80 height 20
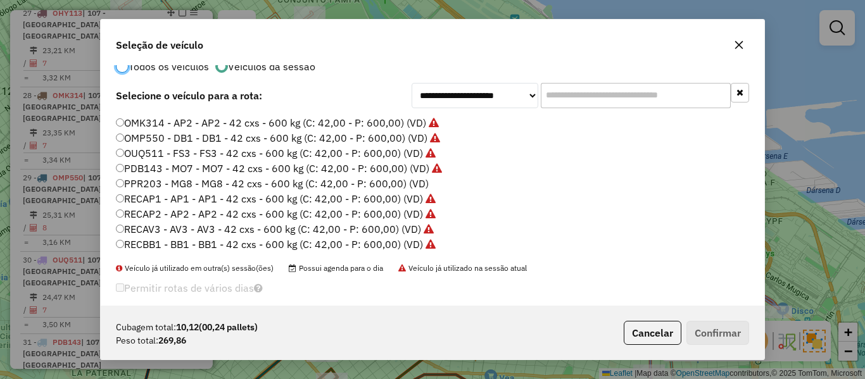
scroll to position [40, 0]
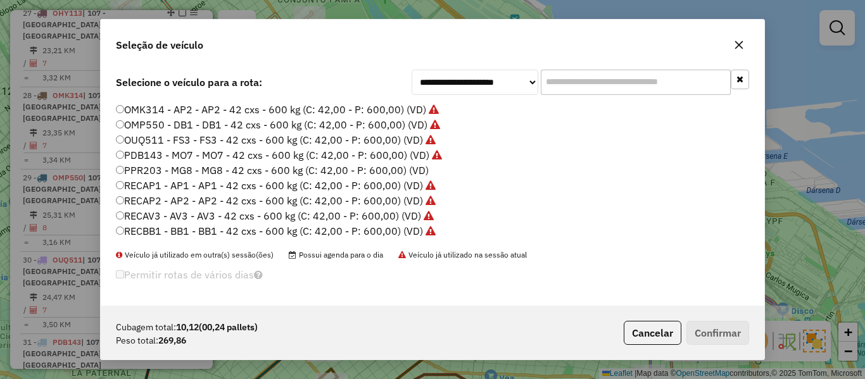
click at [418, 172] on label "PPR203 - MG8 - MG8 - 42 cxs - 600 kg (C: 42,00 - P: 600,00) (VD)" at bounding box center [272, 170] width 313 height 15
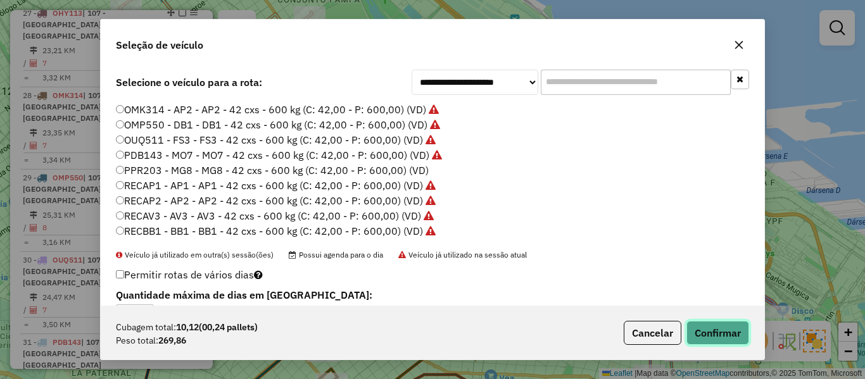
click at [718, 327] on button "Confirmar" at bounding box center [717, 333] width 63 height 24
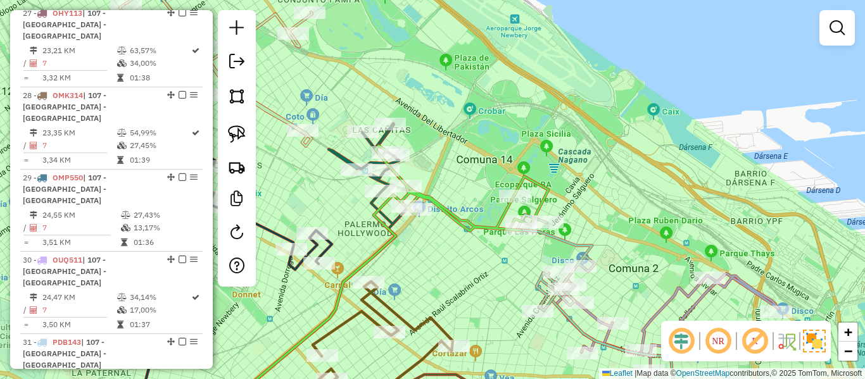
scroll to position [1648, 0]
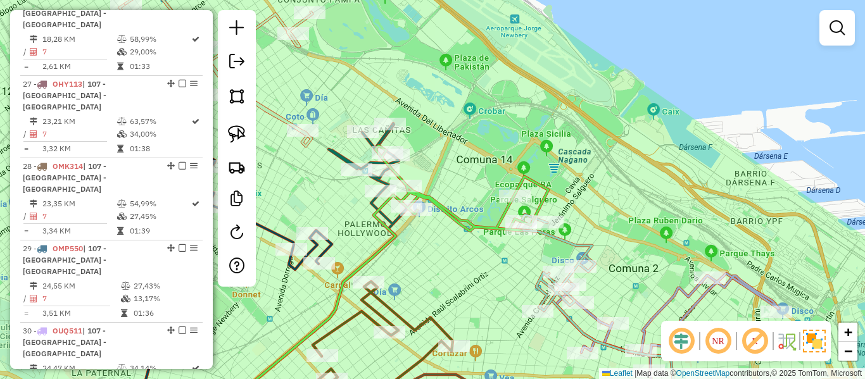
click at [476, 231] on icon at bounding box center [461, 188] width 173 height 85
select select "**********"
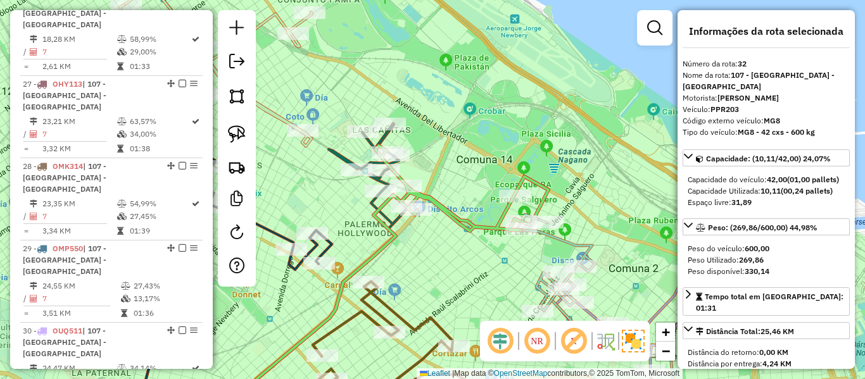
scroll to position [1694, 0]
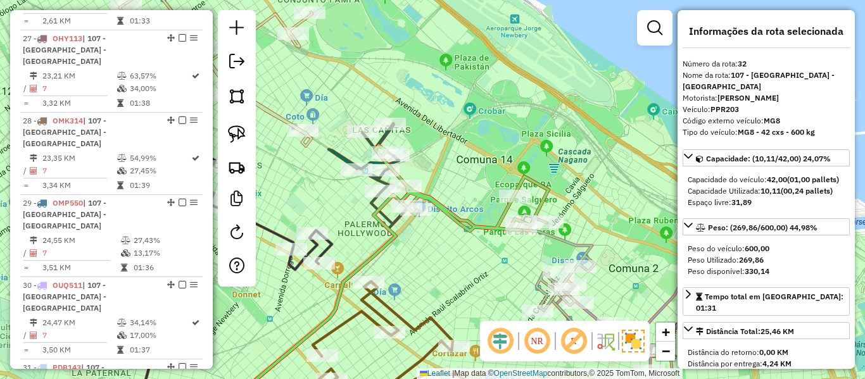
drag, startPoint x: 472, startPoint y: 266, endPoint x: 455, endPoint y: 220, distance: 48.7
click at [455, 223] on div "Janela de atendimento Grade de atendimento Capacidade Transportadoras Veículos …" at bounding box center [432, 189] width 865 height 379
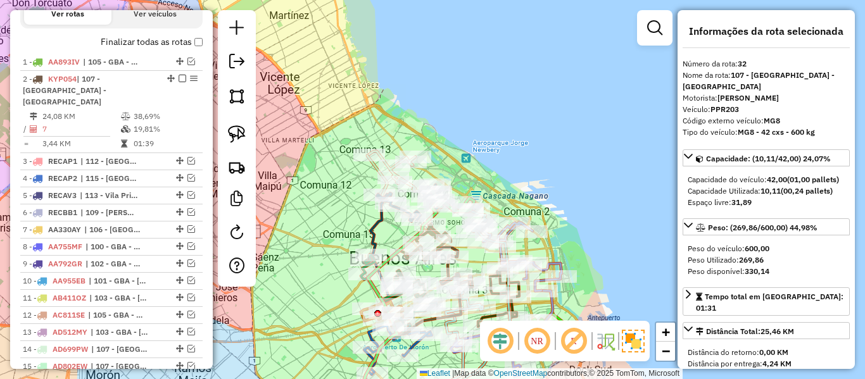
scroll to position [0, 0]
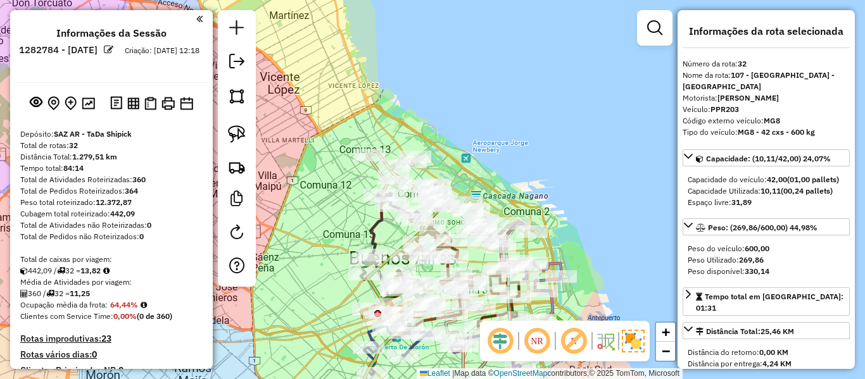
drag, startPoint x: 178, startPoint y: 151, endPoint x: 178, endPoint y: 127, distance: 24.7
click at [91, 109] on img at bounding box center [88, 103] width 13 height 12
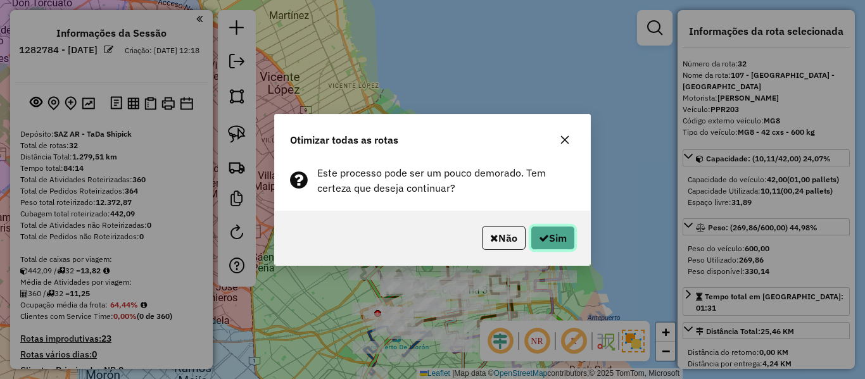
click at [547, 243] on button "Sim" at bounding box center [552, 238] width 44 height 24
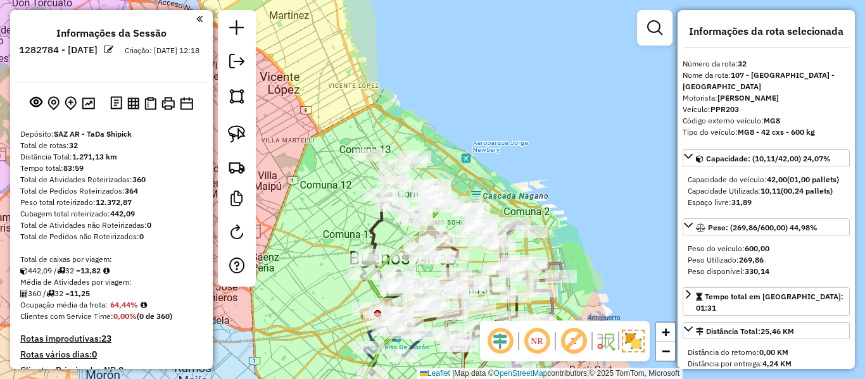
drag, startPoint x: 130, startPoint y: 293, endPoint x: 148, endPoint y: 97, distance: 196.4
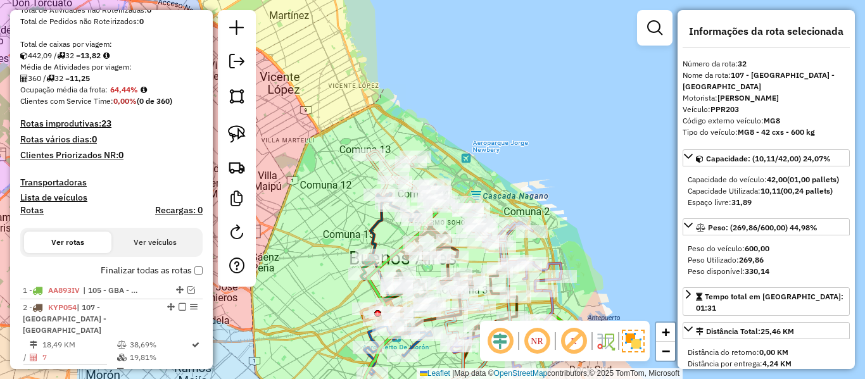
scroll to position [253, 0]
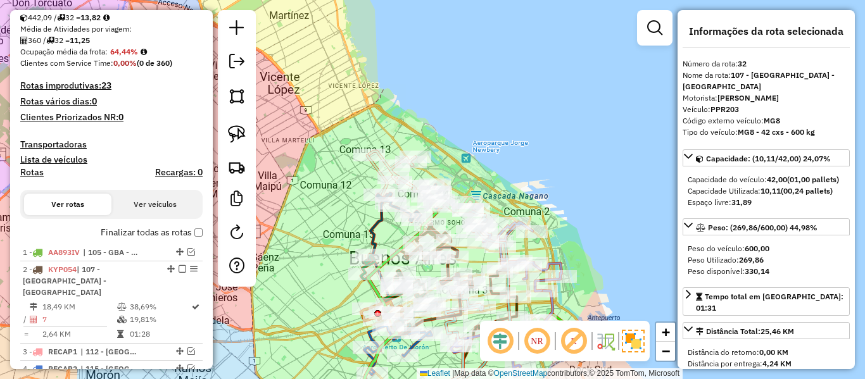
click at [158, 227] on label "Finalizar todas as rotas" at bounding box center [152, 232] width 102 height 13
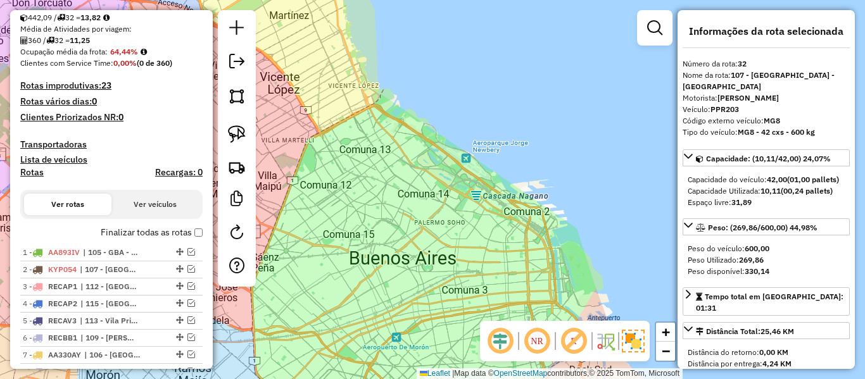
click at [157, 228] on label "Finalizar todas as rotas" at bounding box center [152, 232] width 102 height 13
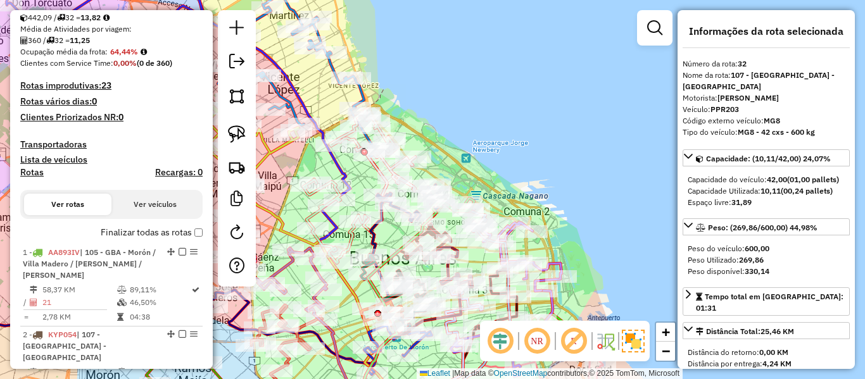
click at [39, 177] on h4 "Rotas" at bounding box center [31, 172] width 23 height 11
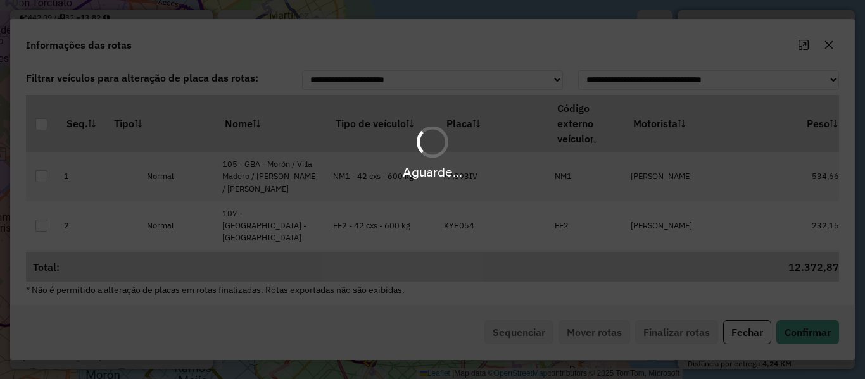
click at [359, 141] on div "Aguarde..." at bounding box center [432, 152] width 865 height 60
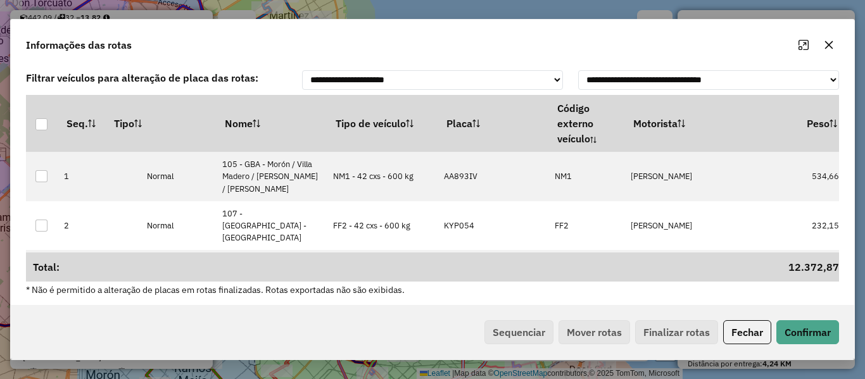
click at [381, 127] on th "Tipo de veículo" at bounding box center [382, 123] width 111 height 57
click at [508, 328] on button "Sequenciar" at bounding box center [518, 332] width 69 height 24
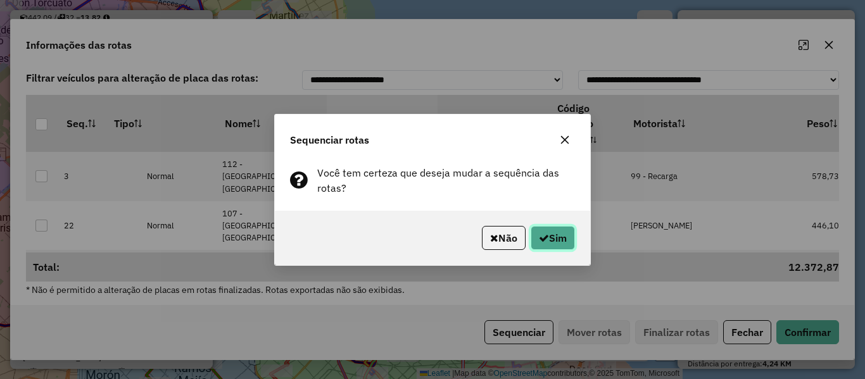
click at [556, 245] on button "Sim" at bounding box center [552, 238] width 44 height 24
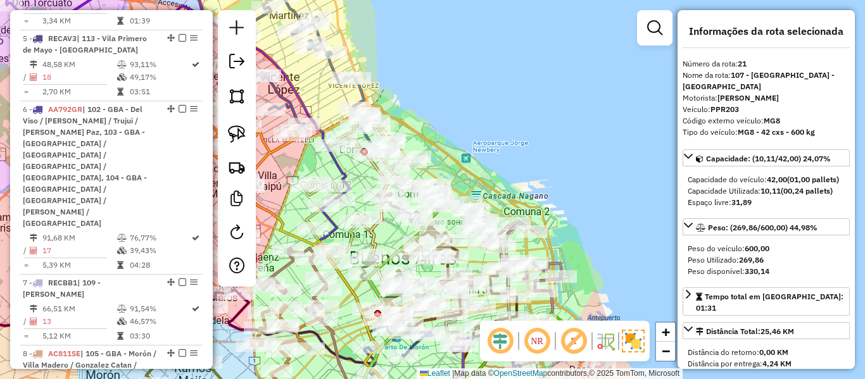
scroll to position [0, 0]
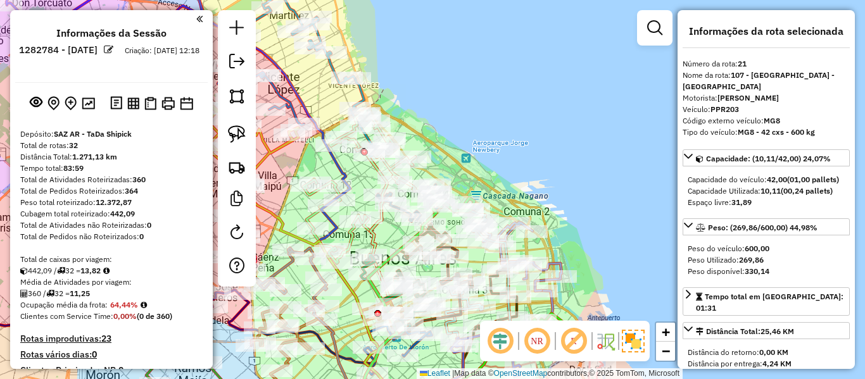
drag, startPoint x: 94, startPoint y: 196, endPoint x: 130, endPoint y: 94, distance: 108.1
click at [87, 103] on img at bounding box center [88, 103] width 13 height 12
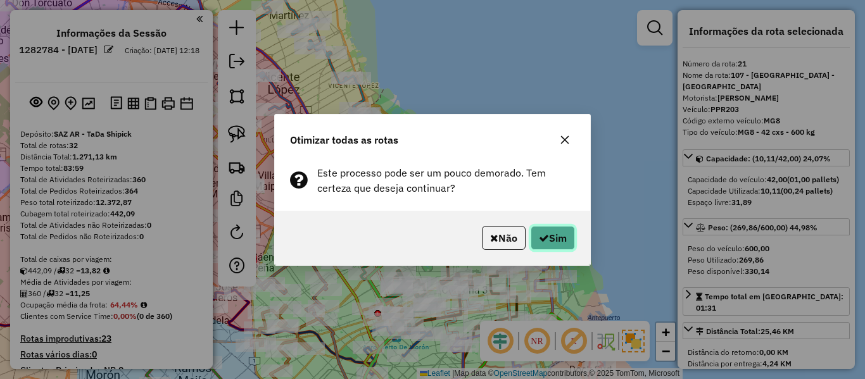
click at [549, 244] on button "Sim" at bounding box center [552, 238] width 44 height 24
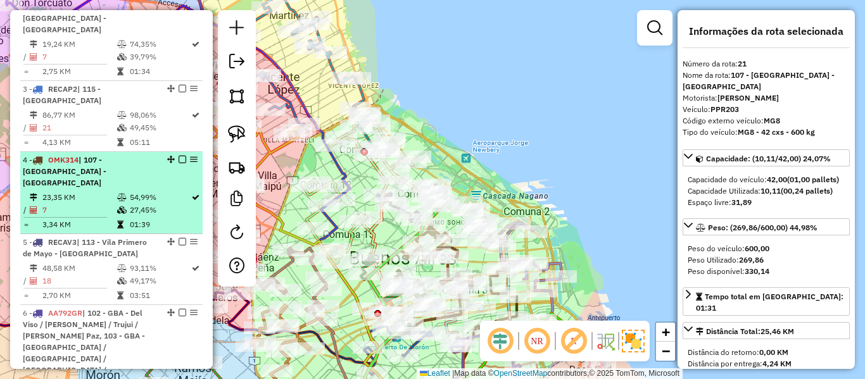
scroll to position [328, 0]
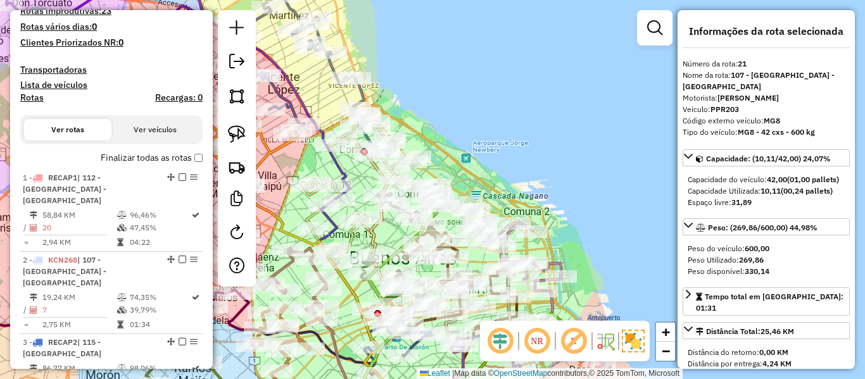
click at [155, 159] on label "Finalizar todas as rotas" at bounding box center [152, 157] width 102 height 13
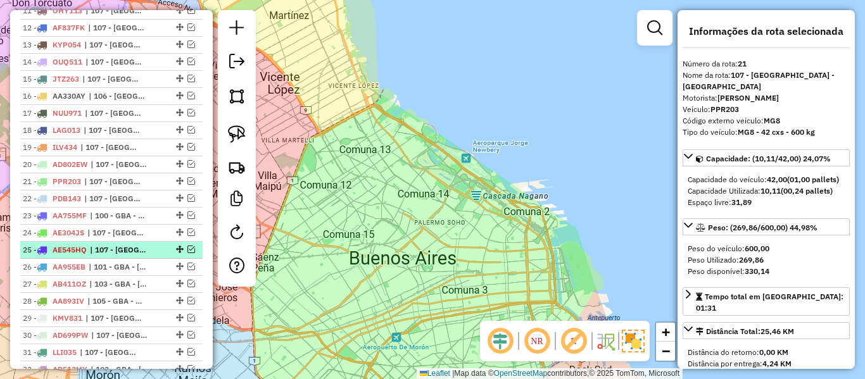
scroll to position [725, 0]
